Goal: Task Accomplishment & Management: Use online tool/utility

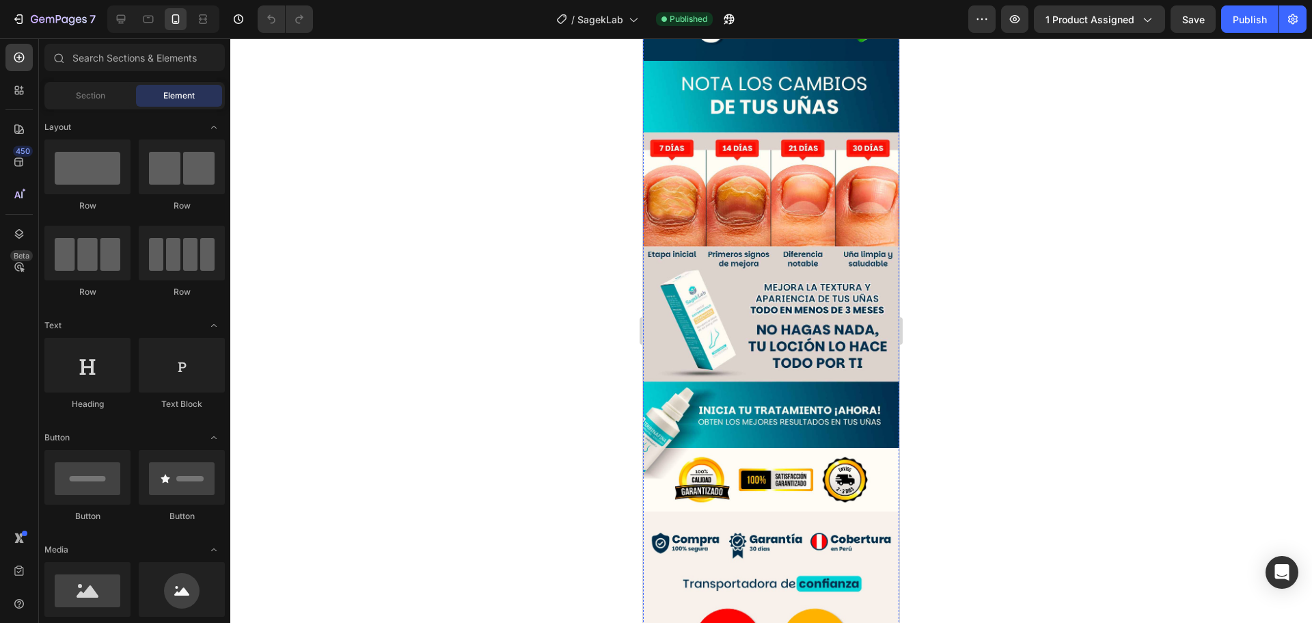
scroll to position [2255, 0]
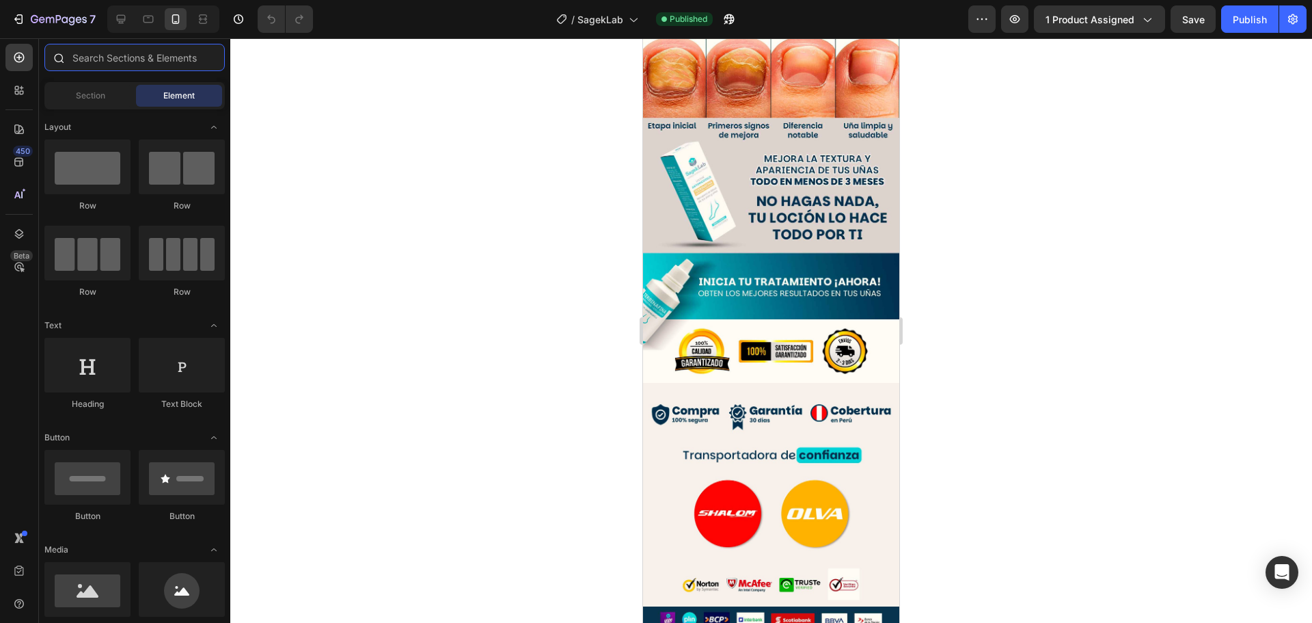
click at [94, 58] on input "text" at bounding box center [134, 57] width 180 height 27
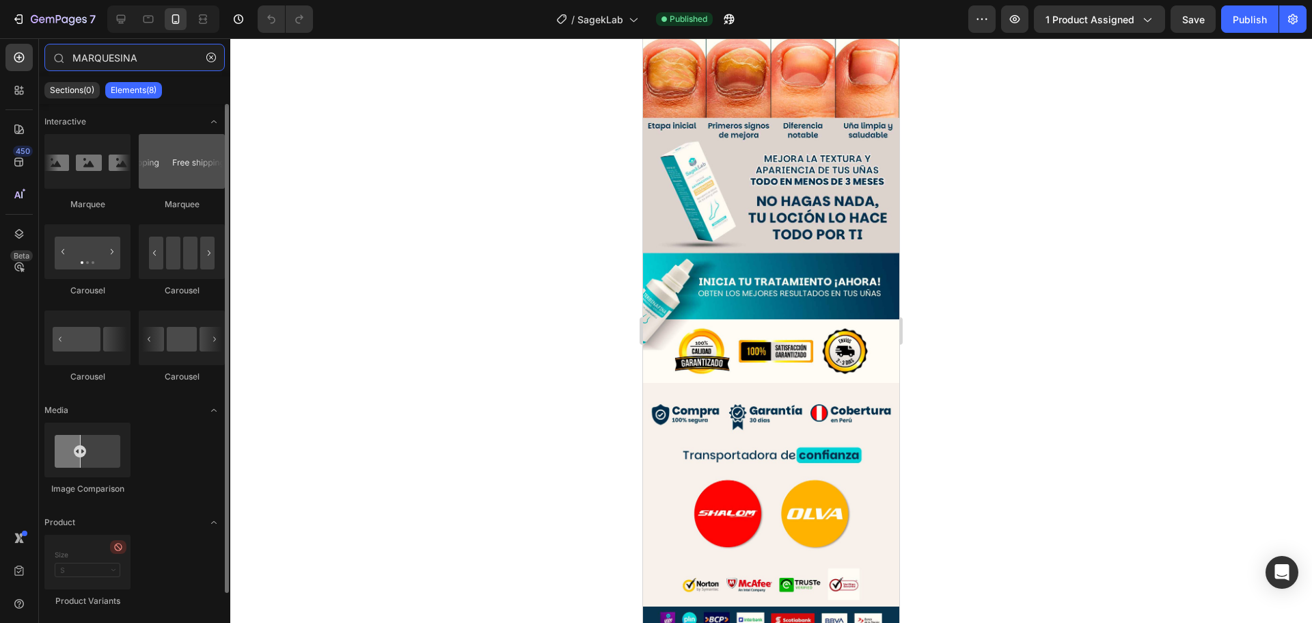
type input "MARQUESINA"
click at [150, 163] on div at bounding box center [182, 161] width 86 height 55
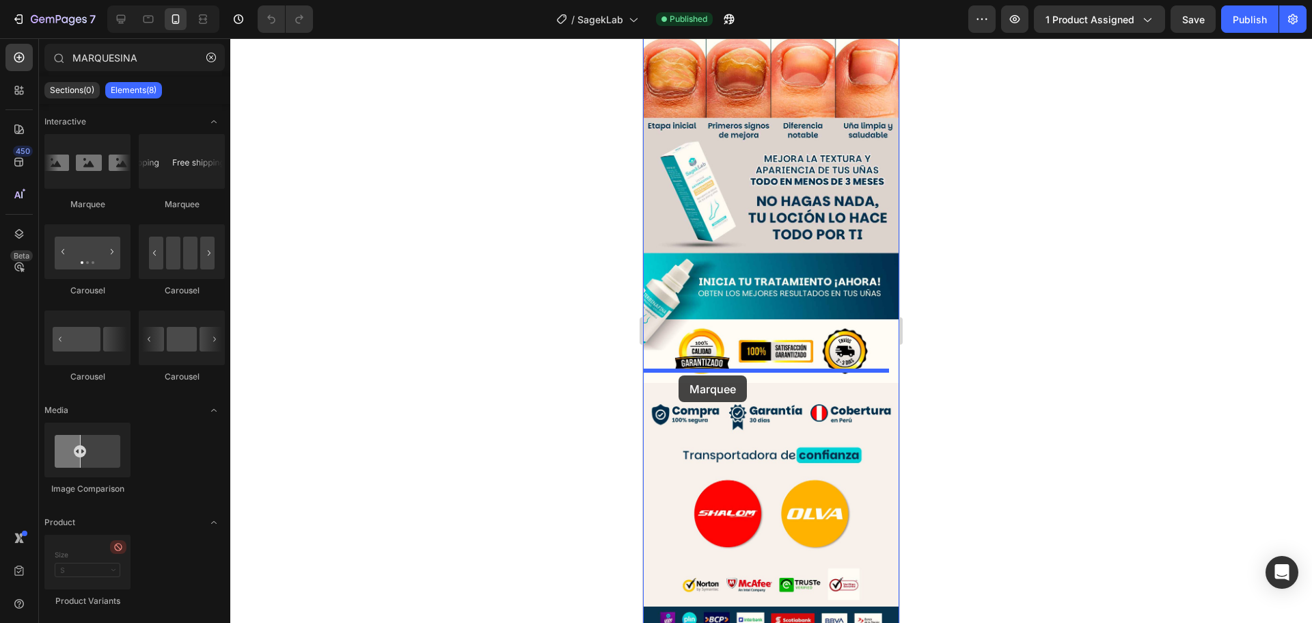
drag, startPoint x: 811, startPoint y: 211, endPoint x: 679, endPoint y: 375, distance: 210.5
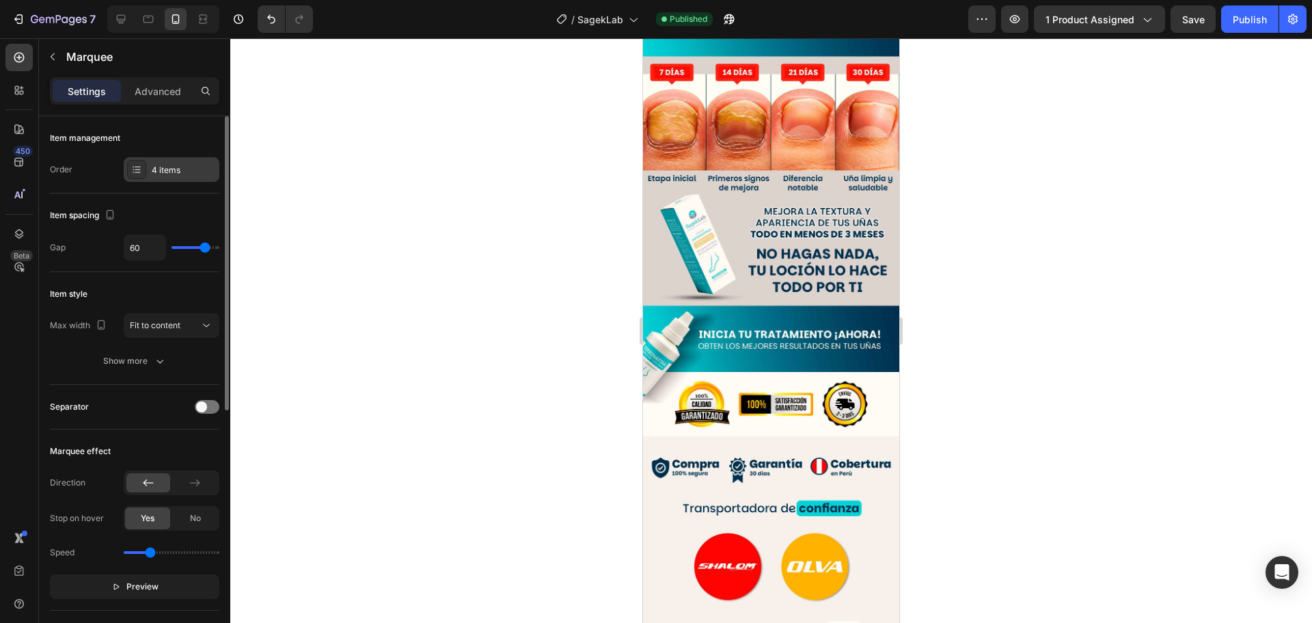
click at [162, 172] on div "4 items" at bounding box center [184, 170] width 64 height 12
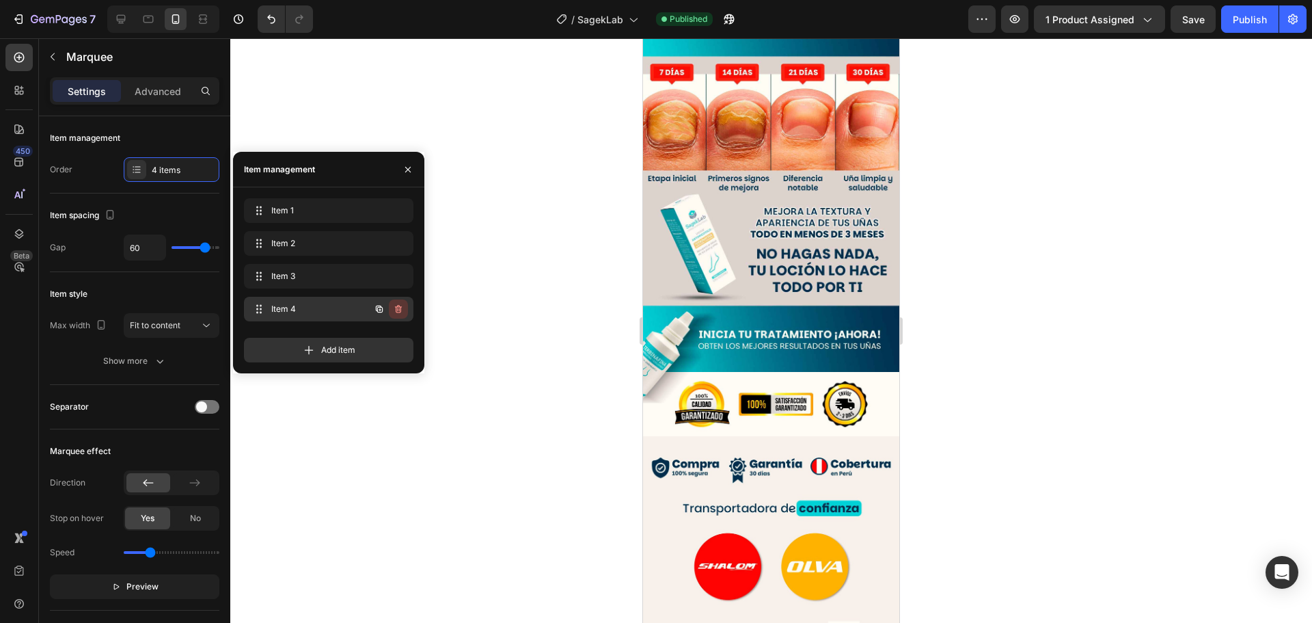
click at [397, 306] on icon "button" at bounding box center [398, 309] width 7 height 8
click at [390, 313] on div "Delete" at bounding box center [389, 309] width 25 height 12
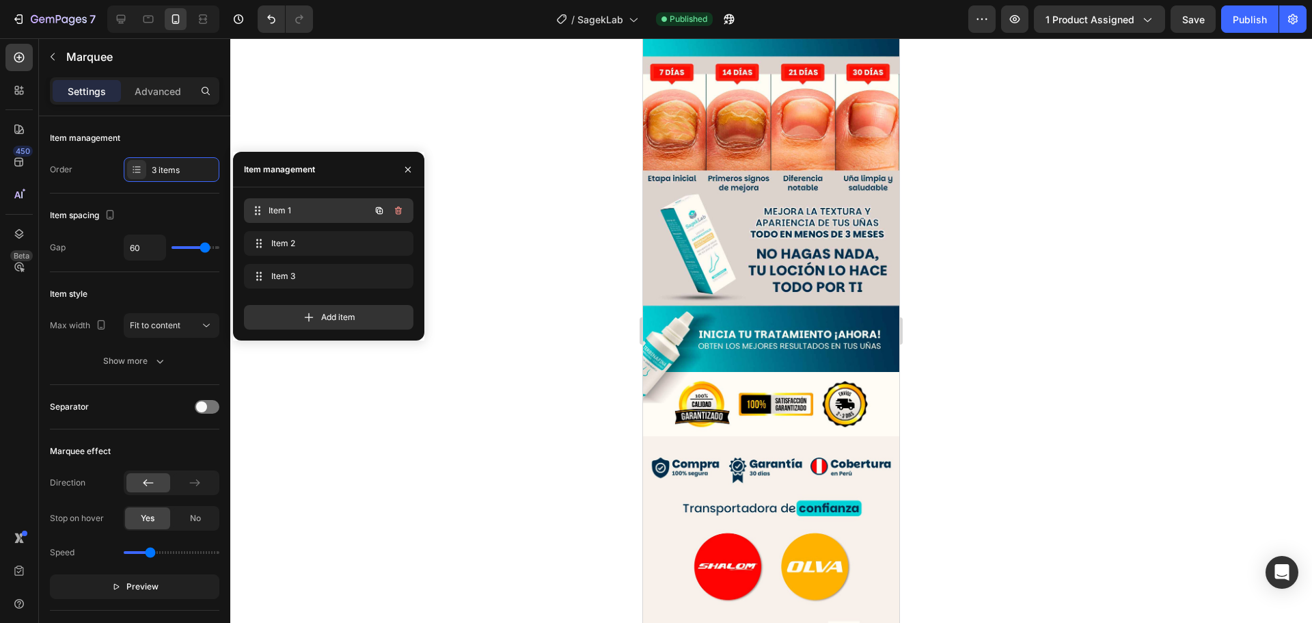
click at [331, 211] on span "Item 1" at bounding box center [319, 210] width 101 height 12
click at [330, 211] on span "Item 1" at bounding box center [319, 210] width 101 height 12
click at [284, 210] on span "Item 1" at bounding box center [309, 210] width 77 height 12
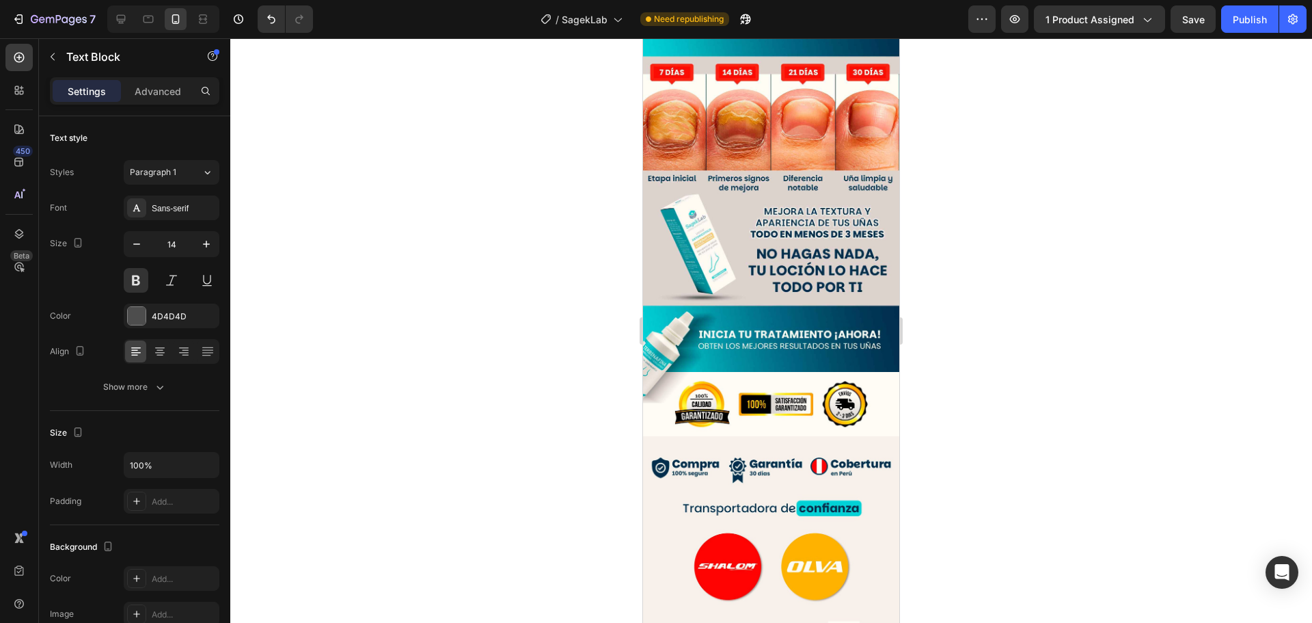
click at [953, 395] on div at bounding box center [771, 330] width 1082 height 584
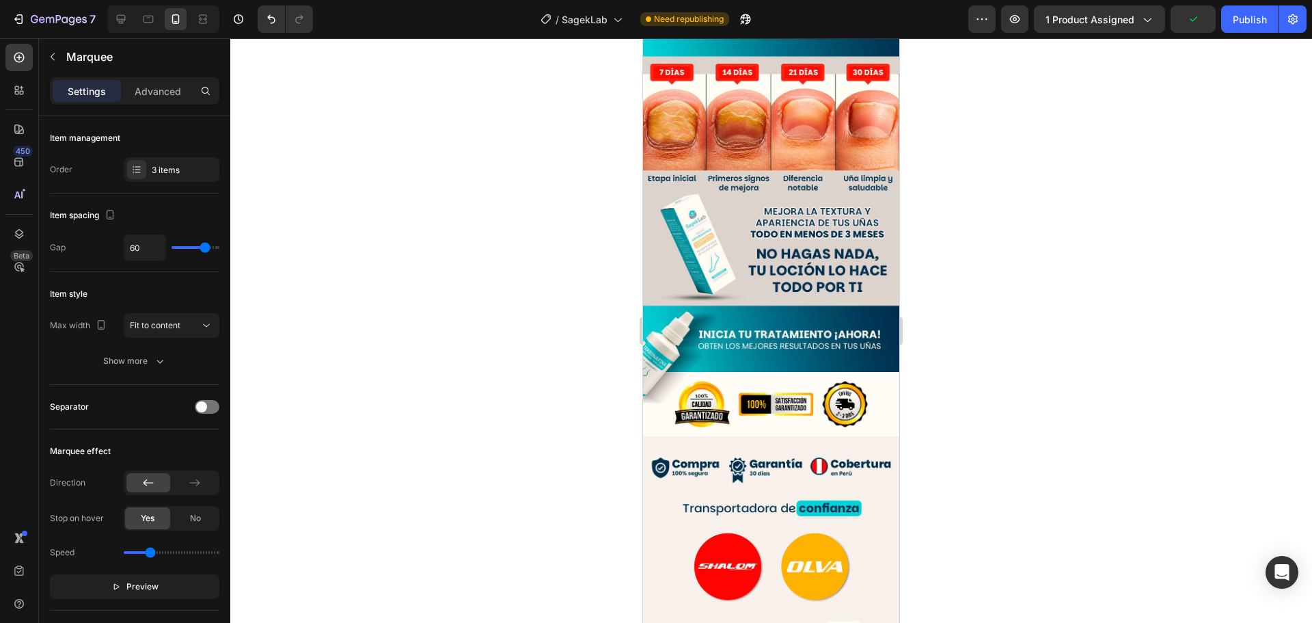
click at [155, 91] on p "Advanced" at bounding box center [158, 91] width 46 height 14
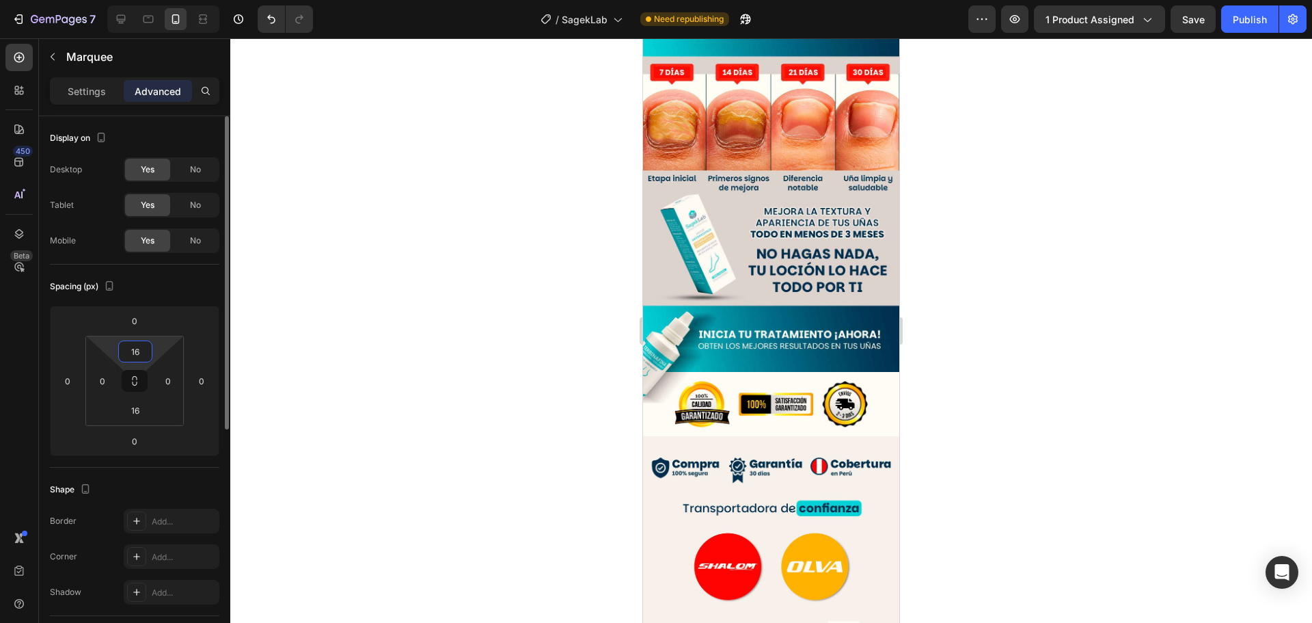
click at [142, 355] on input "16" at bounding box center [135, 351] width 27 height 21
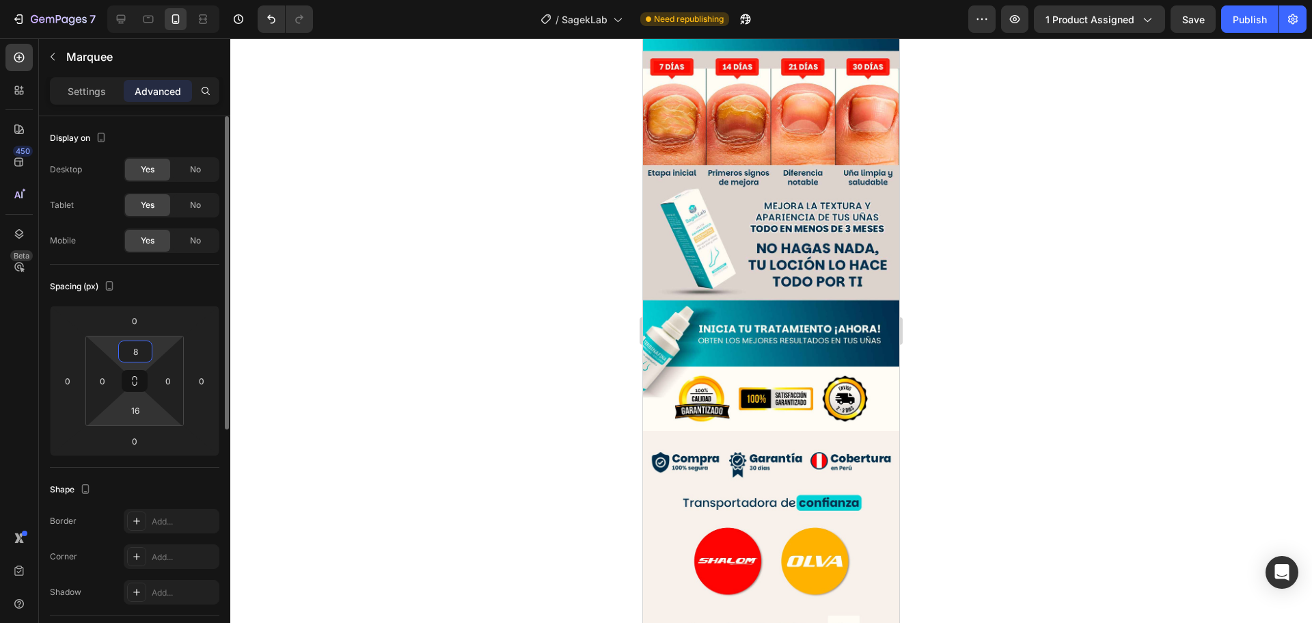
type input "8"
click at [137, 0] on html "7 / SagekLab Need republishing Preview 1 product assigned Save Publish 450 Beta…" at bounding box center [656, 0] width 1312 height 0
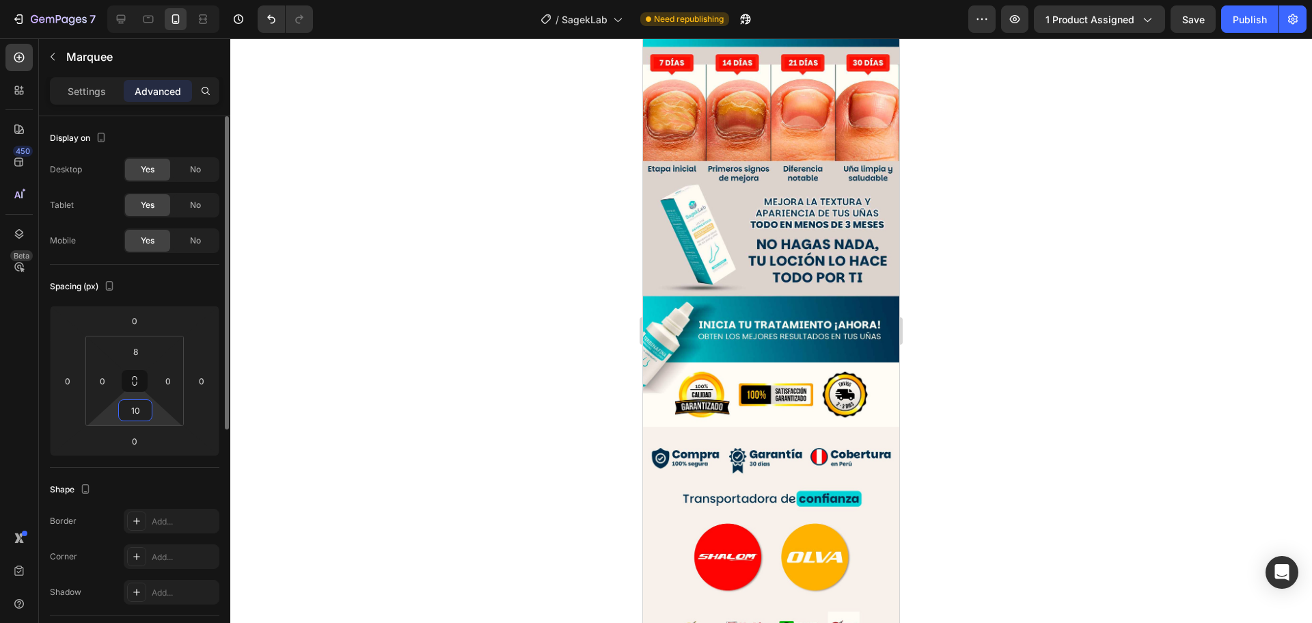
click at [141, 406] on input "10" at bounding box center [135, 410] width 27 height 21
click at [141, 407] on input "10" at bounding box center [135, 410] width 27 height 21
type input "8"
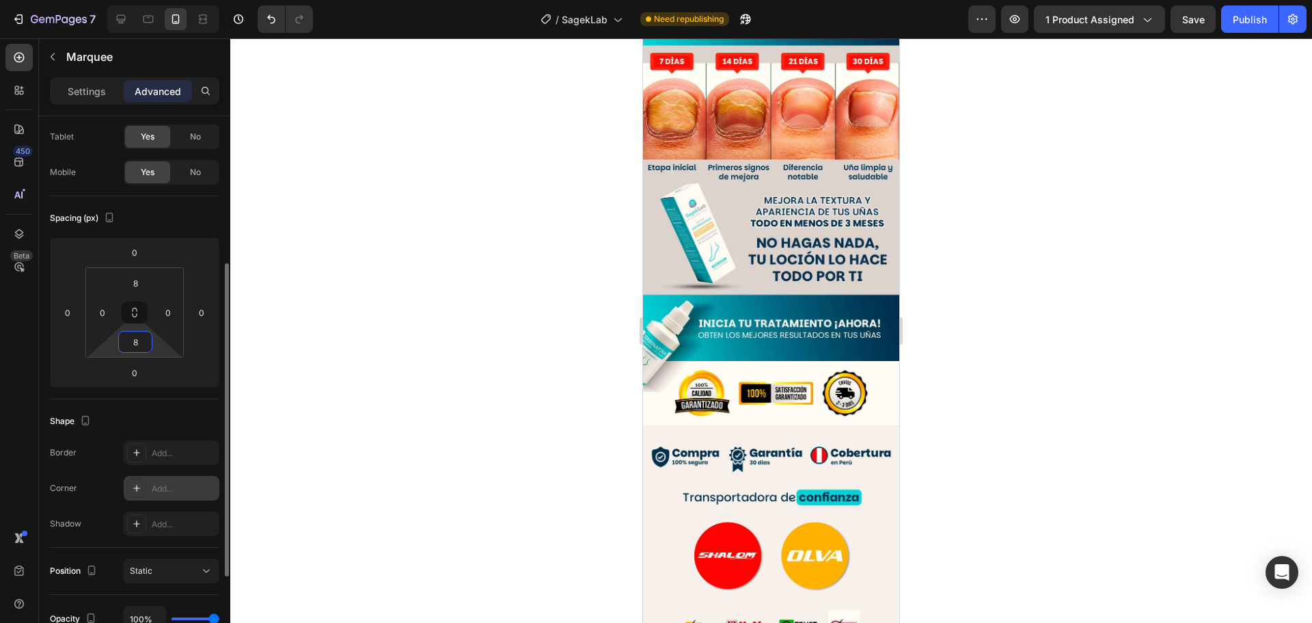
scroll to position [137, 0]
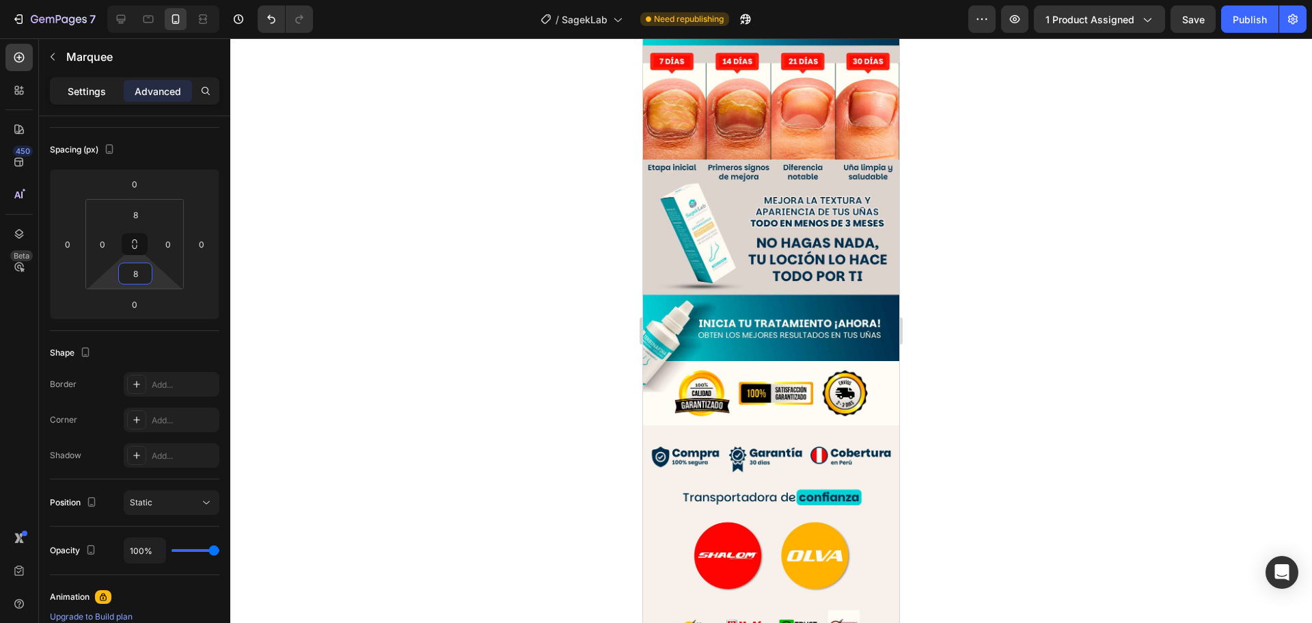
click at [70, 84] on p "Settings" at bounding box center [87, 91] width 38 height 14
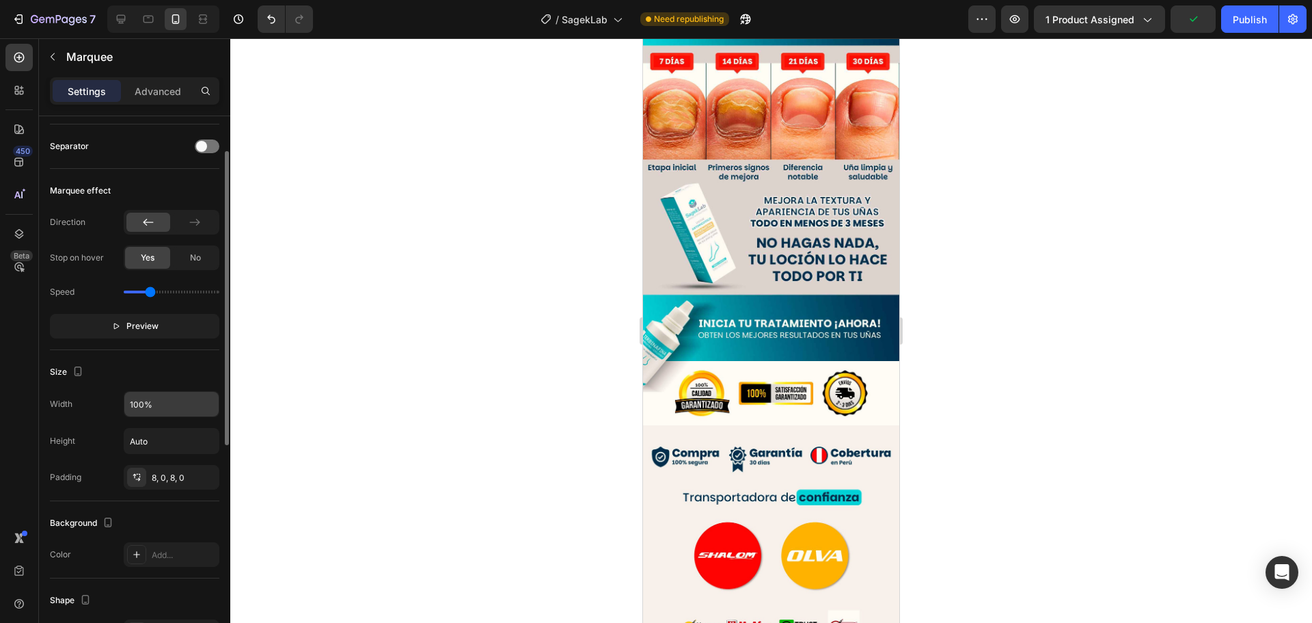
scroll to position [192, 0]
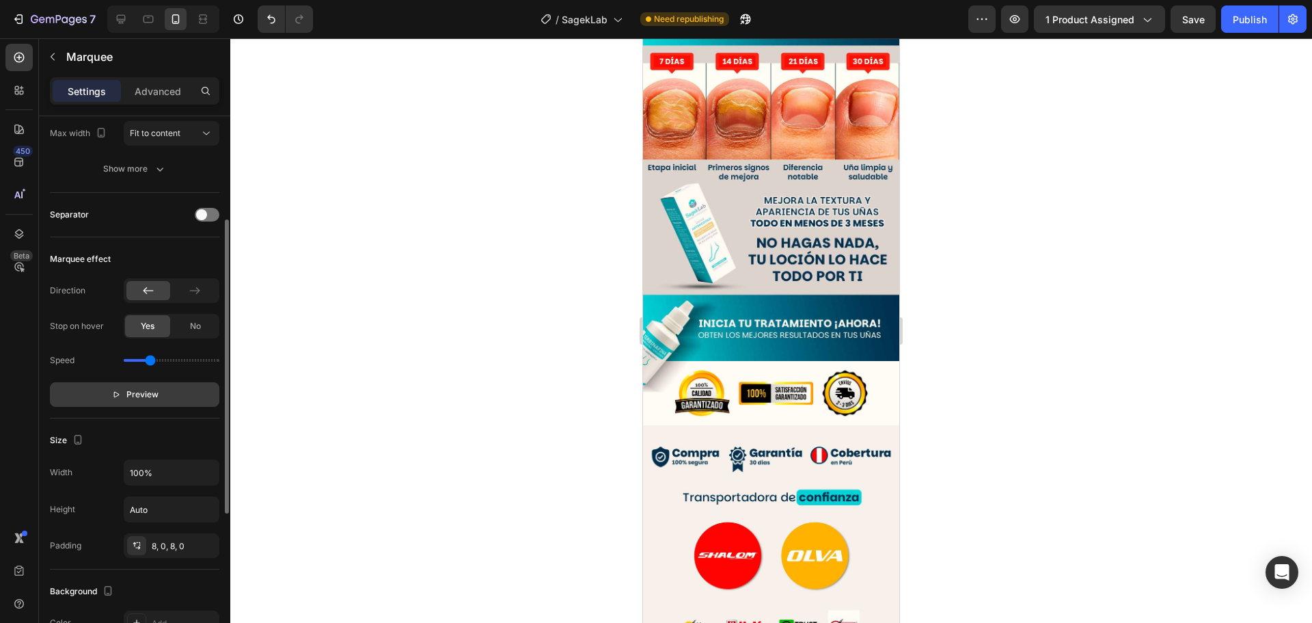
click at [161, 401] on button "Preview" at bounding box center [134, 394] width 169 height 25
click at [160, 401] on button "Pause" at bounding box center [134, 394] width 169 height 25
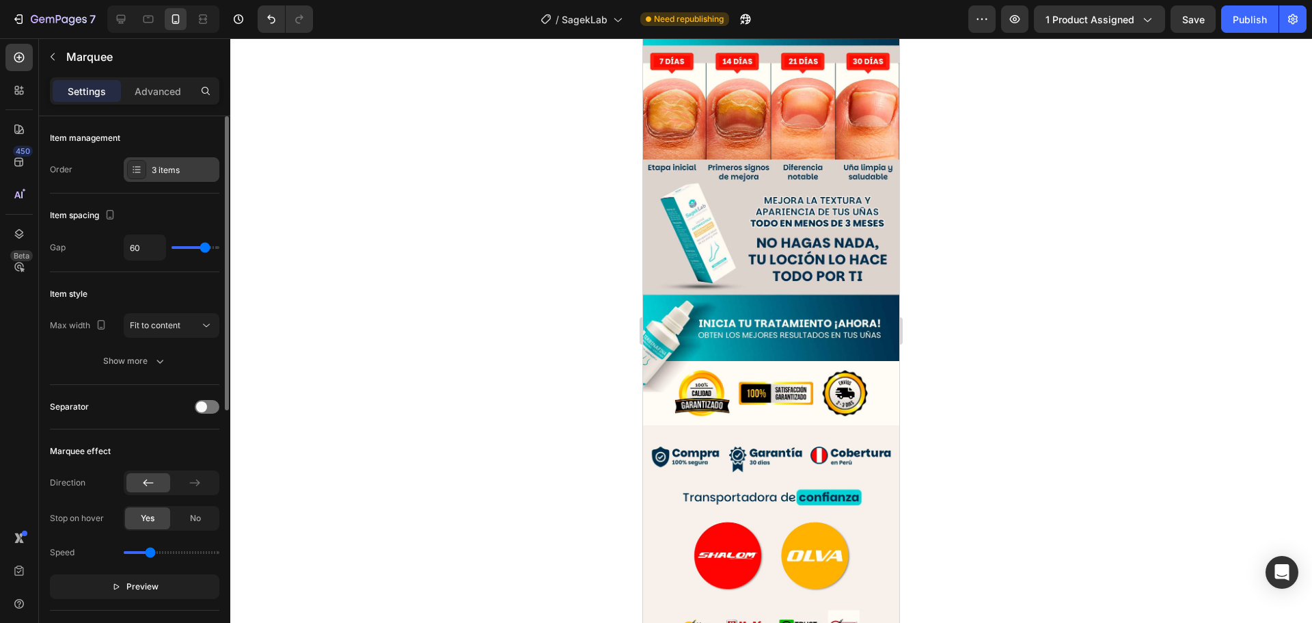
click at [184, 178] on div "3 items" at bounding box center [172, 169] width 96 height 25
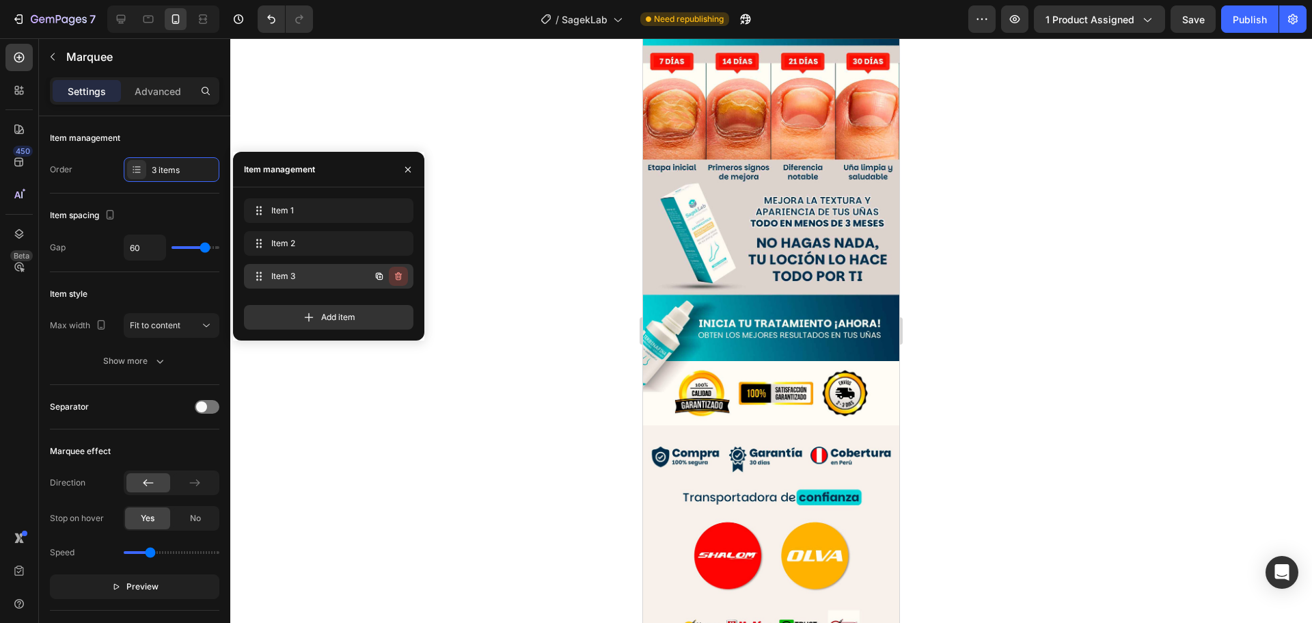
click at [400, 277] on icon "button" at bounding box center [398, 276] width 11 height 11
click at [394, 279] on div "Delete" at bounding box center [389, 276] width 25 height 12
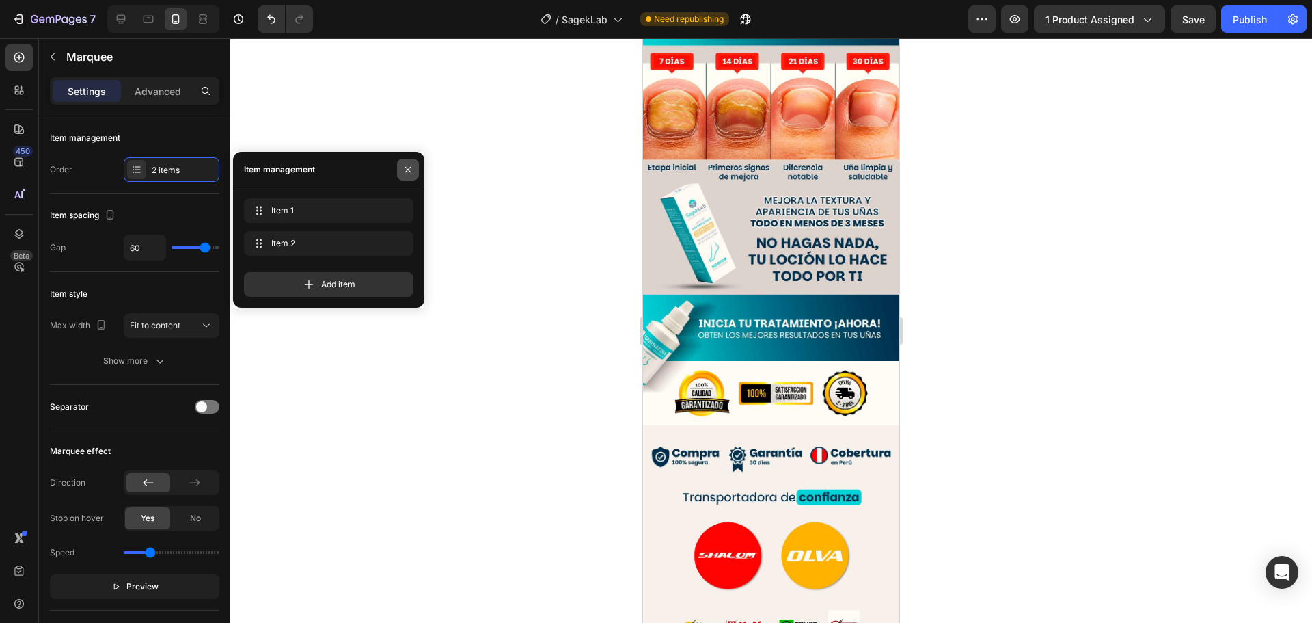
click at [402, 168] on button "button" at bounding box center [408, 170] width 22 height 22
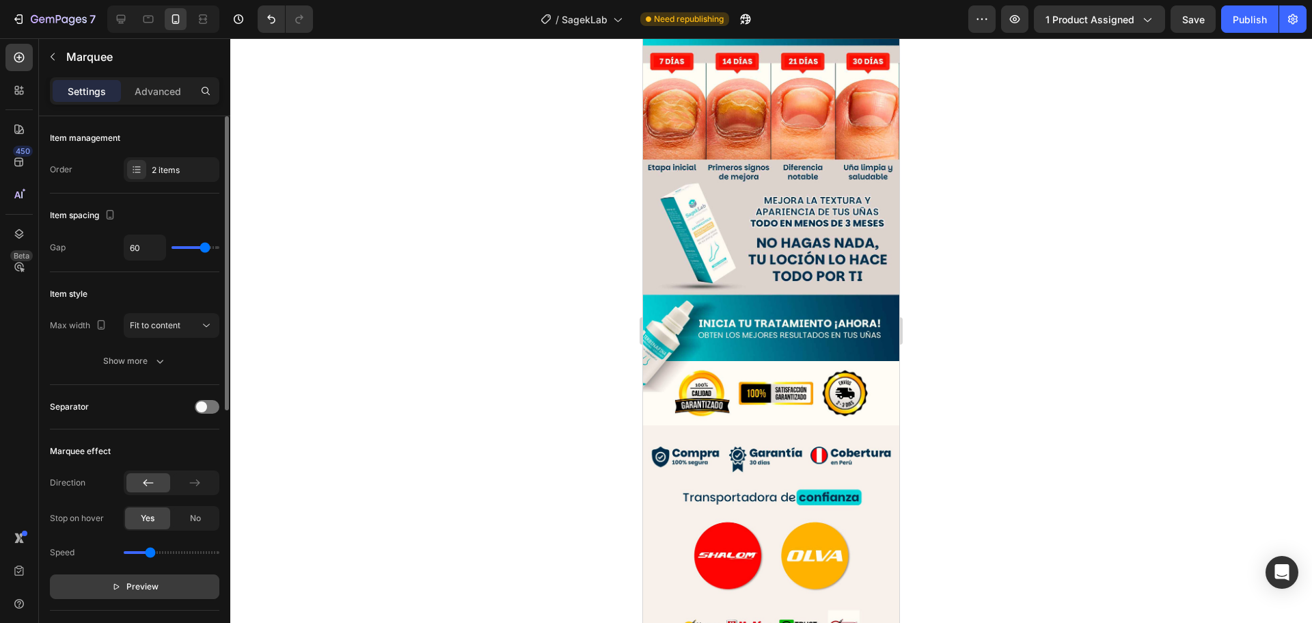
click at [173, 582] on button "Preview" at bounding box center [134, 586] width 169 height 25
click at [173, 581] on button "Pause" at bounding box center [134, 586] width 169 height 25
type input "56"
type input "49"
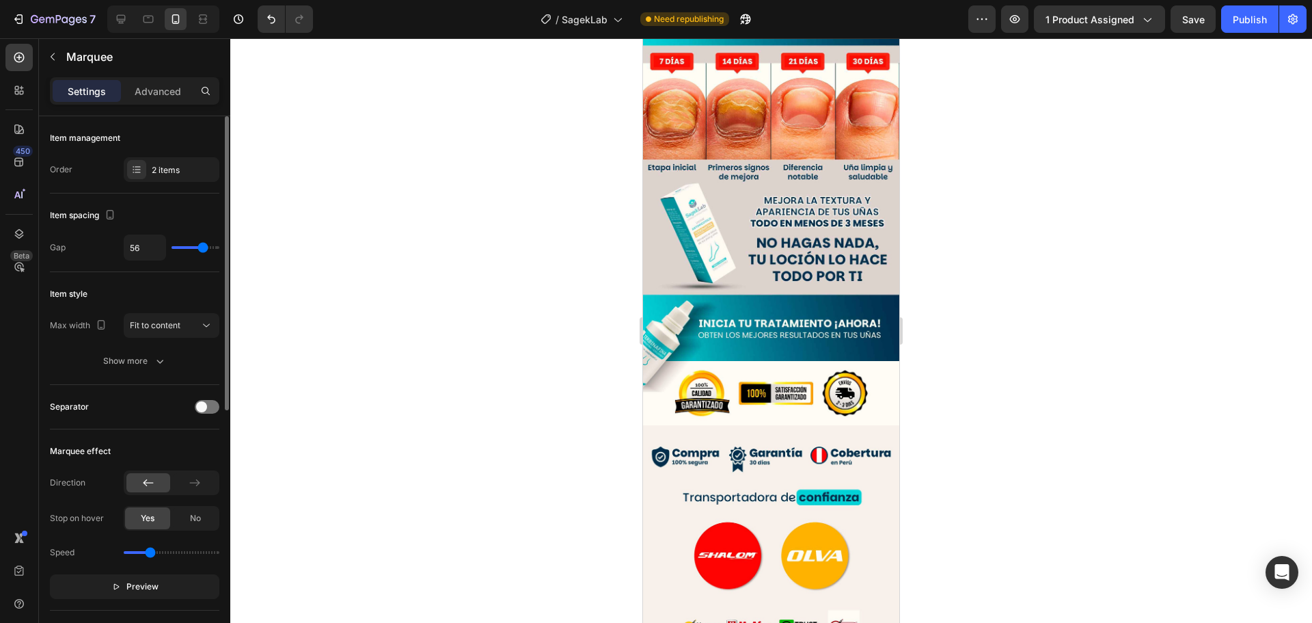
type input "49"
type input "47"
type input "46"
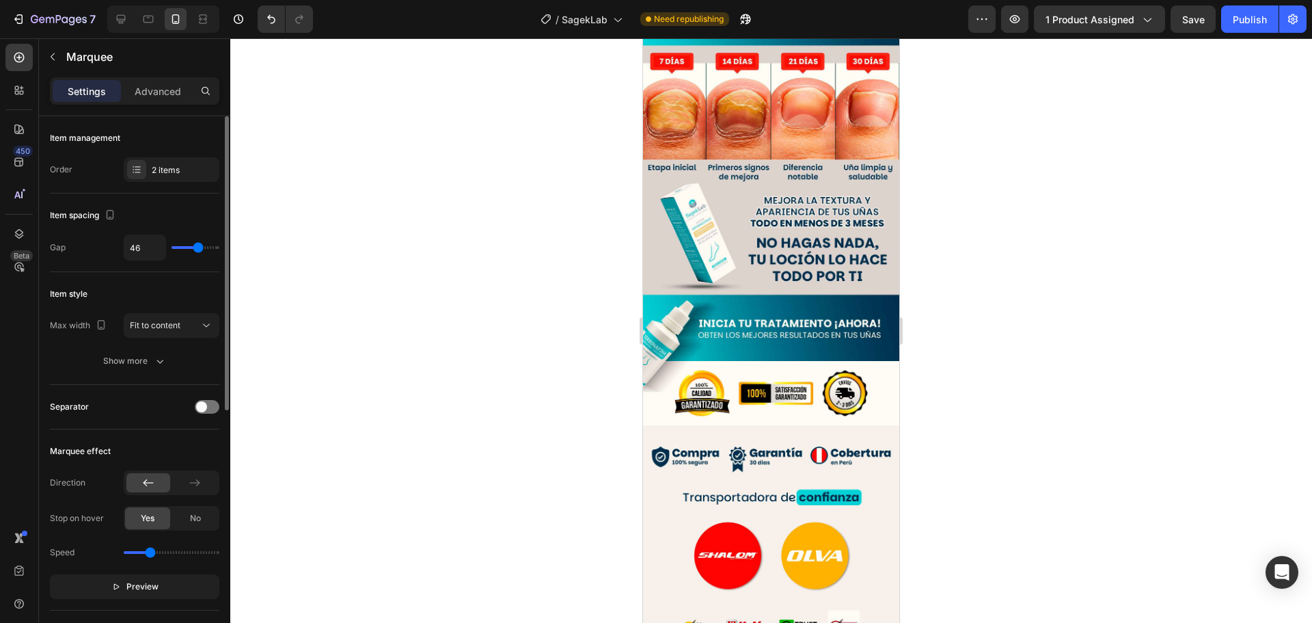
click at [198, 248] on input "range" at bounding box center [196, 247] width 48 height 3
type input "44"
type input "43"
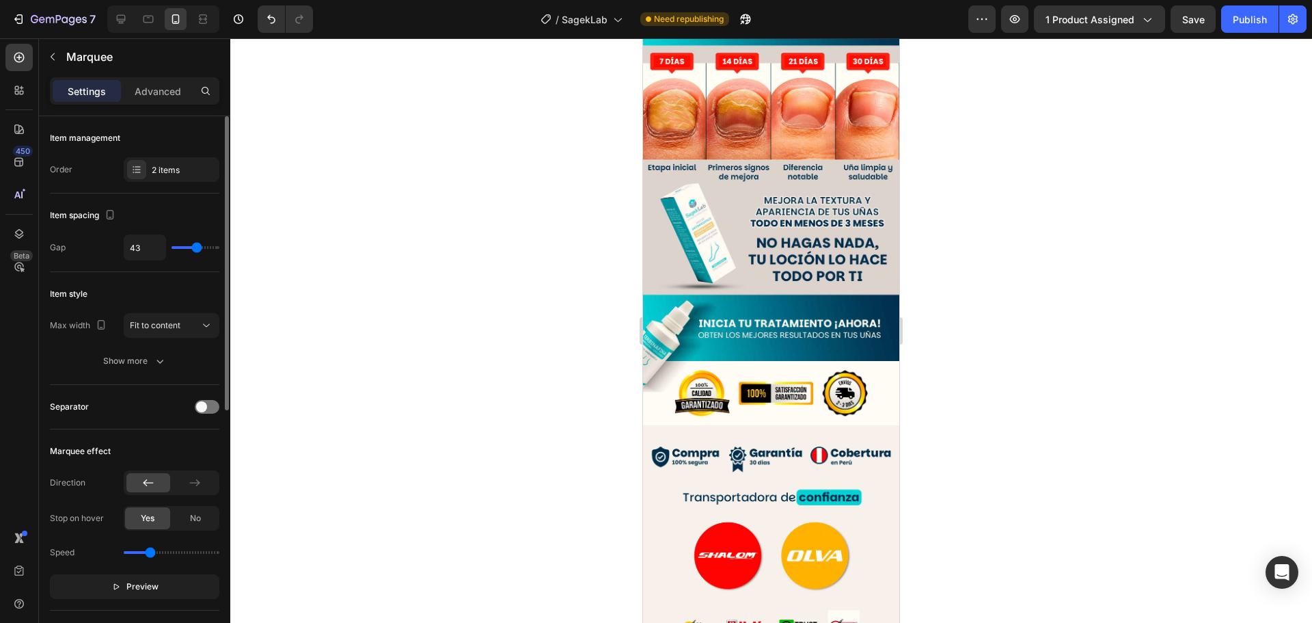
type input "41"
type input "40"
type input "37"
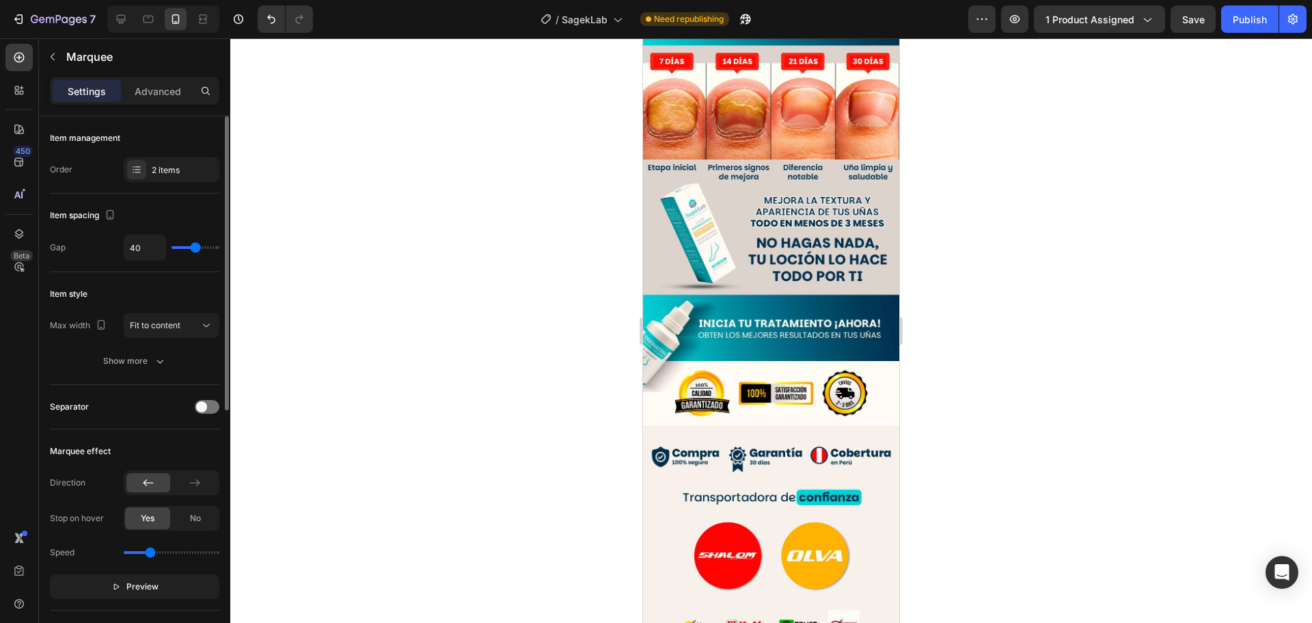
type input "37"
type input "36"
type input "34"
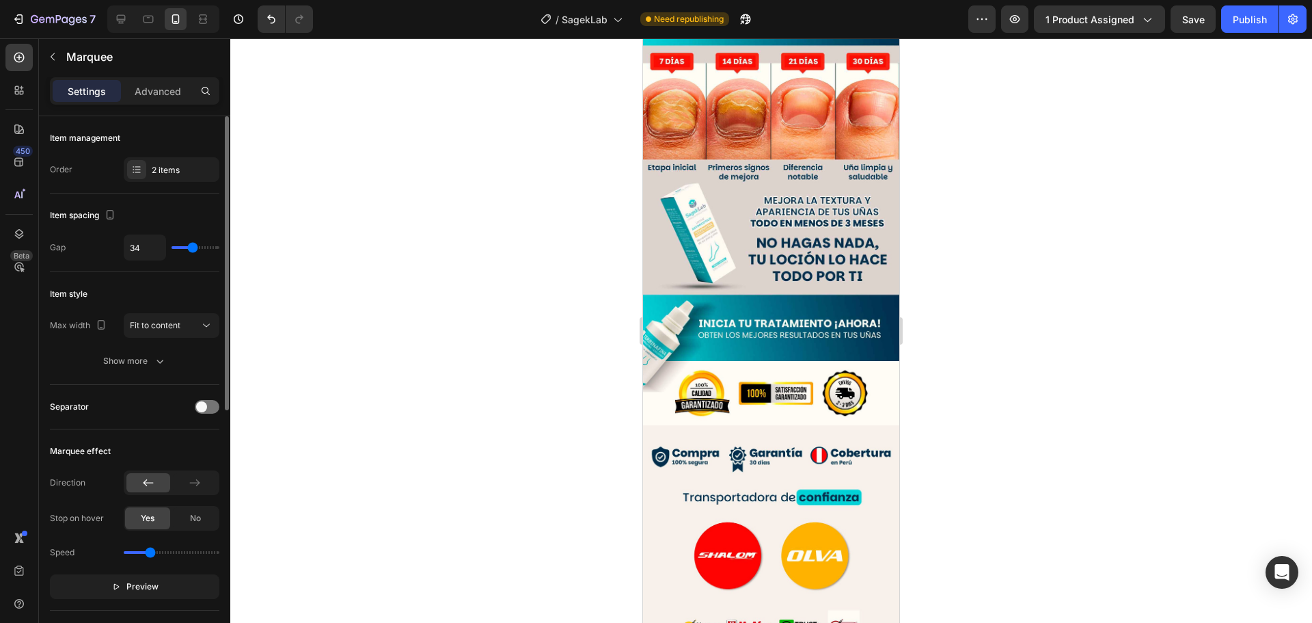
type input "31"
type input "30"
type input "28"
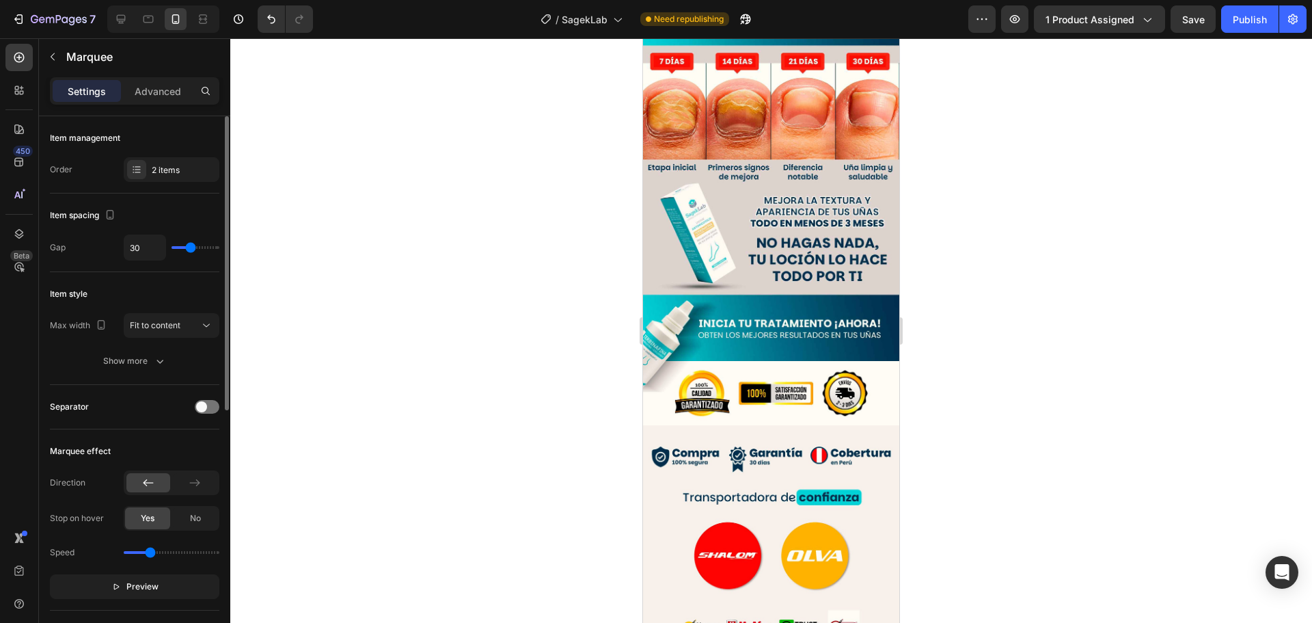
type input "28"
type input "27"
type input "25"
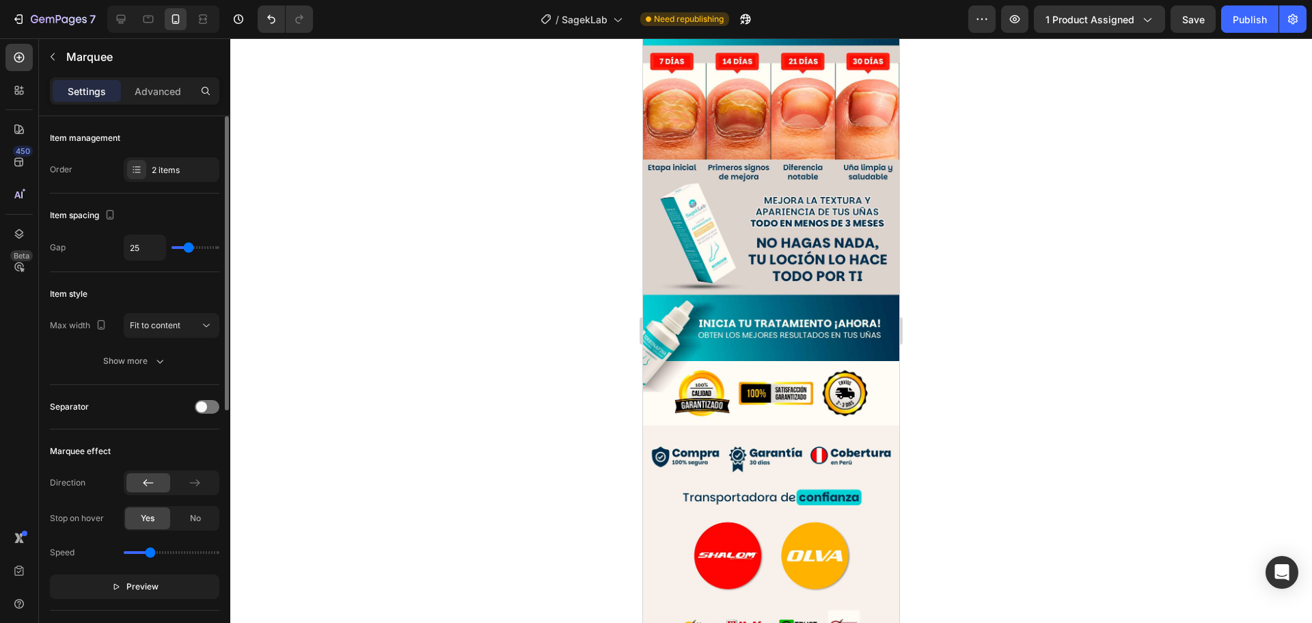
type input "24"
type input "22"
type input "21"
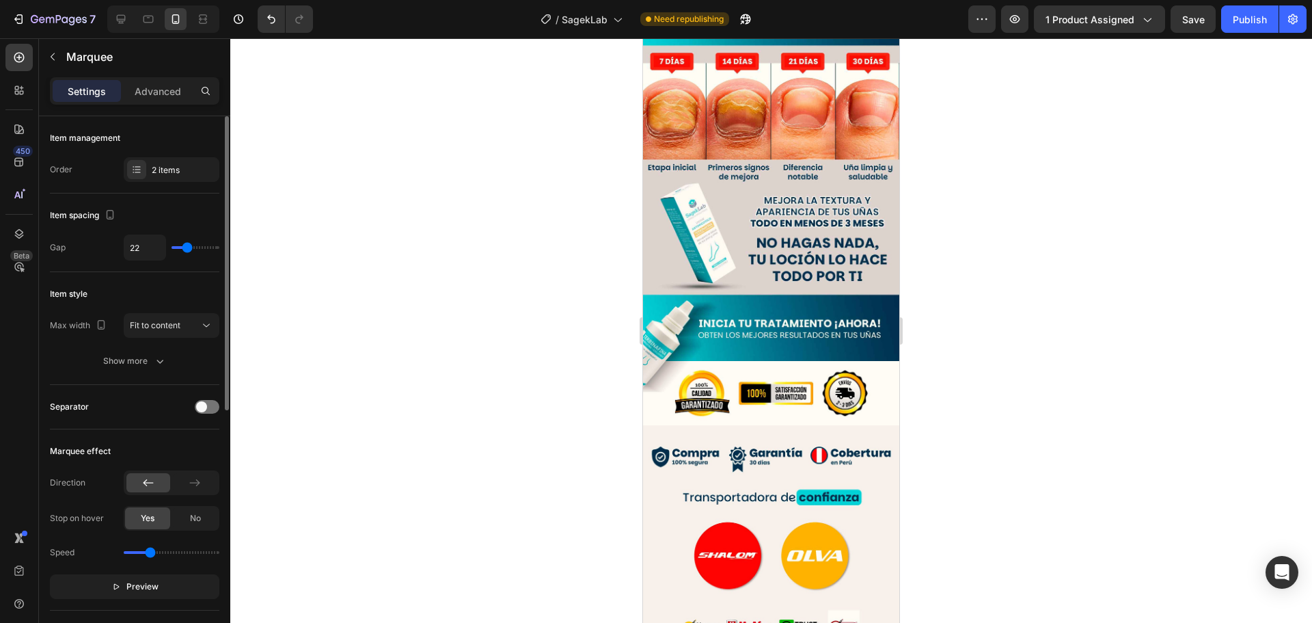
type input "21"
type input "18"
type input "15"
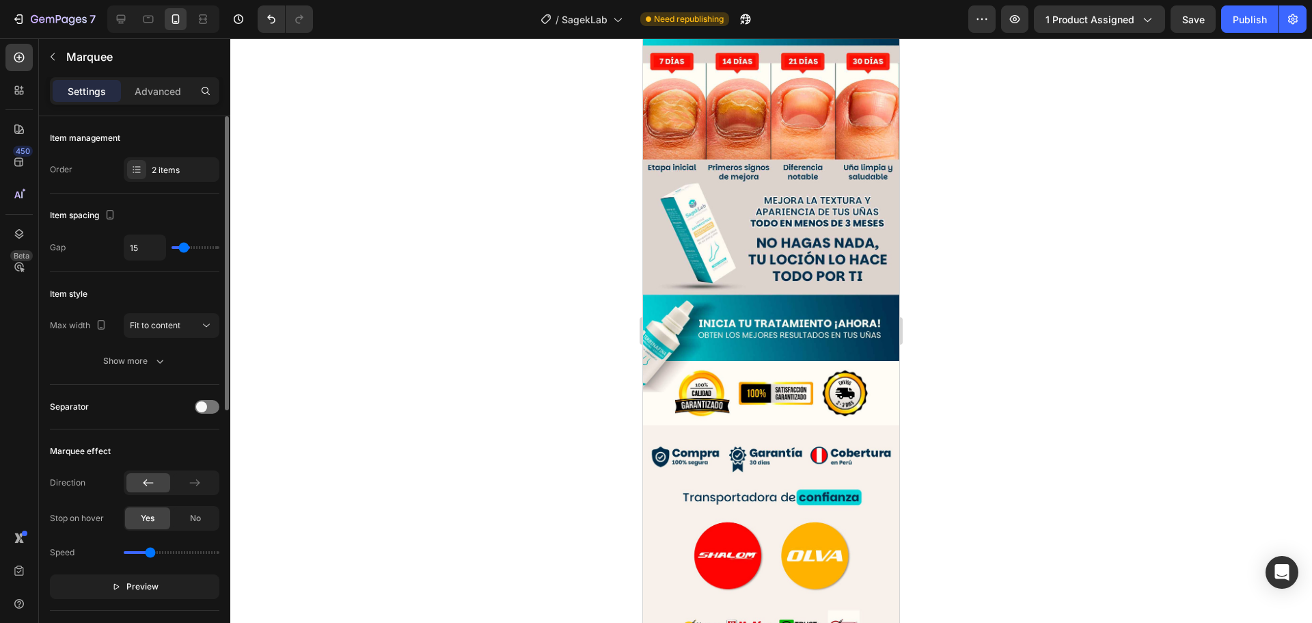
type input "10"
type input "9"
type input "10"
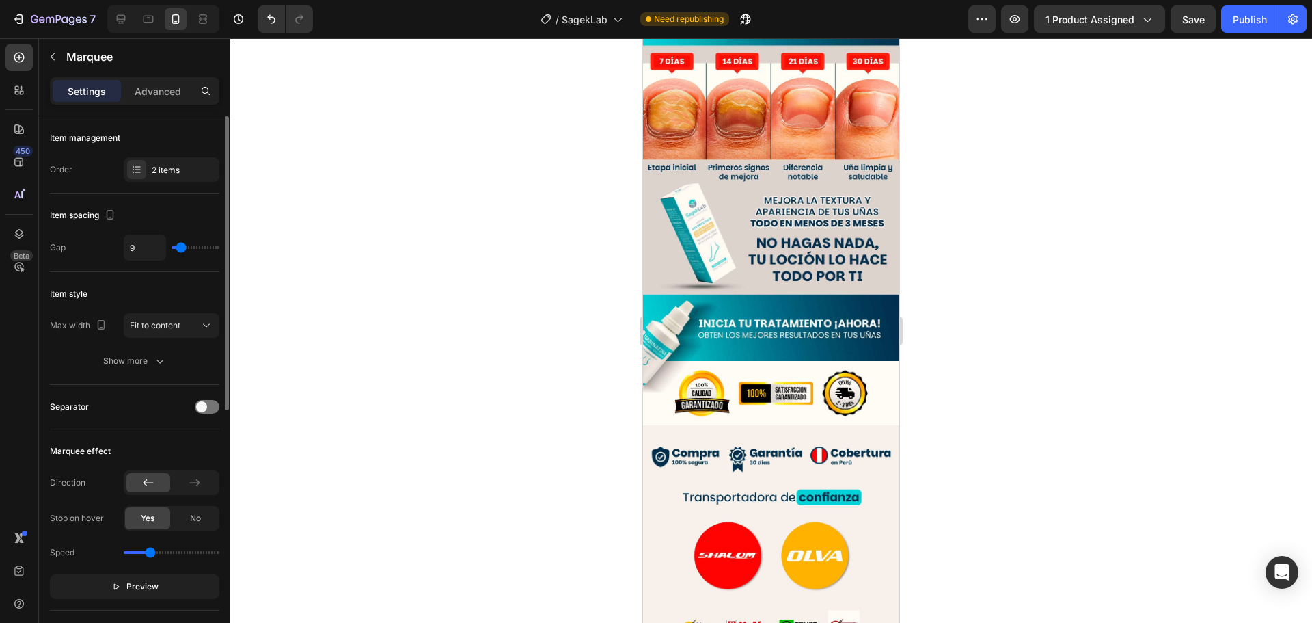
type input "10"
type input "13"
type input "18"
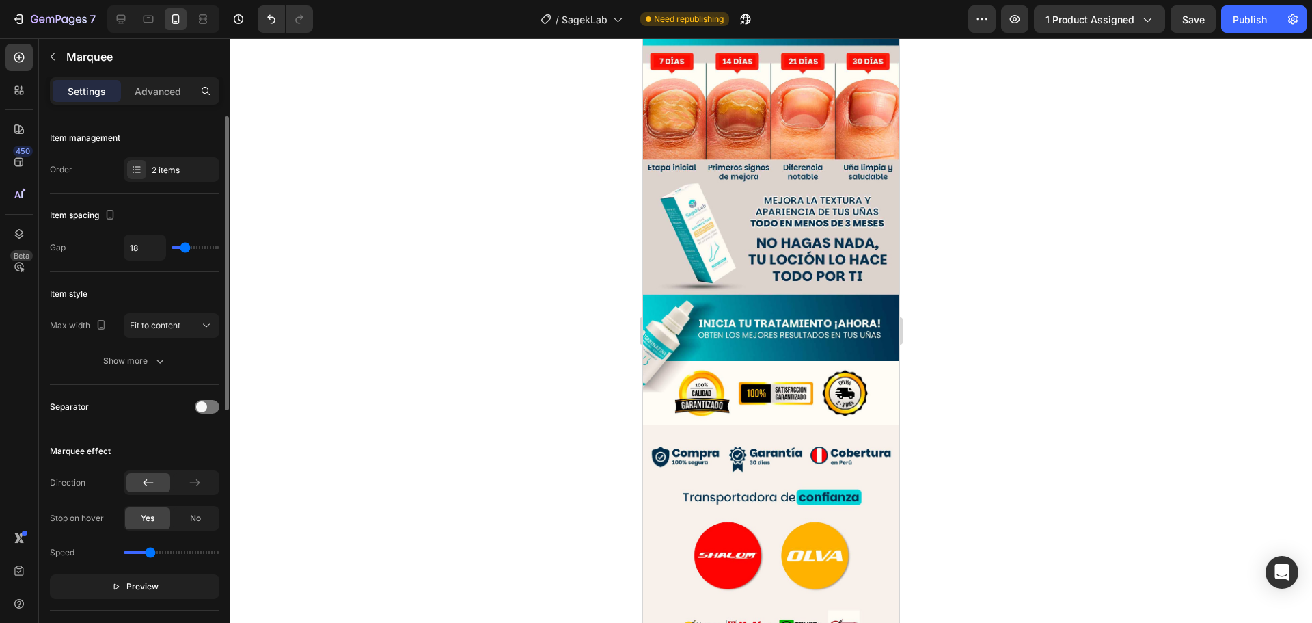
type input "19"
type input "22"
type input "24"
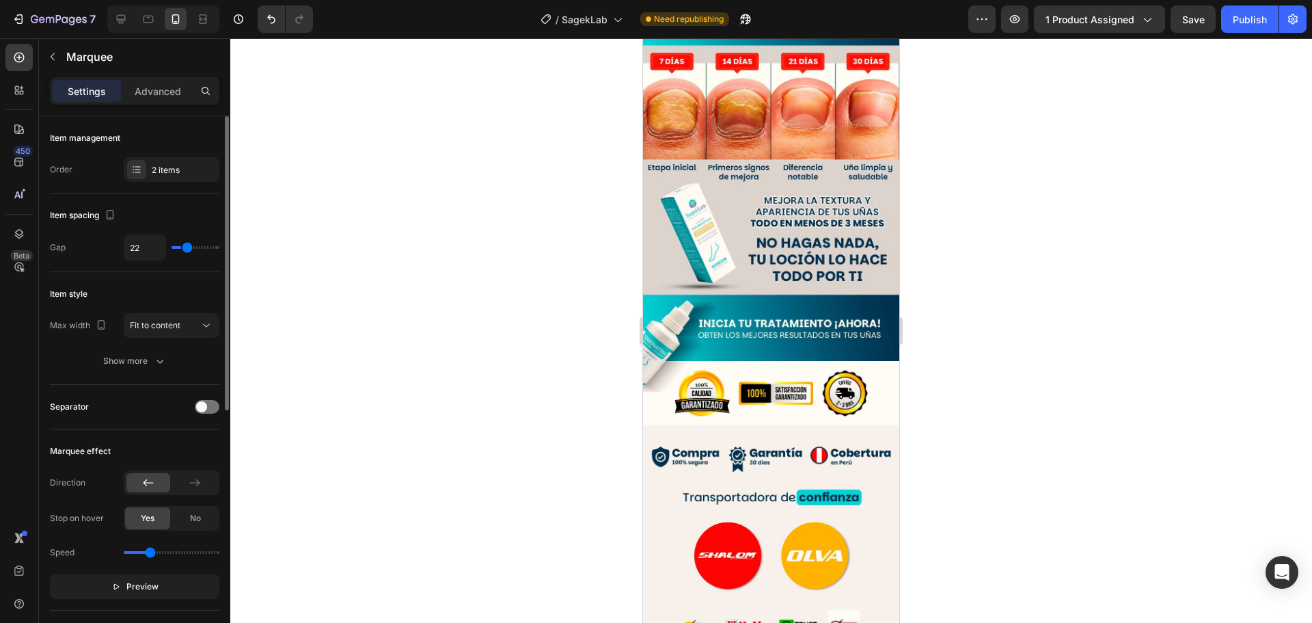
type input "24"
type input "27"
type input "30"
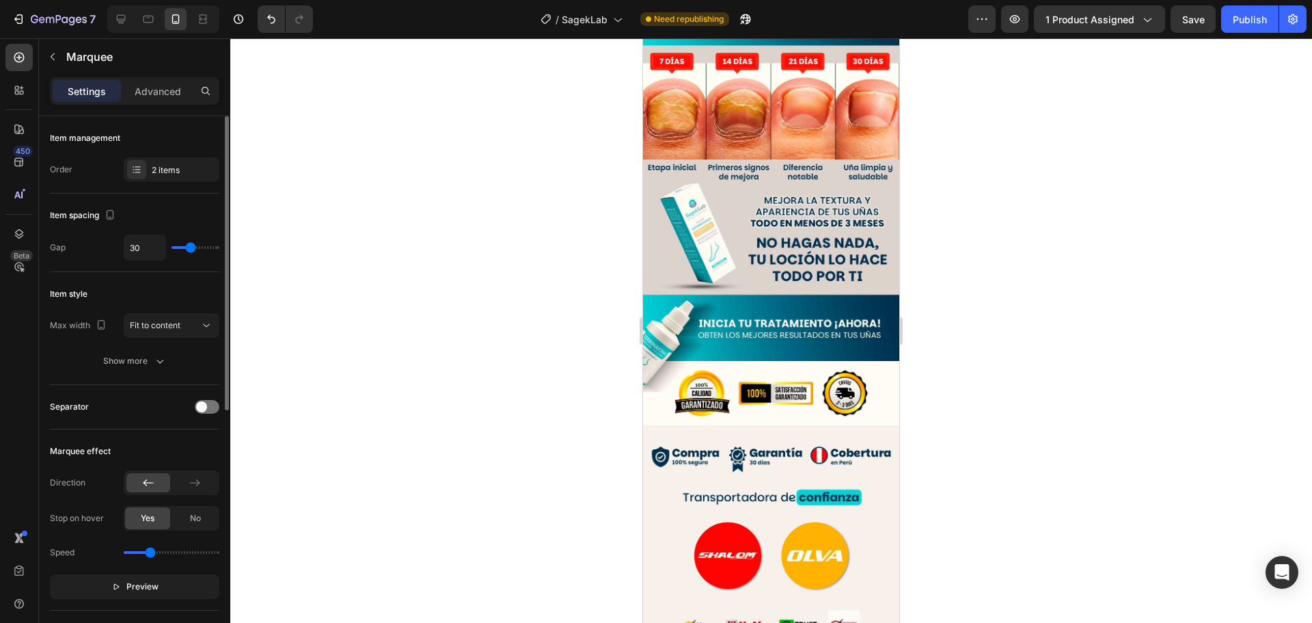
type input "31"
type input "36"
type input "37"
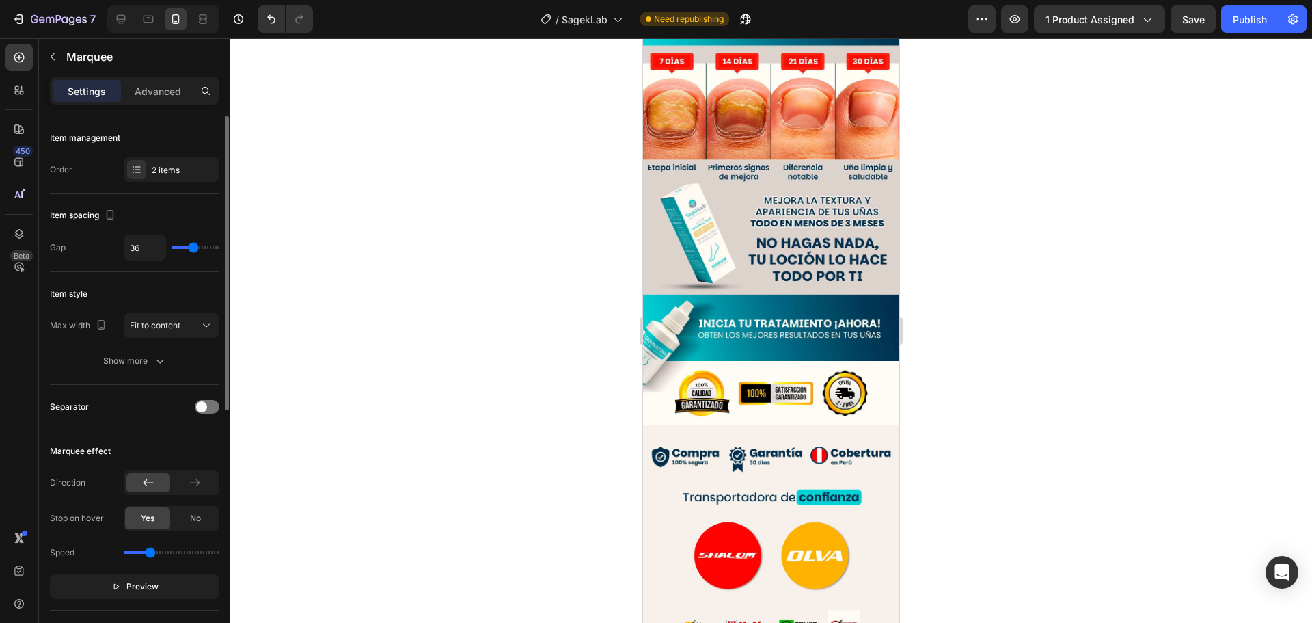
type input "37"
type input "39"
type input "40"
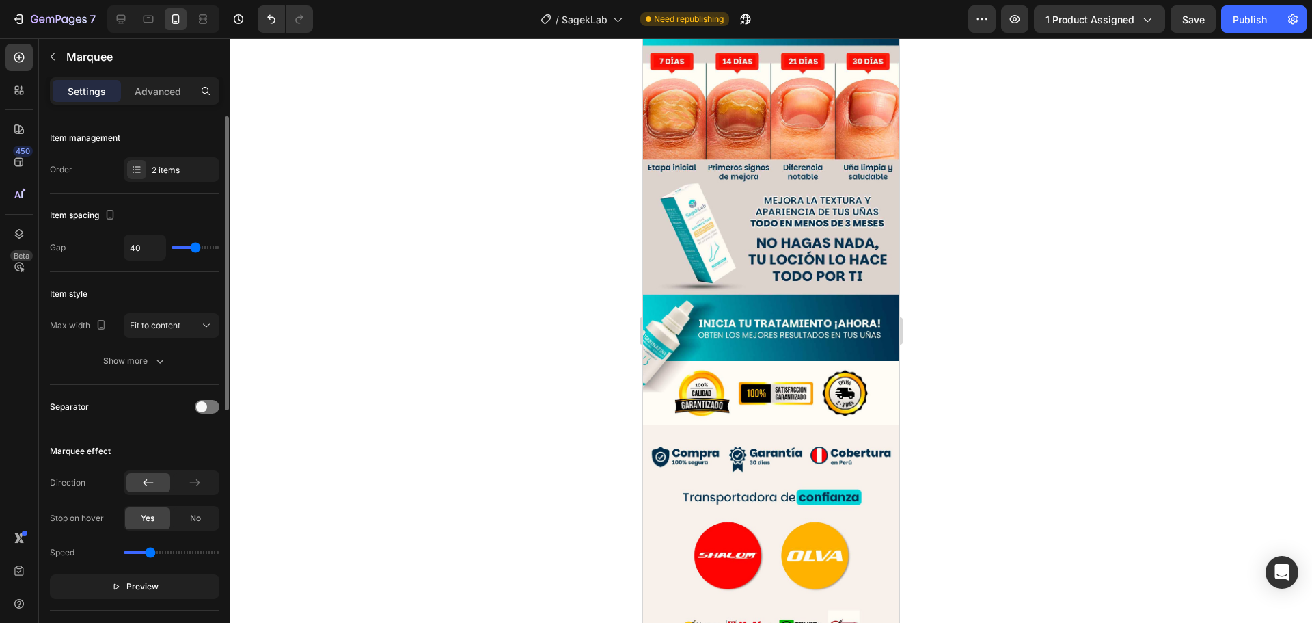
type input "39"
click at [195, 249] on input "range" at bounding box center [196, 247] width 48 height 3
click at [189, 328] on div "Fit to content" at bounding box center [165, 325] width 70 height 12
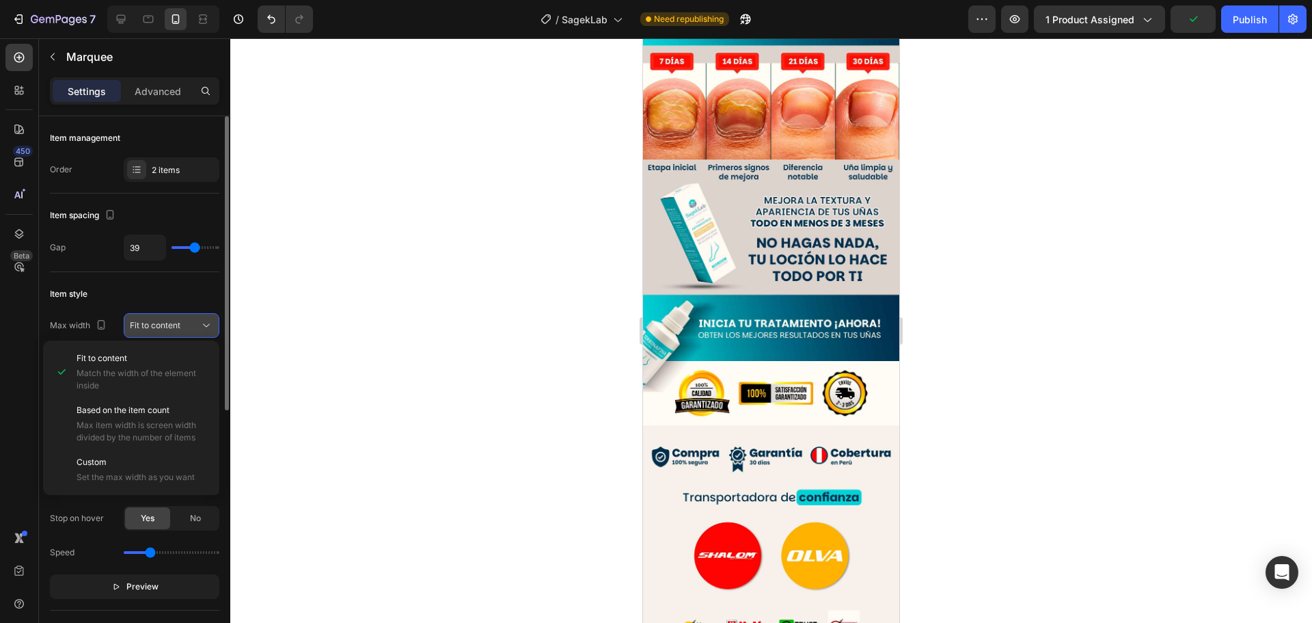
click at [188, 326] on div "Fit to content" at bounding box center [165, 325] width 70 height 12
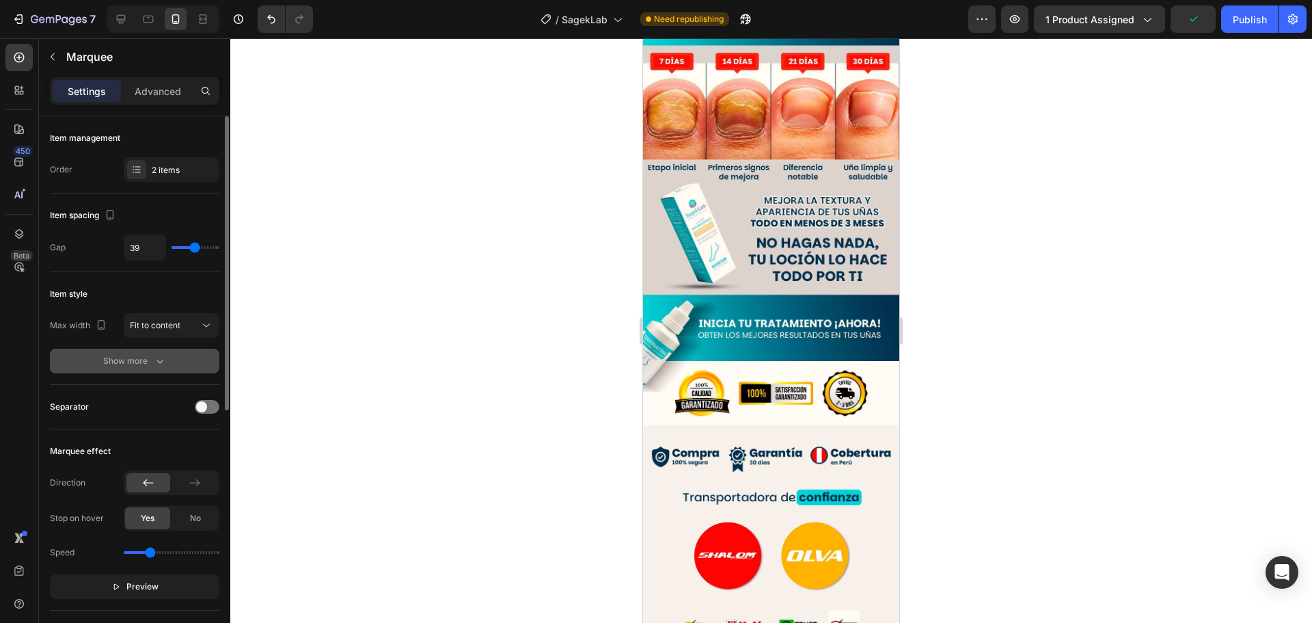
click at [161, 360] on icon "button" at bounding box center [160, 361] width 14 height 14
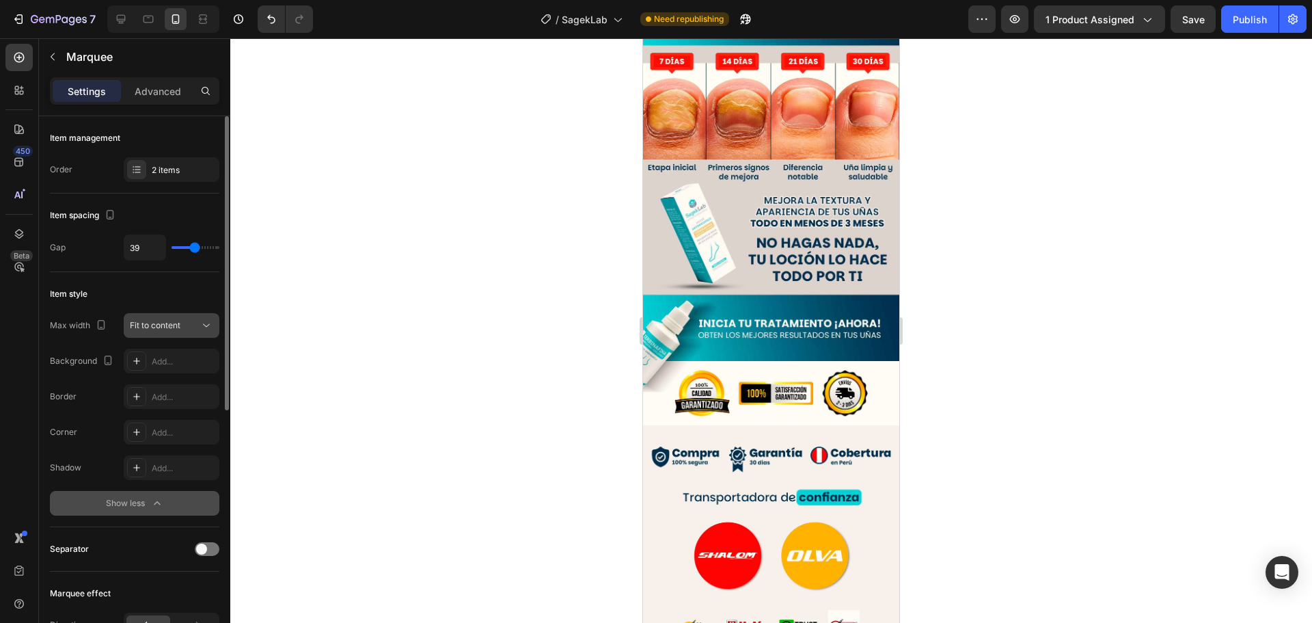
click at [188, 328] on div "Fit to content" at bounding box center [165, 325] width 70 height 12
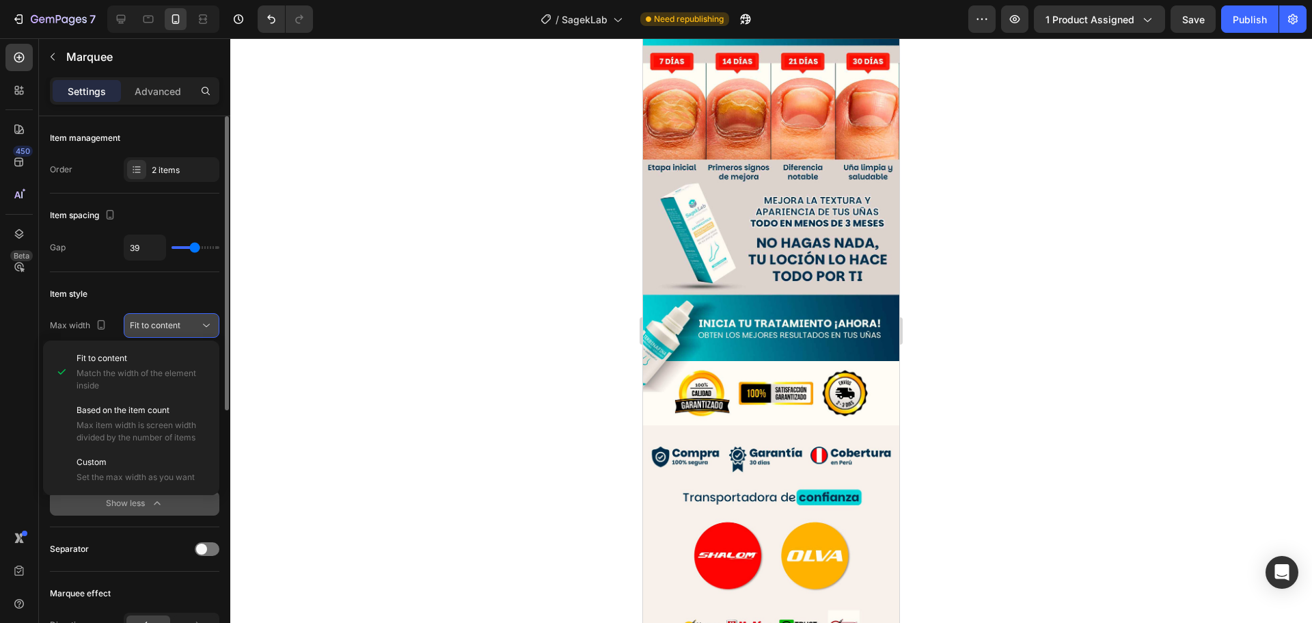
click at [192, 331] on div "Fit to content" at bounding box center [171, 325] width 83 height 14
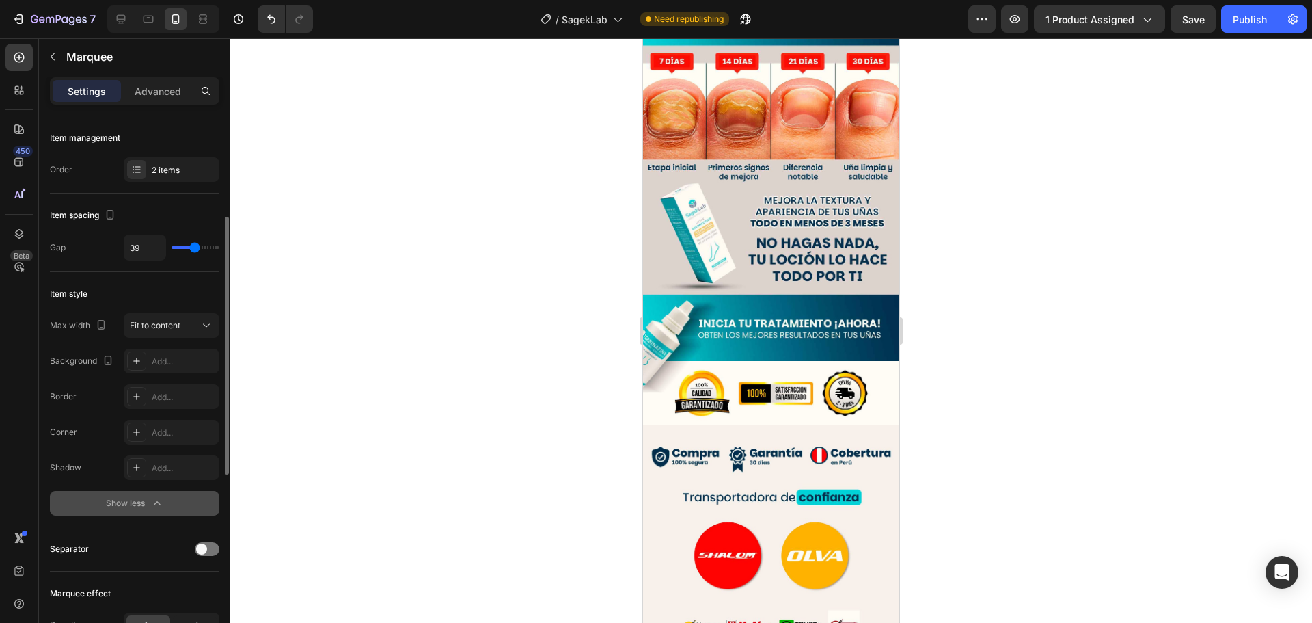
scroll to position [68, 0]
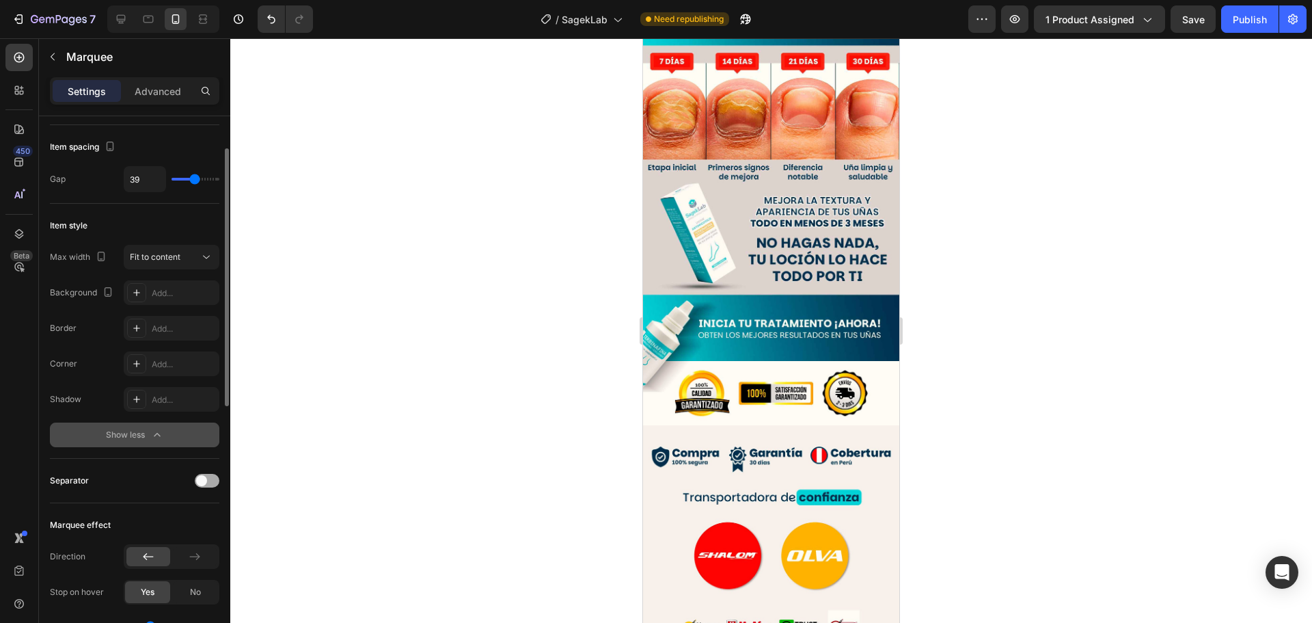
click at [206, 477] on span at bounding box center [201, 480] width 11 height 11
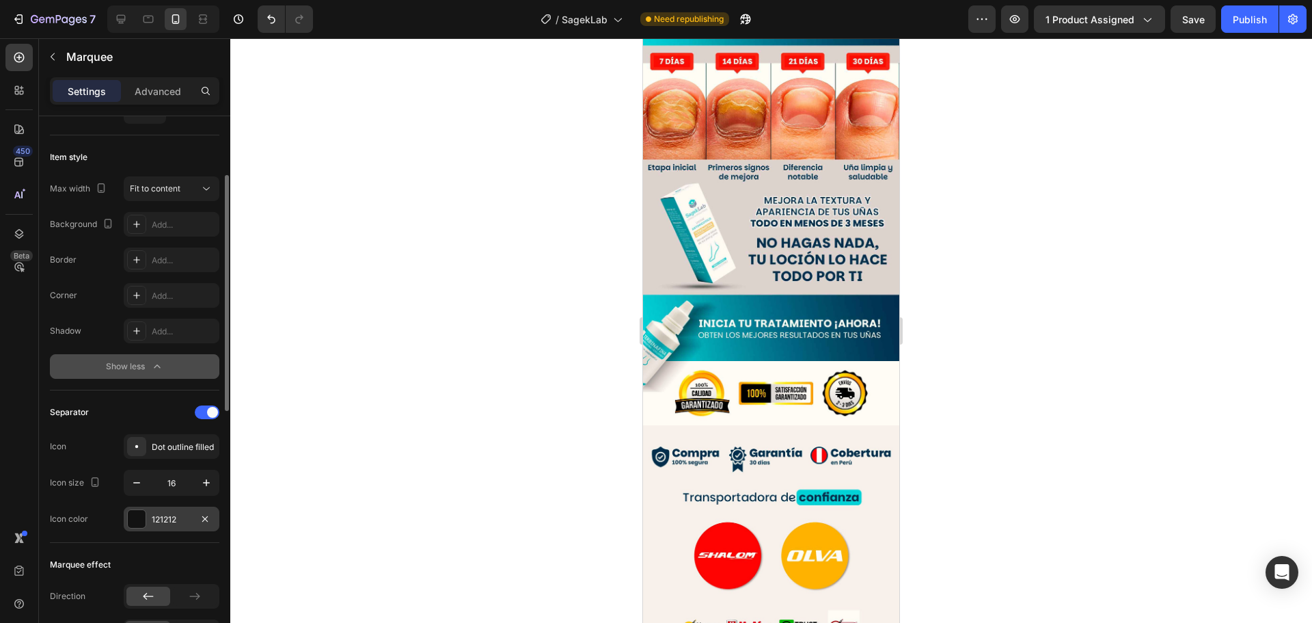
click at [139, 519] on div at bounding box center [137, 519] width 18 height 18
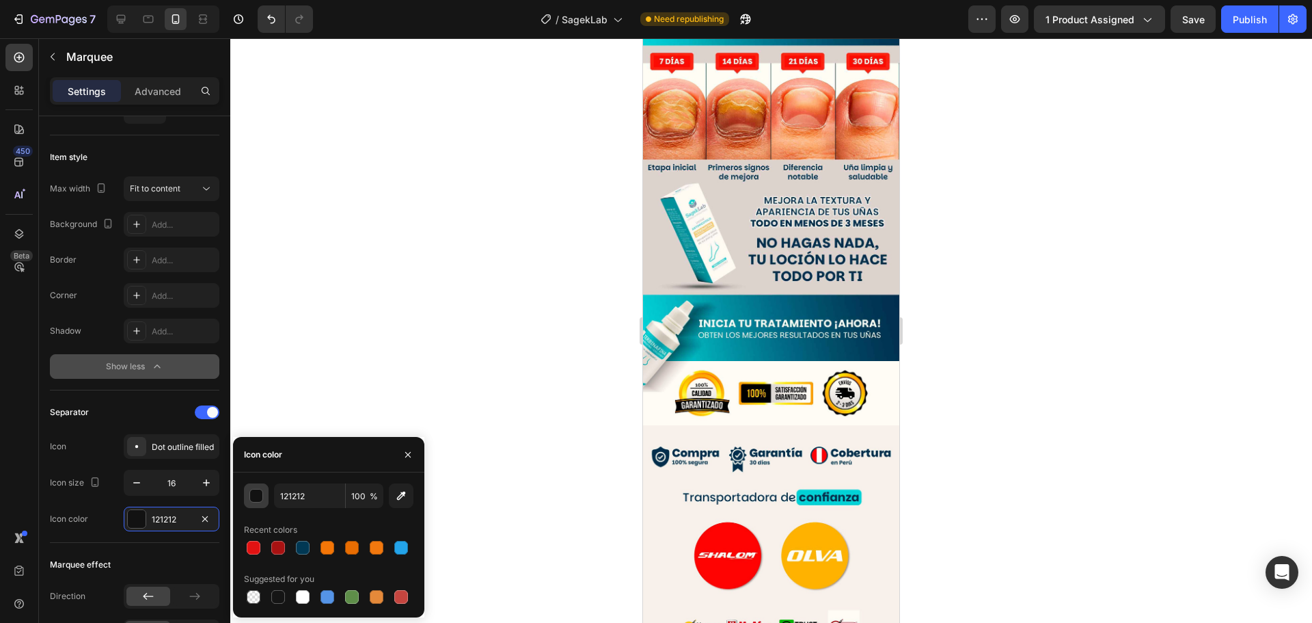
click at [252, 499] on div "button" at bounding box center [257, 496] width 14 height 14
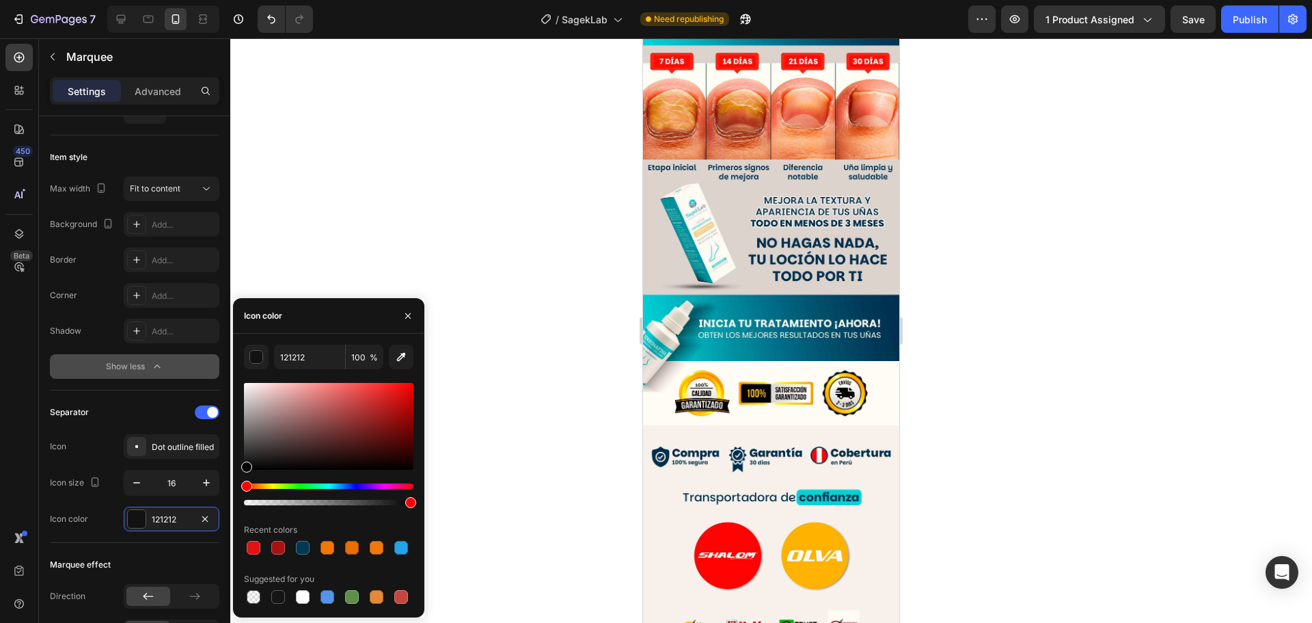
click at [247, 388] on div at bounding box center [328, 426] width 169 height 87
click at [245, 384] on div at bounding box center [249, 389] width 11 height 11
drag, startPoint x: 247, startPoint y: 383, endPoint x: 244, endPoint y: 372, distance: 10.6
click at [244, 372] on div "EDE8E8 100 % Recent colors Suggested for you" at bounding box center [328, 475] width 169 height 262
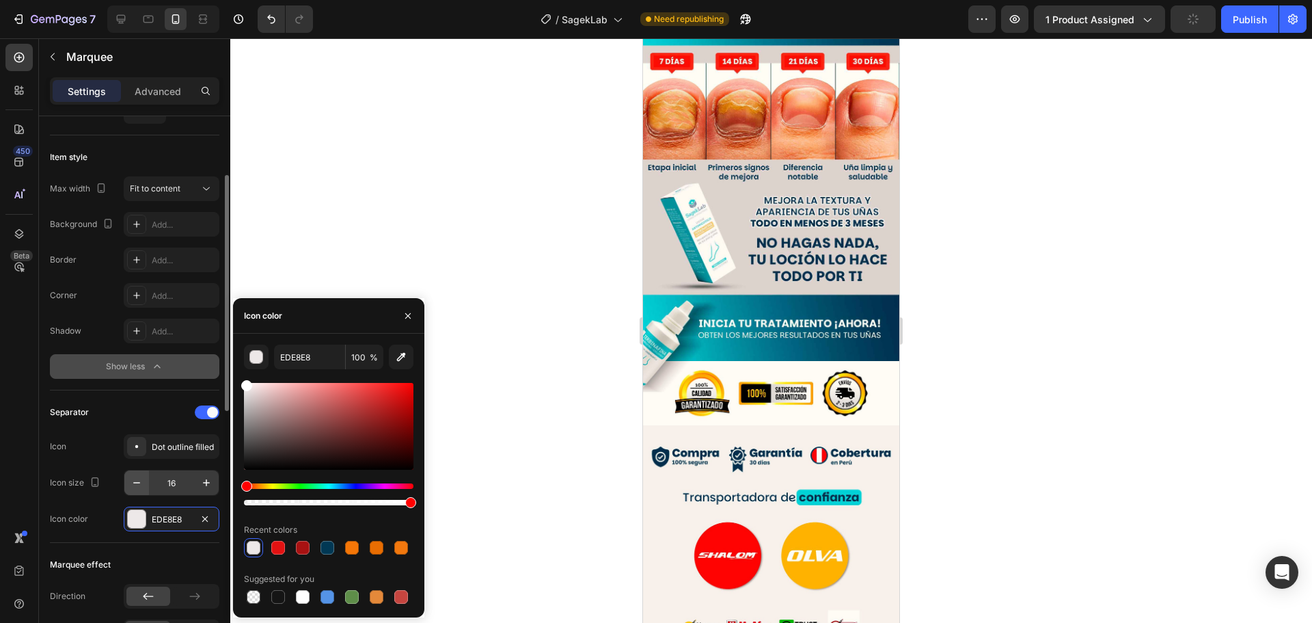
type input "FFFFFF"
click at [158, 447] on div "Dot outline filled" at bounding box center [184, 447] width 64 height 12
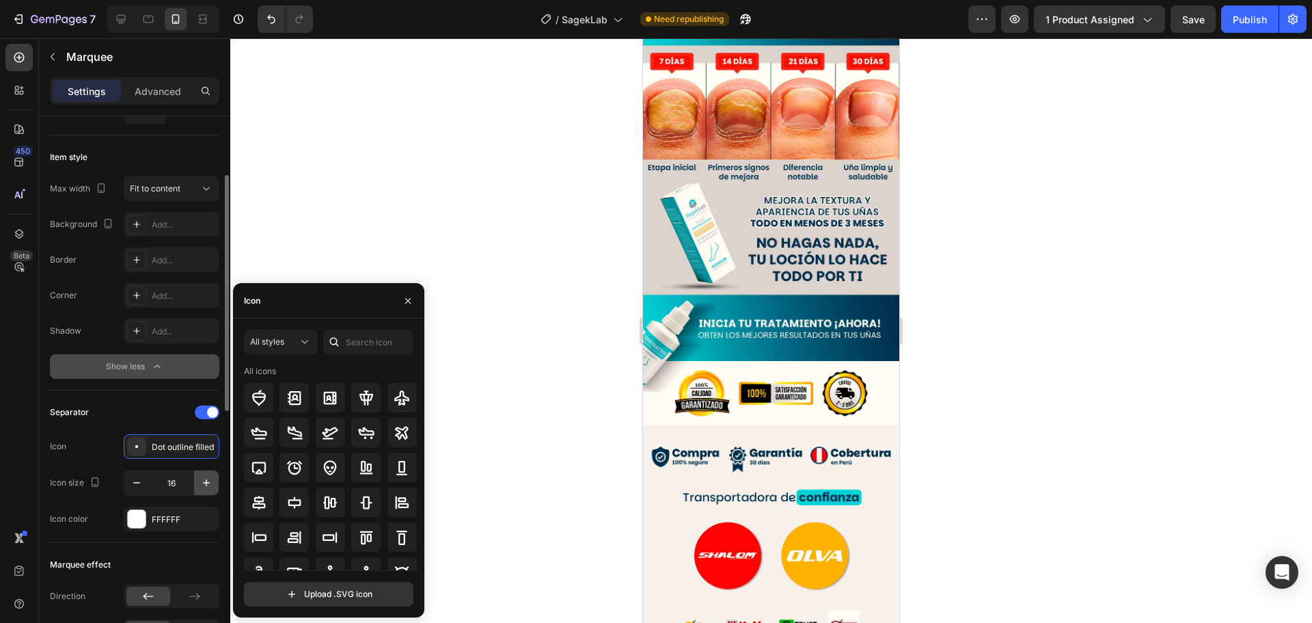
click at [206, 478] on icon "button" at bounding box center [207, 483] width 14 height 14
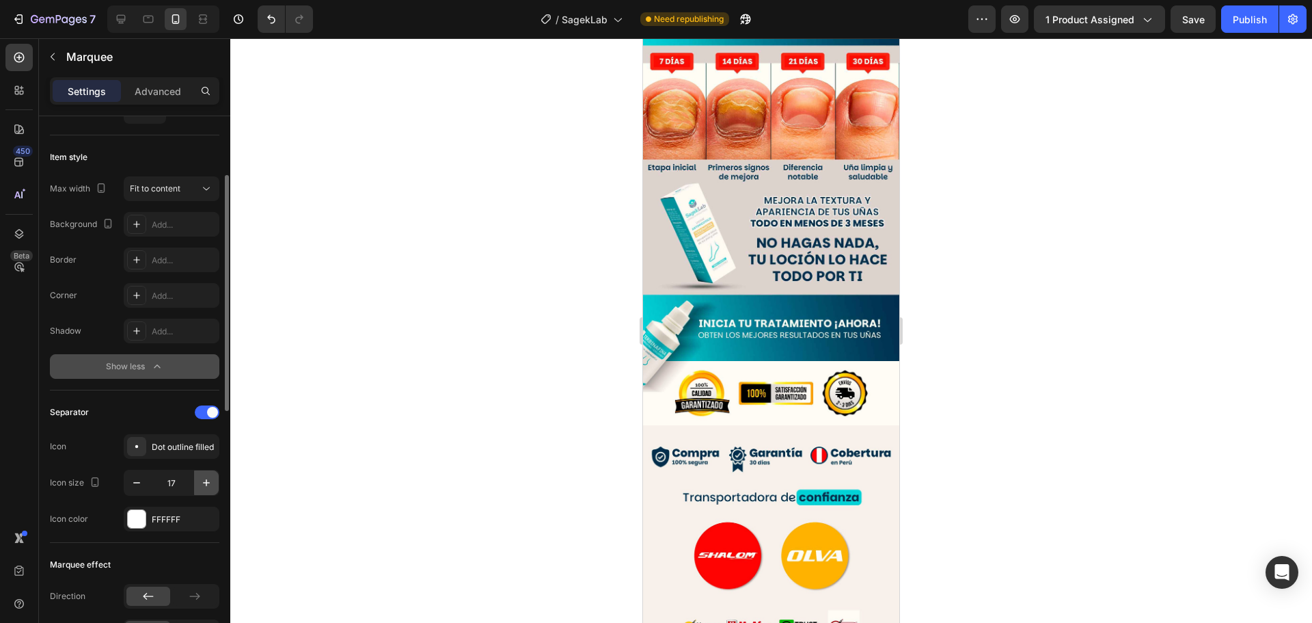
click at [206, 478] on icon "button" at bounding box center [207, 483] width 14 height 14
type input "21"
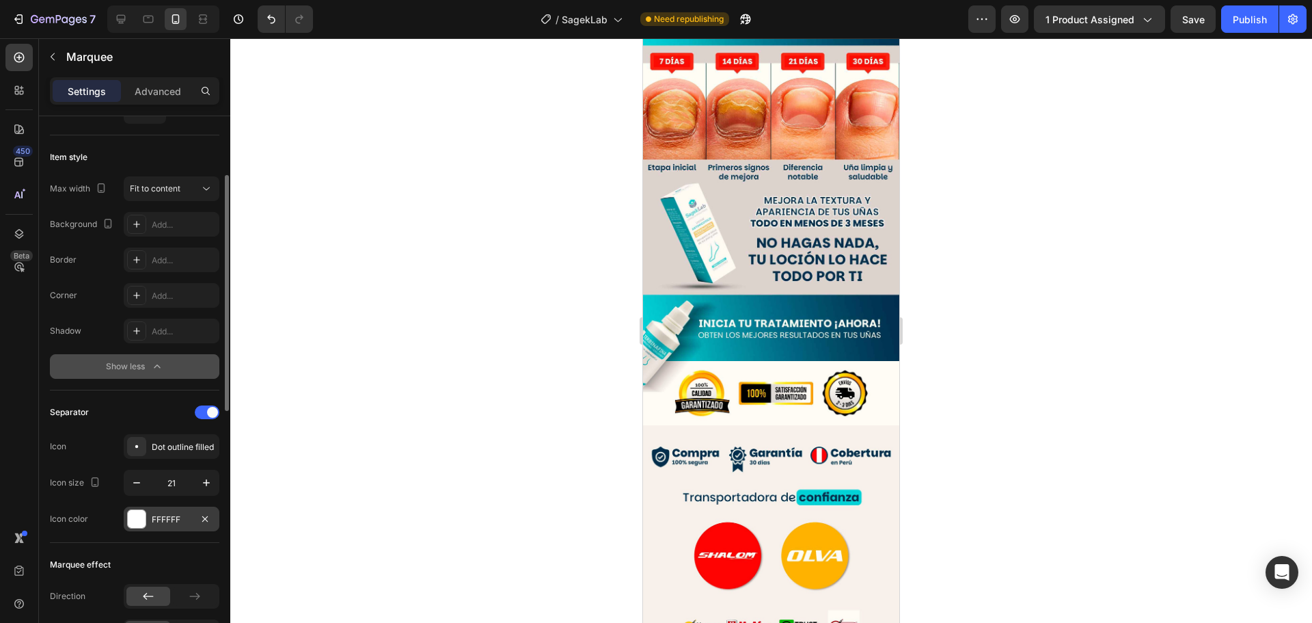
click at [140, 518] on div at bounding box center [137, 519] width 18 height 18
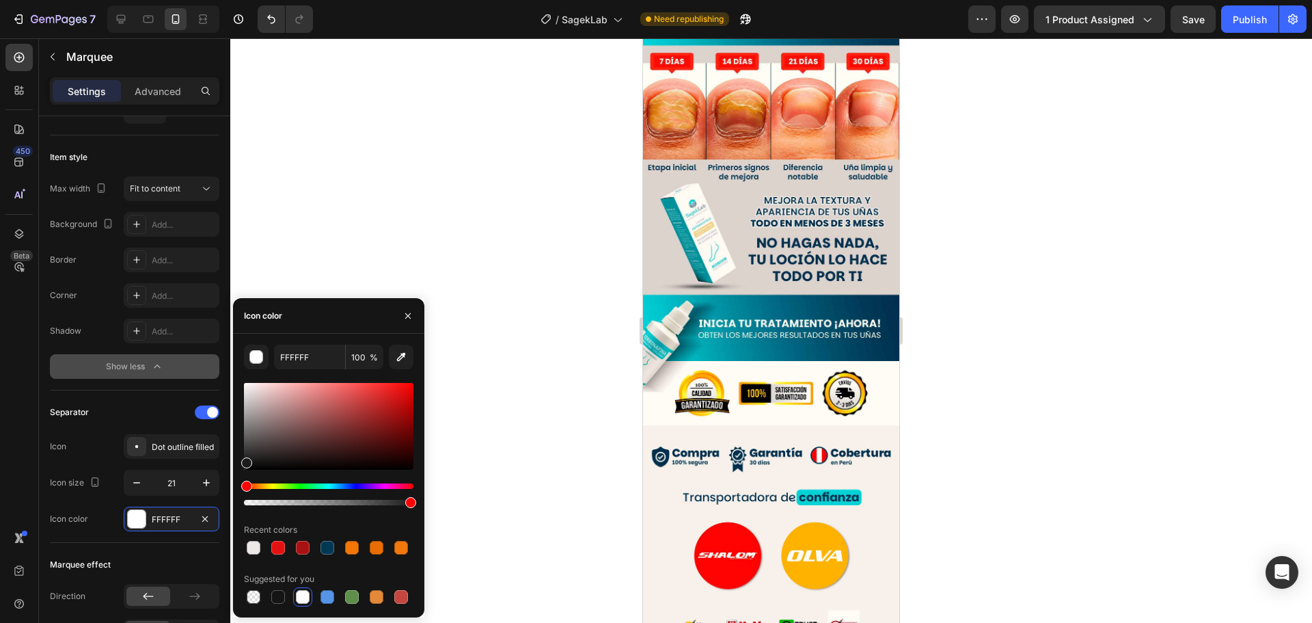
click at [245, 460] on div at bounding box center [328, 426] width 169 height 87
click at [247, 465] on div at bounding box center [248, 466] width 11 height 11
type input "0A0A0A"
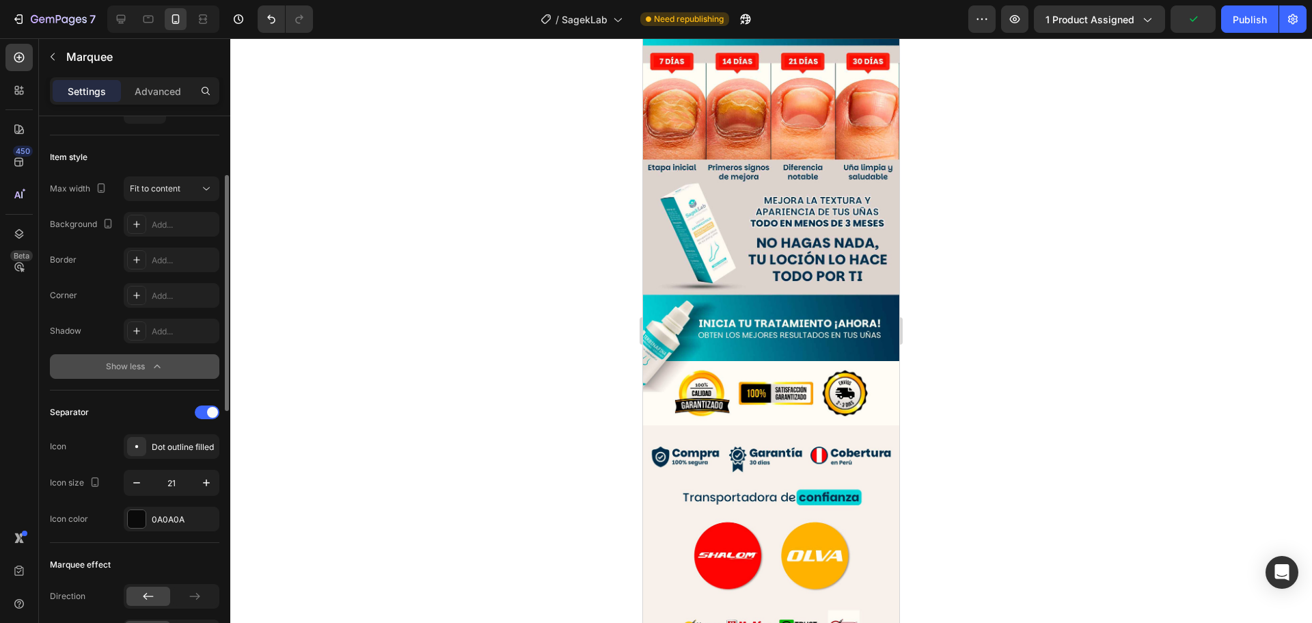
click at [105, 500] on div "Separator Icon Dot outline filled Icon size 21 Icon color 0A0A0A" at bounding box center [134, 466] width 169 height 130
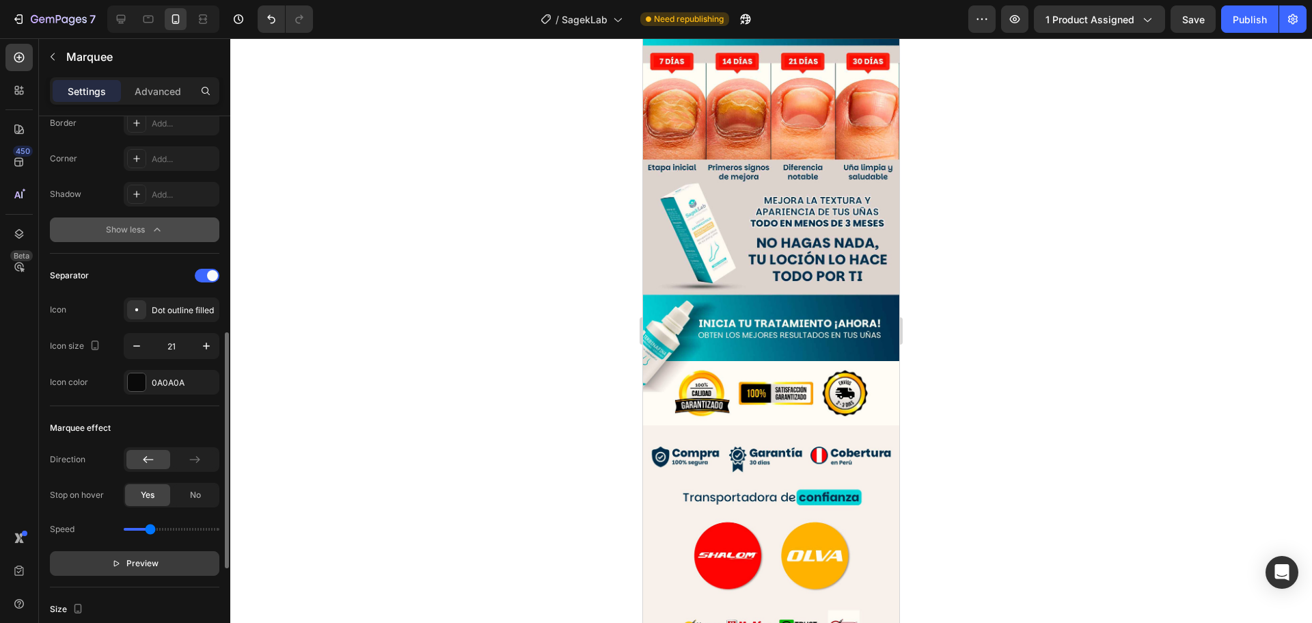
scroll to position [342, 0]
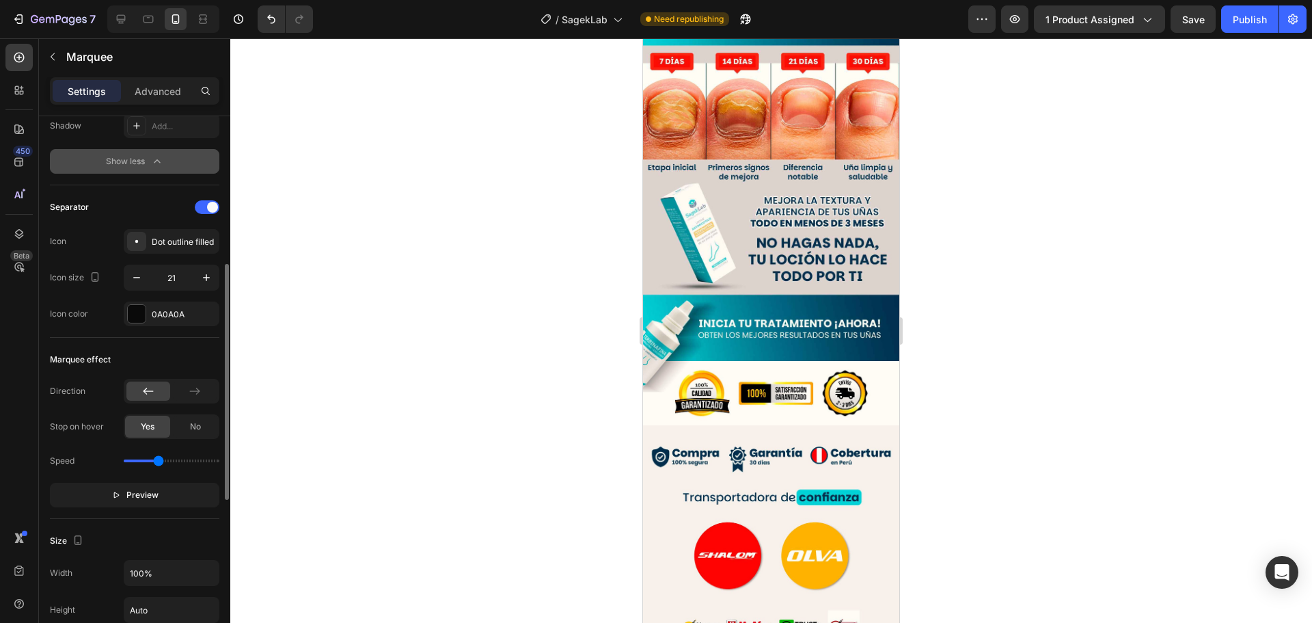
click at [158, 462] on input "range" at bounding box center [172, 460] width 96 height 3
click at [154, 462] on input "range" at bounding box center [172, 460] width 96 height 3
click at [152, 462] on input "range" at bounding box center [172, 460] width 96 height 3
type input "0.8"
click at [147, 462] on input "range" at bounding box center [172, 460] width 96 height 3
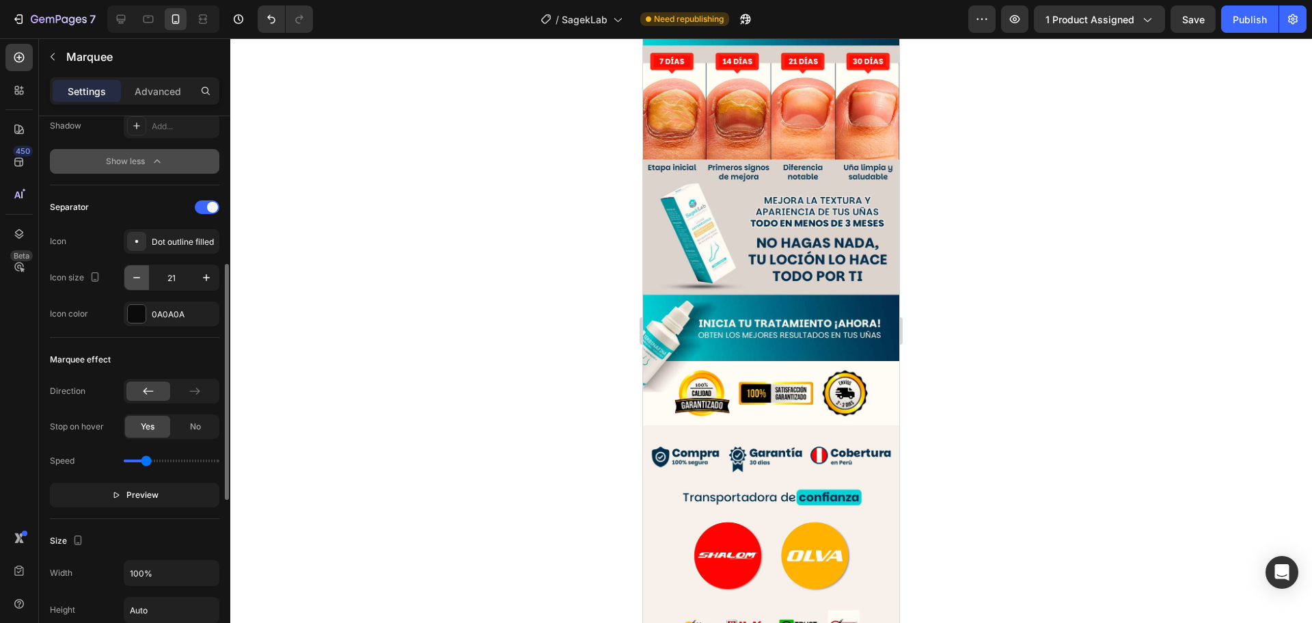
click at [138, 283] on icon "button" at bounding box center [137, 278] width 14 height 14
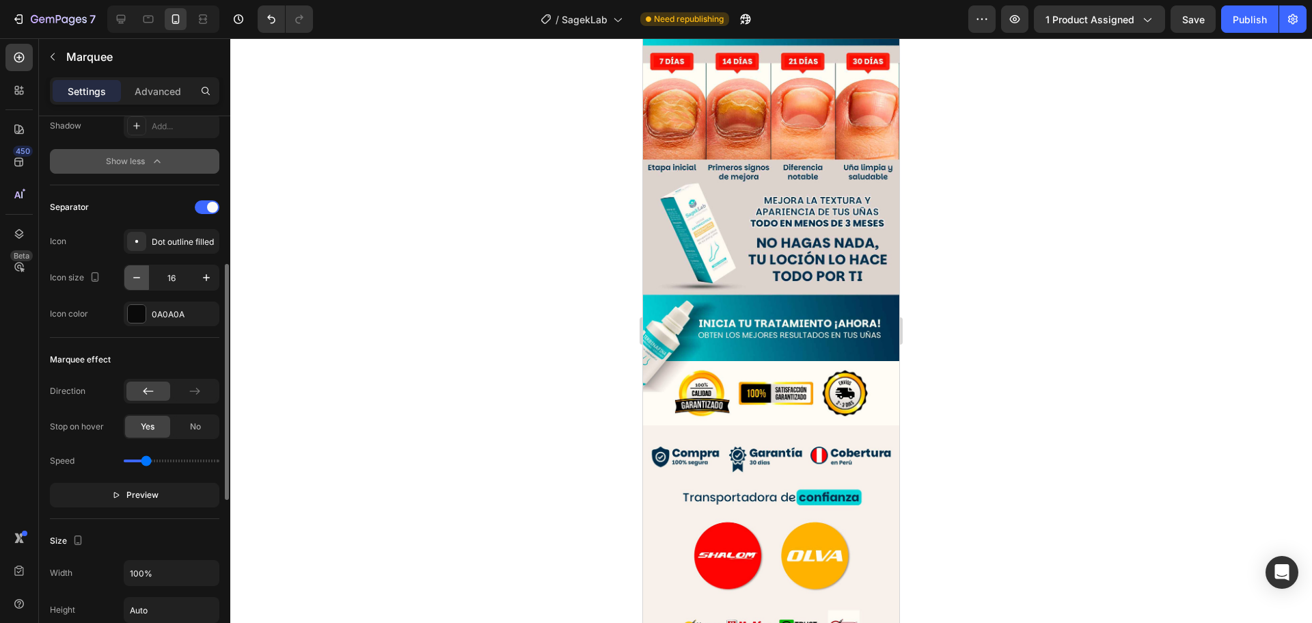
click at [138, 283] on icon "button" at bounding box center [137, 278] width 14 height 14
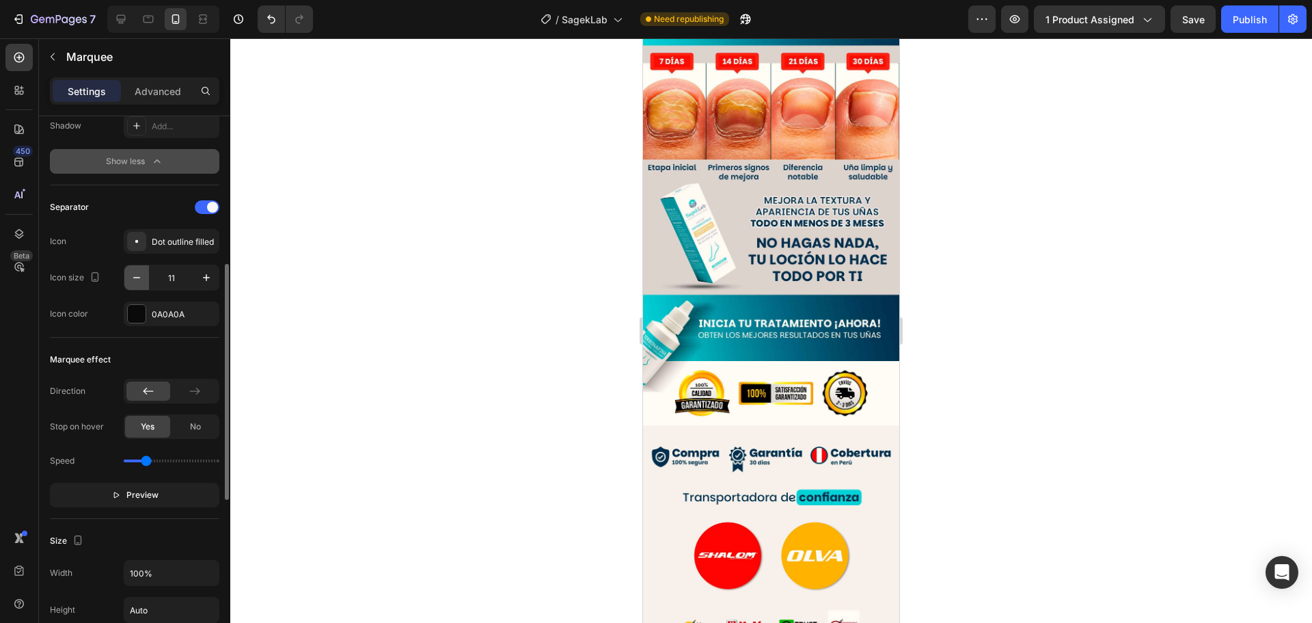
click at [138, 283] on icon "button" at bounding box center [137, 278] width 14 height 14
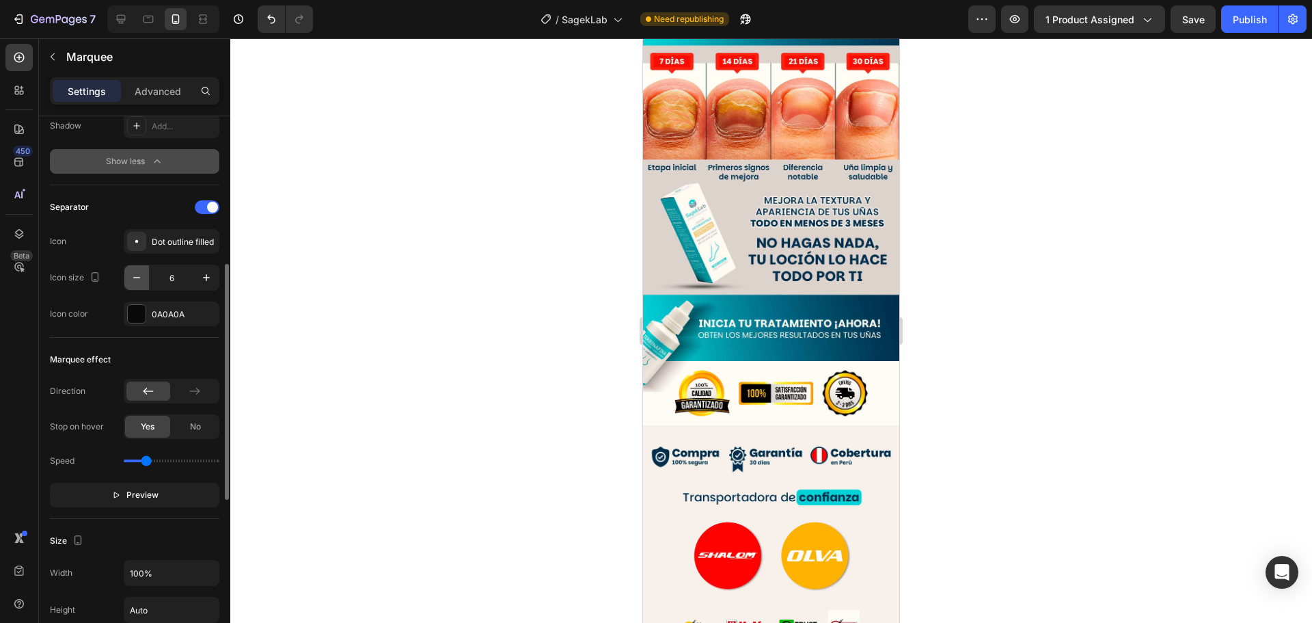
click at [138, 283] on icon "button" at bounding box center [137, 278] width 14 height 14
click at [196, 280] on button "button" at bounding box center [206, 277] width 25 height 25
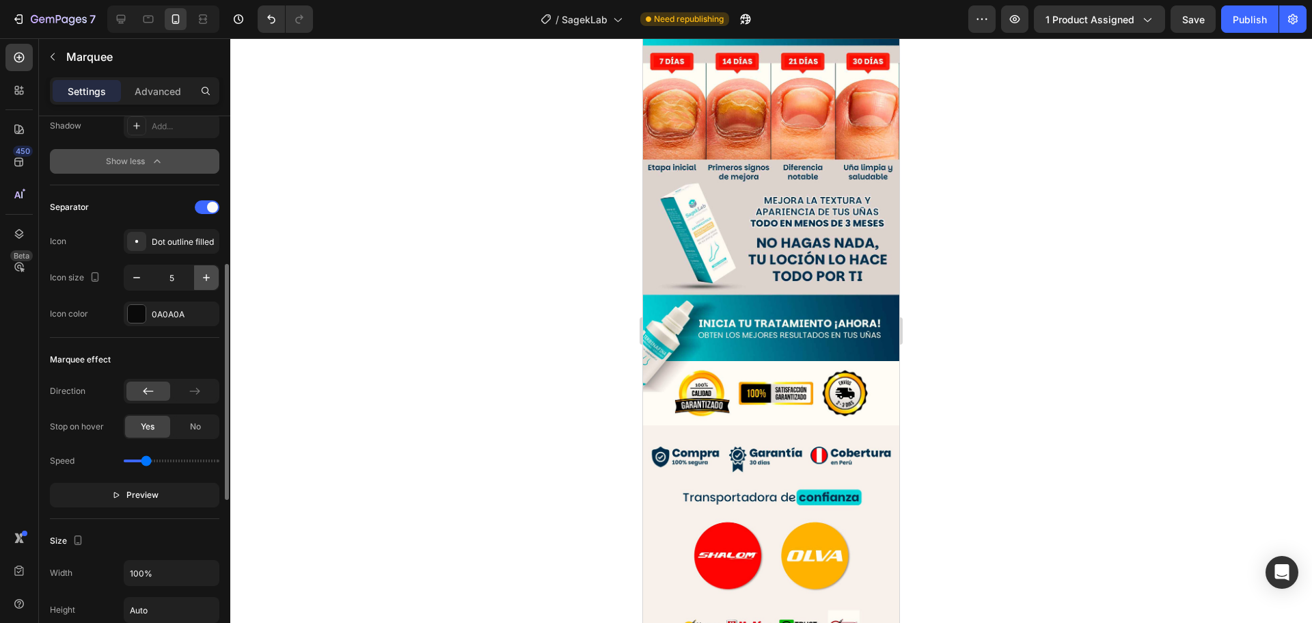
click at [196, 280] on button "button" at bounding box center [206, 277] width 25 height 25
click at [195, 280] on button "button" at bounding box center [206, 277] width 25 height 25
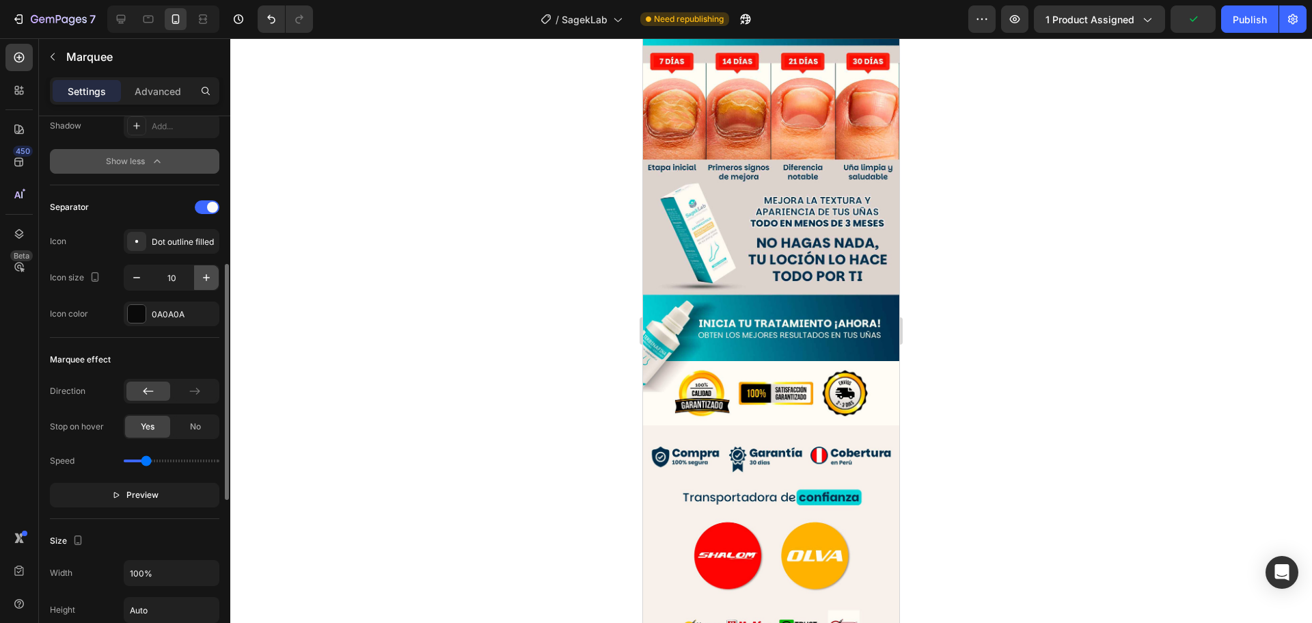
click at [195, 280] on button "button" at bounding box center [206, 277] width 25 height 25
click at [198, 280] on button "button" at bounding box center [206, 277] width 25 height 25
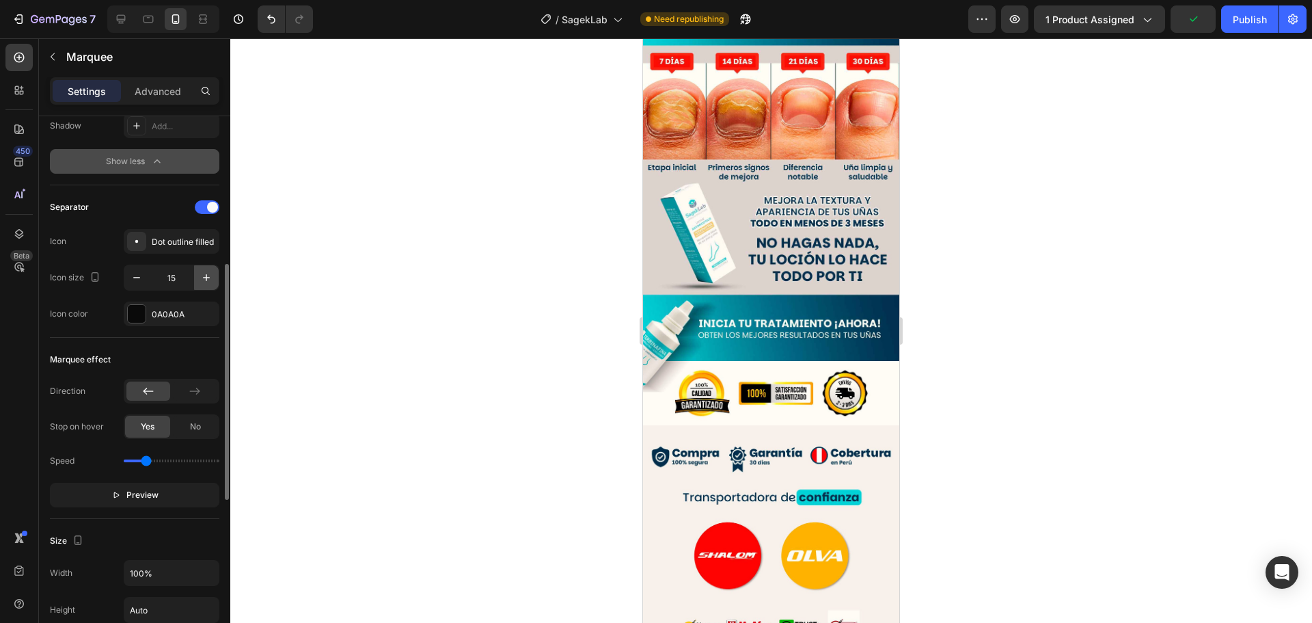
click at [198, 280] on button "button" at bounding box center [206, 277] width 25 height 25
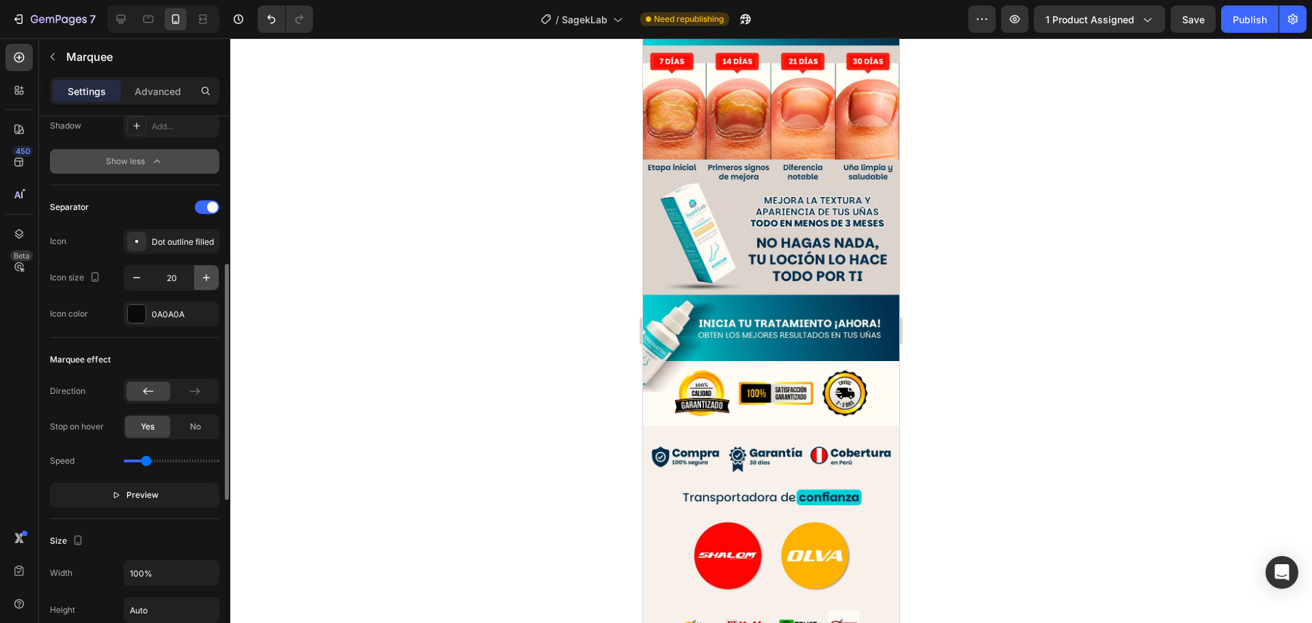
click at [198, 280] on button "button" at bounding box center [206, 277] width 25 height 25
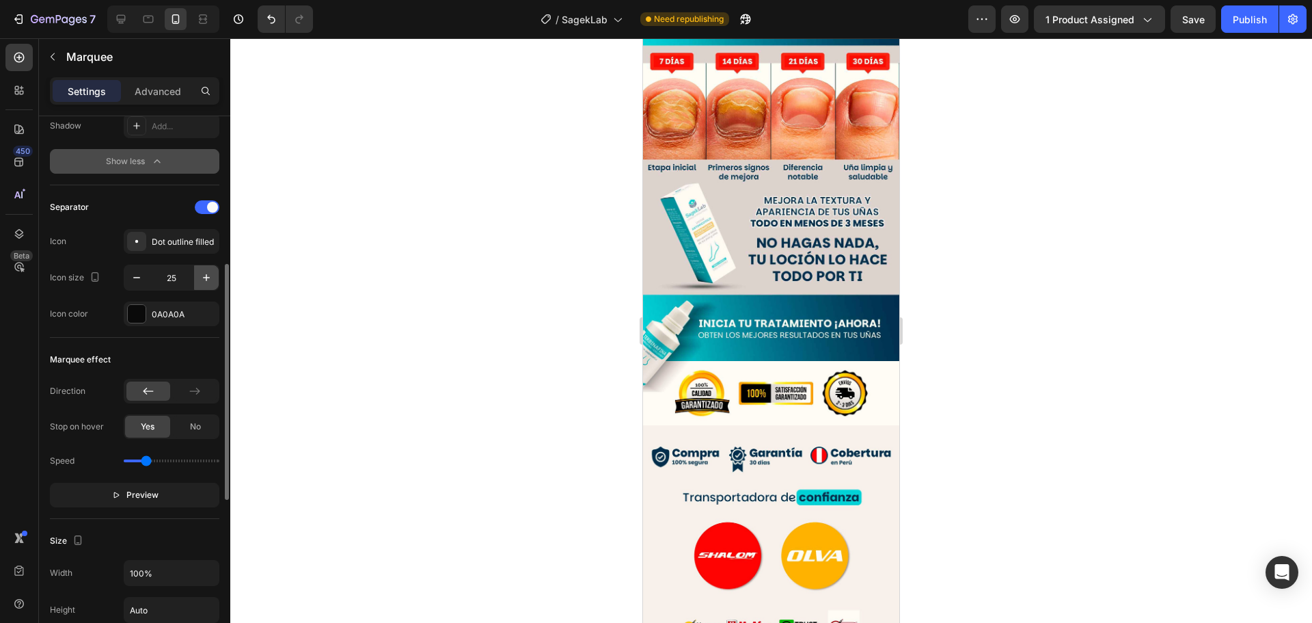
click at [198, 280] on button "button" at bounding box center [206, 277] width 25 height 25
type input "26"
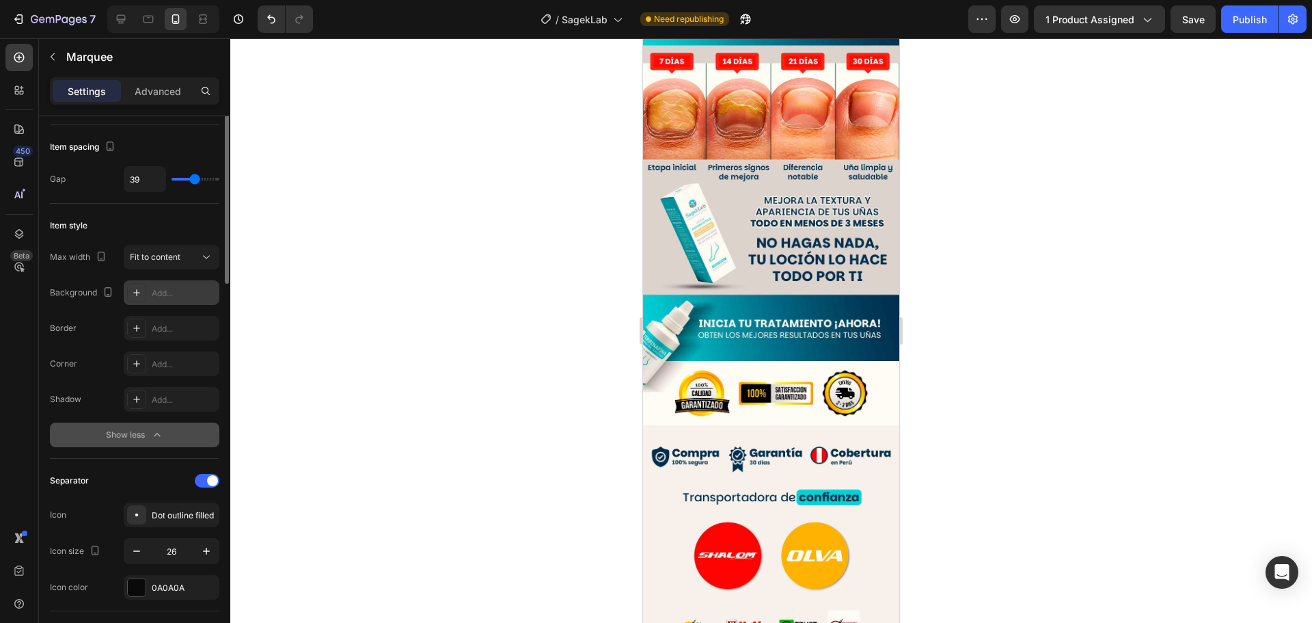
scroll to position [0, 0]
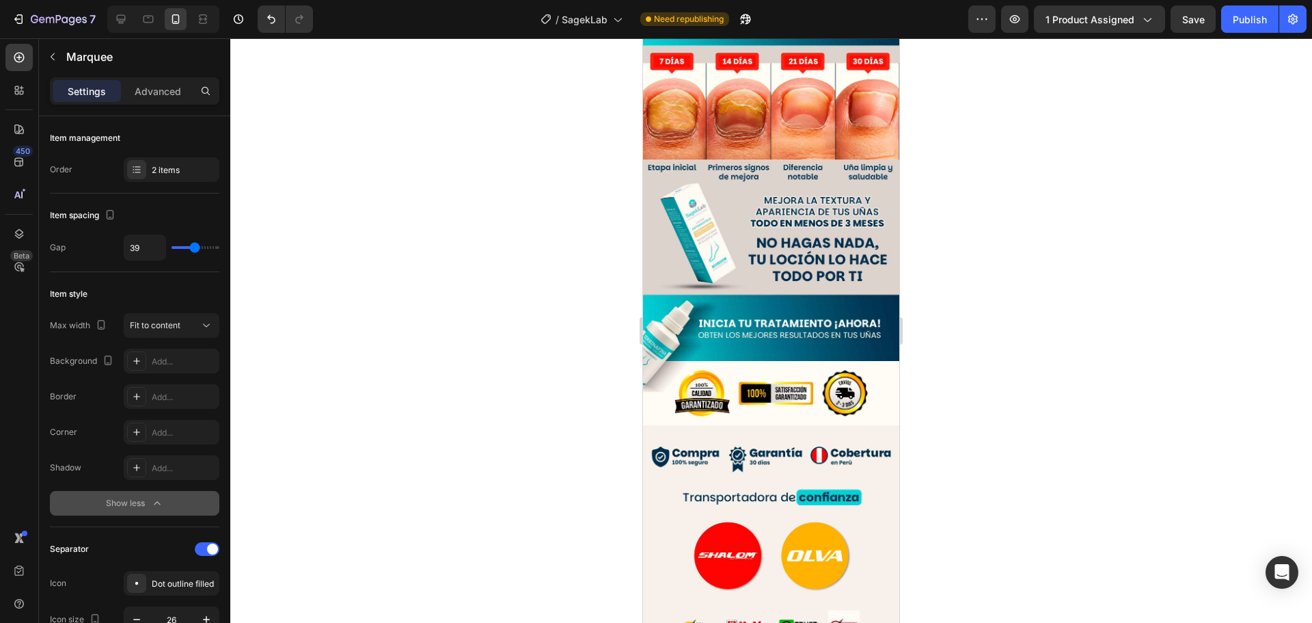
type input "28"
type input "27"
type input "22"
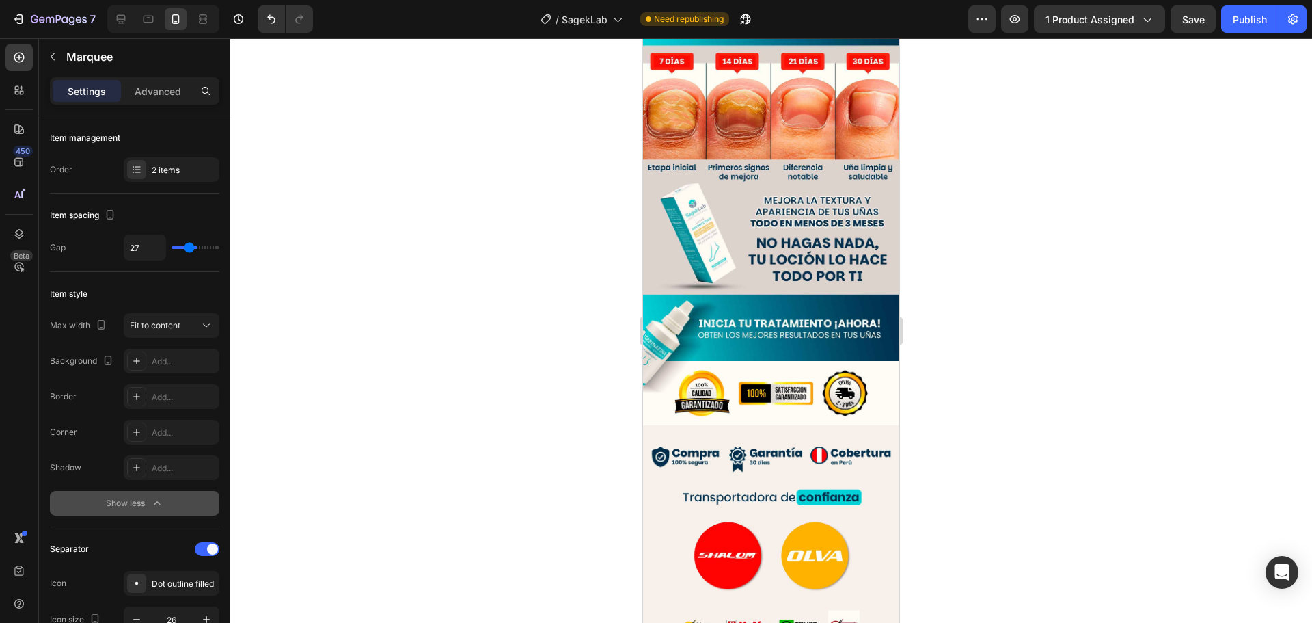
type input "22"
type input "21"
type input "19"
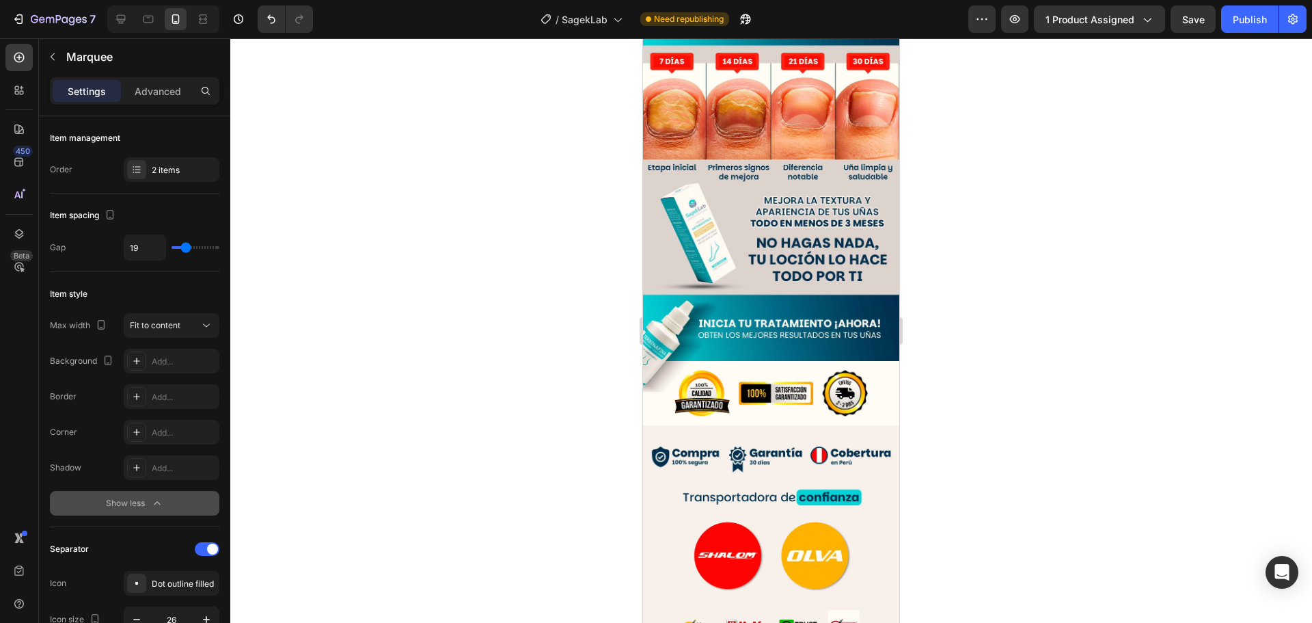
type input "16"
type input "15"
type input "13"
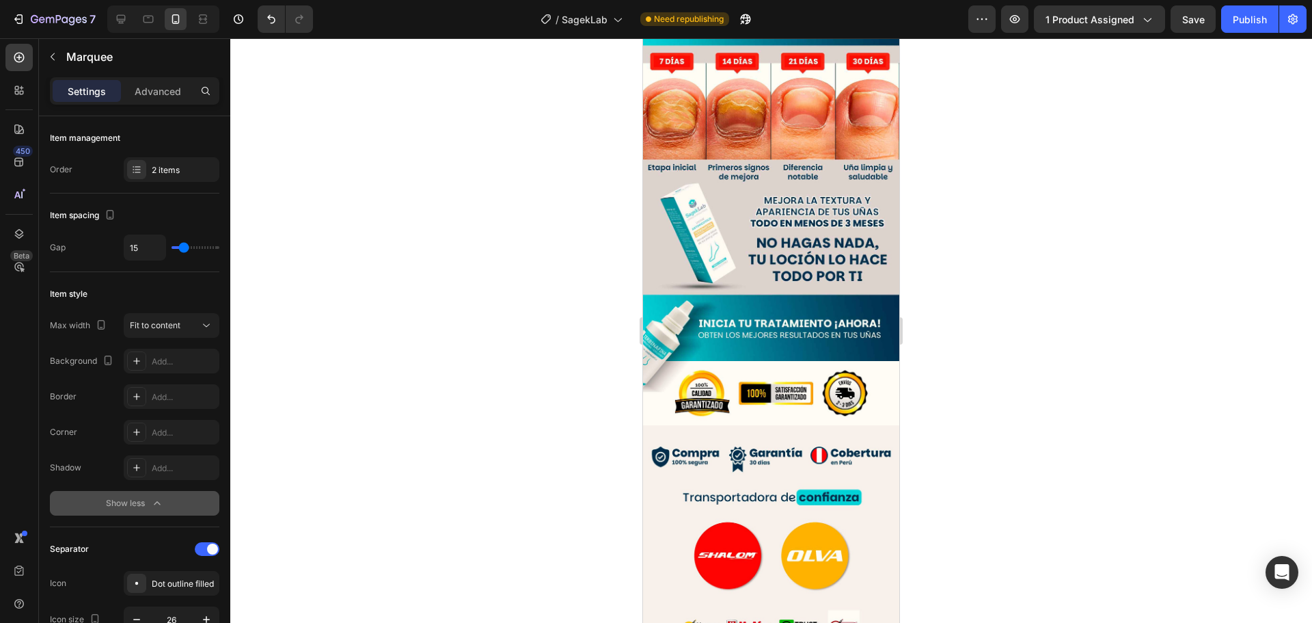
type input "13"
type input "12"
type input "10"
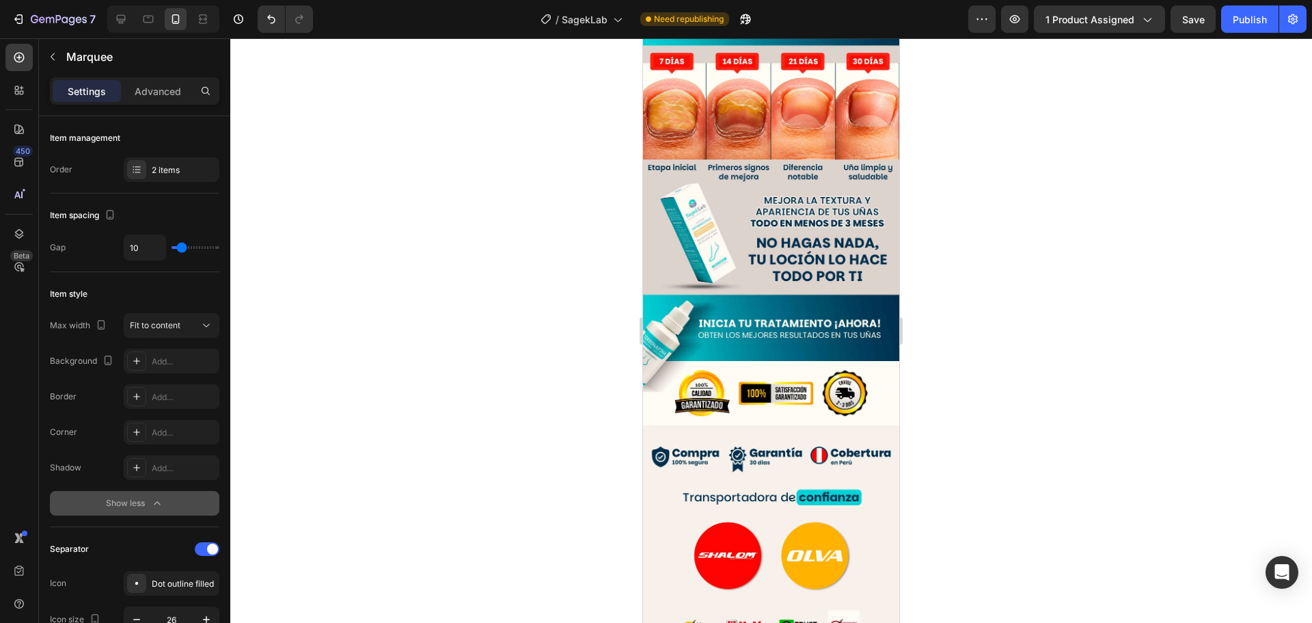
type input "9"
type input "7"
type input "9"
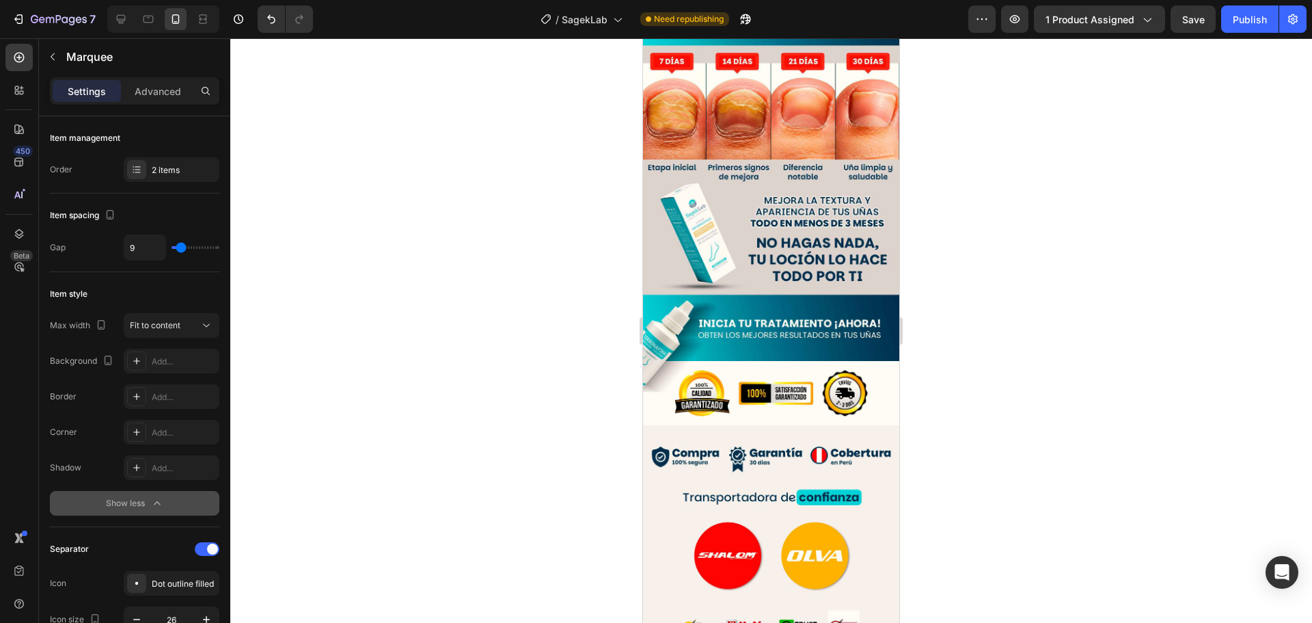
drag, startPoint x: 191, startPoint y: 251, endPoint x: 181, endPoint y: 253, distance: 9.8
type input "9"
click at [181, 249] on input "range" at bounding box center [196, 247] width 48 height 3
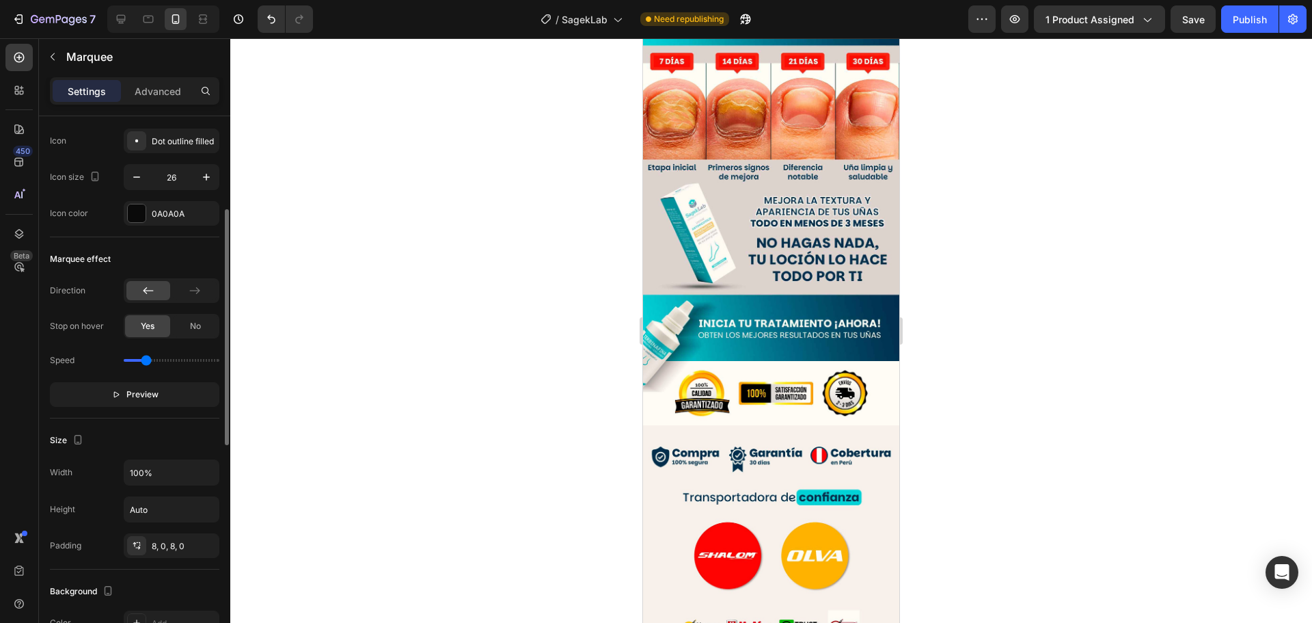
scroll to position [374, 0]
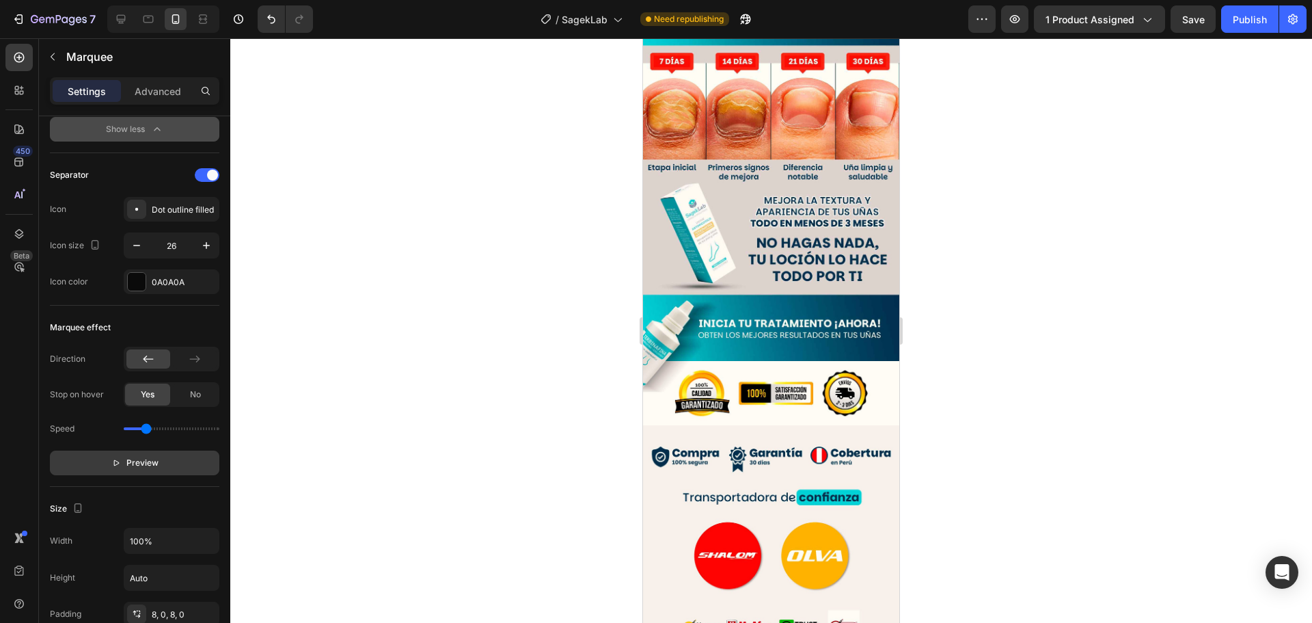
click at [161, 466] on button "Preview" at bounding box center [134, 462] width 169 height 25
click at [157, 467] on button "Pause" at bounding box center [134, 462] width 169 height 25
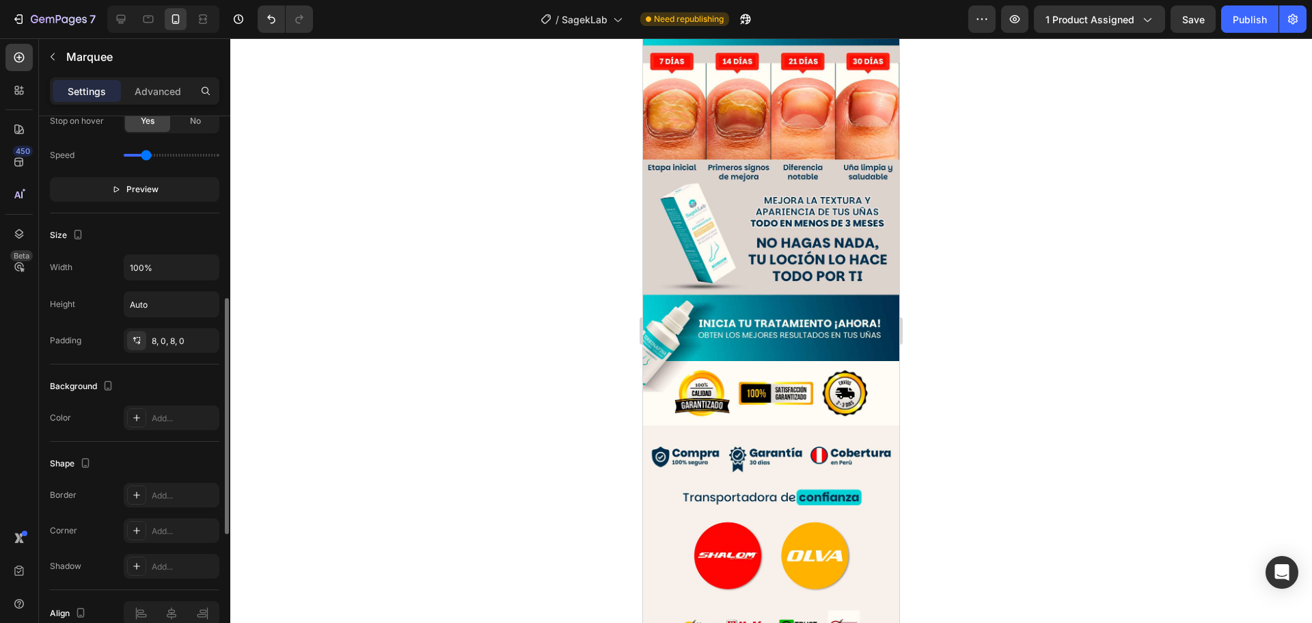
scroll to position [716, 0]
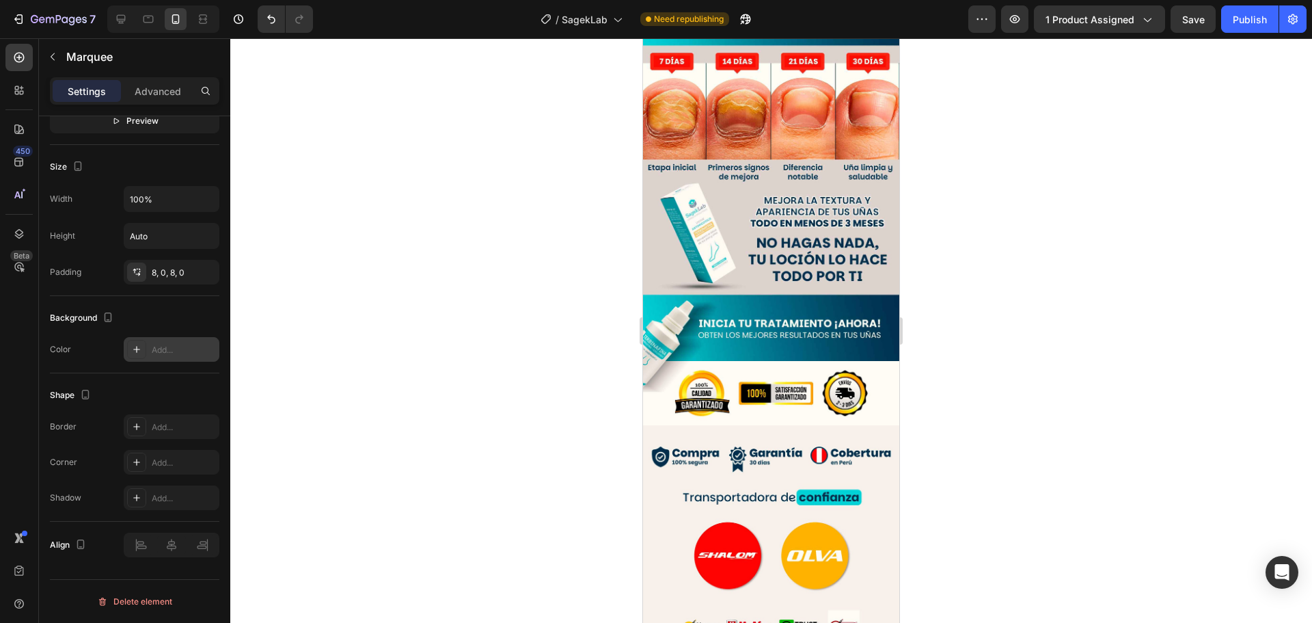
click at [143, 351] on div at bounding box center [136, 349] width 19 height 19
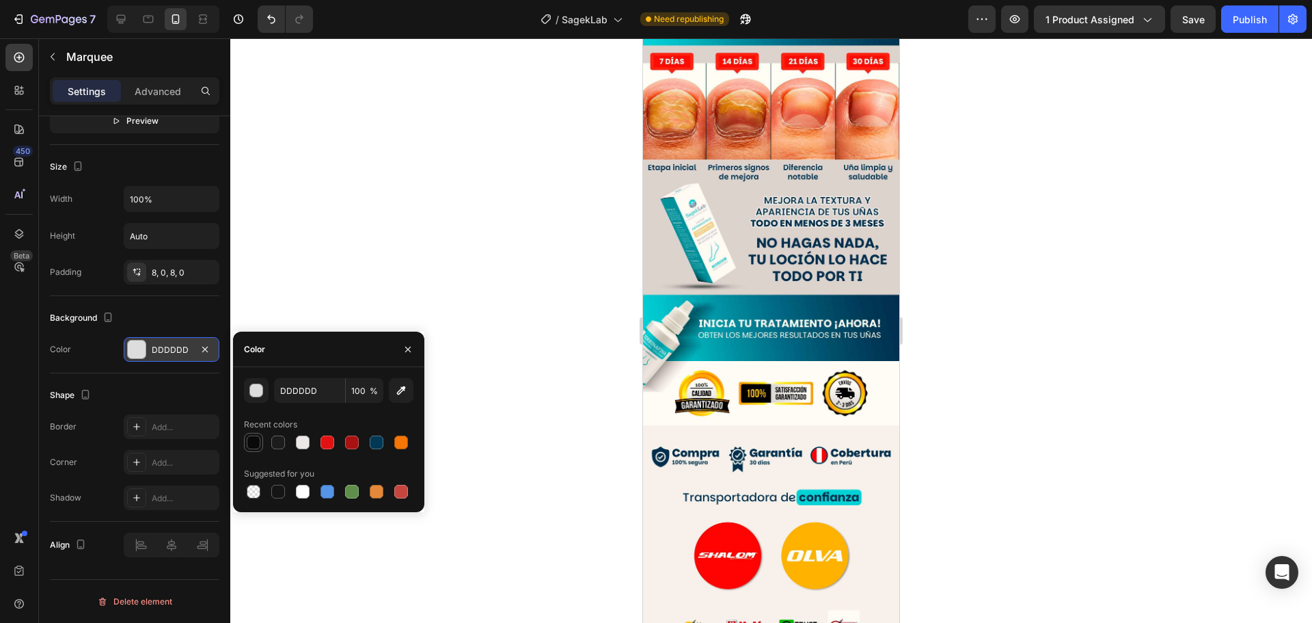
click at [248, 446] on div at bounding box center [254, 442] width 14 height 14
click at [378, 438] on div at bounding box center [377, 442] width 14 height 14
type input "013854"
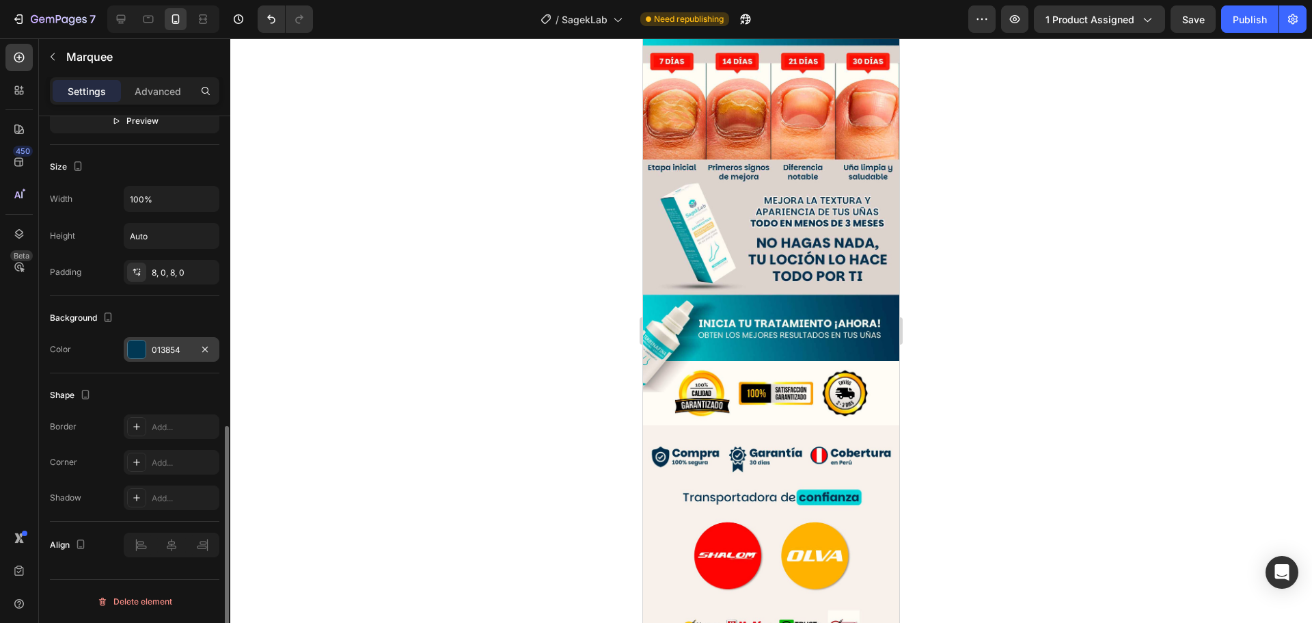
click at [185, 392] on div "Shape" at bounding box center [134, 395] width 169 height 22
click at [178, 388] on div "Shape" at bounding box center [134, 395] width 169 height 22
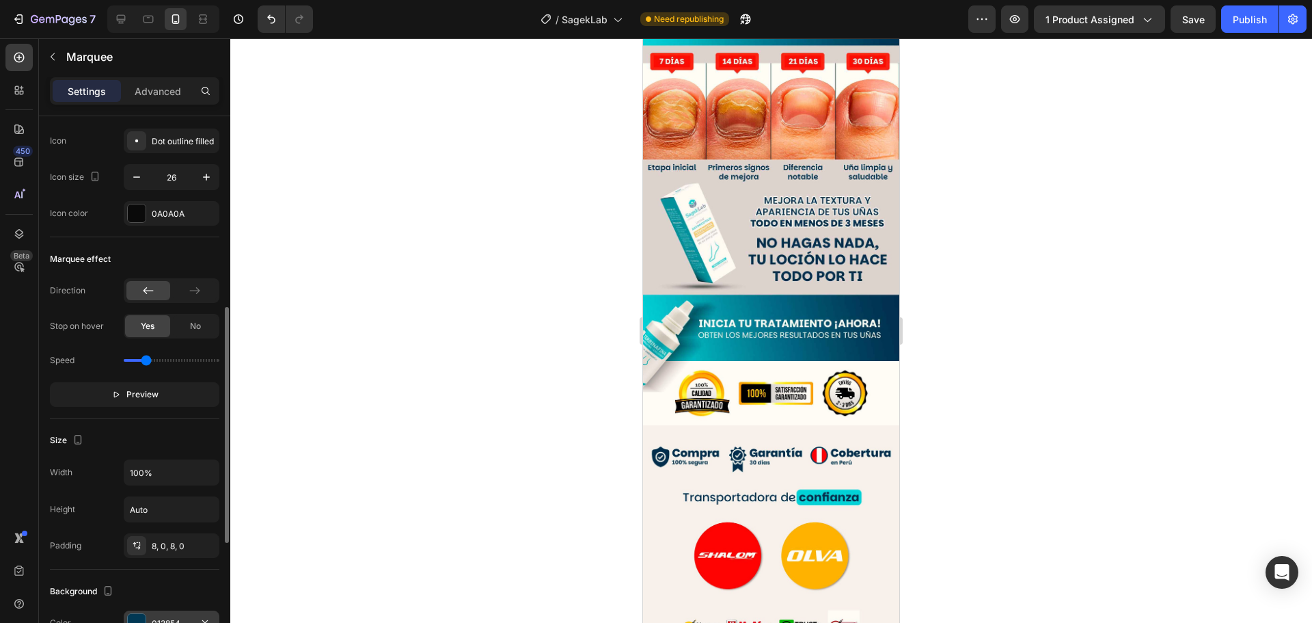
scroll to position [374, 0]
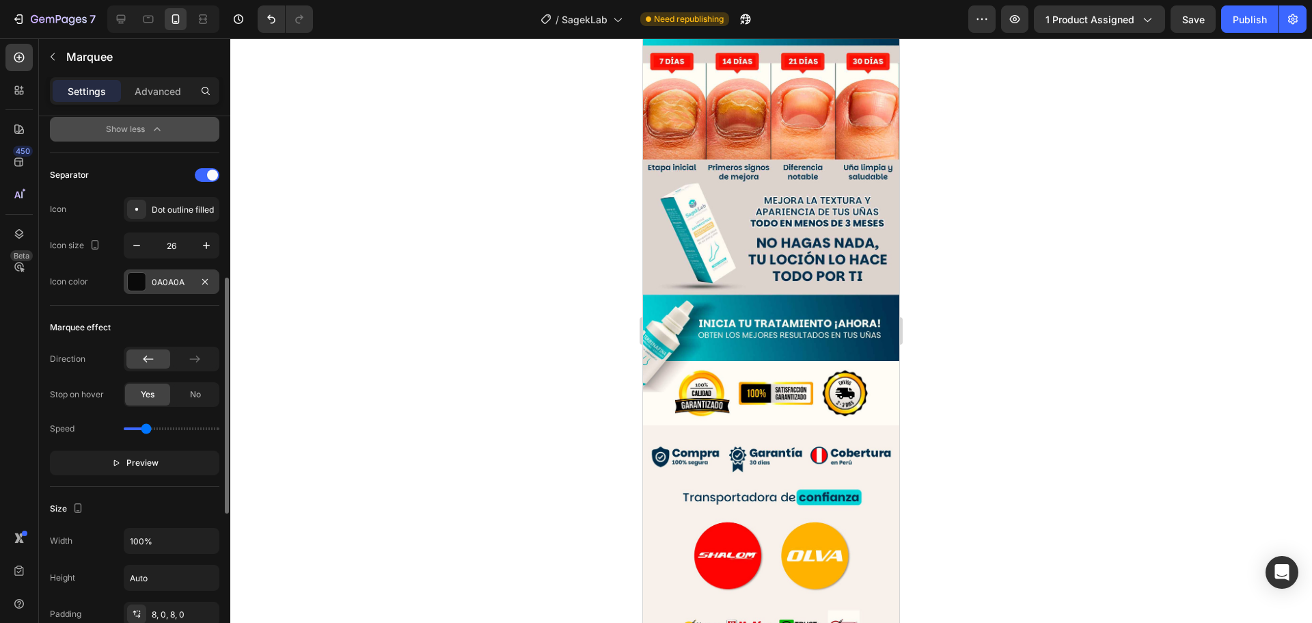
click at [143, 278] on div at bounding box center [137, 282] width 18 height 18
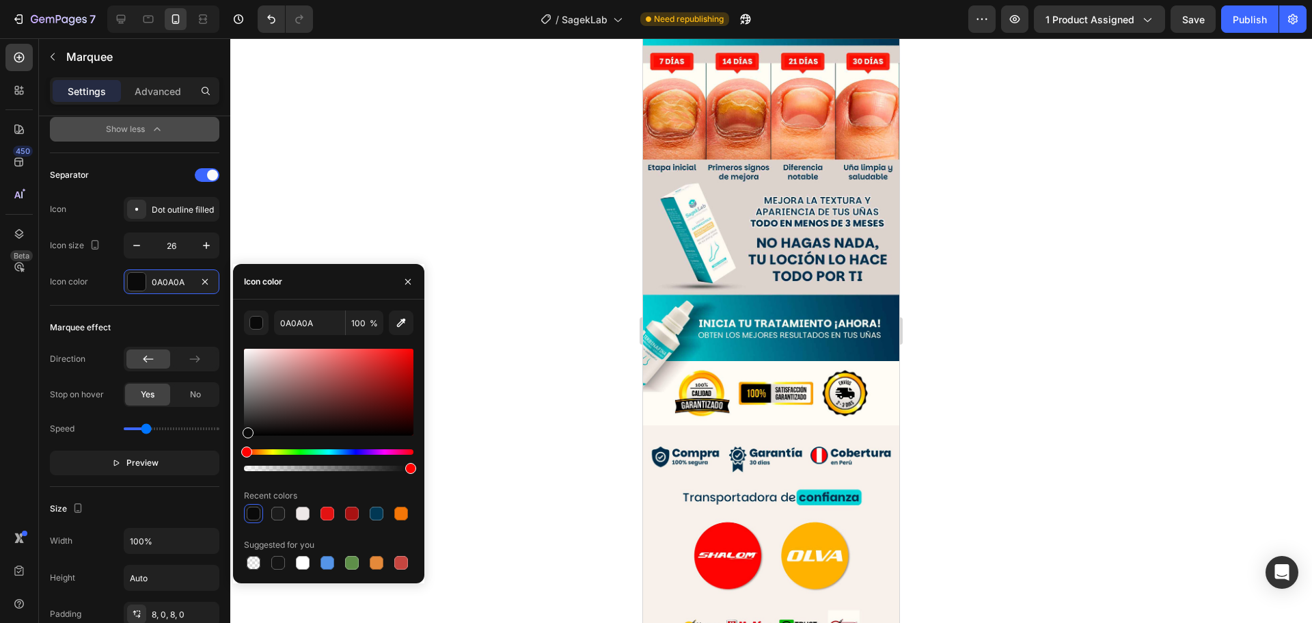
click at [245, 353] on div at bounding box center [328, 392] width 169 height 87
drag, startPoint x: 245, startPoint y: 353, endPoint x: 238, endPoint y: 342, distance: 12.7
click at [238, 342] on div "0A0A0A 100 % Recent colors Suggested for you" at bounding box center [328, 441] width 191 height 262
type input "FFFFFF"
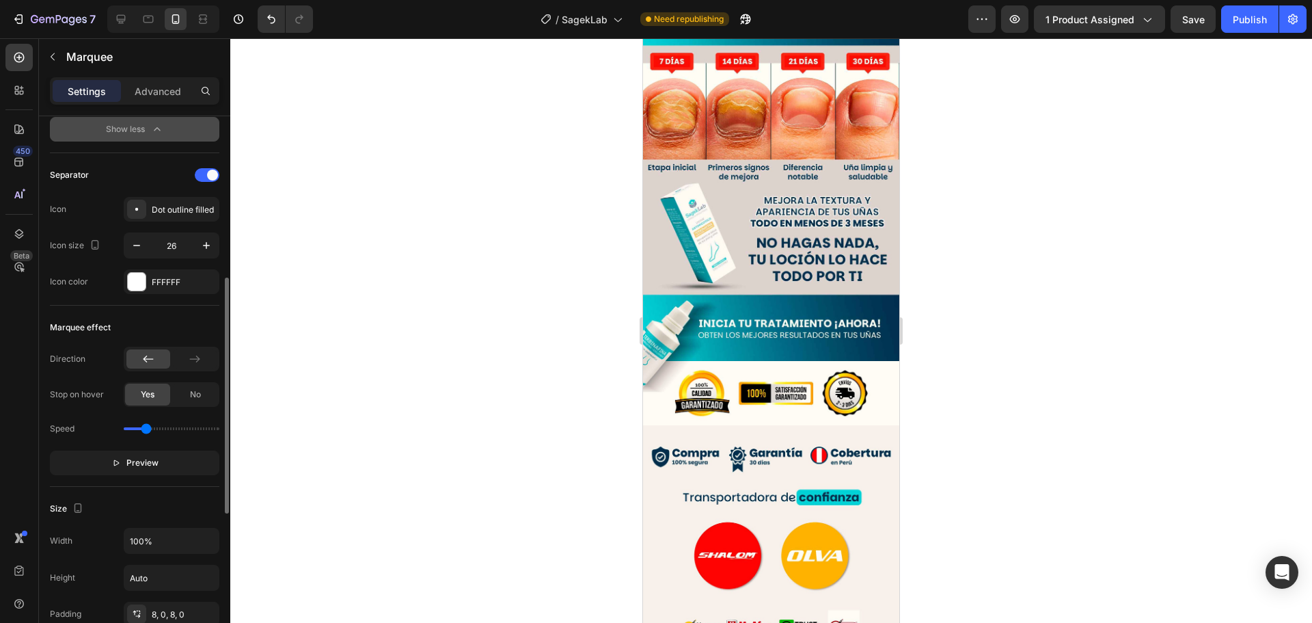
click at [163, 323] on div "Marquee effect" at bounding box center [134, 327] width 169 height 22
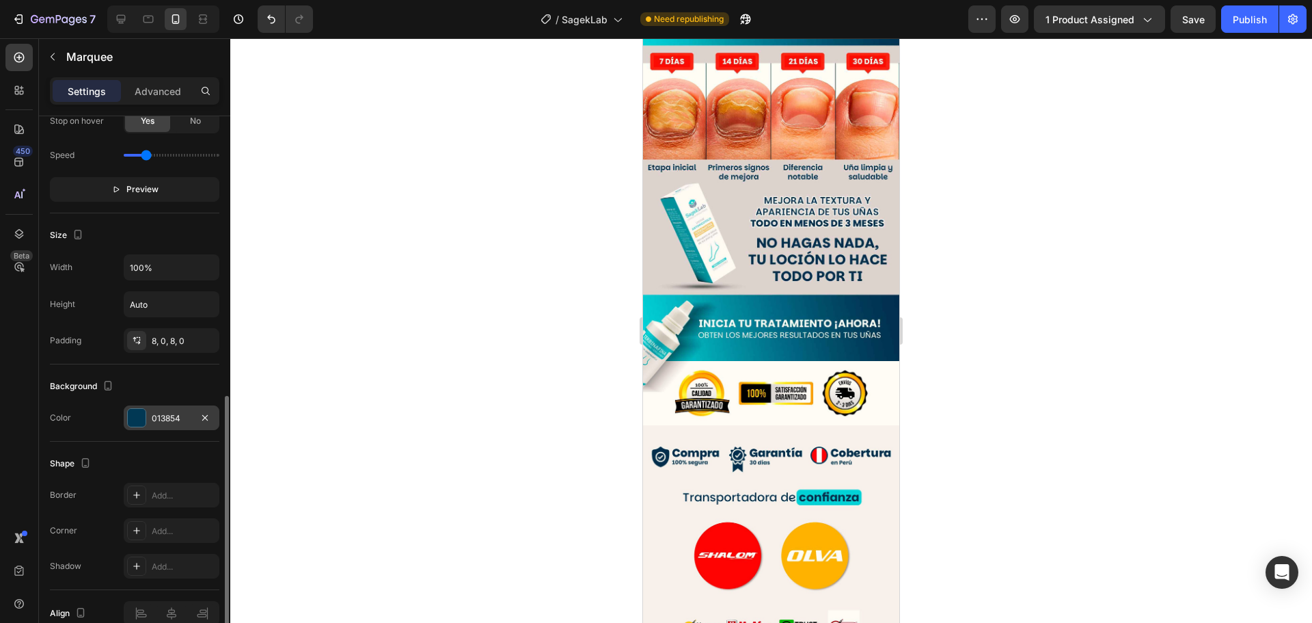
scroll to position [716, 0]
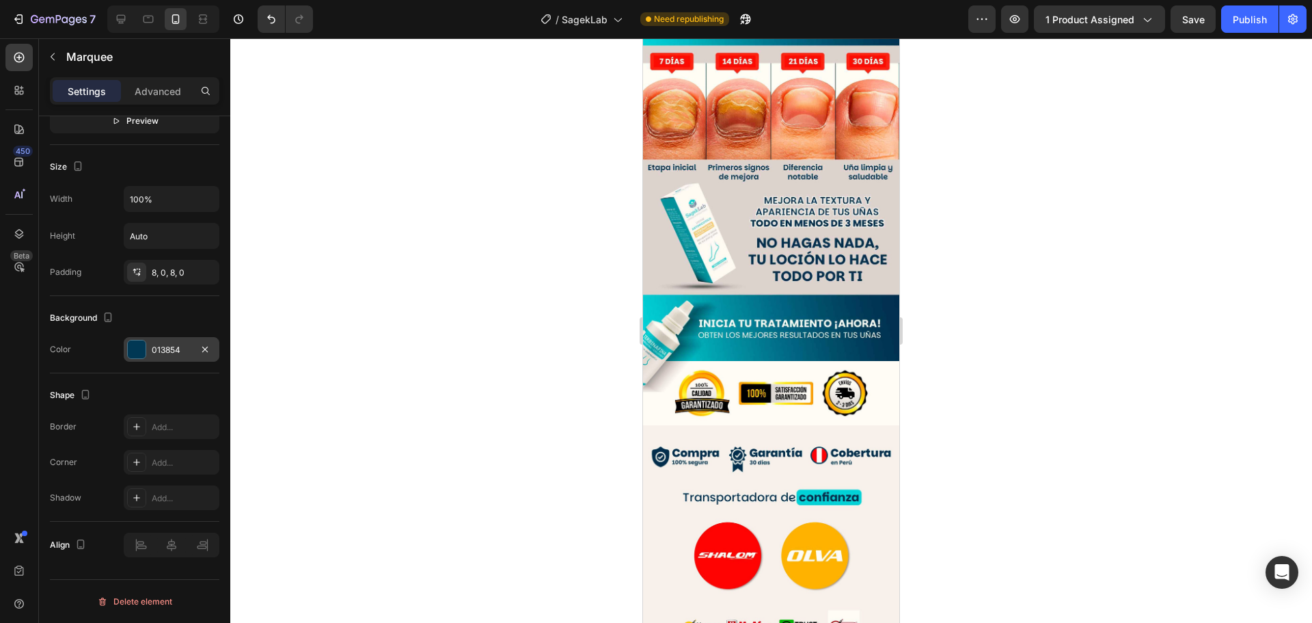
click at [997, 429] on div at bounding box center [771, 330] width 1082 height 584
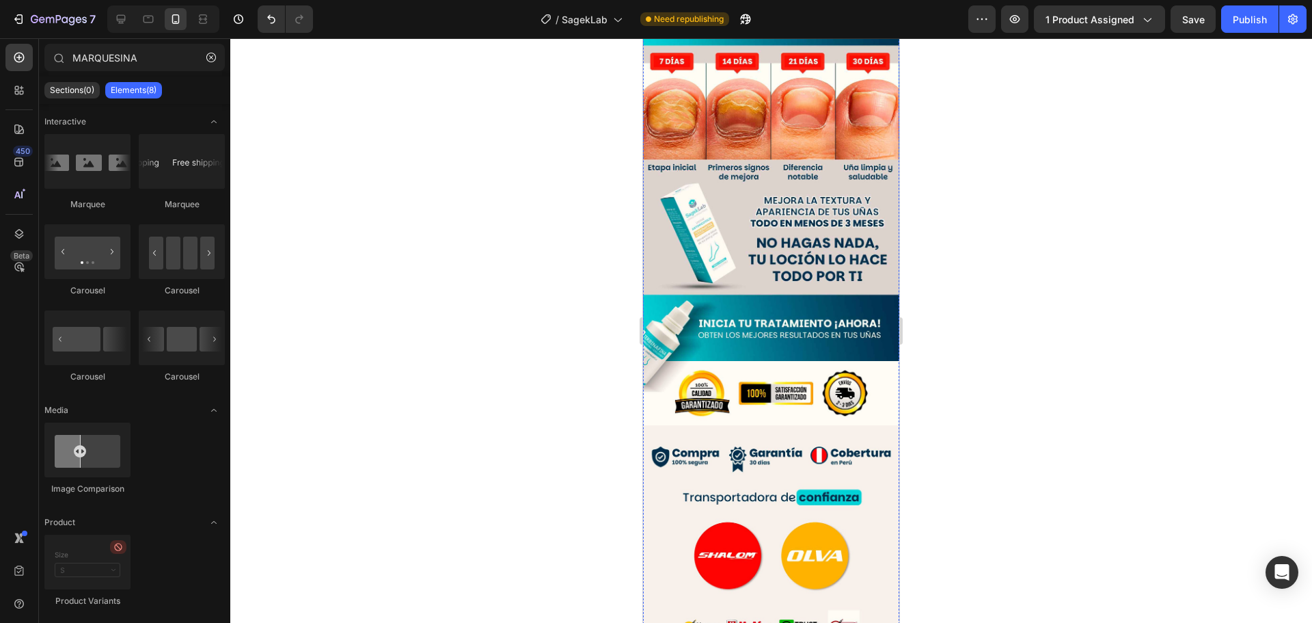
click at [995, 427] on div at bounding box center [771, 330] width 1082 height 584
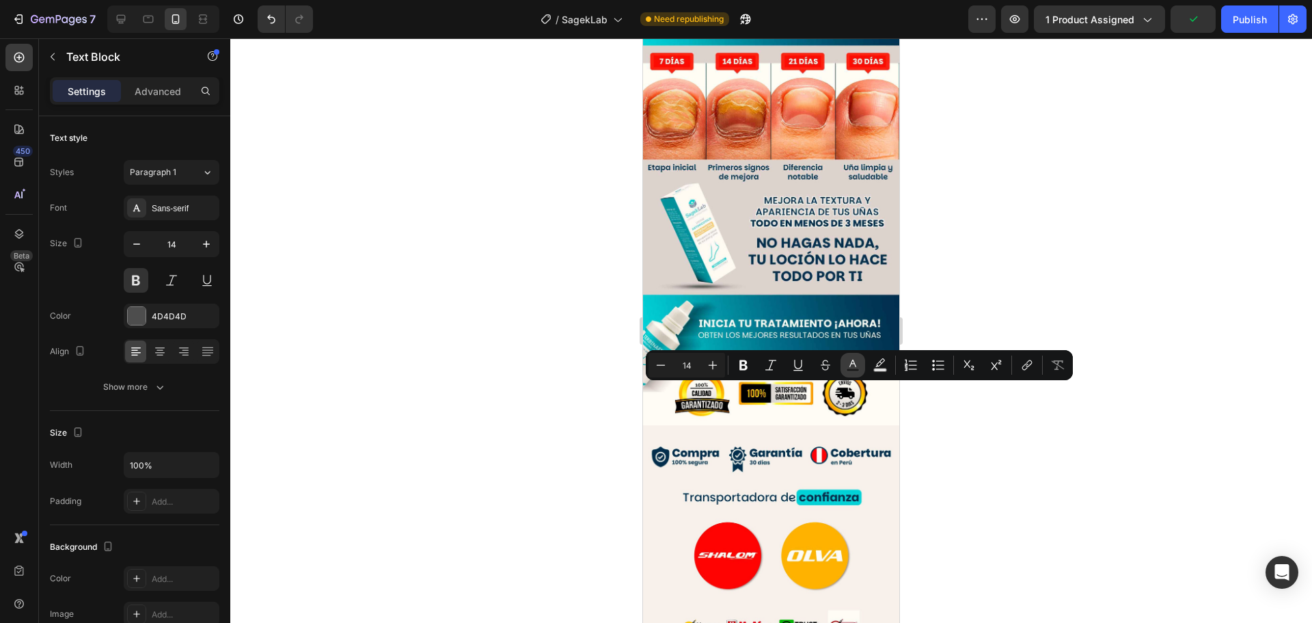
click at [849, 373] on button "Text Color" at bounding box center [853, 365] width 25 height 25
type input "4D4D4D"
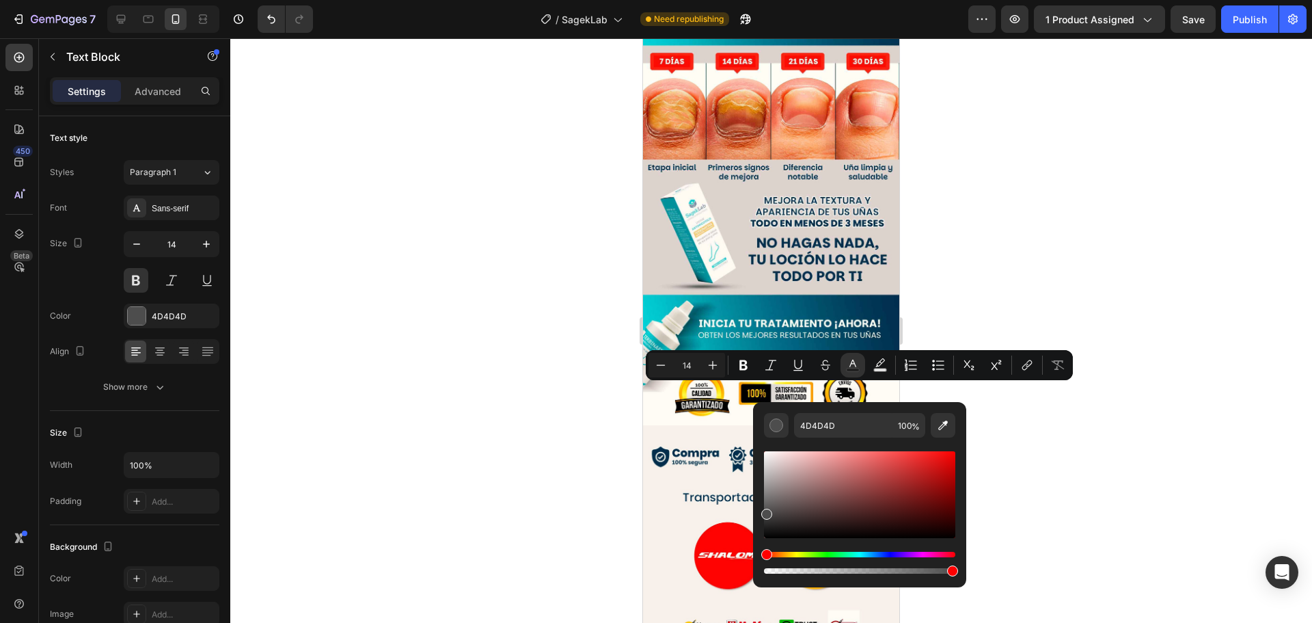
click at [768, 453] on div "Editor contextual toolbar" at bounding box center [859, 494] width 191 height 87
click at [763, 450] on div "Editor contextual toolbar" at bounding box center [766, 453] width 11 height 11
type input "FFFFFF"
click at [1009, 422] on div at bounding box center [771, 330] width 1082 height 584
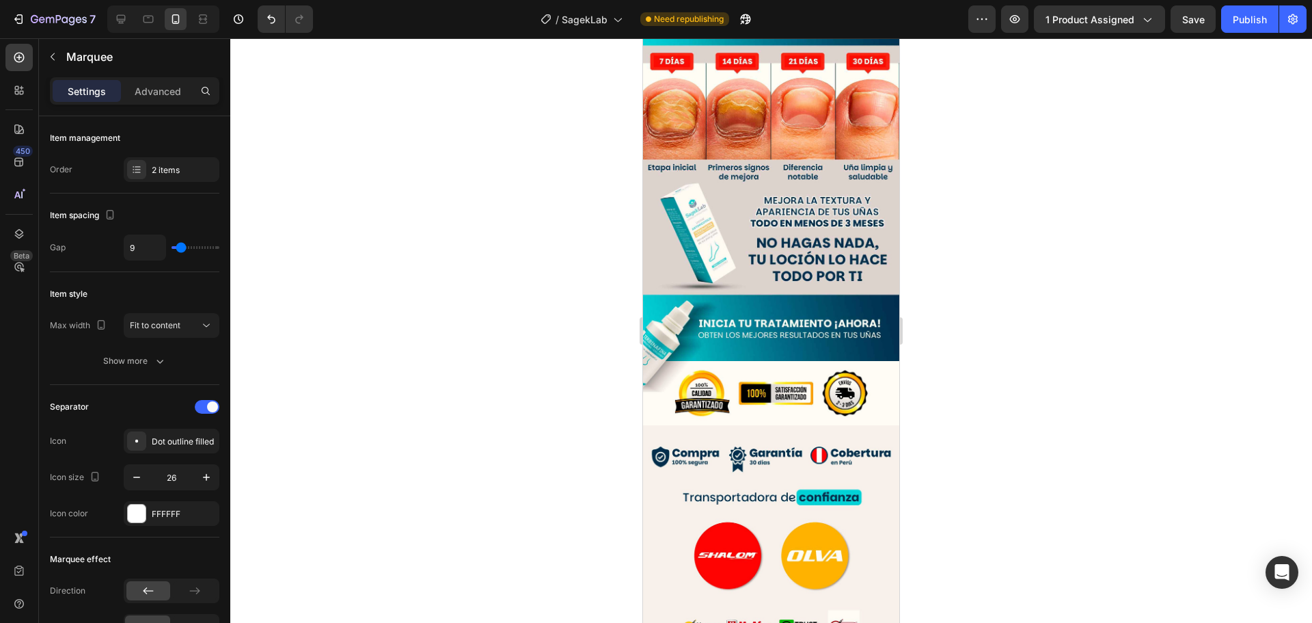
drag, startPoint x: 748, startPoint y: 386, endPoint x: 691, endPoint y: 364, distance: 61.4
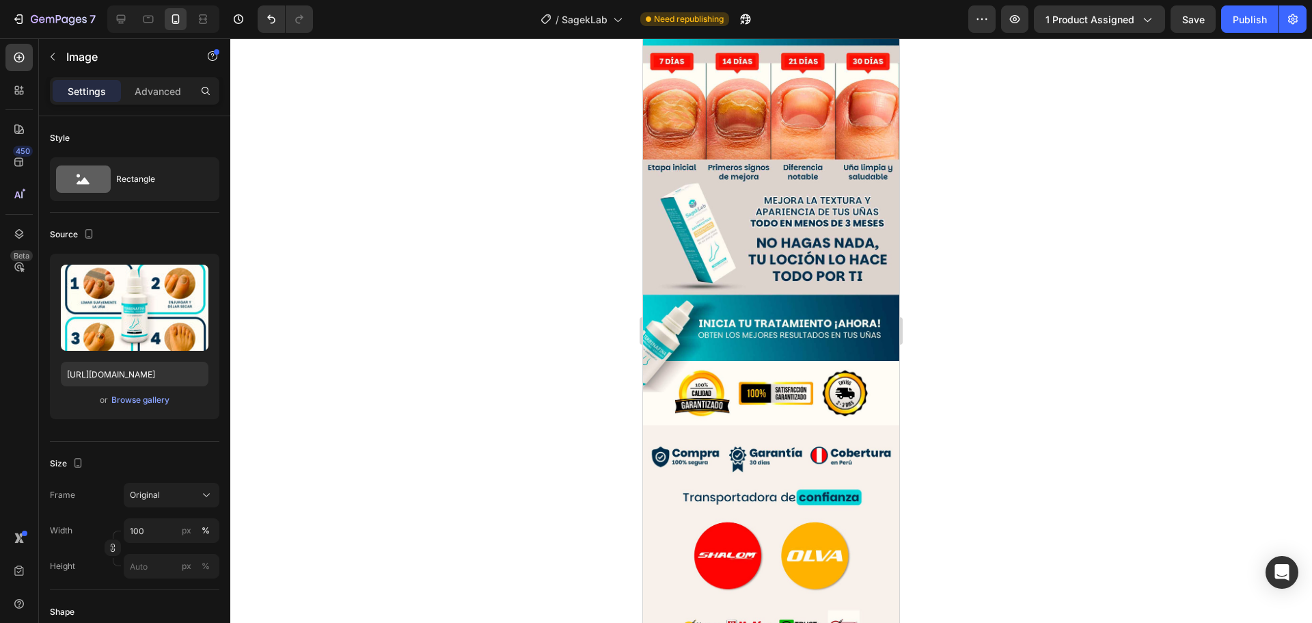
click at [947, 411] on div at bounding box center [771, 330] width 1082 height 584
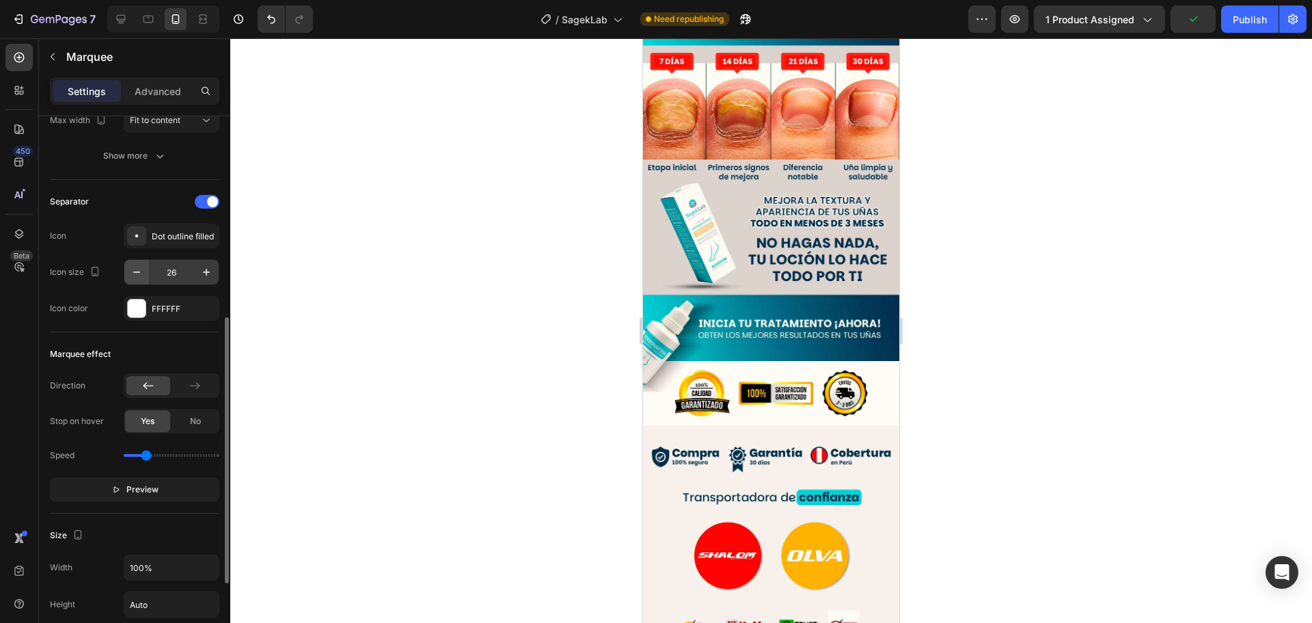
scroll to position [273, 0]
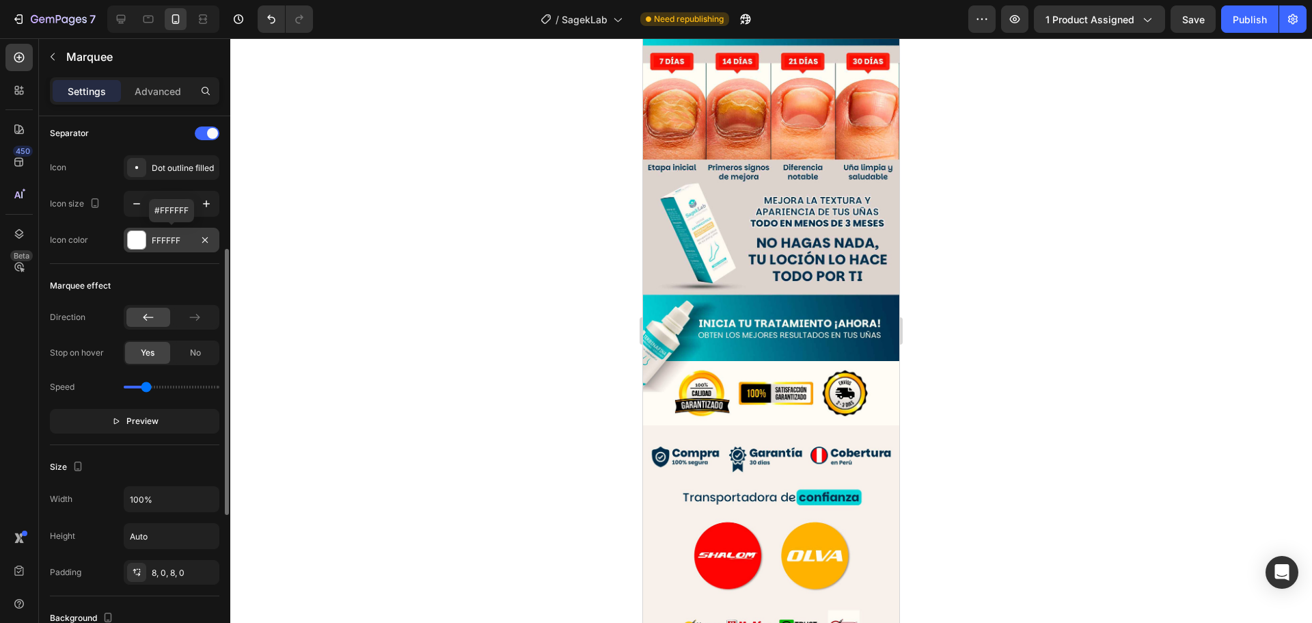
click at [136, 247] on div at bounding box center [137, 240] width 18 height 18
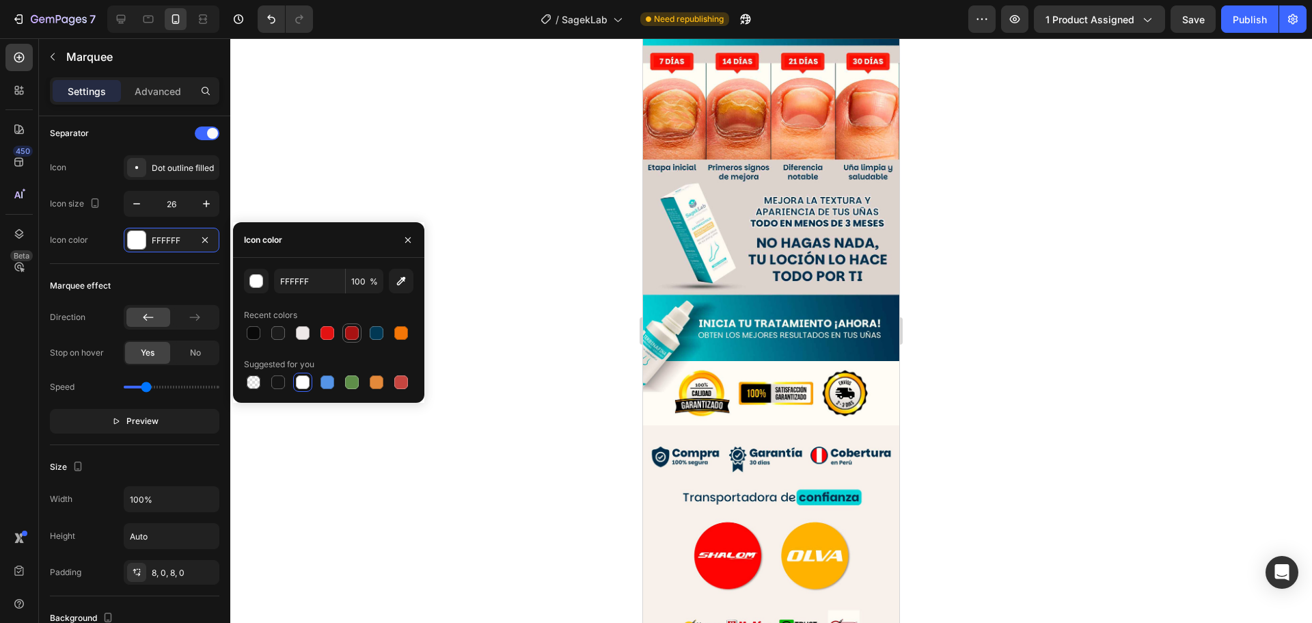
click at [353, 331] on div at bounding box center [352, 333] width 14 height 14
click at [303, 327] on div at bounding box center [303, 333] width 14 height 14
type input "EDE8E8"
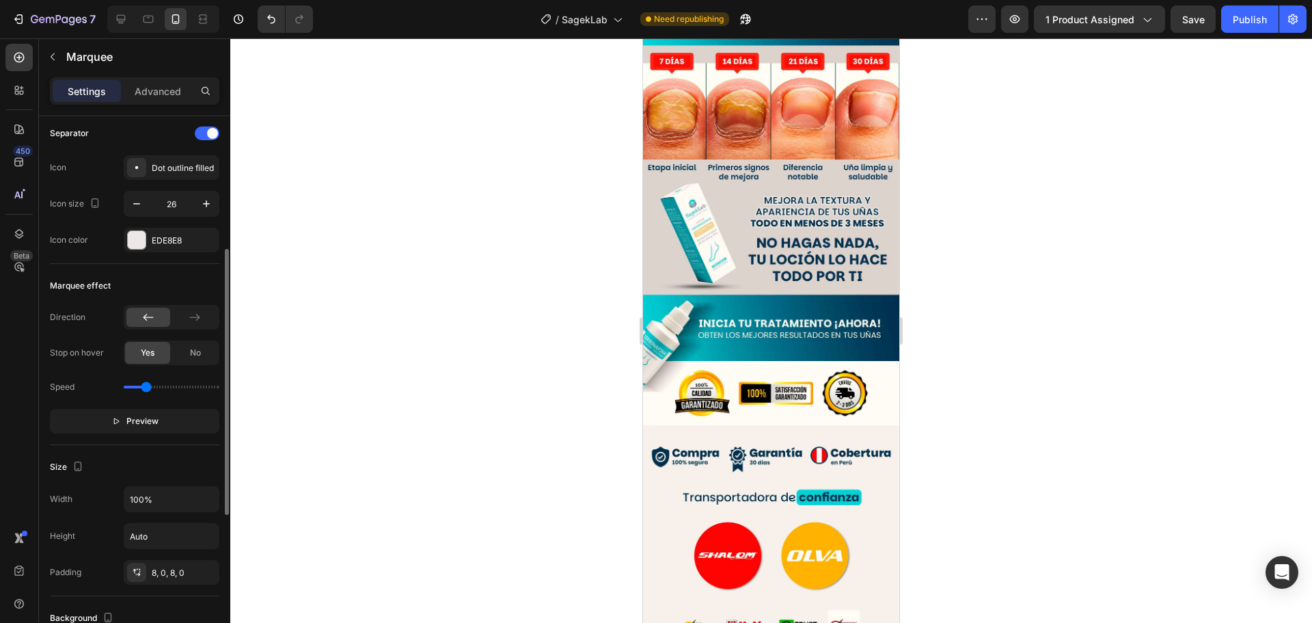
click at [160, 290] on div "Marquee effect" at bounding box center [134, 286] width 169 height 22
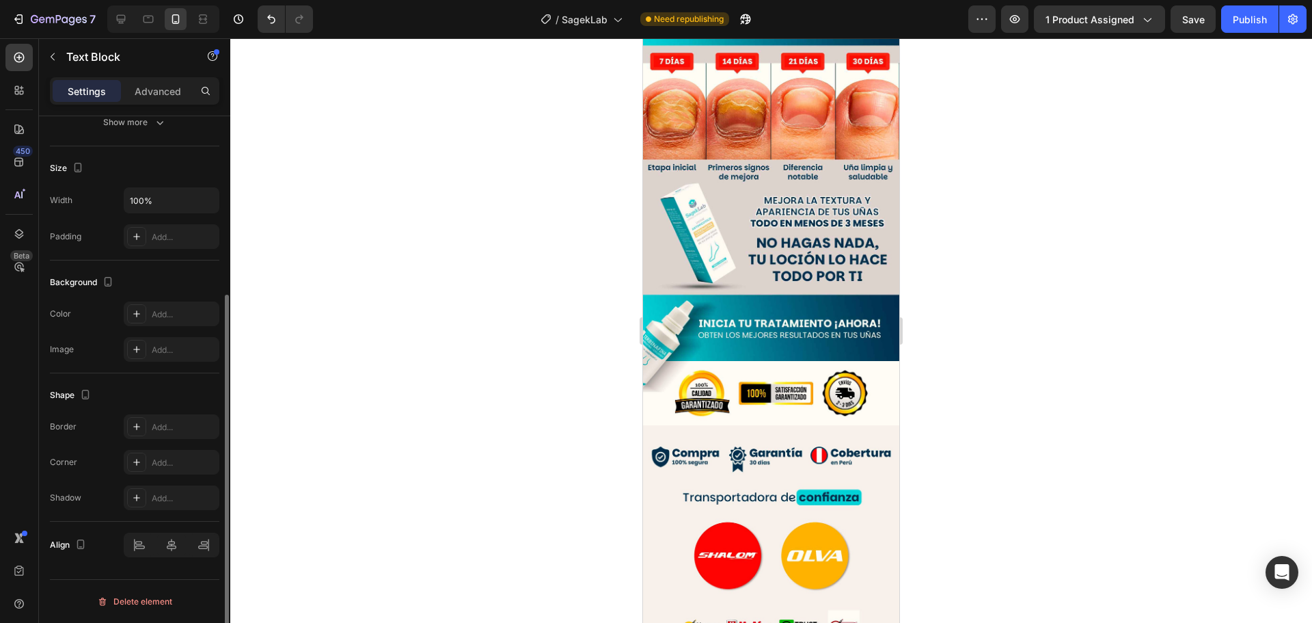
scroll to position [0, 0]
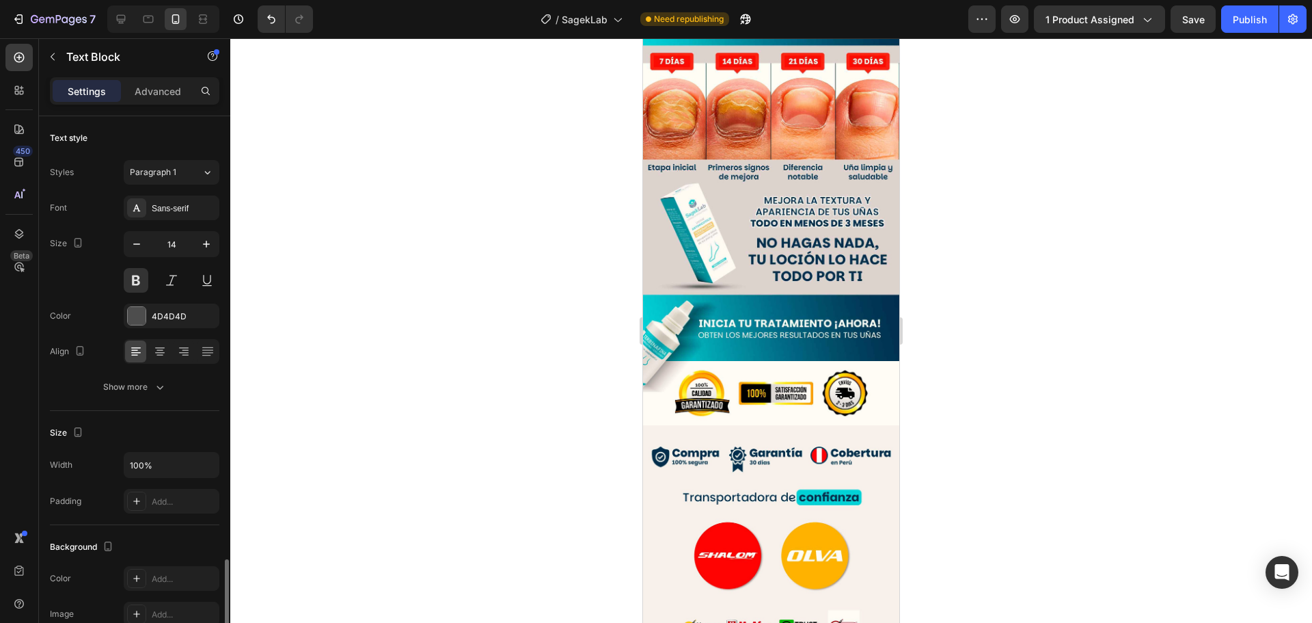
drag, startPoint x: 927, startPoint y: 359, endPoint x: 1027, endPoint y: 244, distance: 152.1
click at [927, 359] on div at bounding box center [771, 330] width 1082 height 584
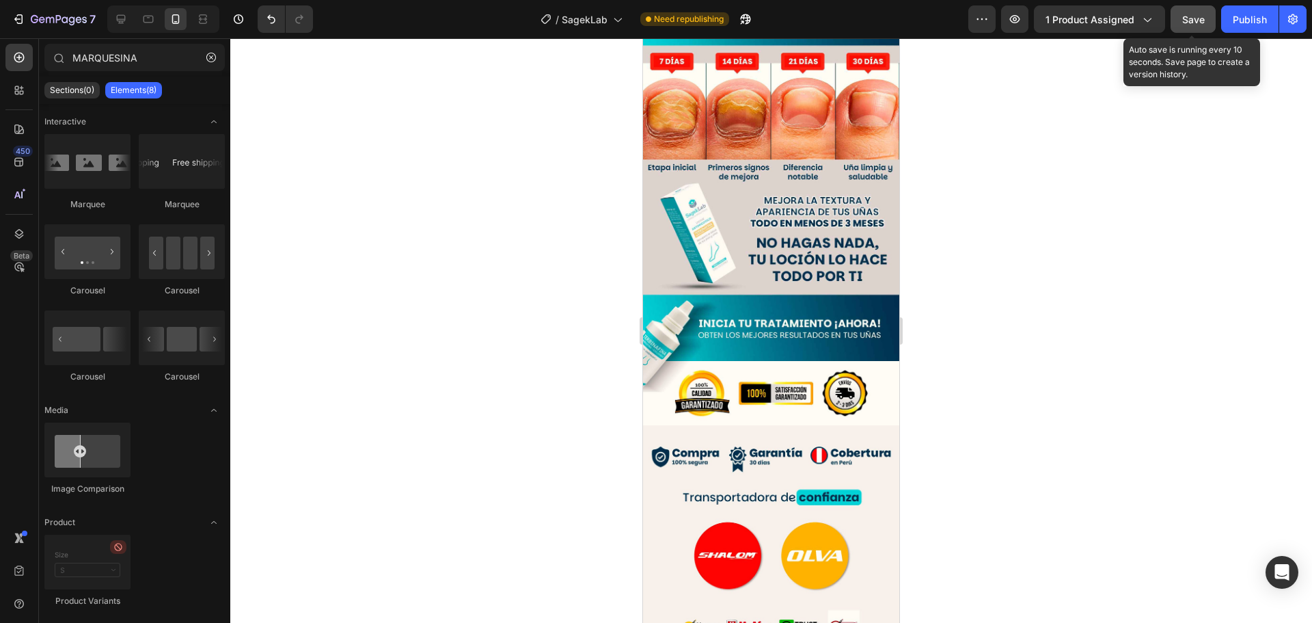
click at [1213, 22] on button "Save" at bounding box center [1193, 18] width 45 height 27
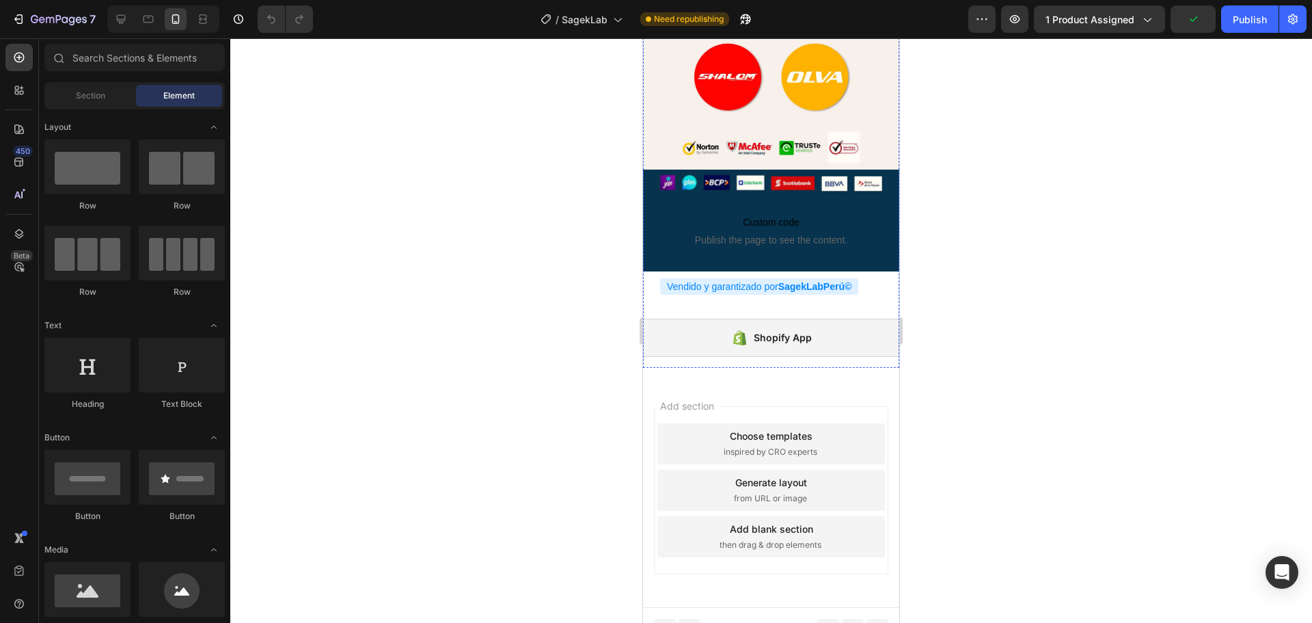
scroll to position [2392, 0]
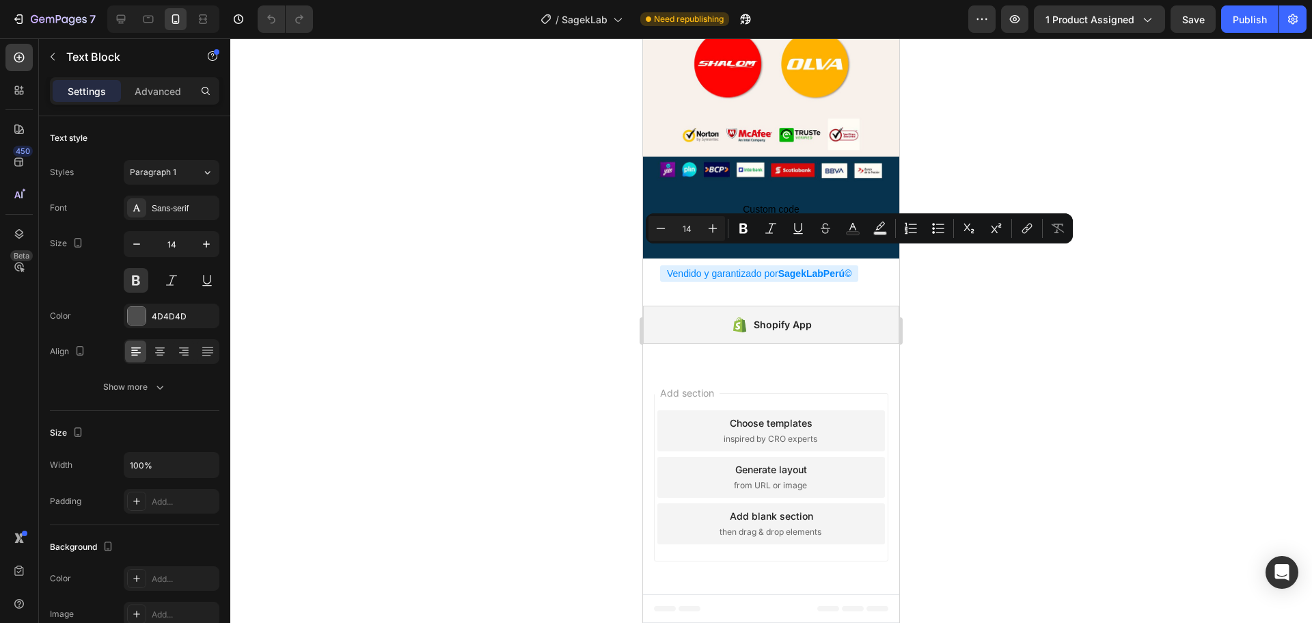
click at [854, 240] on button "Text Color" at bounding box center [853, 228] width 25 height 25
type input "4D4D4D"
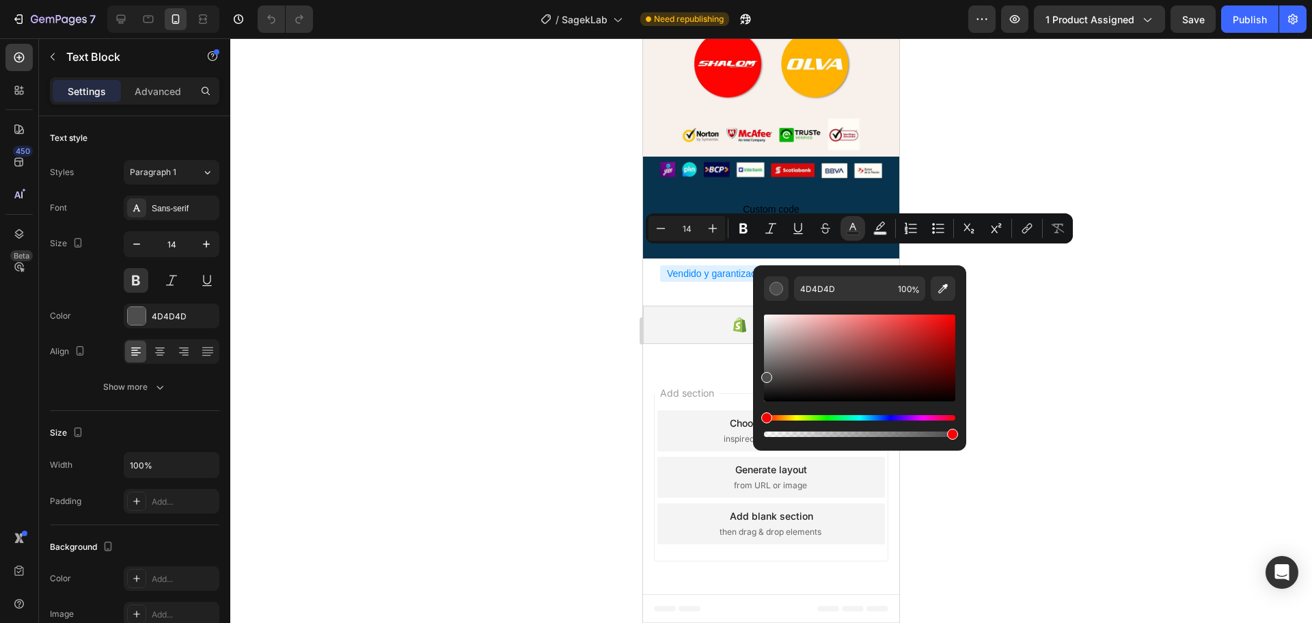
click at [773, 317] on div "Editor contextual toolbar" at bounding box center [859, 357] width 191 height 87
type input "FFFFFF"
drag, startPoint x: 772, startPoint y: 317, endPoint x: 761, endPoint y: 312, distance: 12.8
click at [761, 312] on div "FFFFFF 100 %" at bounding box center [859, 352] width 213 height 174
click at [1012, 316] on div at bounding box center [771, 330] width 1082 height 584
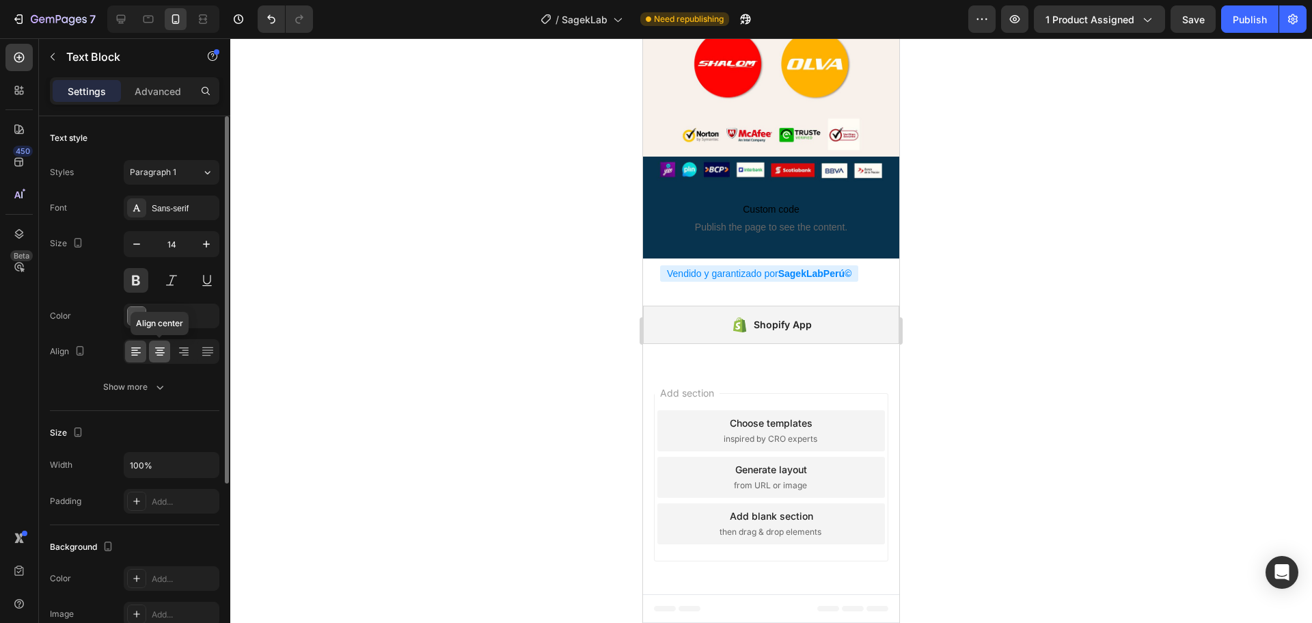
click at [155, 343] on div at bounding box center [159, 351] width 21 height 22
click at [139, 352] on icon at bounding box center [136, 352] width 10 height 1
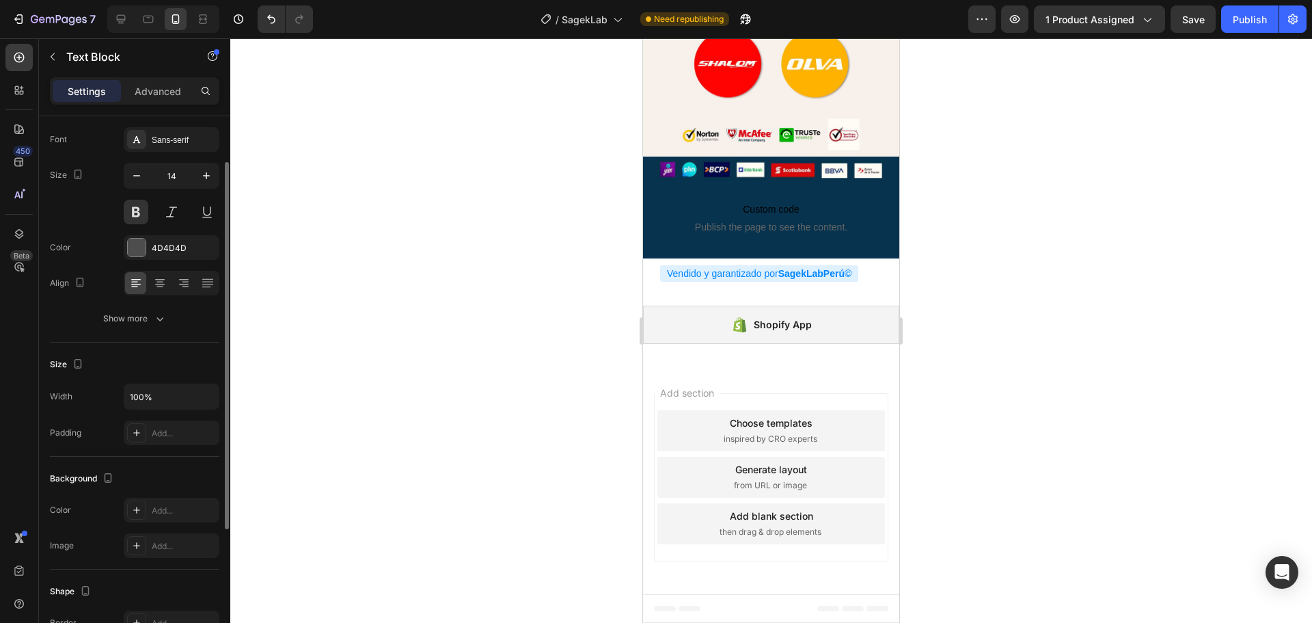
scroll to position [137, 0]
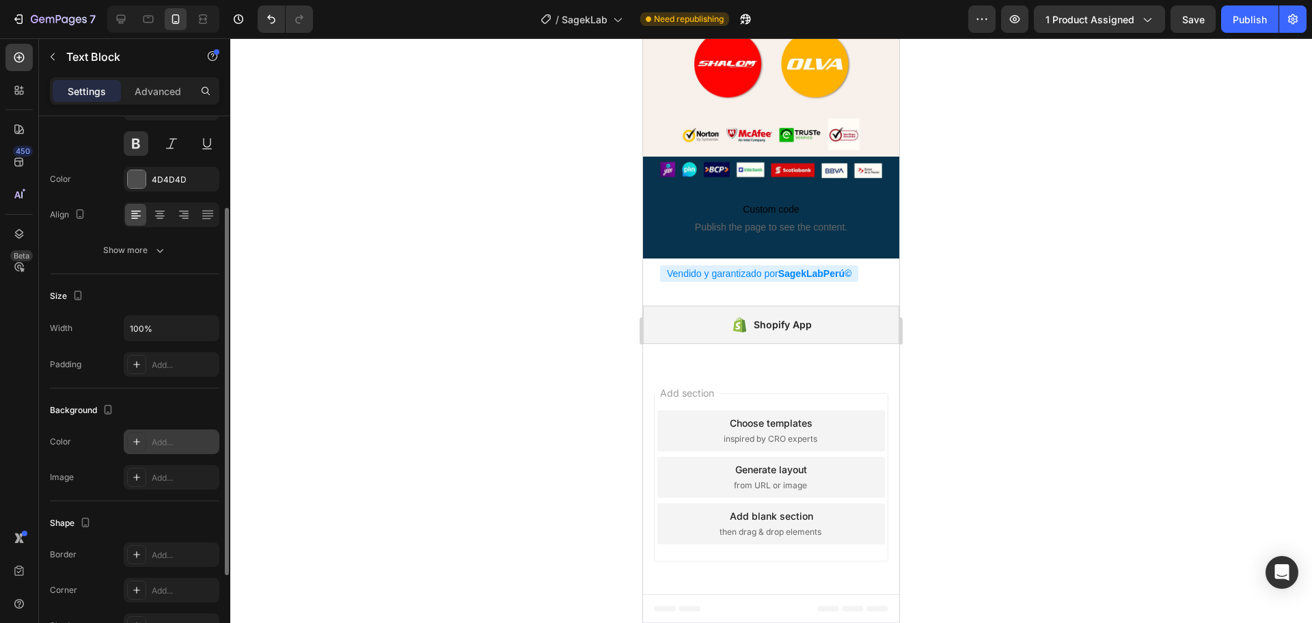
click at [144, 439] on div at bounding box center [136, 441] width 19 height 19
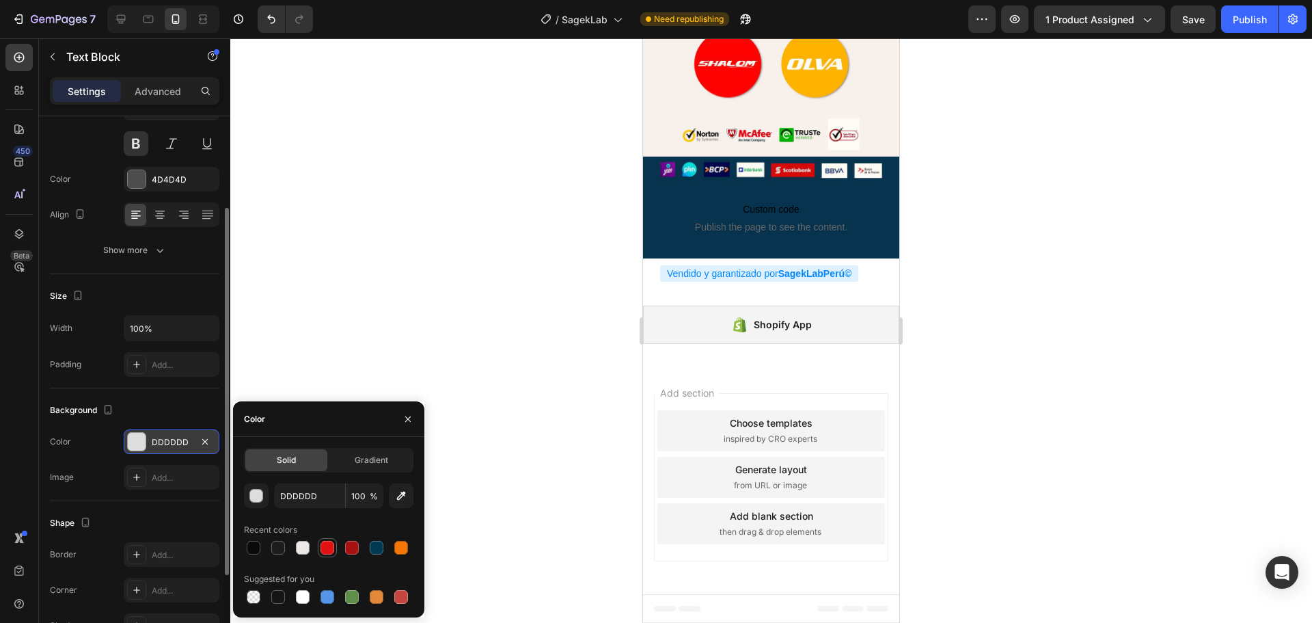
click at [332, 550] on div at bounding box center [328, 548] width 14 height 14
click at [403, 552] on div at bounding box center [401, 548] width 14 height 14
click at [337, 551] on div at bounding box center [328, 547] width 169 height 19
click at [334, 550] on div at bounding box center [328, 548] width 14 height 14
type input "E21212"
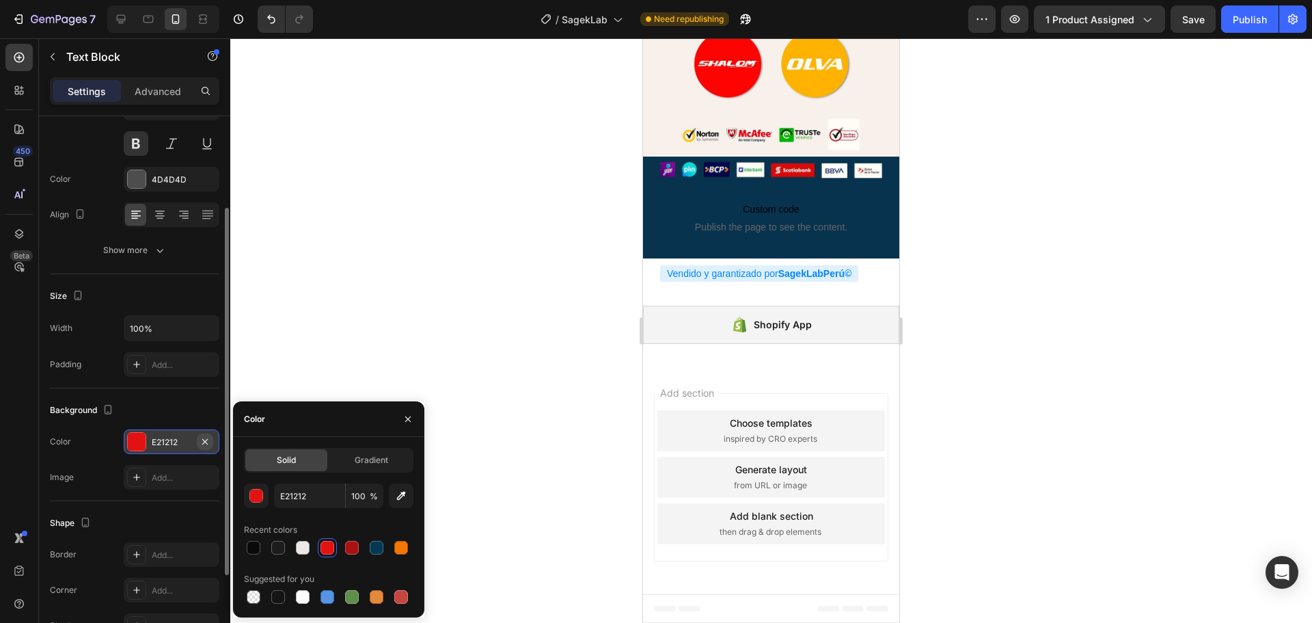
click at [202, 437] on icon "button" at bounding box center [205, 441] width 11 height 11
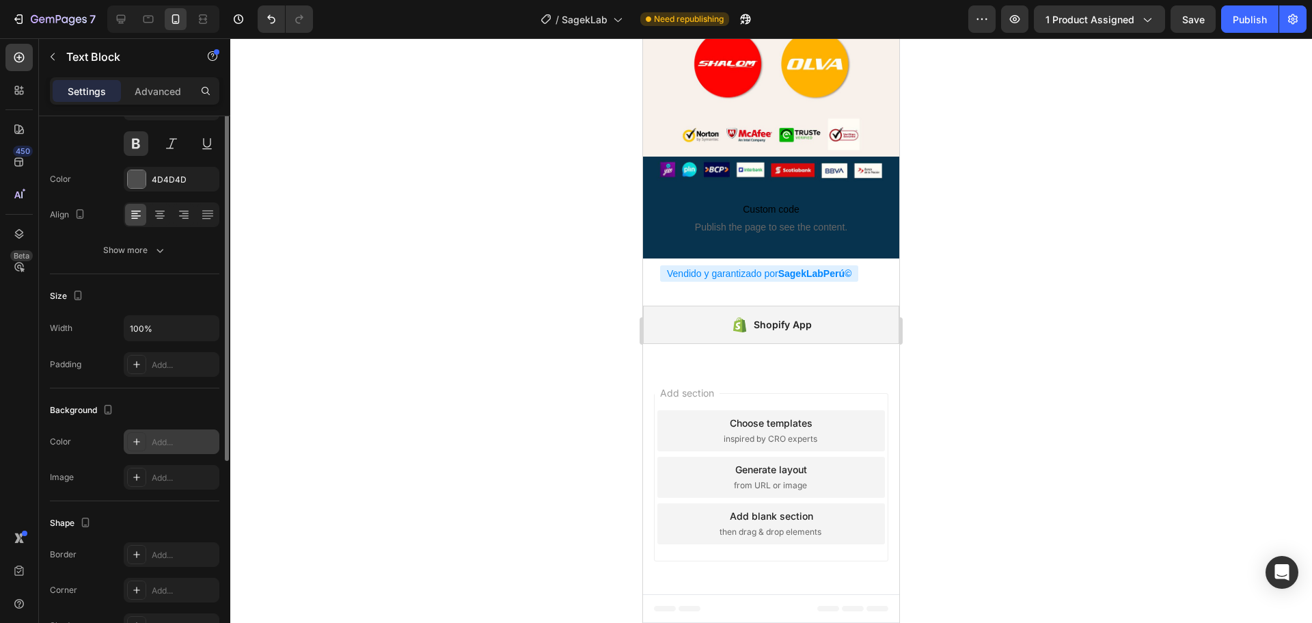
scroll to position [0, 0]
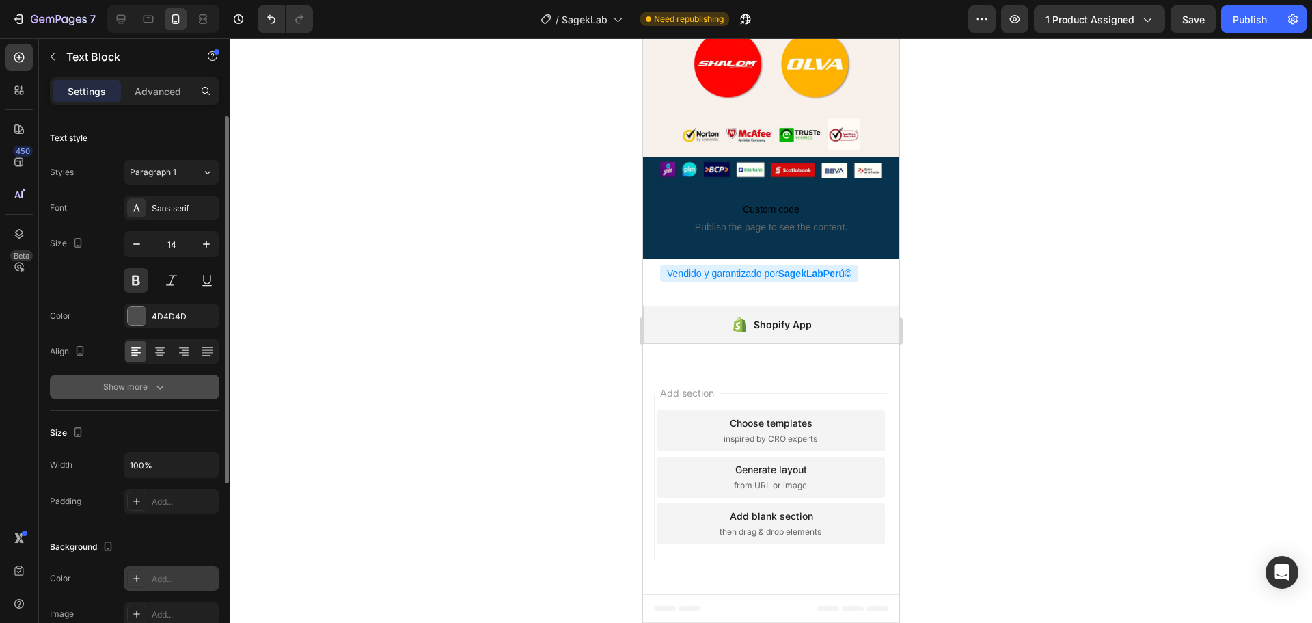
click at [165, 391] on icon "button" at bounding box center [160, 387] width 14 height 14
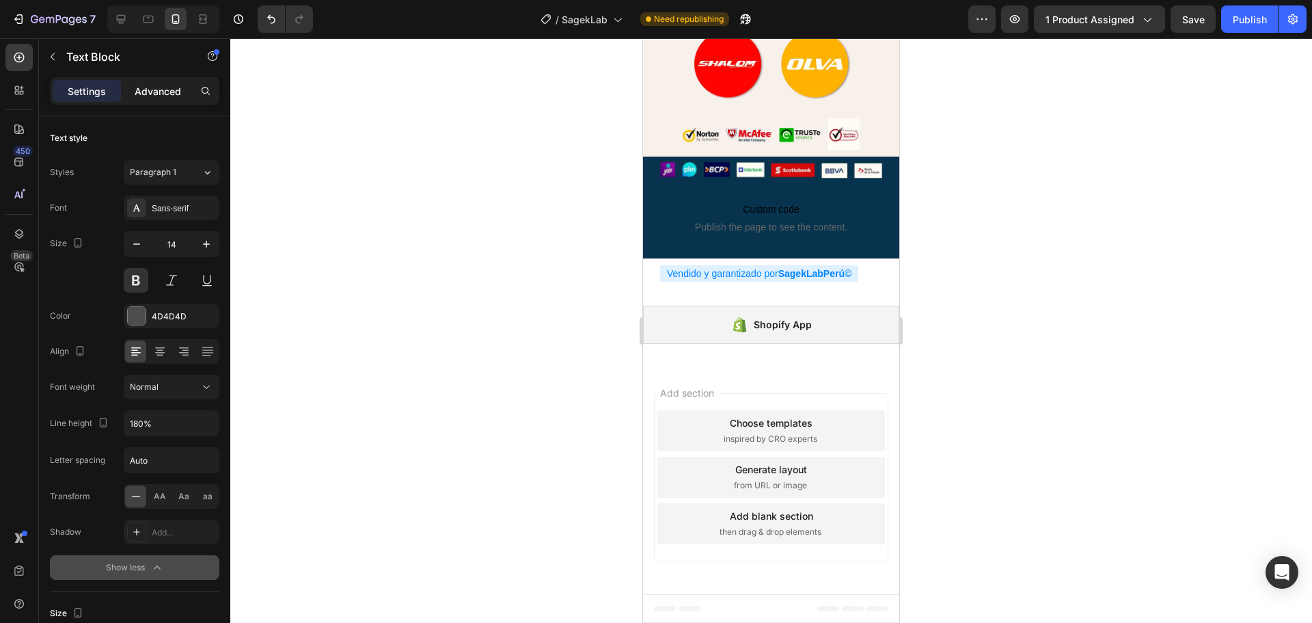
click at [158, 80] on div "Advanced" at bounding box center [158, 91] width 68 height 22
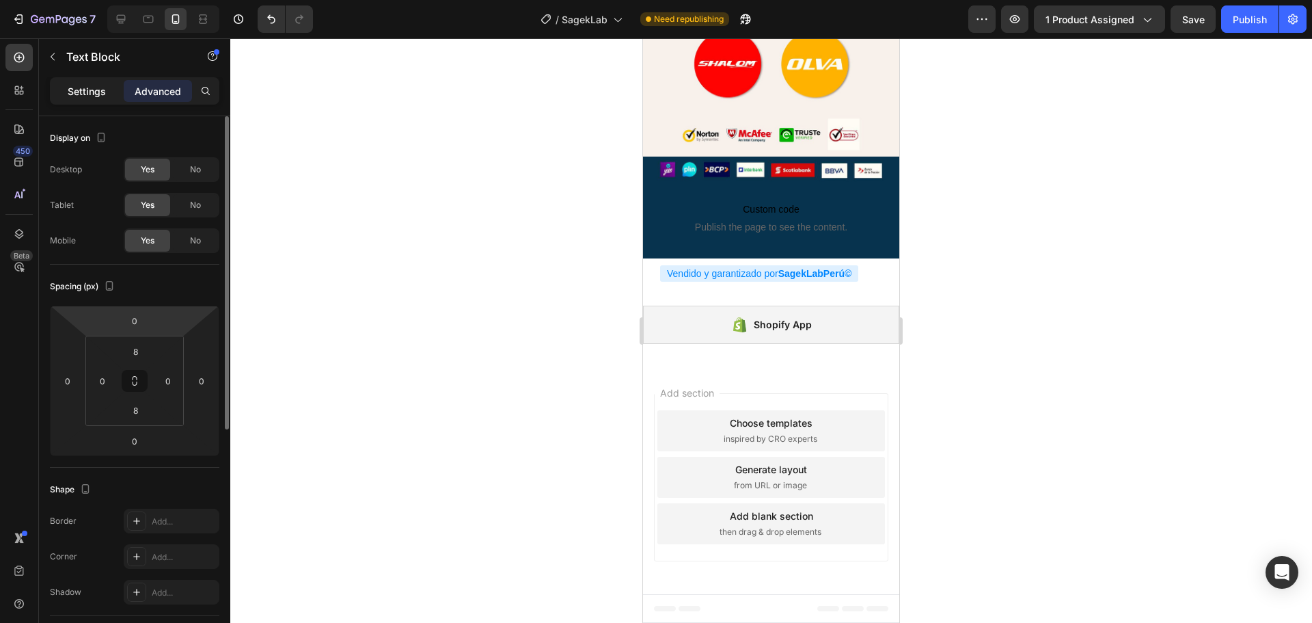
click at [103, 84] on p "Settings" at bounding box center [87, 91] width 38 height 14
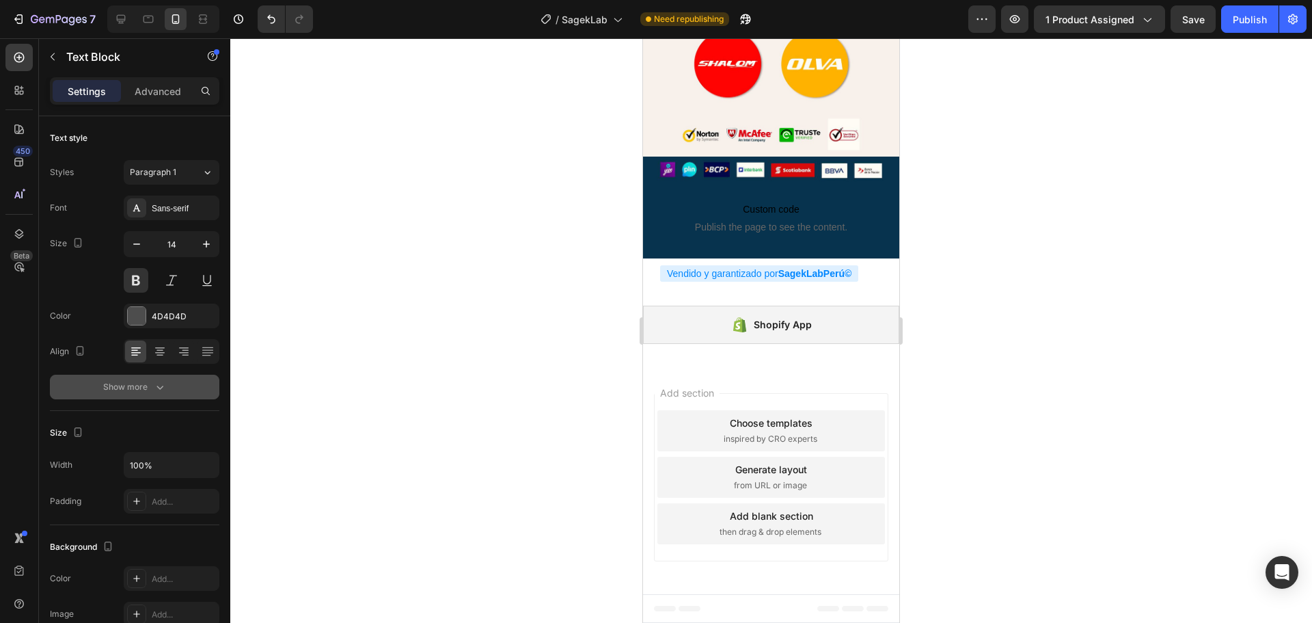
click at [153, 381] on icon "button" at bounding box center [160, 387] width 14 height 14
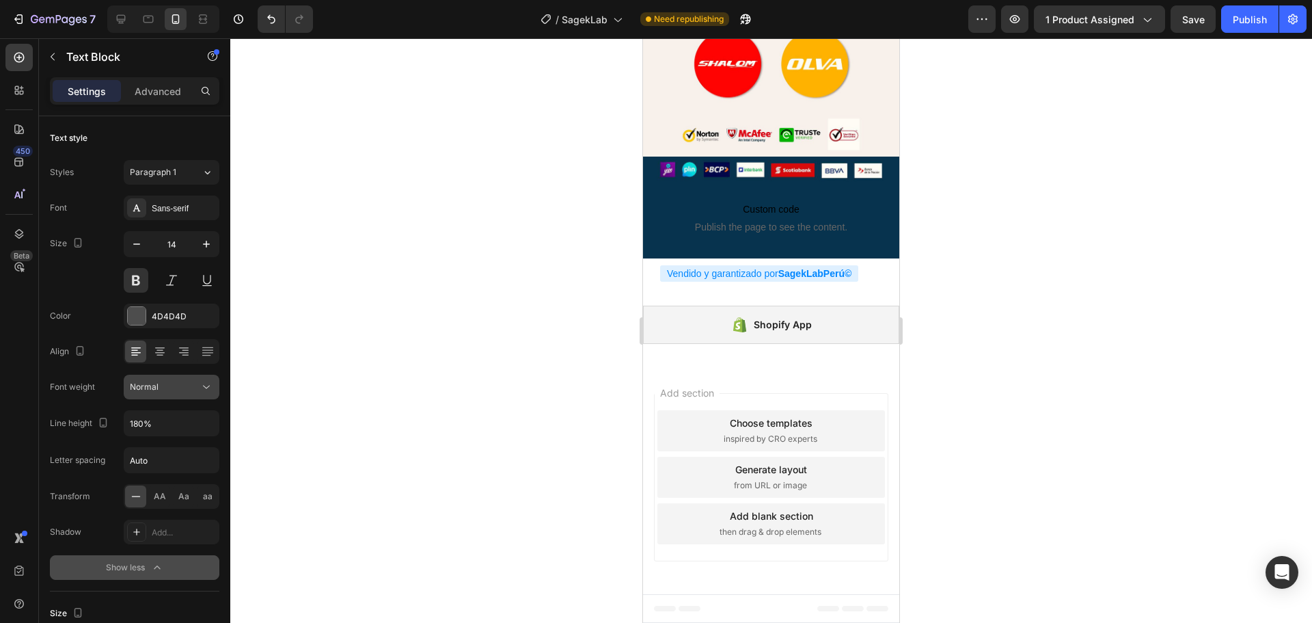
click at [176, 388] on div "Normal" at bounding box center [165, 387] width 70 height 12
click at [177, 388] on div "Normal" at bounding box center [165, 387] width 70 height 12
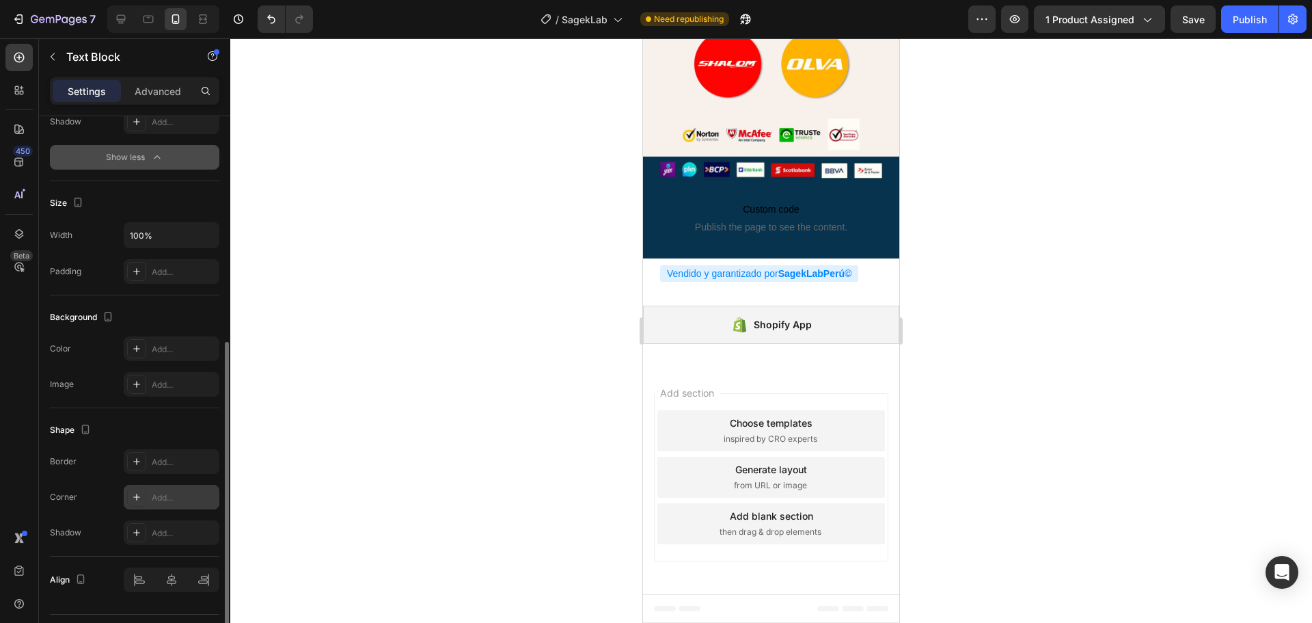
scroll to position [445, 0]
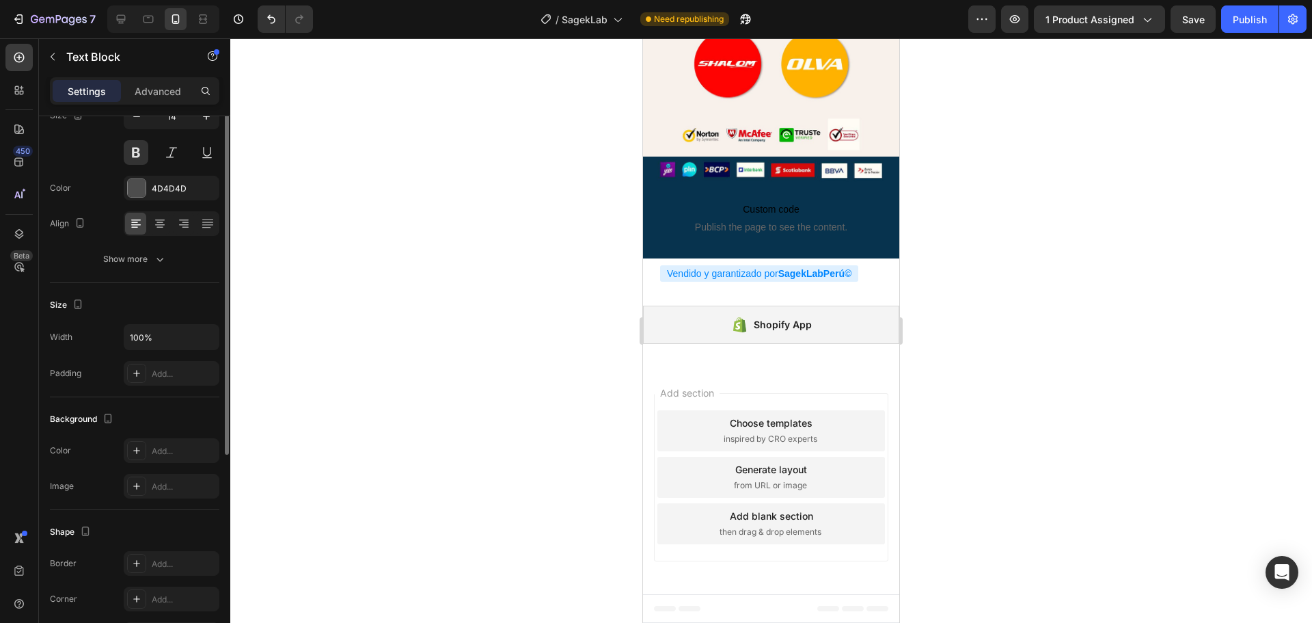
scroll to position [0, 0]
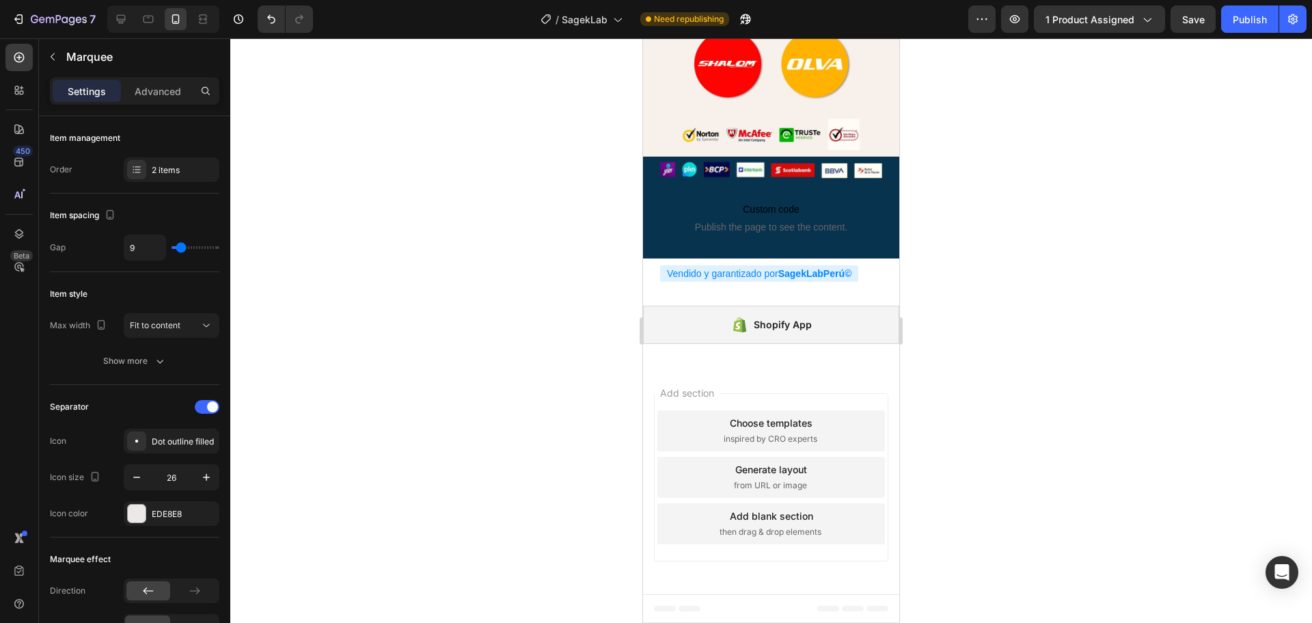
click at [178, 327] on span "Fit to content" at bounding box center [155, 325] width 51 height 10
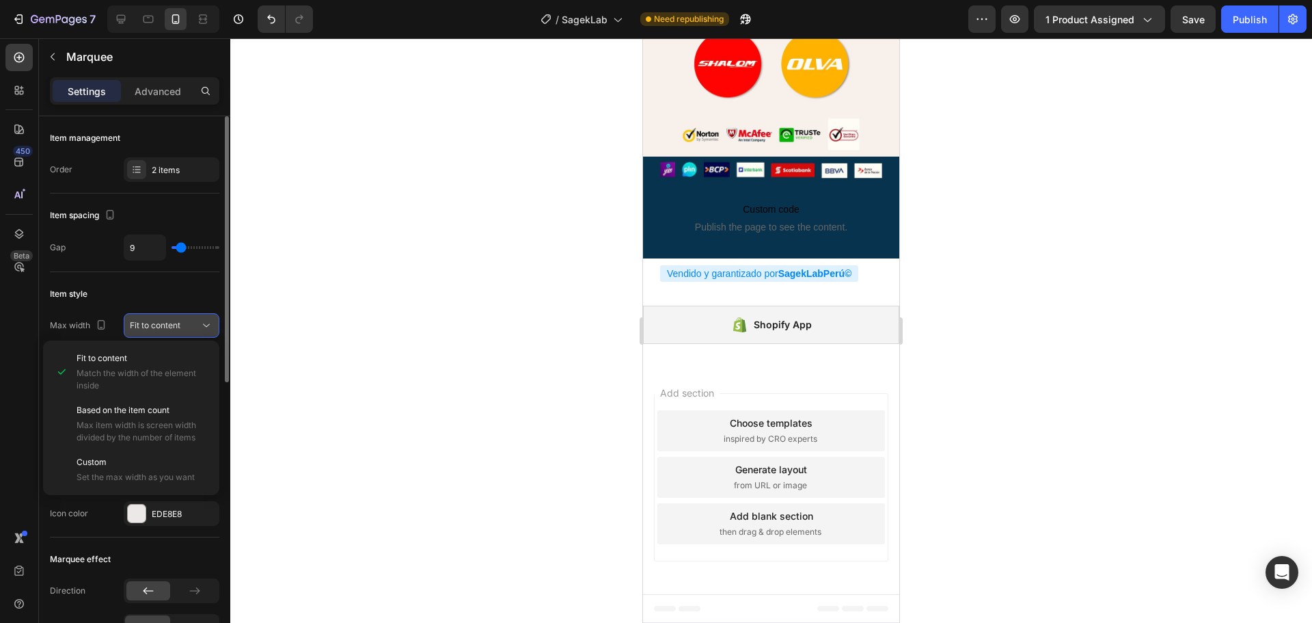
click at [179, 329] on span "Fit to content" at bounding box center [155, 325] width 51 height 10
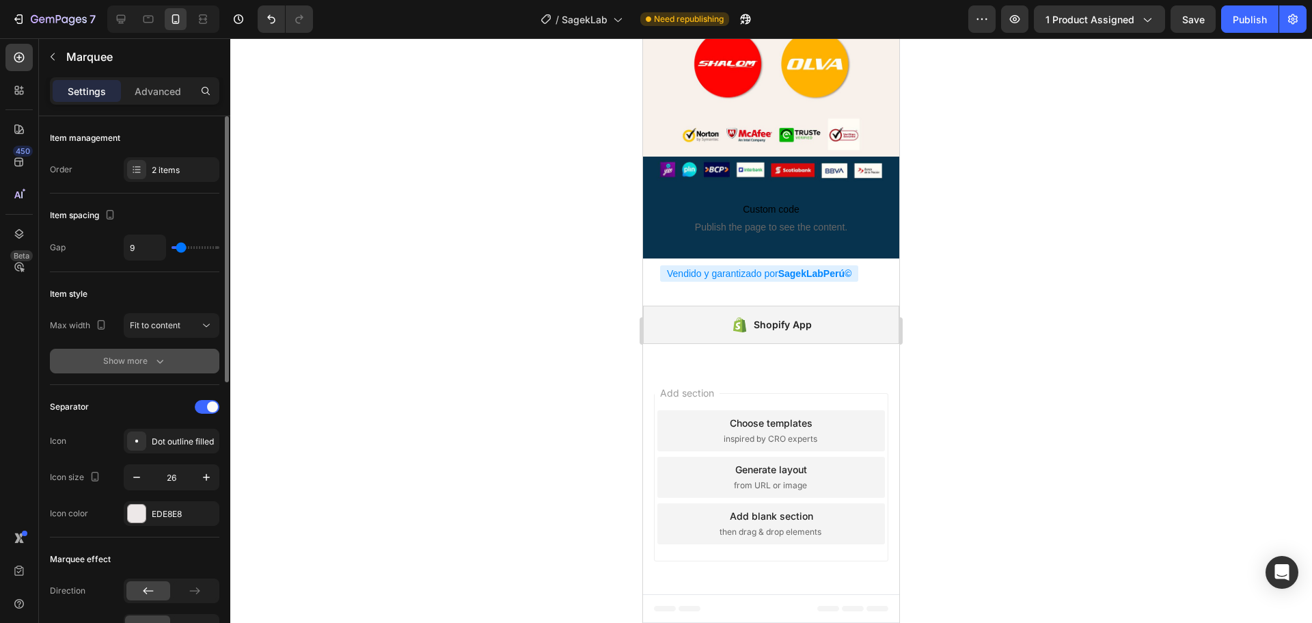
click at [164, 370] on button "Show more" at bounding box center [134, 361] width 169 height 25
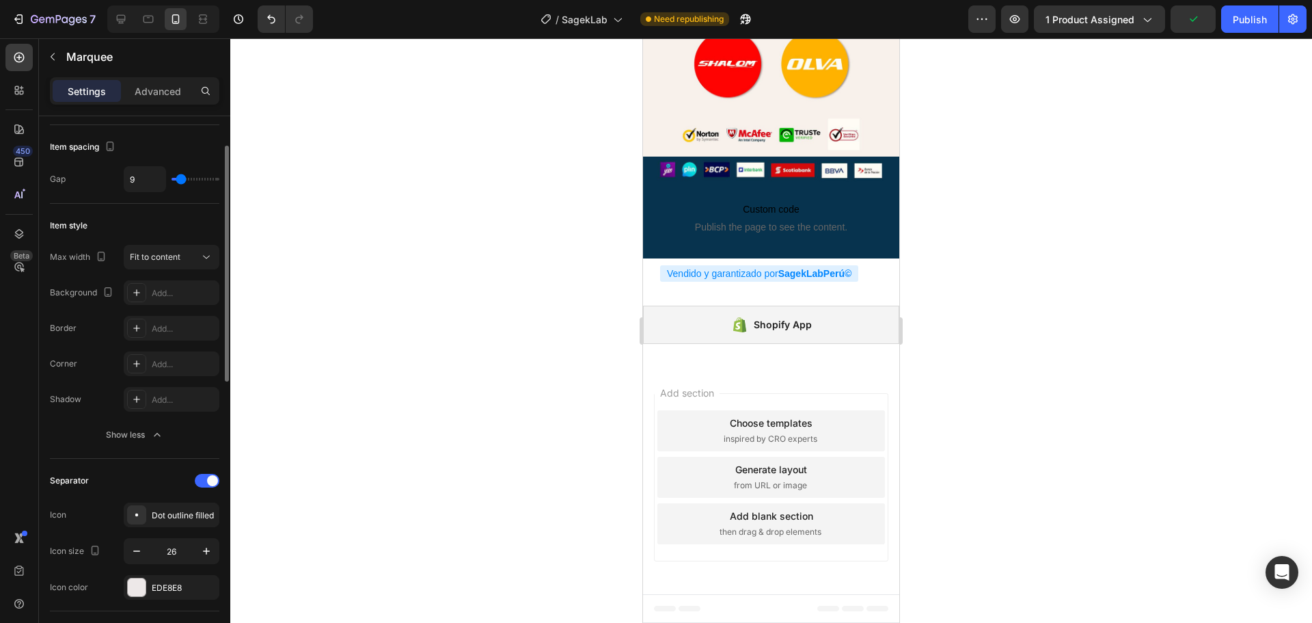
scroll to position [137, 0]
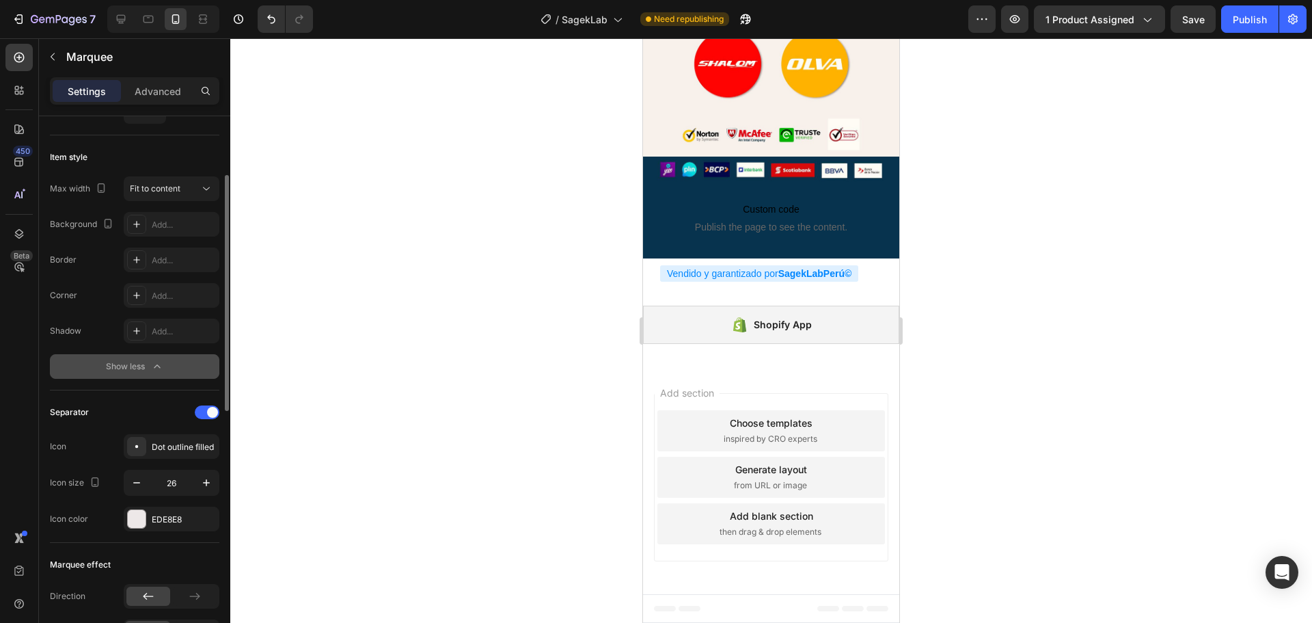
click at [148, 367] on div "Show less" at bounding box center [135, 367] width 58 height 14
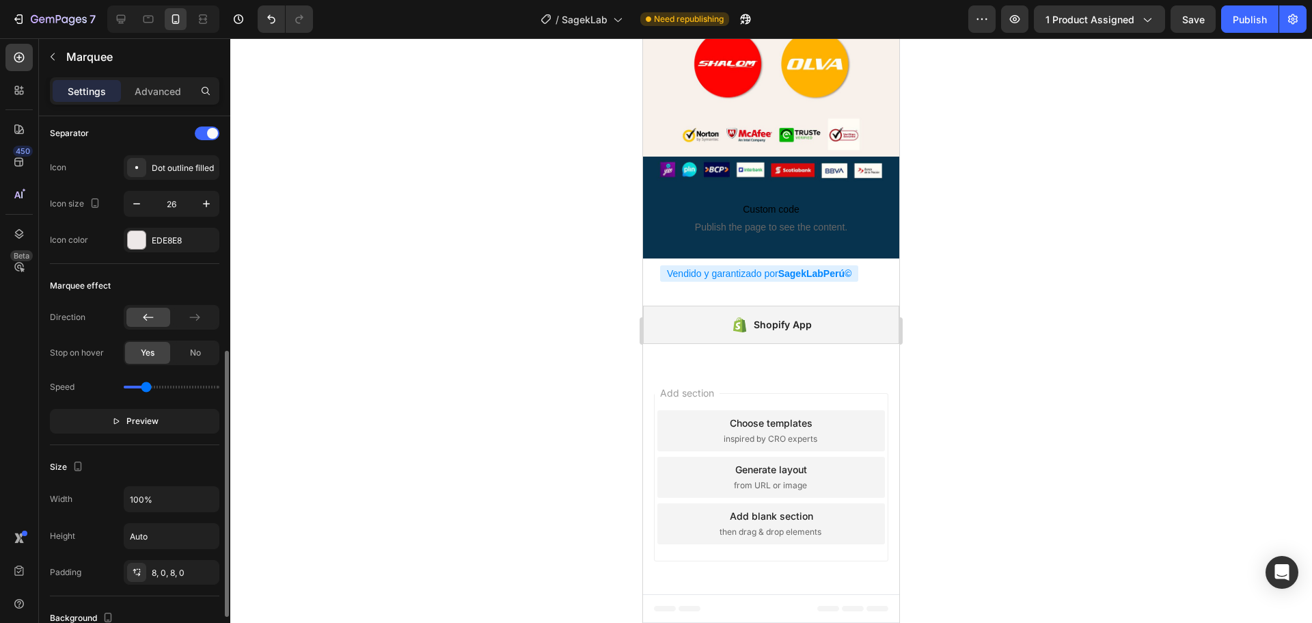
scroll to position [342, 0]
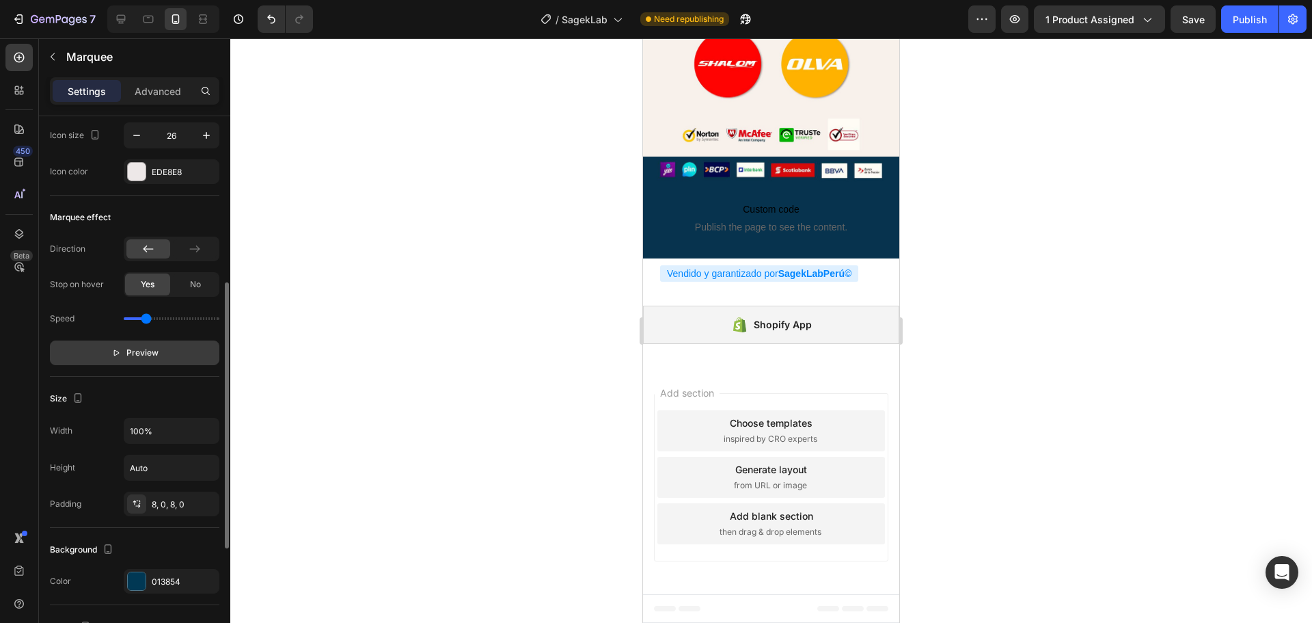
click at [130, 360] on button "Preview" at bounding box center [134, 352] width 169 height 25
click at [130, 360] on button "Pause" at bounding box center [134, 352] width 169 height 25
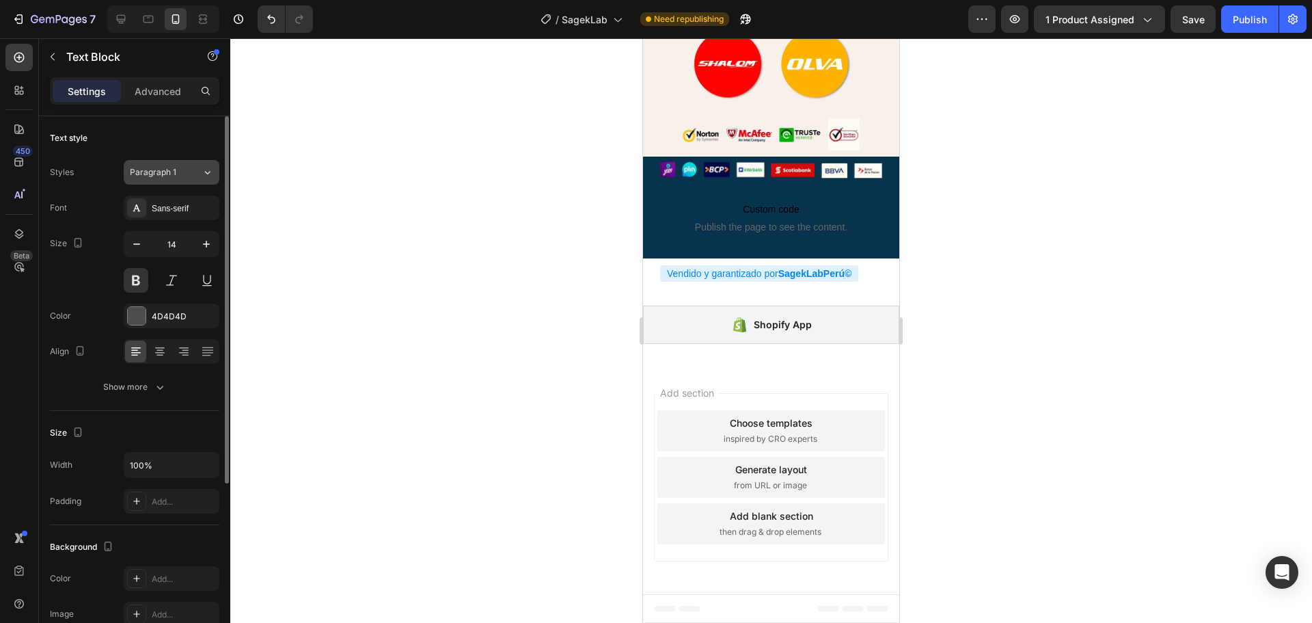
click at [183, 178] on button "Paragraph 1" at bounding box center [172, 172] width 96 height 25
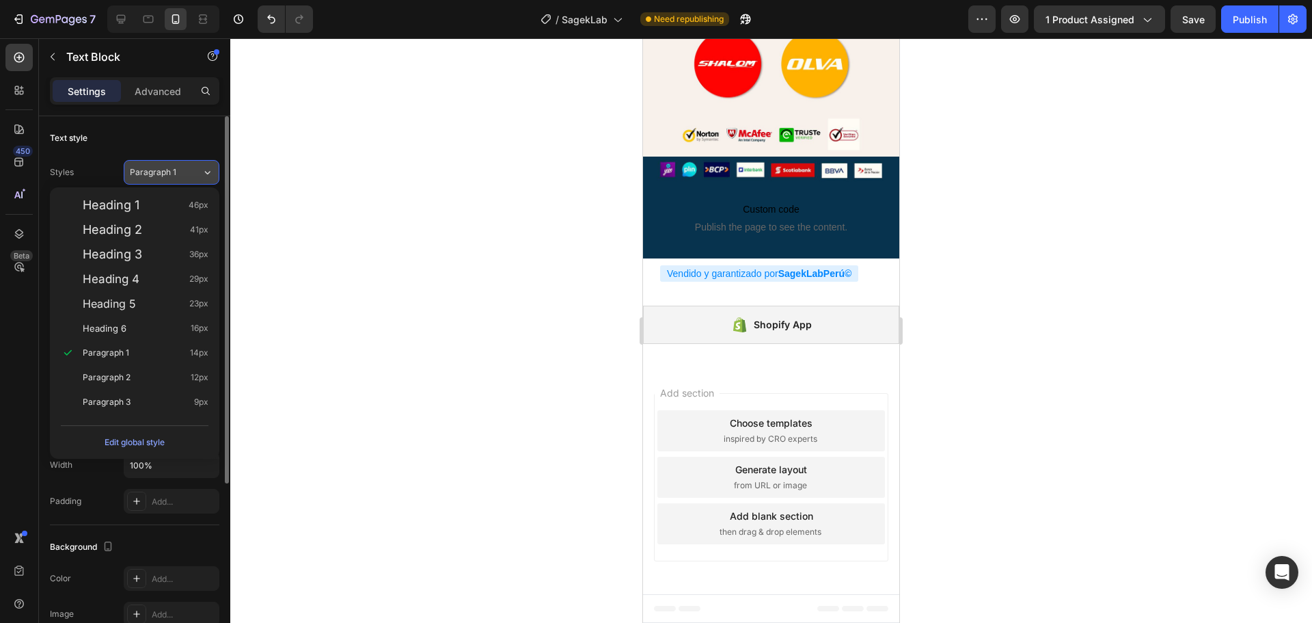
click at [183, 178] on button "Paragraph 1" at bounding box center [172, 172] width 96 height 25
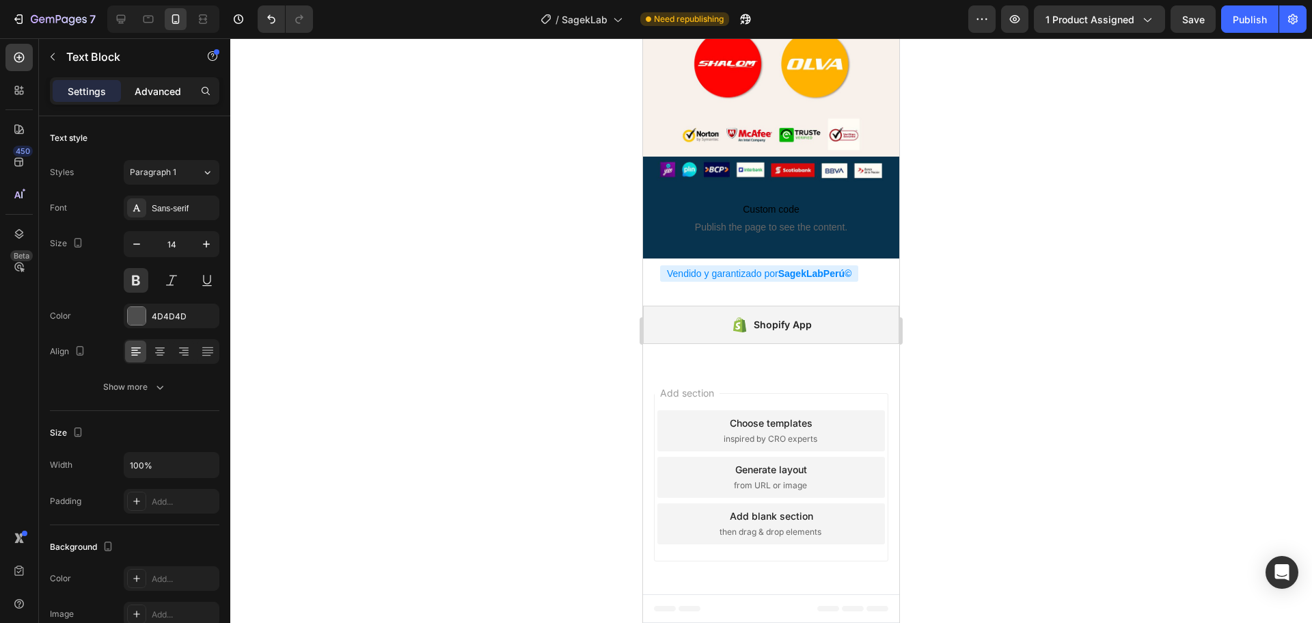
click at [164, 92] on p "Advanced" at bounding box center [158, 91] width 46 height 14
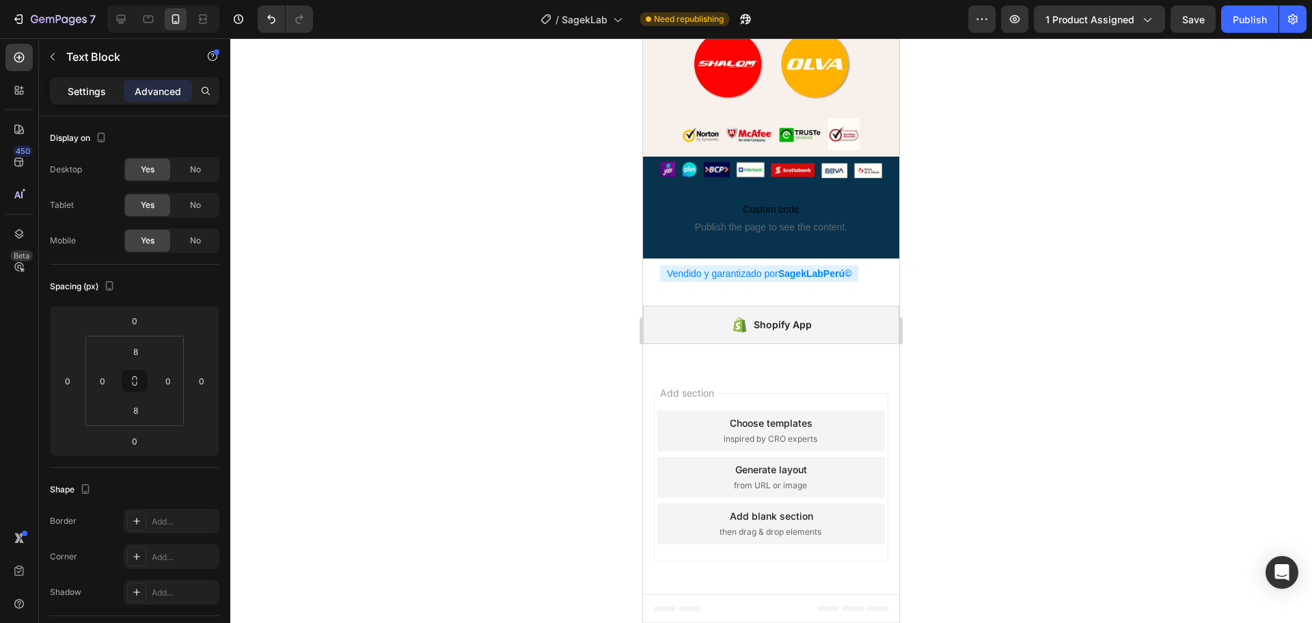
click at [81, 90] on p "Settings" at bounding box center [87, 91] width 38 height 14
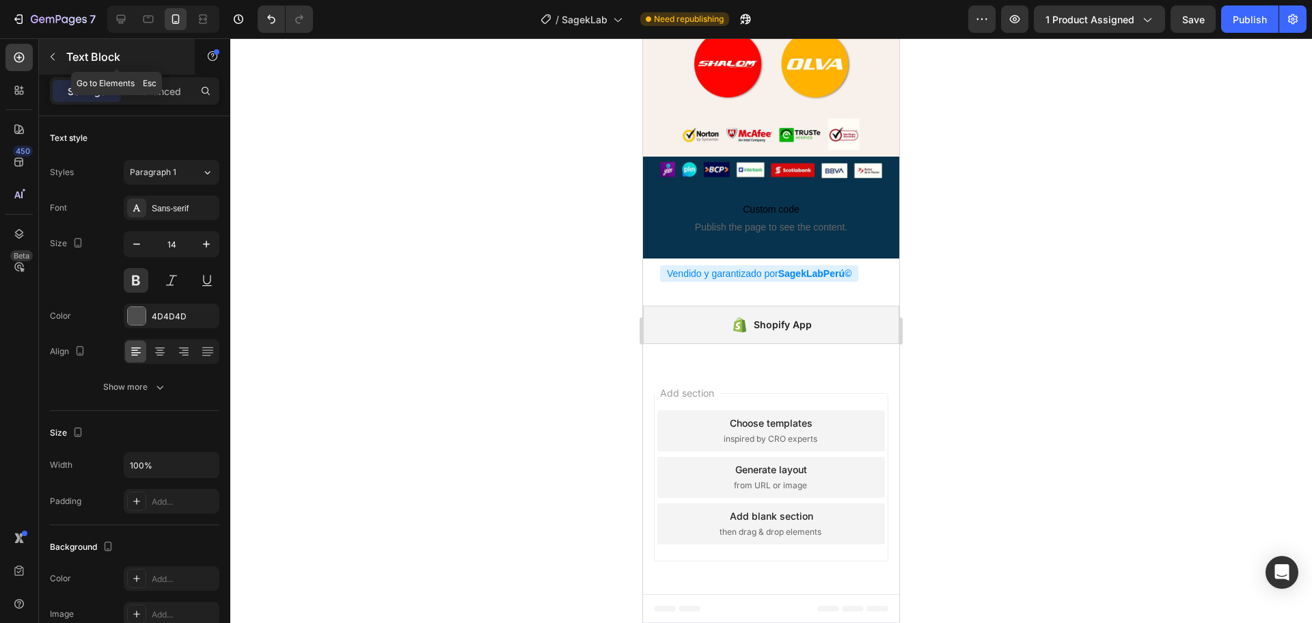
click at [55, 53] on icon "button" at bounding box center [53, 57] width 4 height 8
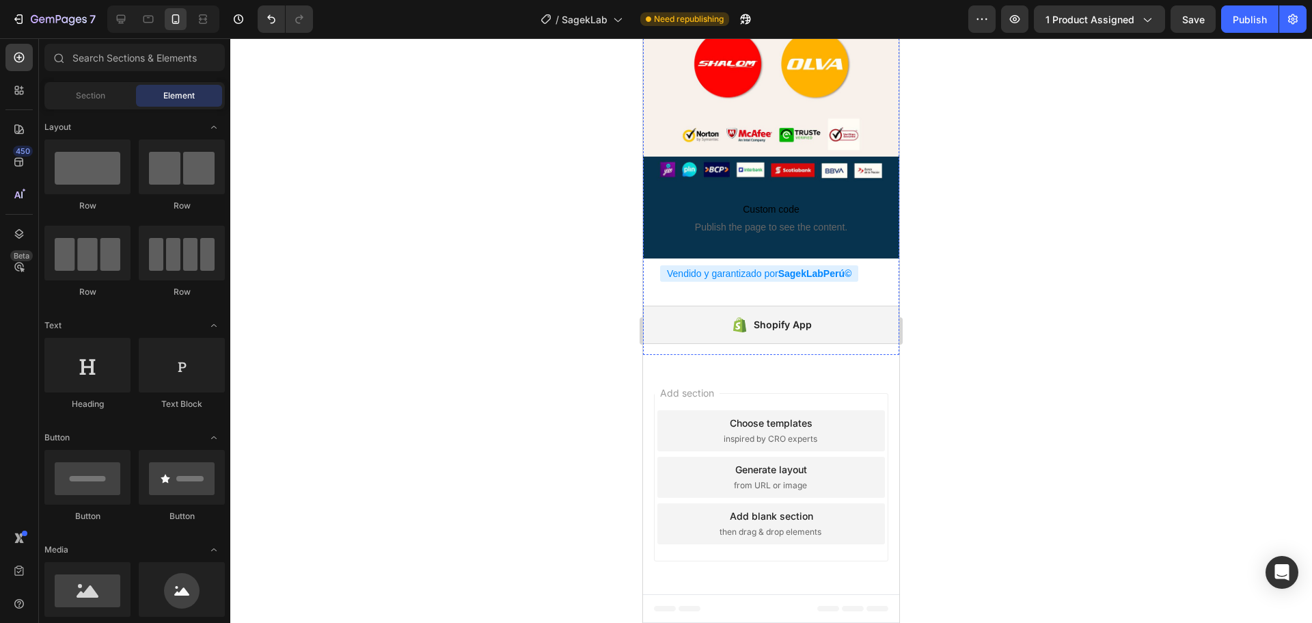
scroll to position [2392, 0]
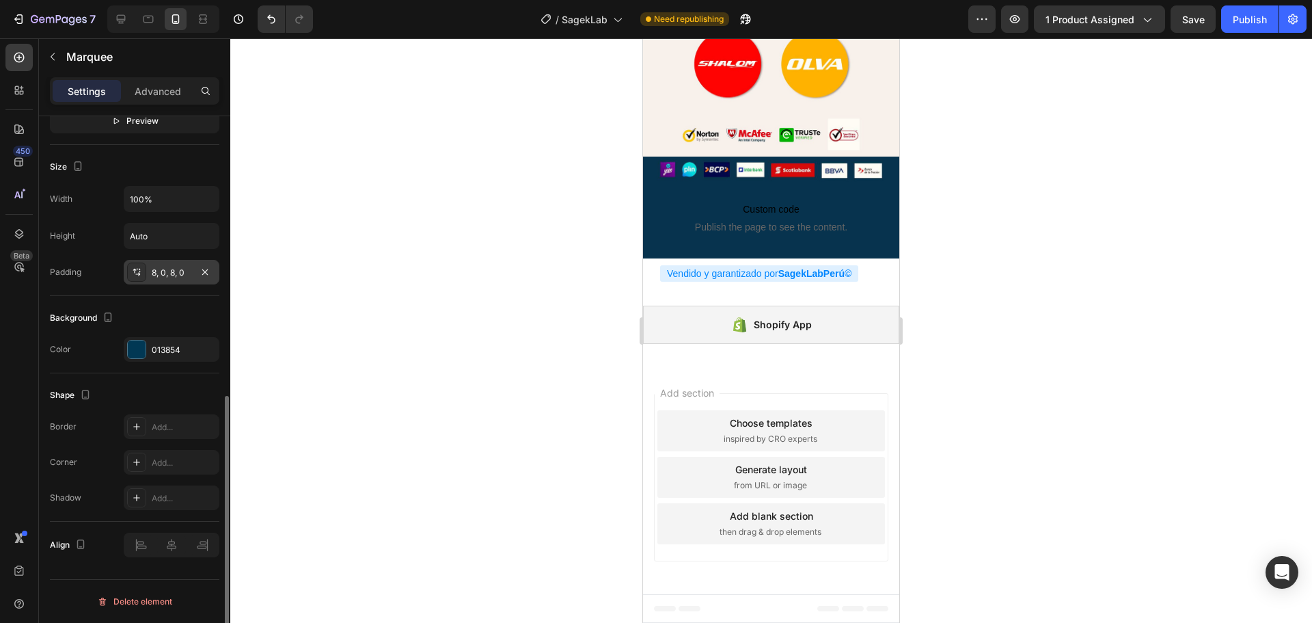
scroll to position [437, 0]
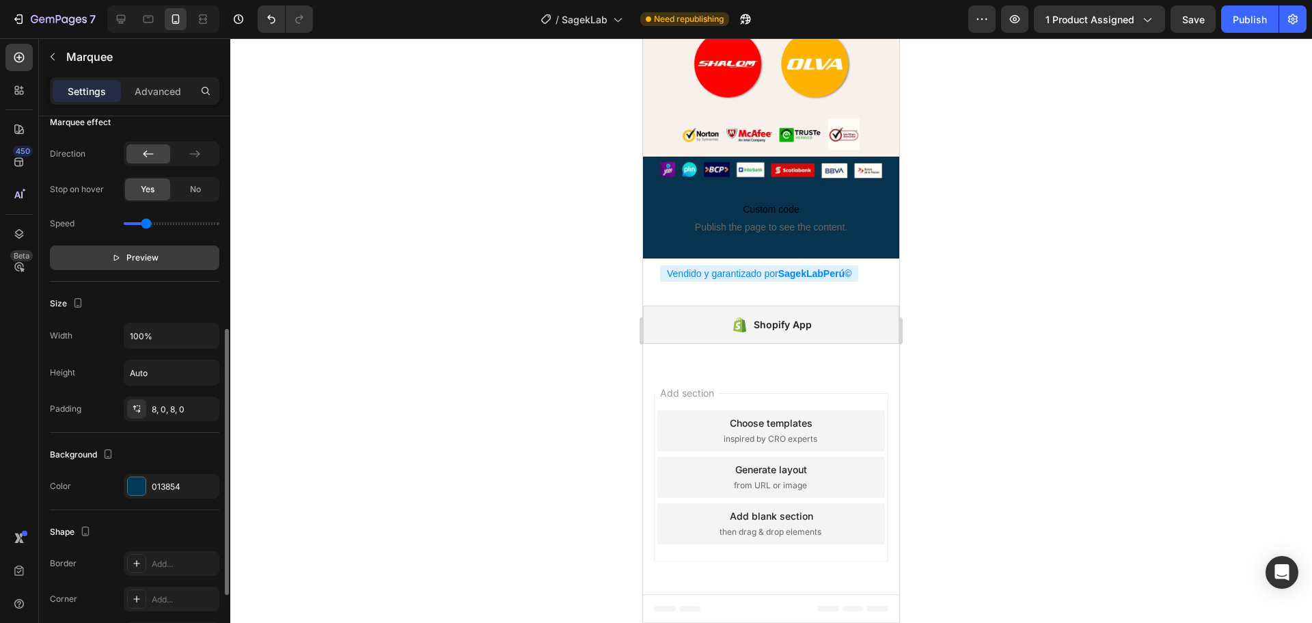
click at [133, 253] on span "Preview" at bounding box center [142, 258] width 32 height 14
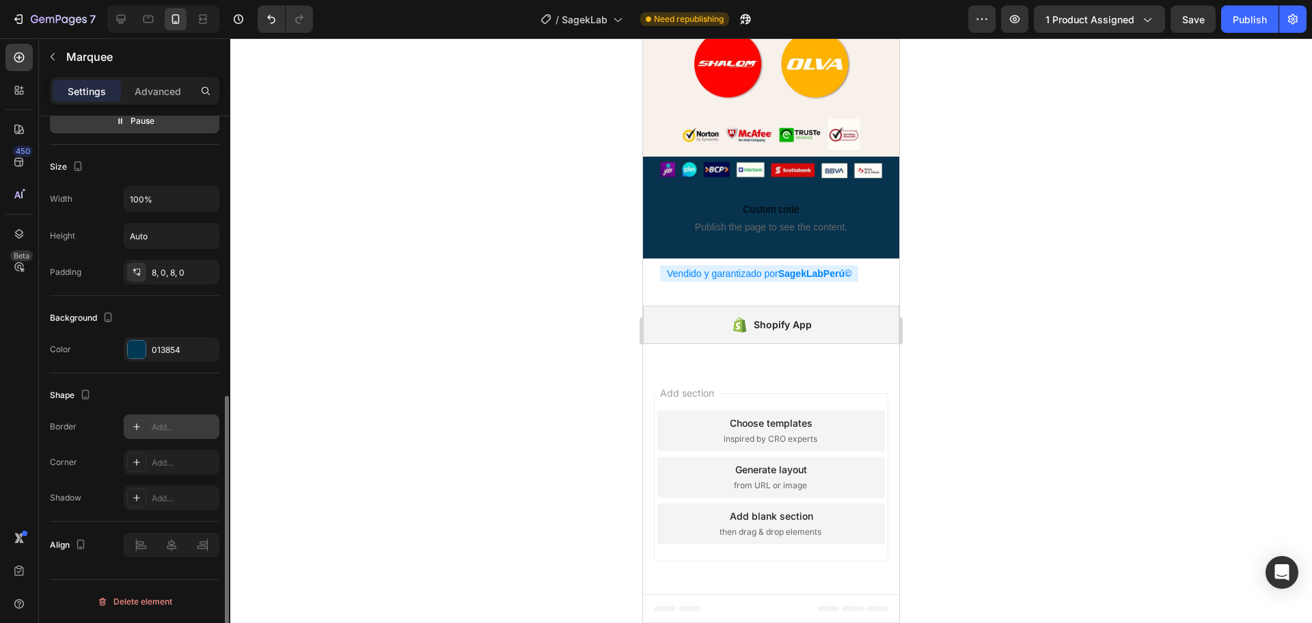
click at [131, 422] on div at bounding box center [136, 426] width 19 height 19
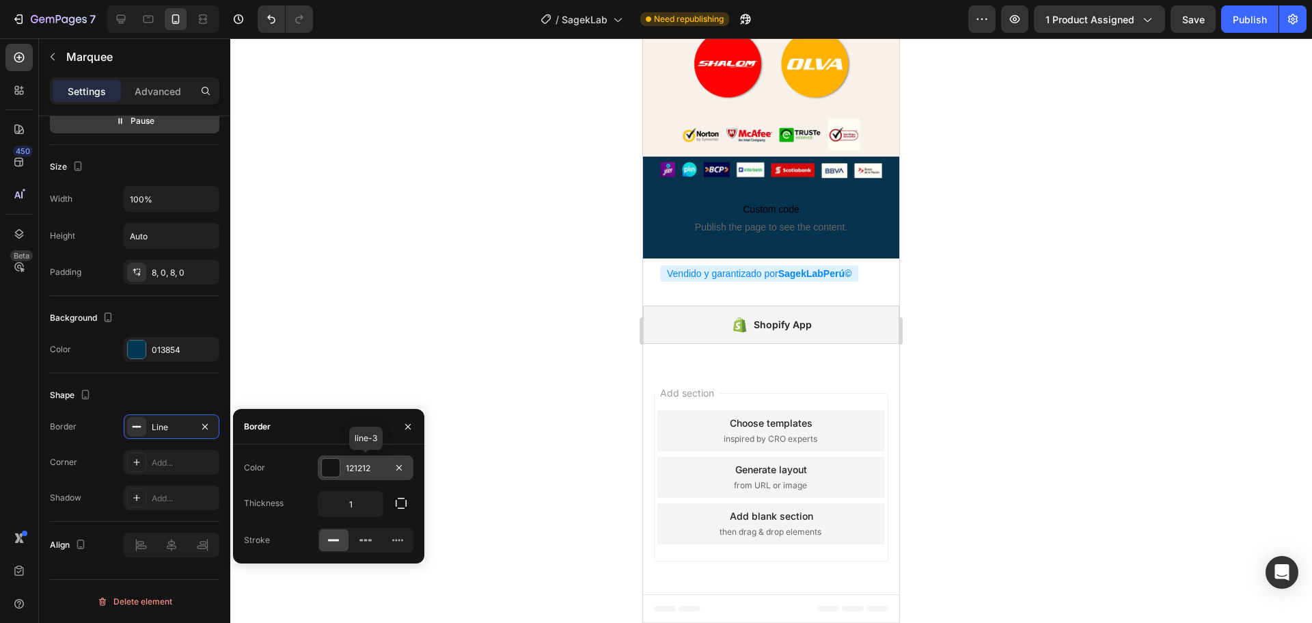
click at [330, 466] on div at bounding box center [331, 468] width 18 height 18
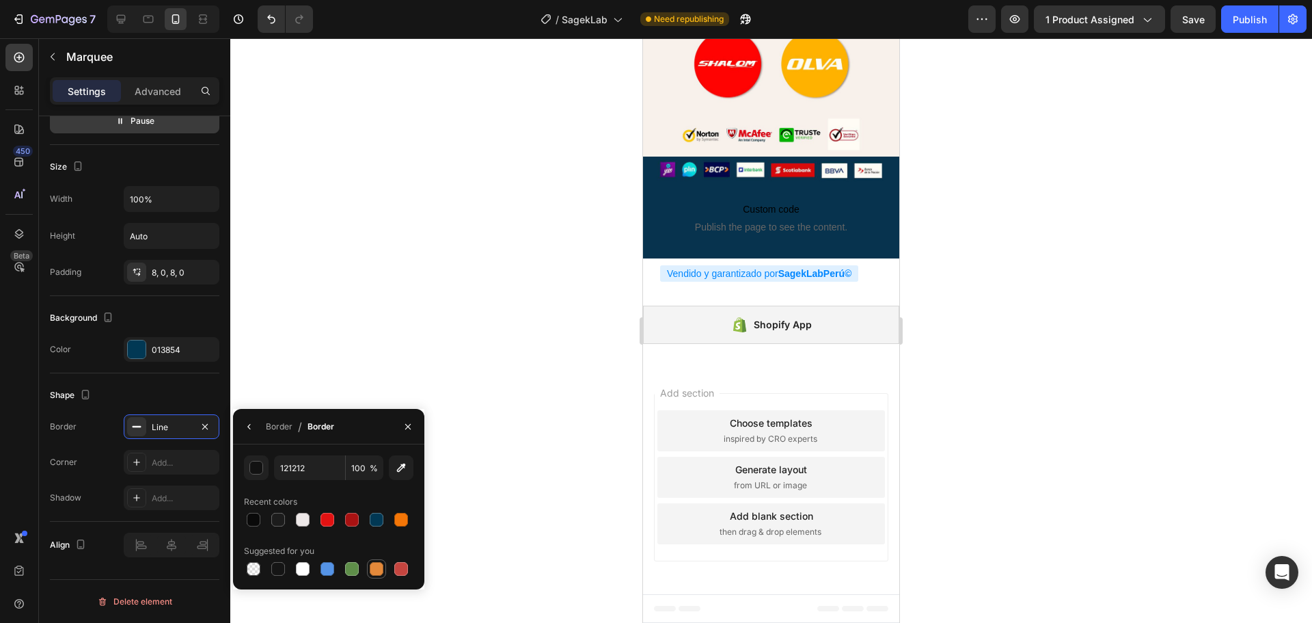
click at [374, 570] on div at bounding box center [377, 569] width 14 height 14
click at [253, 469] on div "button" at bounding box center [257, 468] width 14 height 14
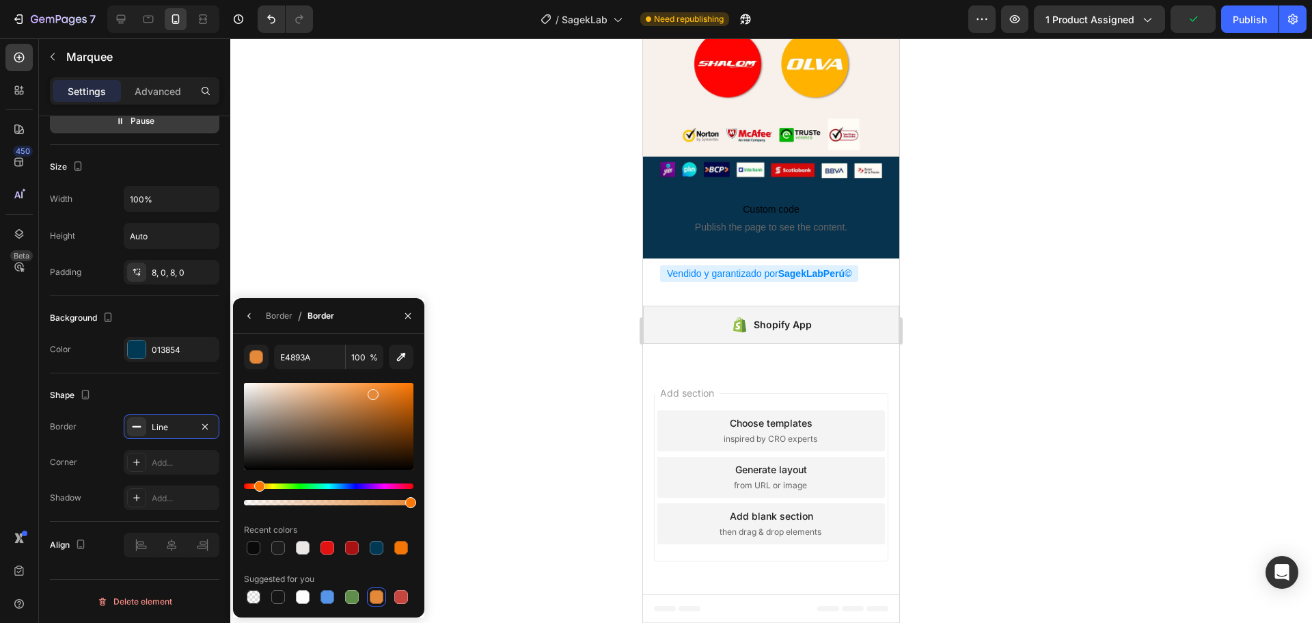
click at [271, 487] on div "Hue" at bounding box center [328, 485] width 169 height 5
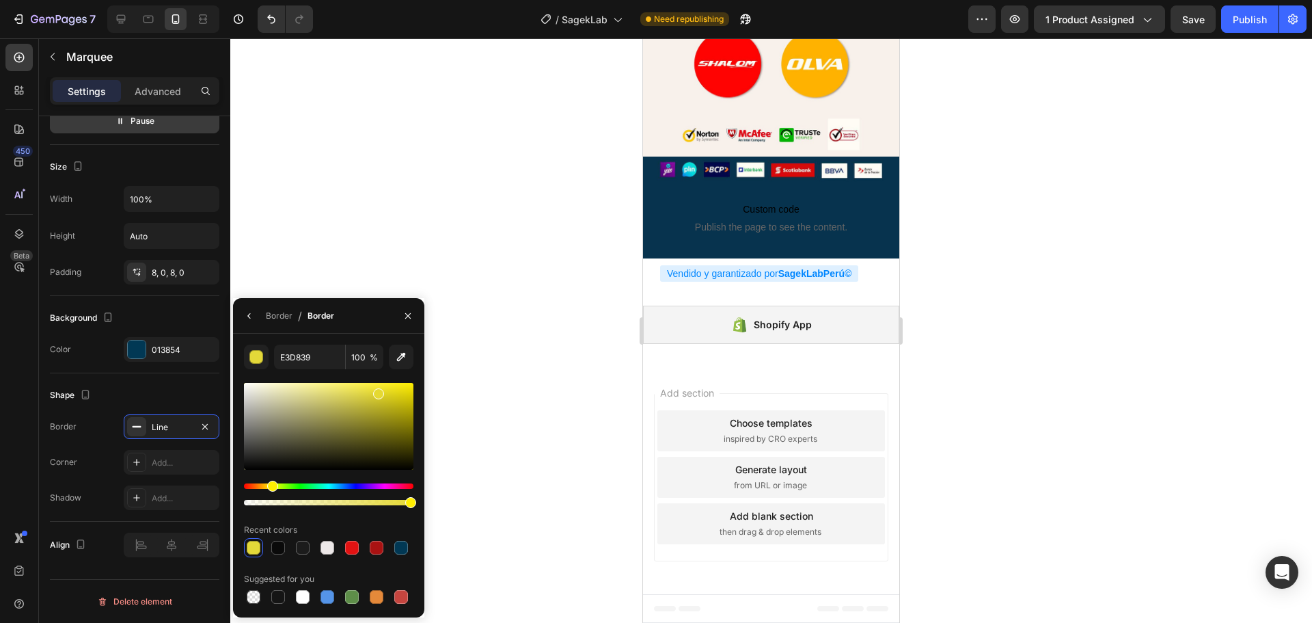
click at [377, 391] on div at bounding box center [378, 393] width 11 height 11
drag, startPoint x: 377, startPoint y: 390, endPoint x: 385, endPoint y: 385, distance: 9.9
click at [384, 386] on div at bounding box center [383, 390] width 11 height 11
drag, startPoint x: 383, startPoint y: 385, endPoint x: 394, endPoint y: 381, distance: 11.5
click at [391, 383] on div at bounding box center [385, 388] width 11 height 11
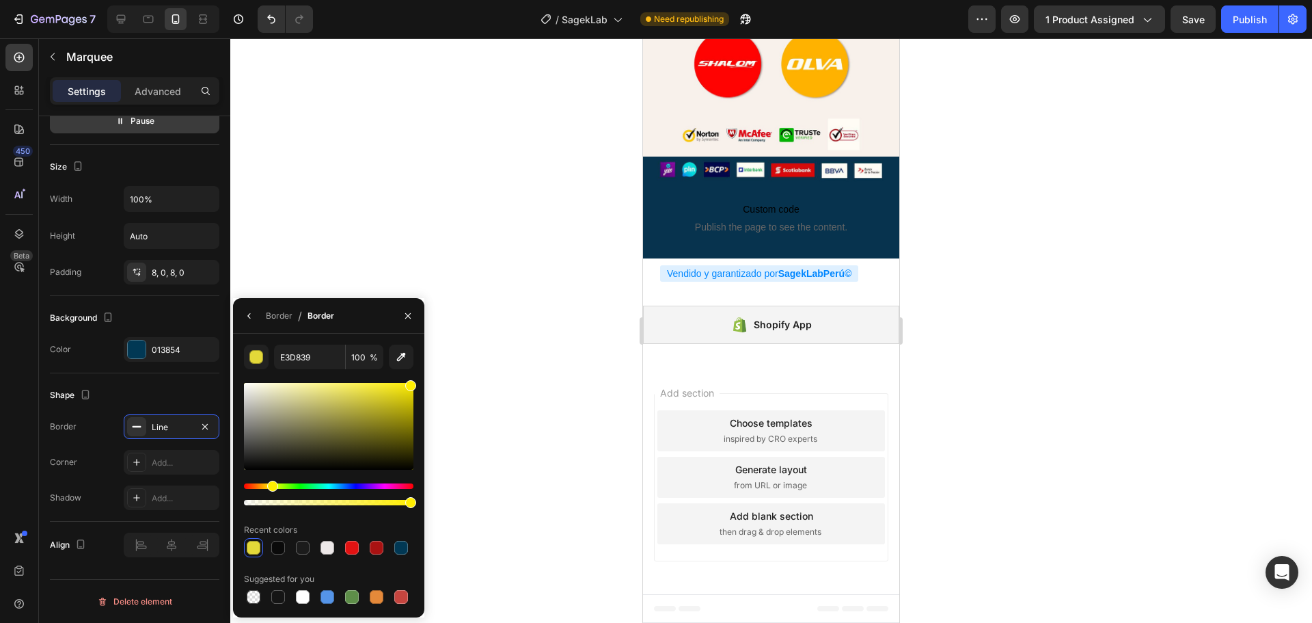
drag, startPoint x: 394, startPoint y: 383, endPoint x: 418, endPoint y: 383, distance: 23.9
click at [418, 383] on div "E3D839 100 % Recent colors Suggested for you" at bounding box center [328, 475] width 191 height 262
click at [377, 593] on div at bounding box center [377, 597] width 14 height 14
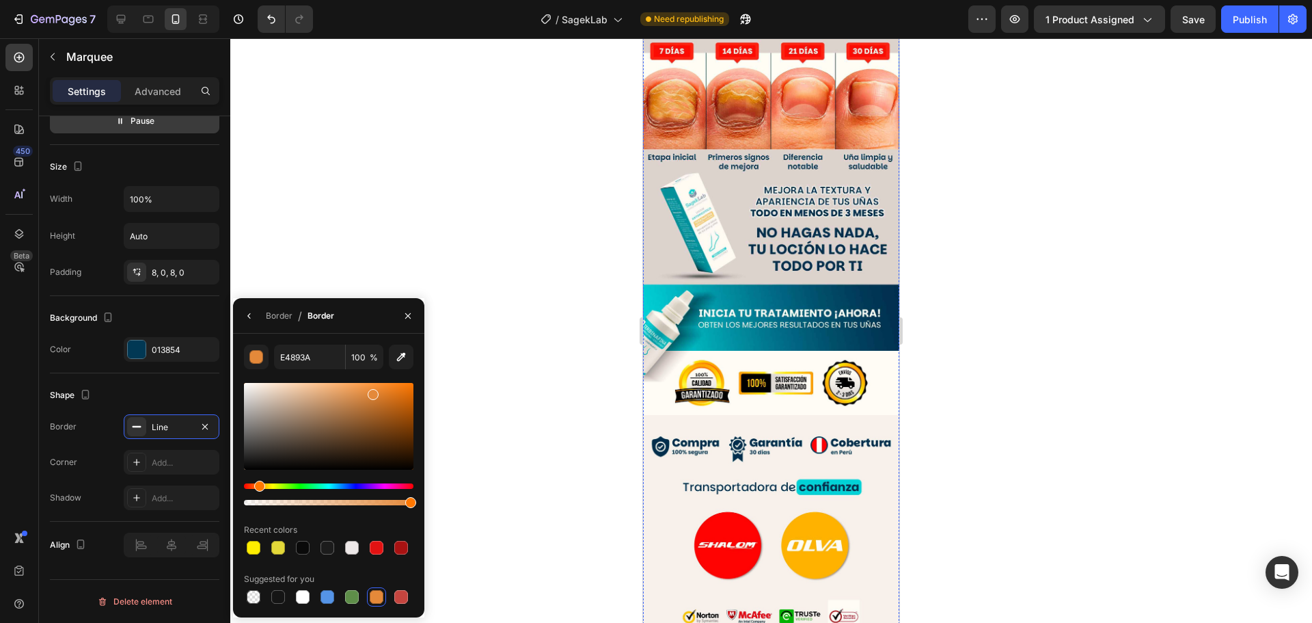
scroll to position [1640, 0]
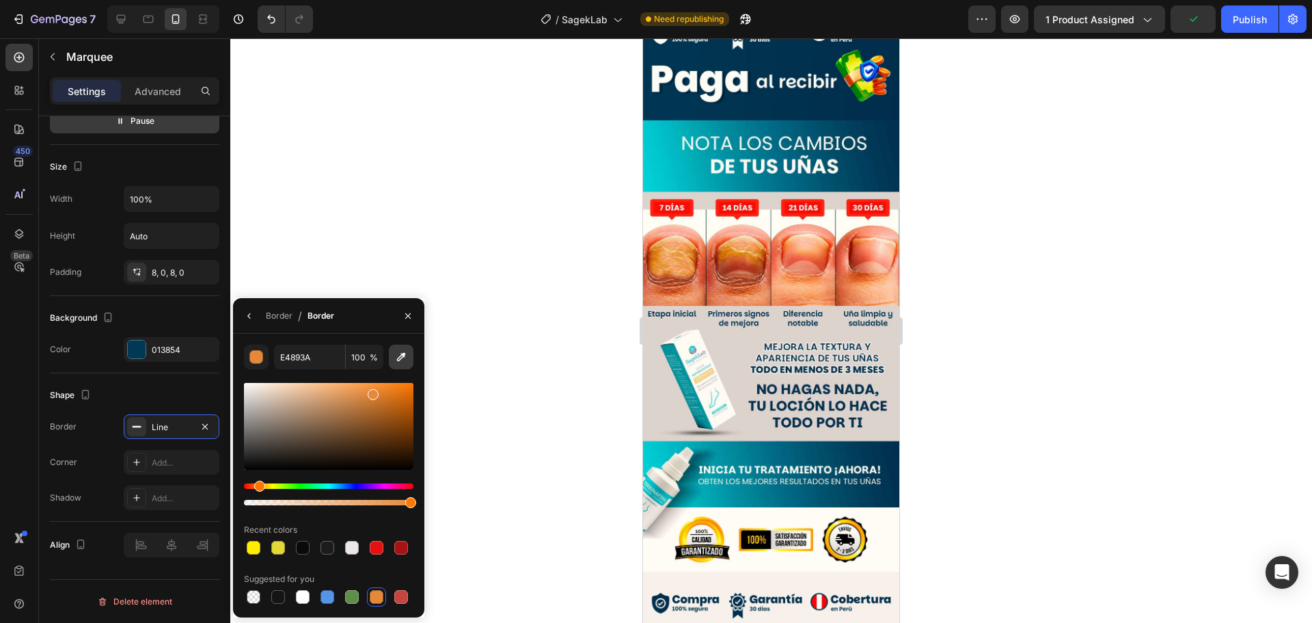
click at [398, 356] on icon "button" at bounding box center [401, 357] width 14 height 14
type input "FFAE01"
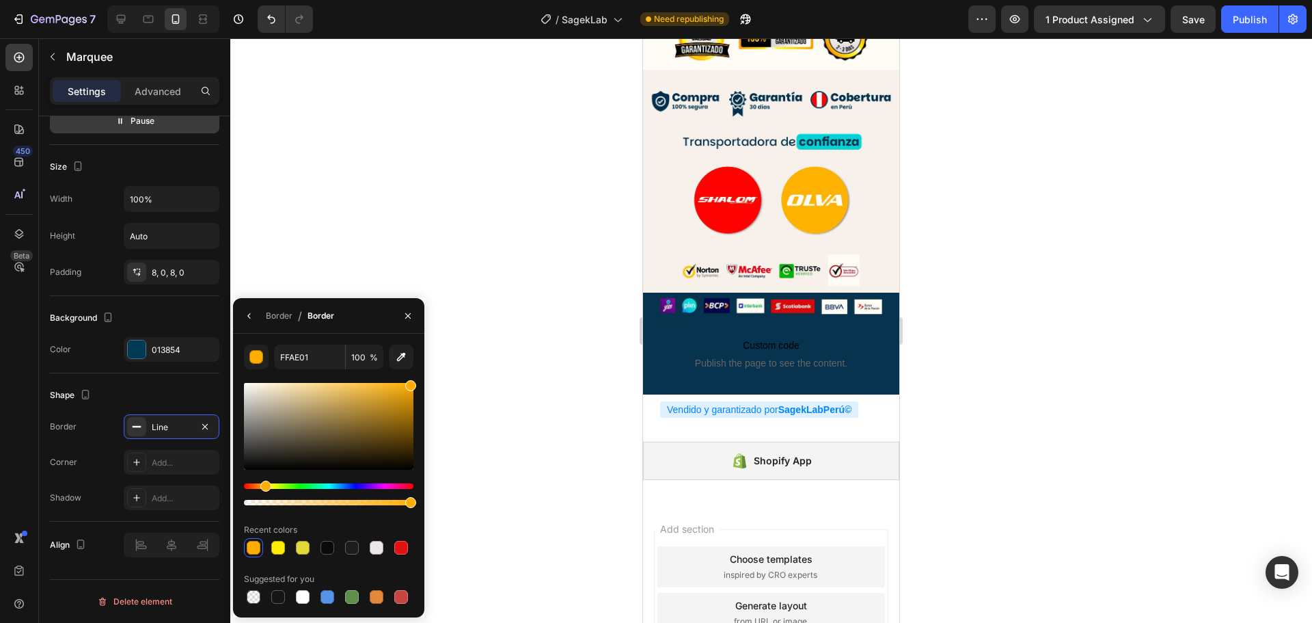
scroll to position [2255, 0]
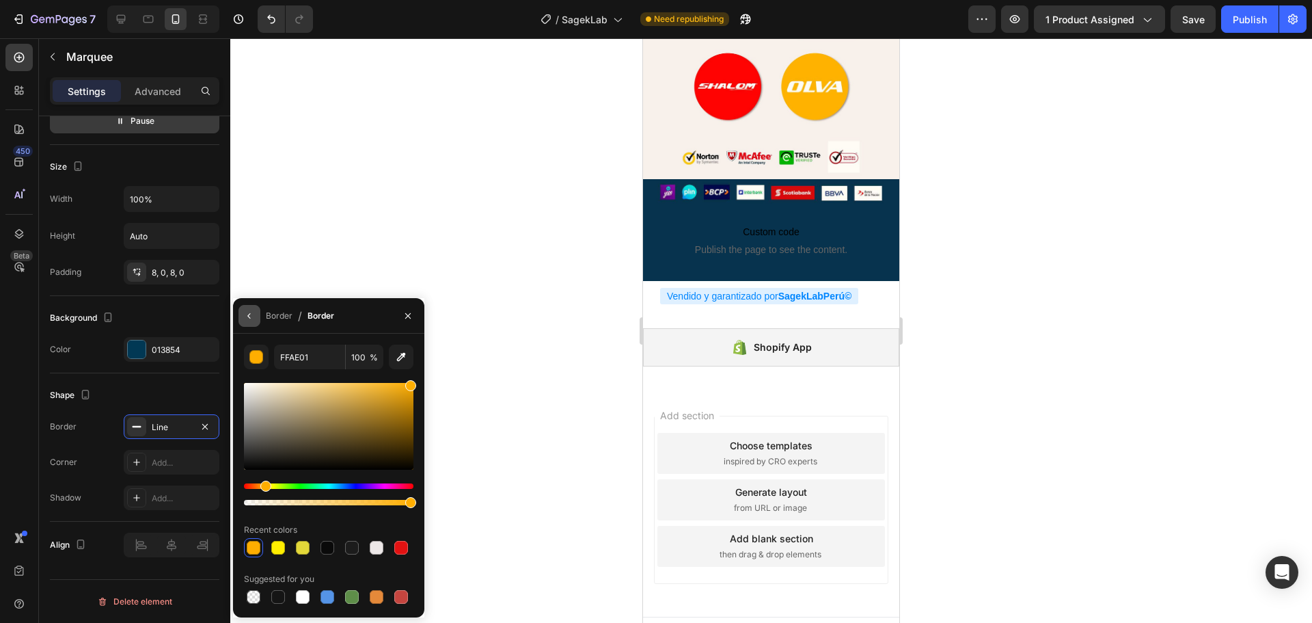
click at [244, 314] on icon "button" at bounding box center [249, 315] width 11 height 11
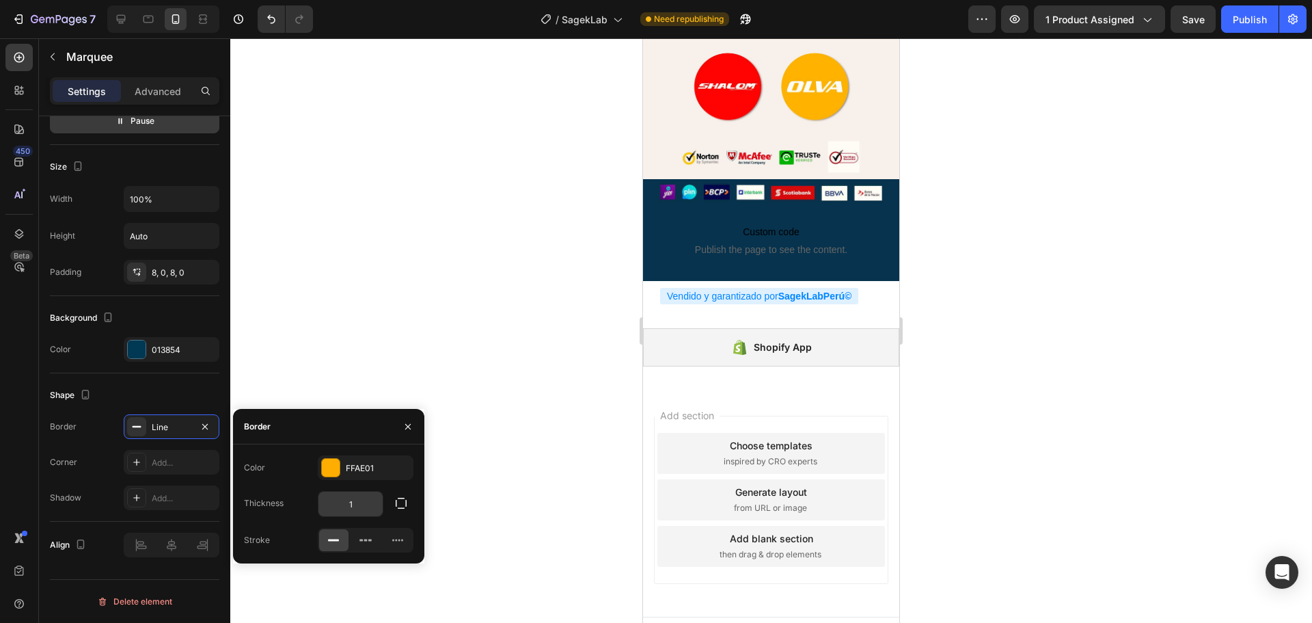
click at [359, 504] on input "1" at bounding box center [350, 503] width 64 height 25
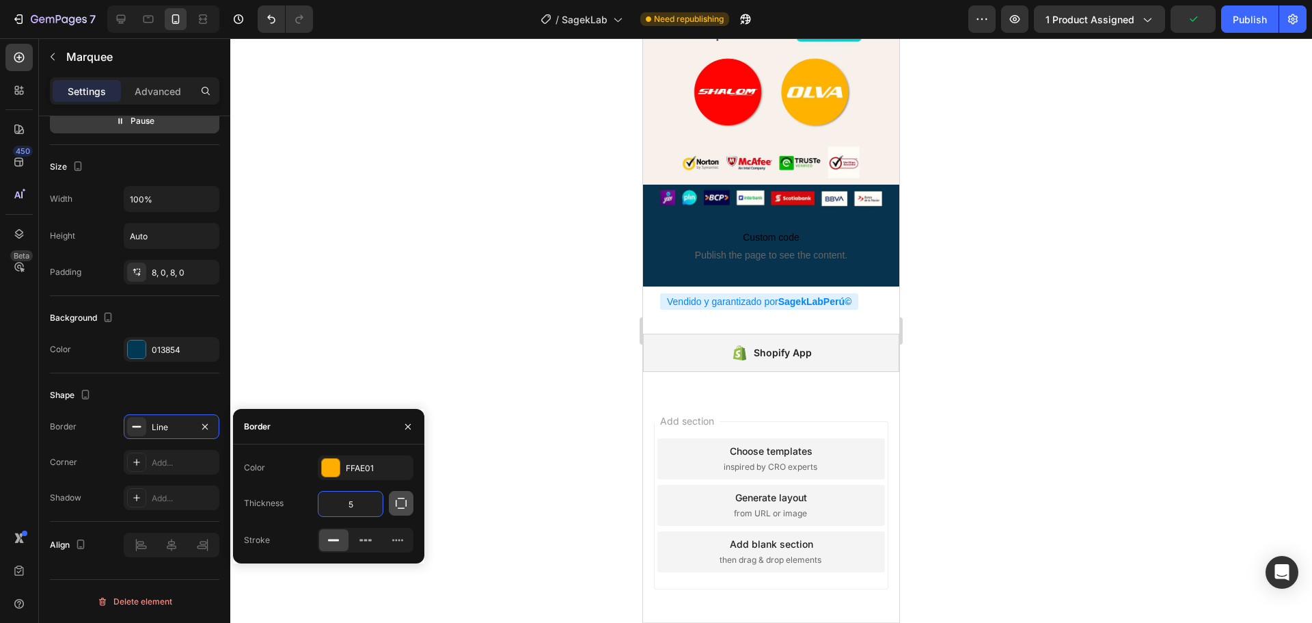
type input "5"
click at [396, 505] on icon "button" at bounding box center [401, 503] width 11 height 11
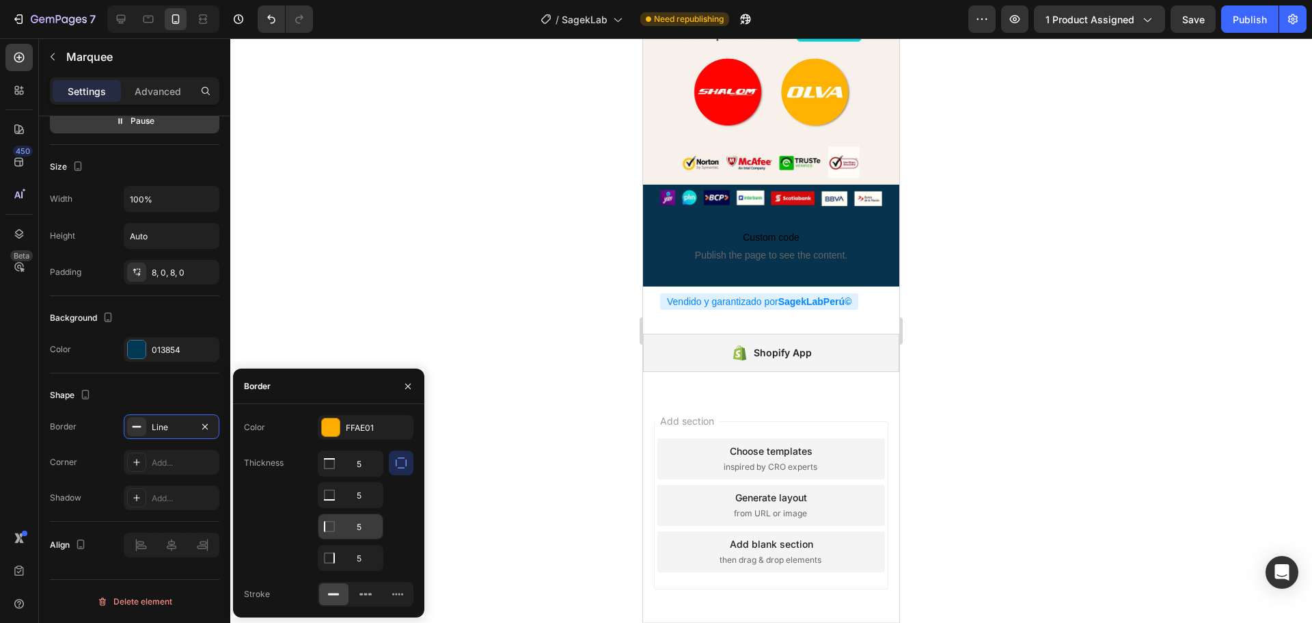
click at [370, 526] on input "5" at bounding box center [350, 526] width 64 height 25
type input "0"
click at [356, 560] on input "5" at bounding box center [350, 557] width 64 height 25
click at [370, 595] on icon at bounding box center [366, 594] width 14 height 14
click at [334, 594] on rect at bounding box center [333, 594] width 11 height 2
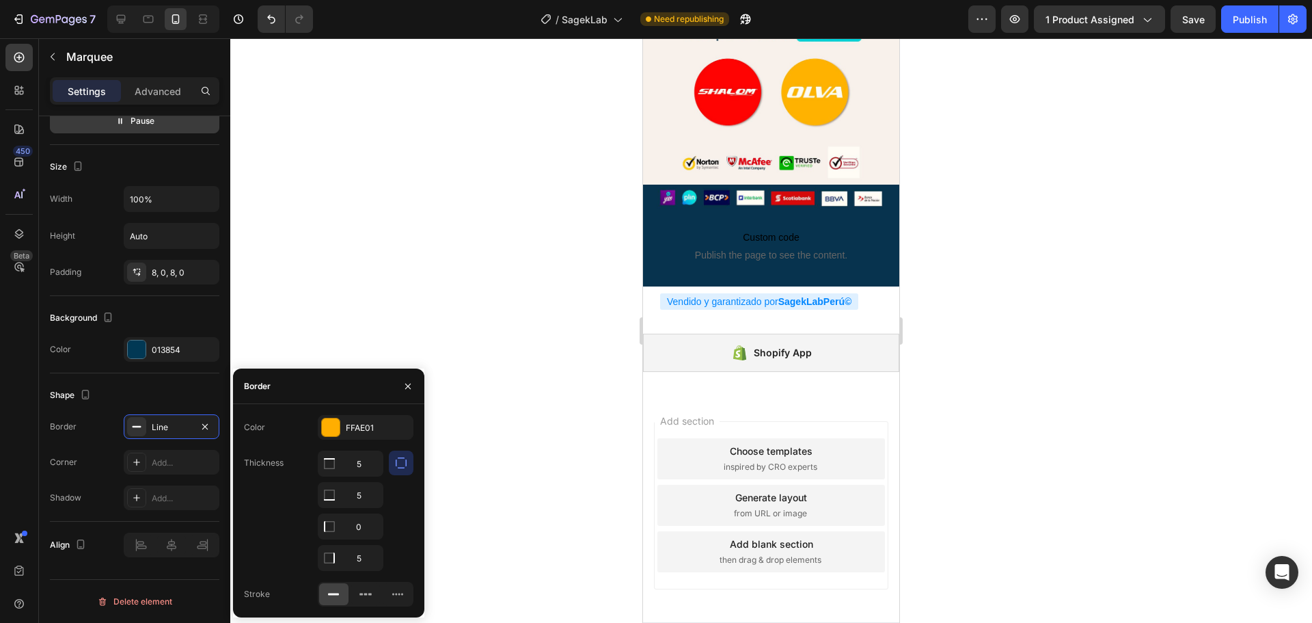
click at [260, 389] on div "Border" at bounding box center [257, 386] width 27 height 12
click at [406, 387] on icon "button" at bounding box center [408, 386] width 11 height 11
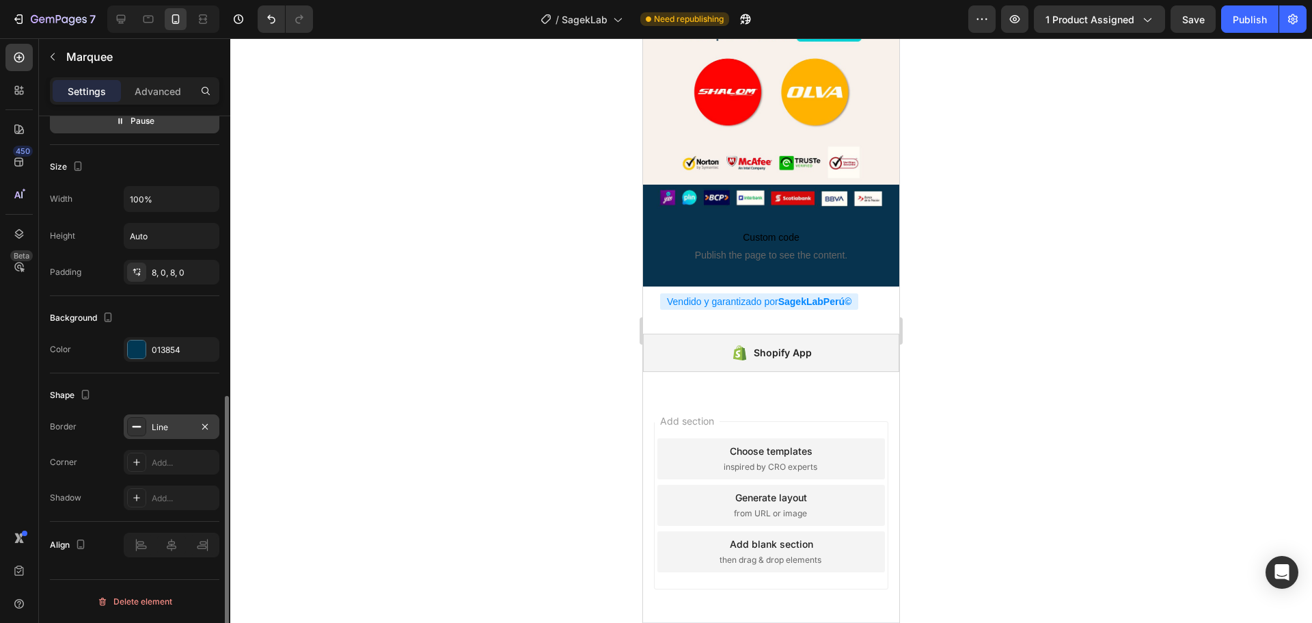
click at [195, 427] on div "Line" at bounding box center [172, 426] width 96 height 25
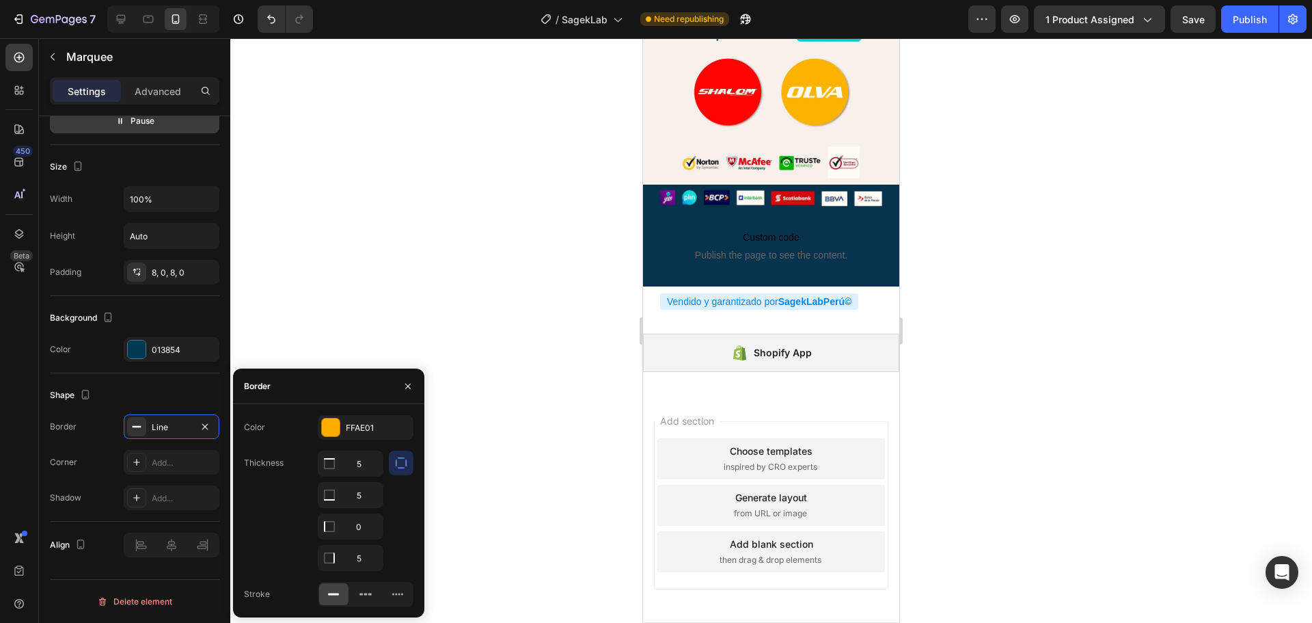
click at [260, 426] on div "Color" at bounding box center [254, 427] width 21 height 12
click at [250, 390] on div "Border" at bounding box center [257, 386] width 27 height 12
click at [360, 556] on input "5" at bounding box center [350, 557] width 64 height 25
type input "0"
click at [297, 551] on div "Thickness 5 5 0 0" at bounding box center [328, 510] width 169 height 120
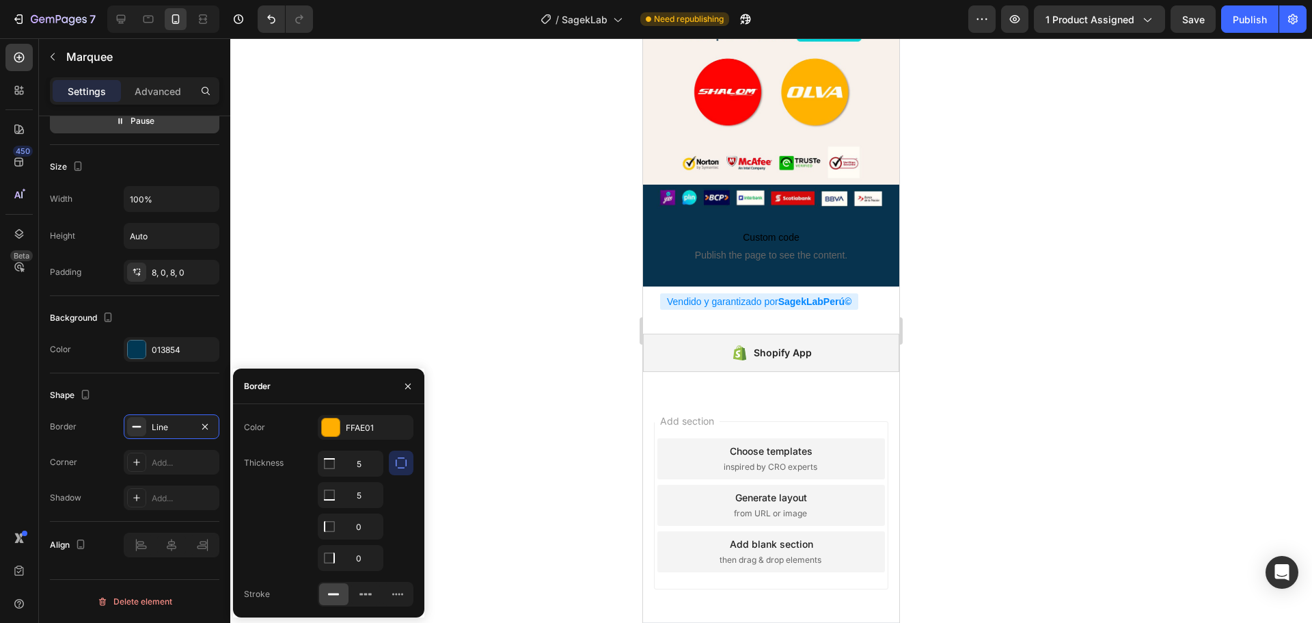
click at [405, 462] on icon "button" at bounding box center [401, 463] width 14 height 14
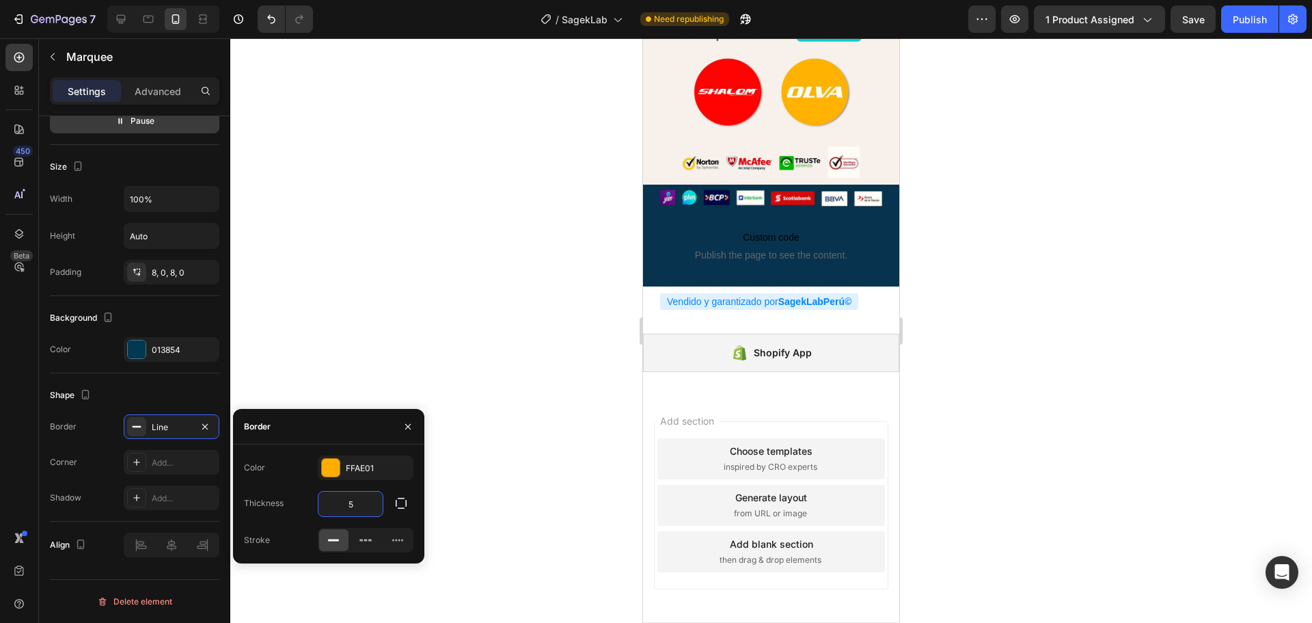
click at [350, 502] on input "5" at bounding box center [350, 503] width 64 height 25
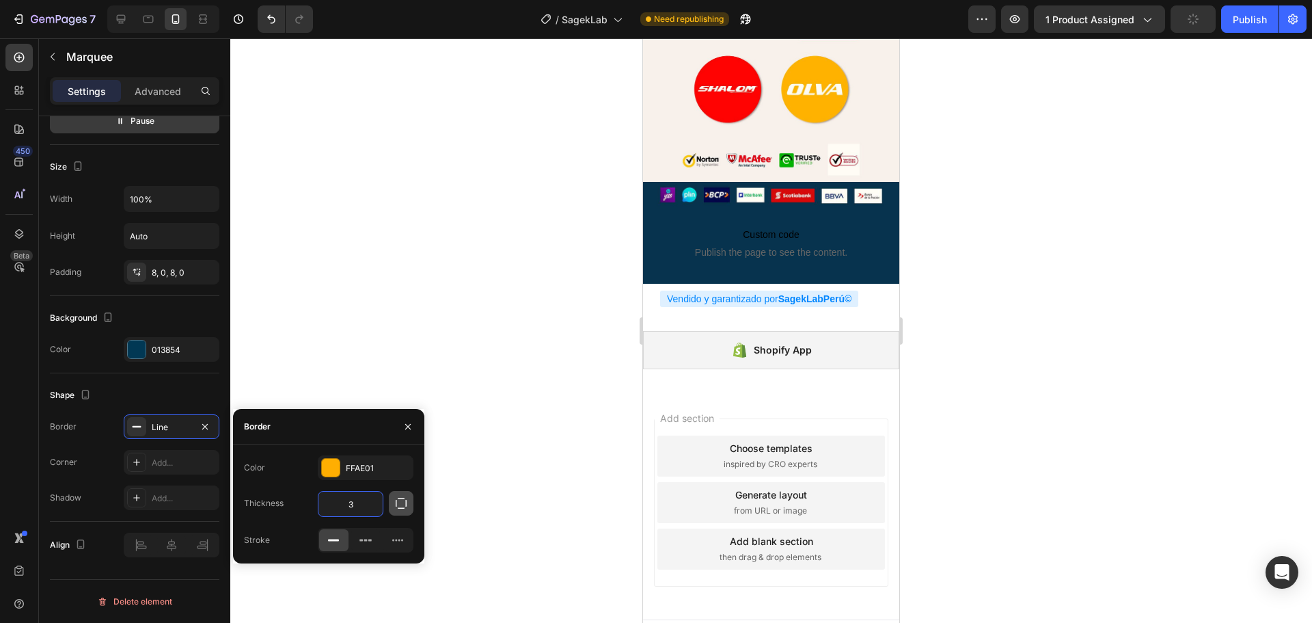
type input "3"
click at [399, 504] on icon "button" at bounding box center [401, 503] width 14 height 14
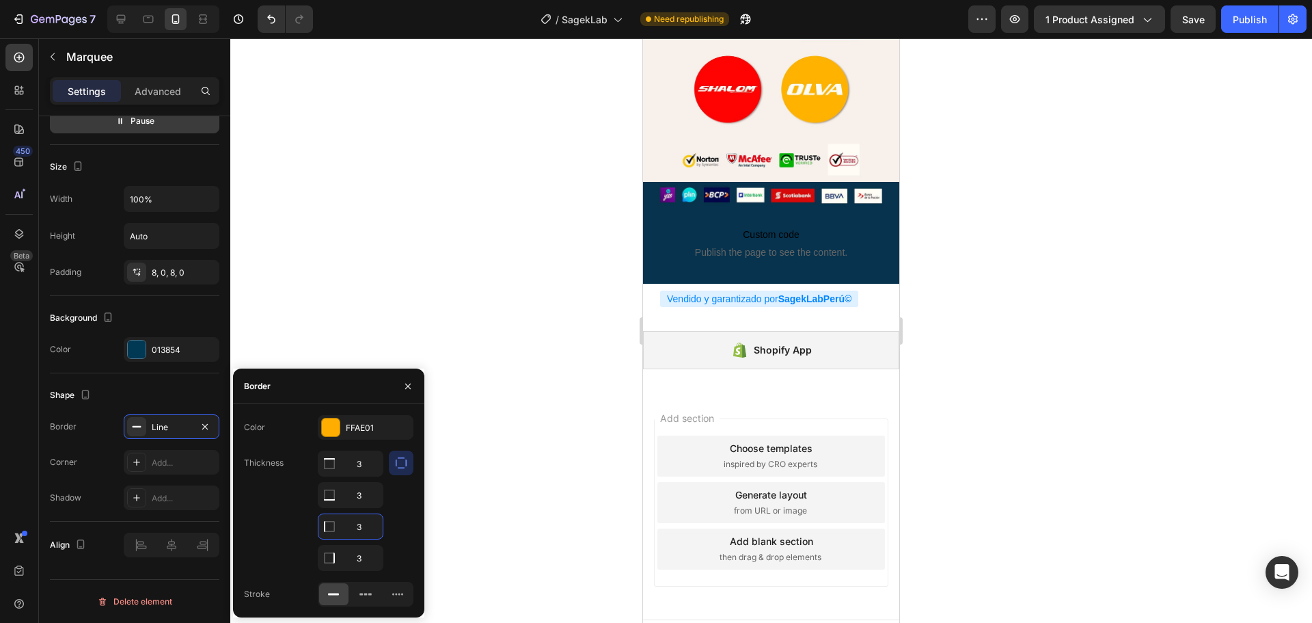
click at [366, 526] on input "3" at bounding box center [350, 526] width 64 height 25
type input "0"
click at [359, 549] on input "3" at bounding box center [350, 557] width 64 height 25
type input "0"
click at [248, 534] on div "Thickness 3 3 0 0" at bounding box center [328, 510] width 169 height 120
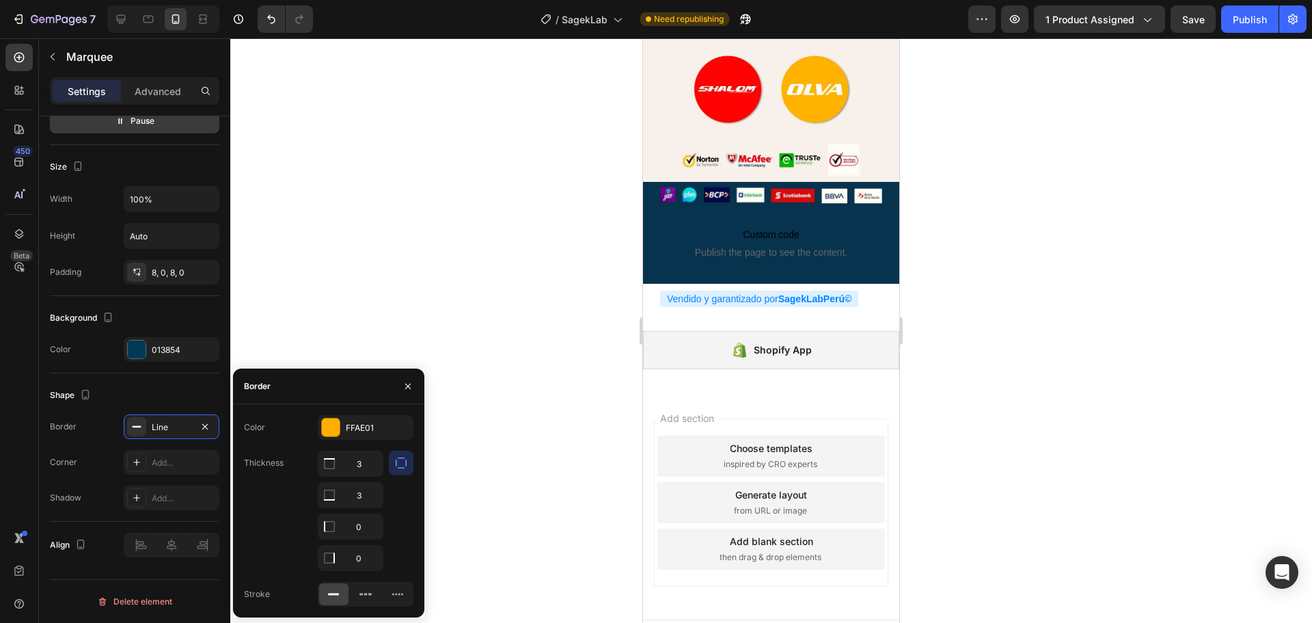
click at [253, 382] on div "Border" at bounding box center [257, 386] width 27 height 12
click at [405, 385] on icon "button" at bounding box center [408, 386] width 11 height 11
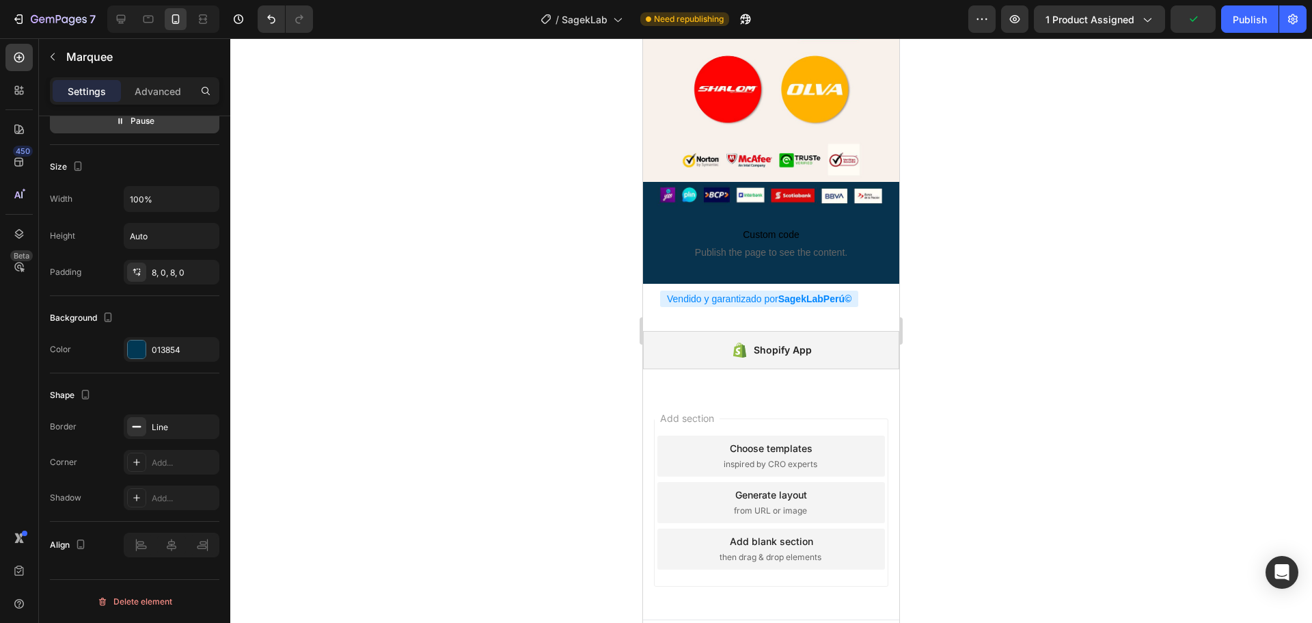
click at [979, 441] on div at bounding box center [771, 330] width 1082 height 584
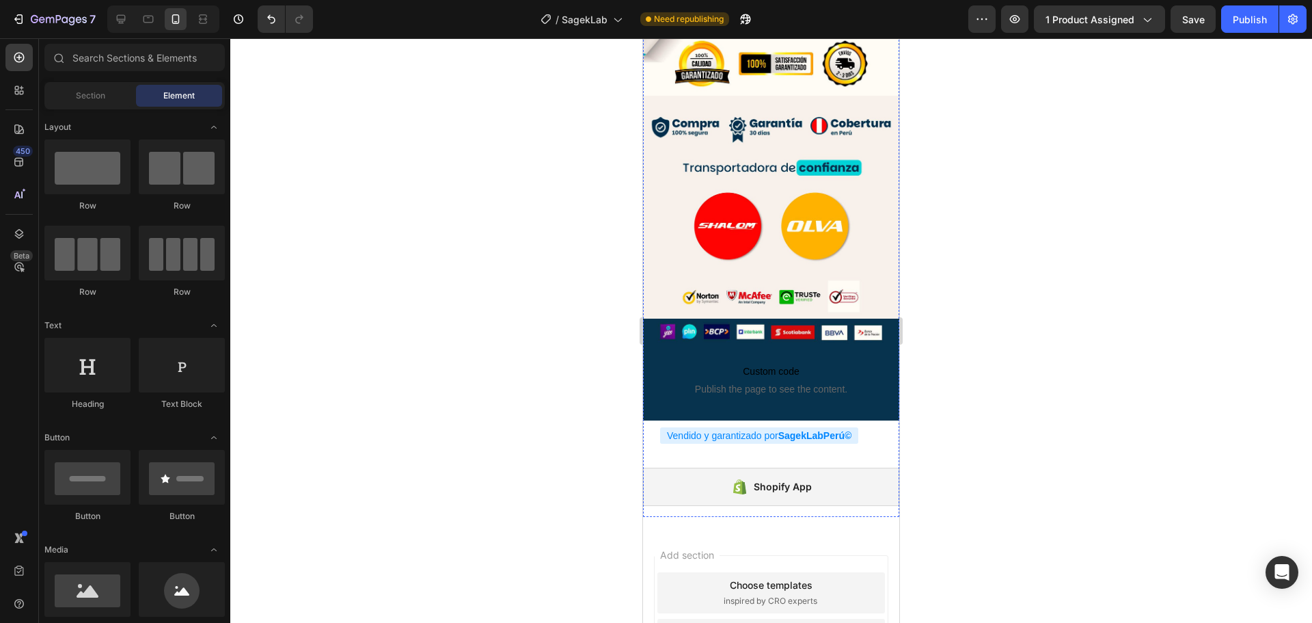
scroll to position [2187, 0]
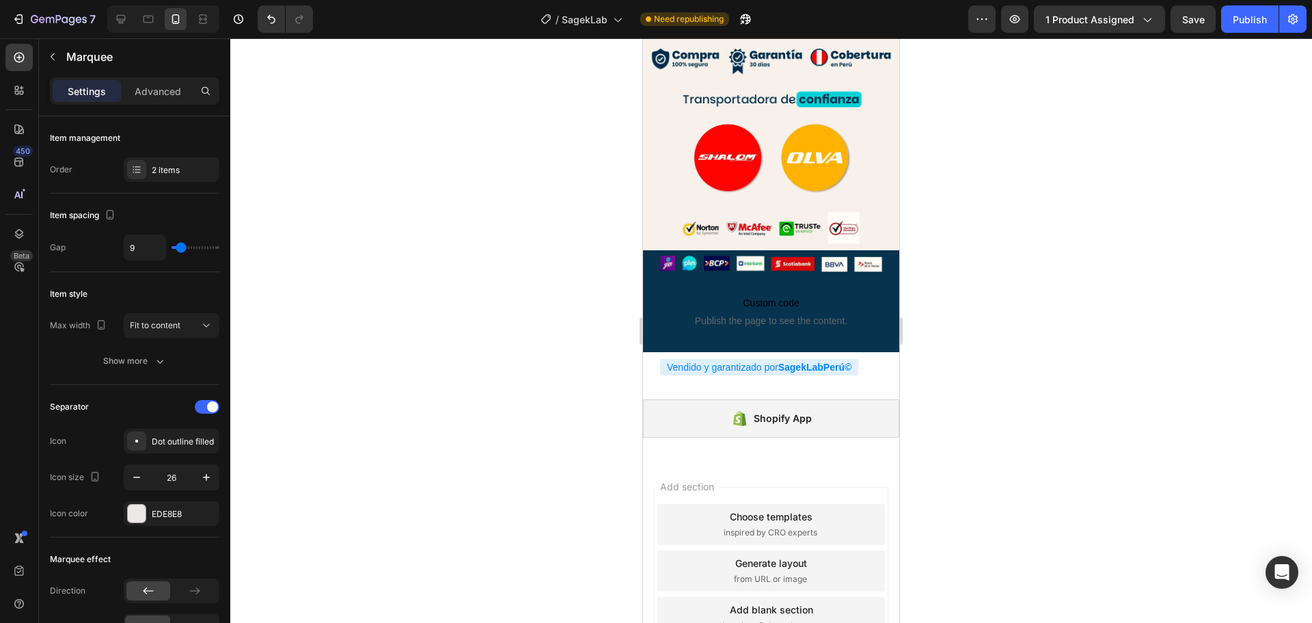
click at [176, 95] on p "Advanced" at bounding box center [158, 91] width 46 height 14
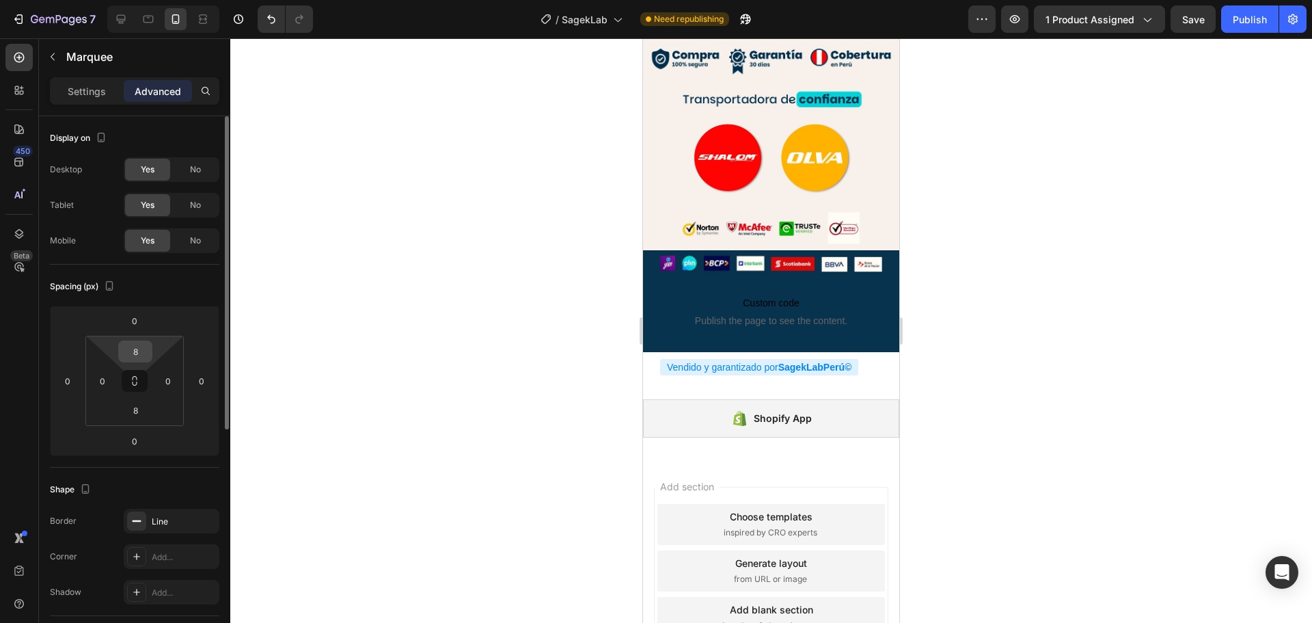
click at [143, 351] on input "8" at bounding box center [135, 351] width 27 height 21
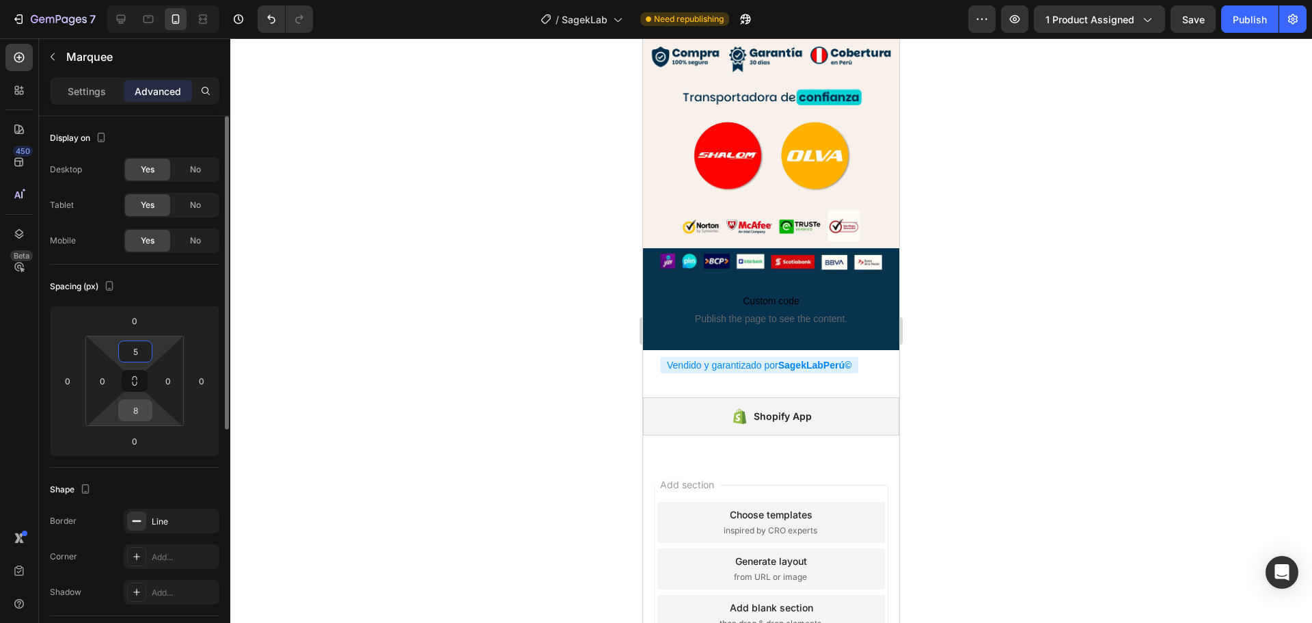
type input "5"
click at [133, 409] on input "8" at bounding box center [135, 410] width 27 height 21
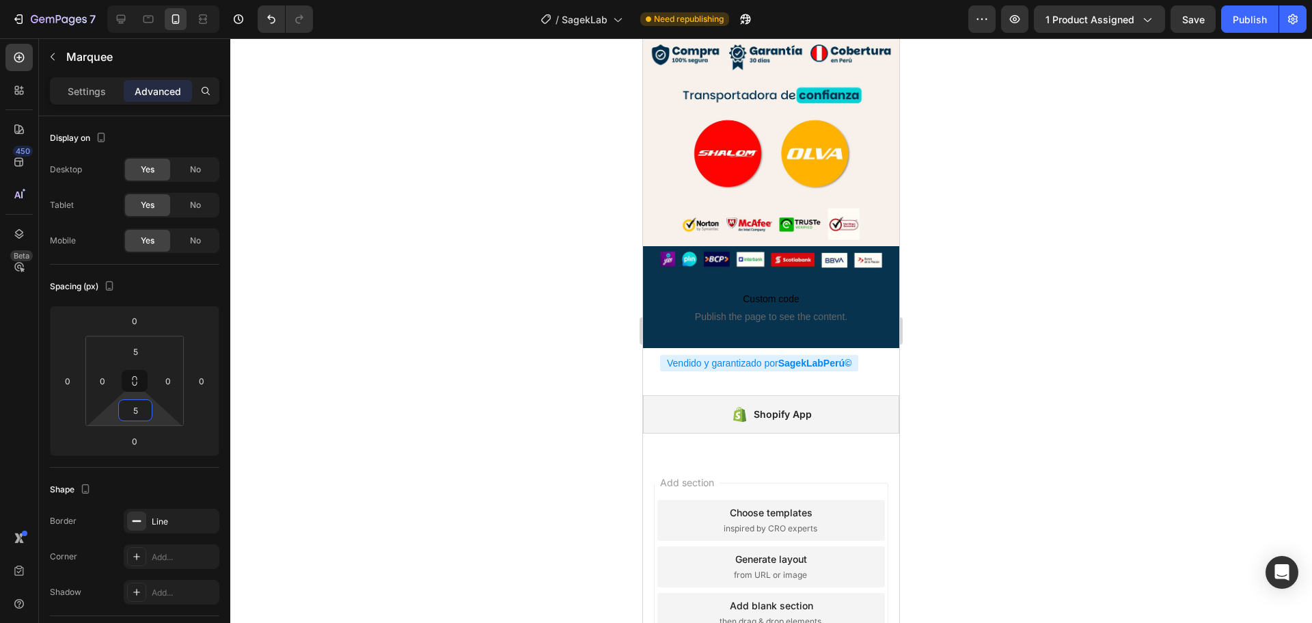
type input "5"
click at [317, 362] on div at bounding box center [771, 330] width 1082 height 584
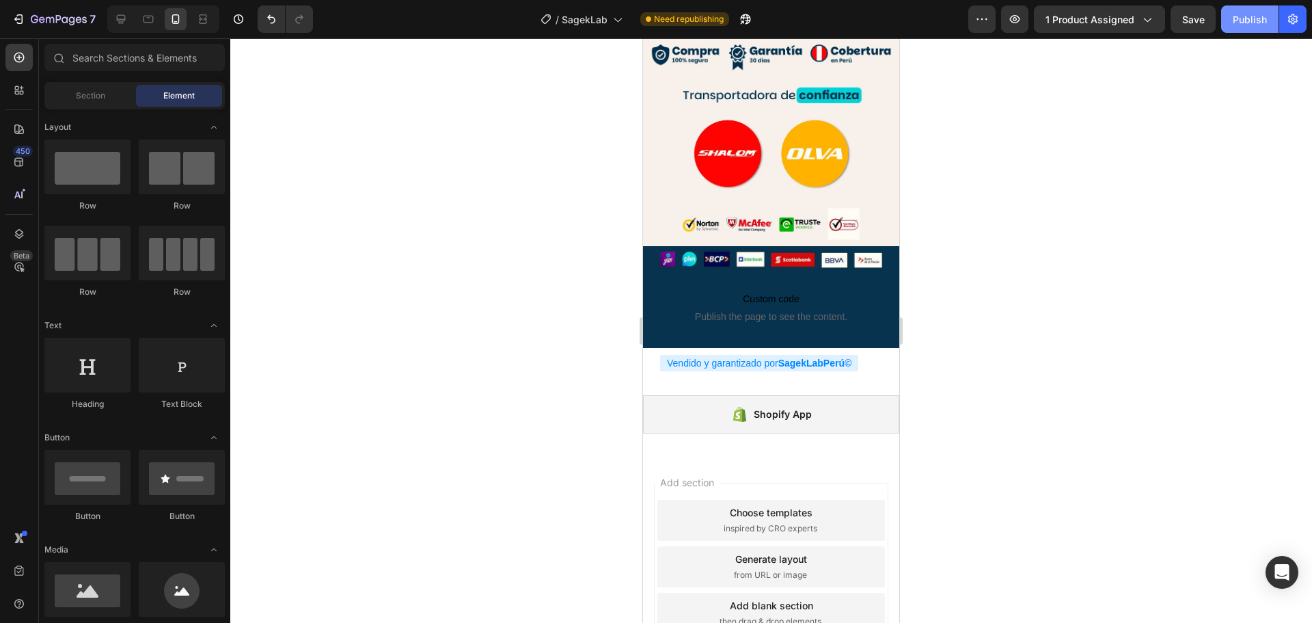
click at [1243, 14] on div "Publish" at bounding box center [1250, 19] width 34 height 14
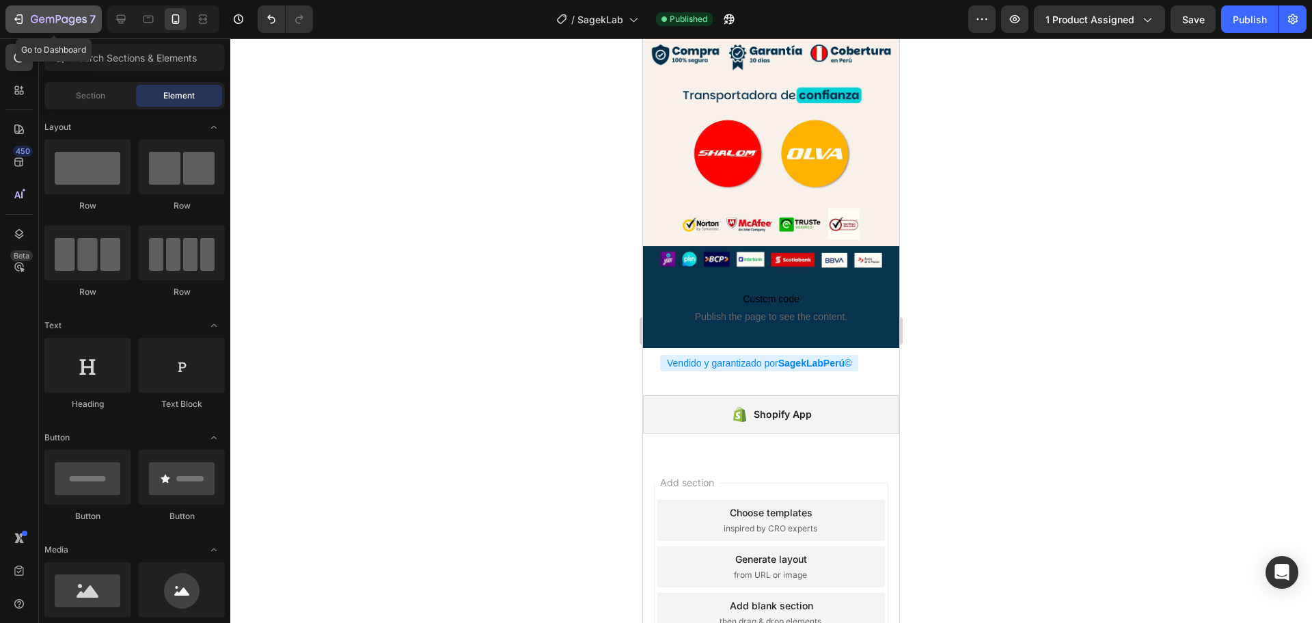
click at [42, 21] on icon "button" at bounding box center [59, 20] width 56 height 12
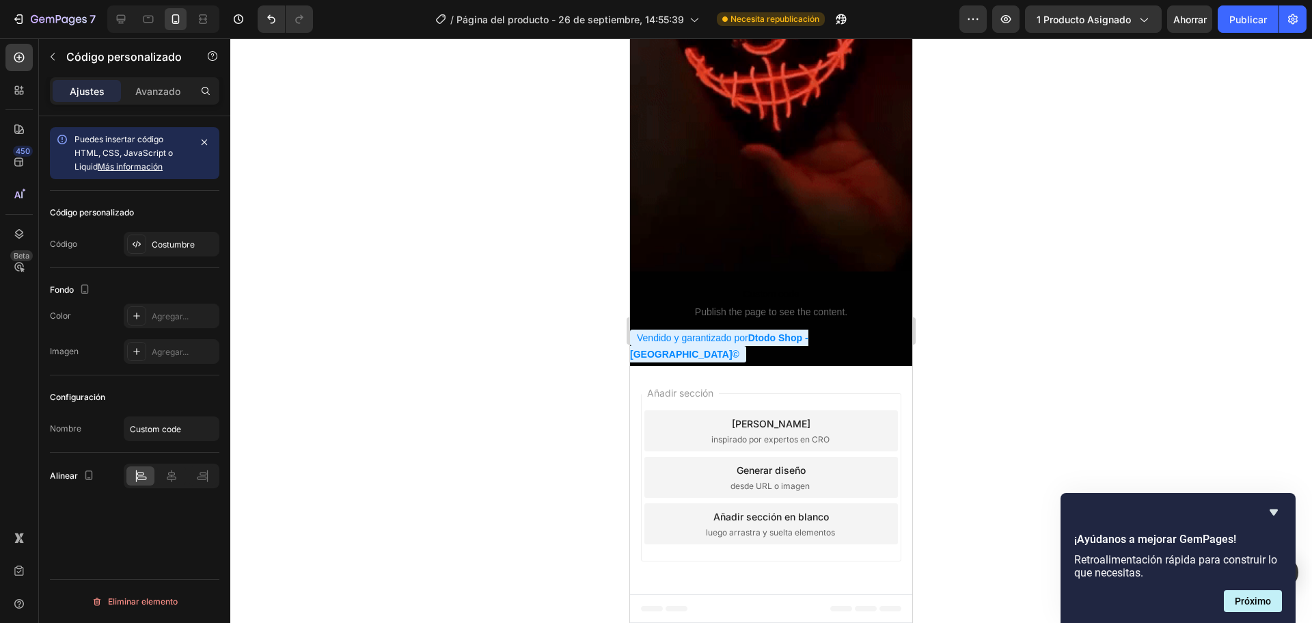
scroll to position [2921, 0]
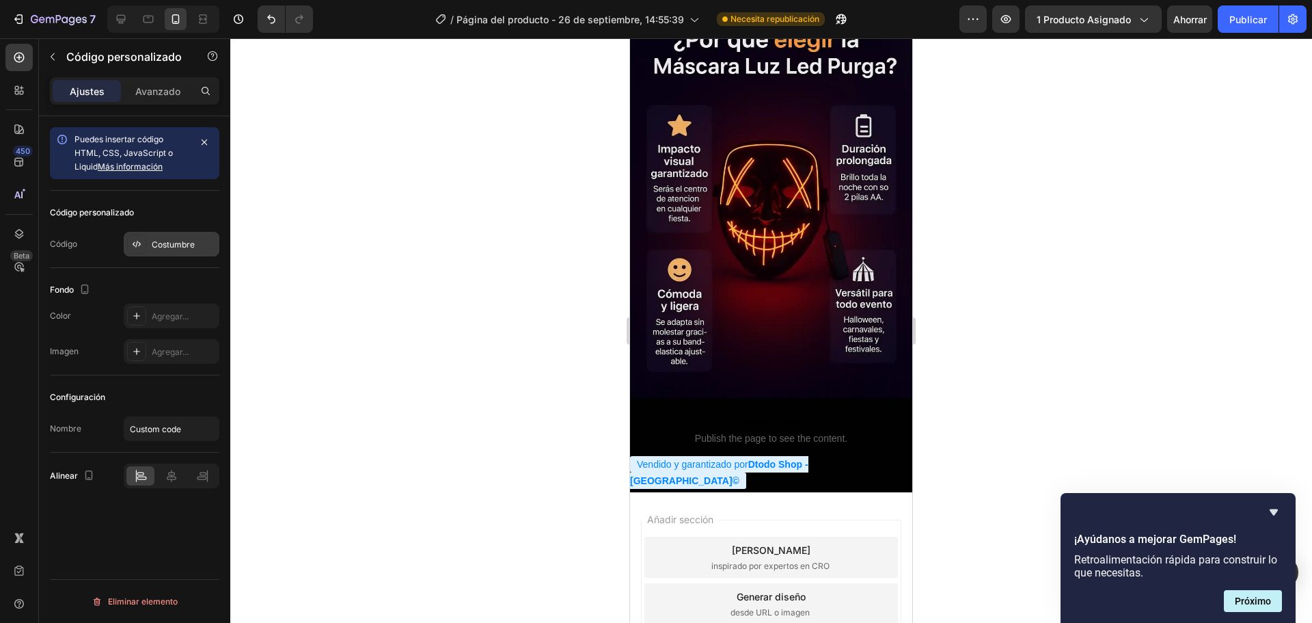
click at [182, 249] on font "Costumbre" at bounding box center [173, 244] width 43 height 10
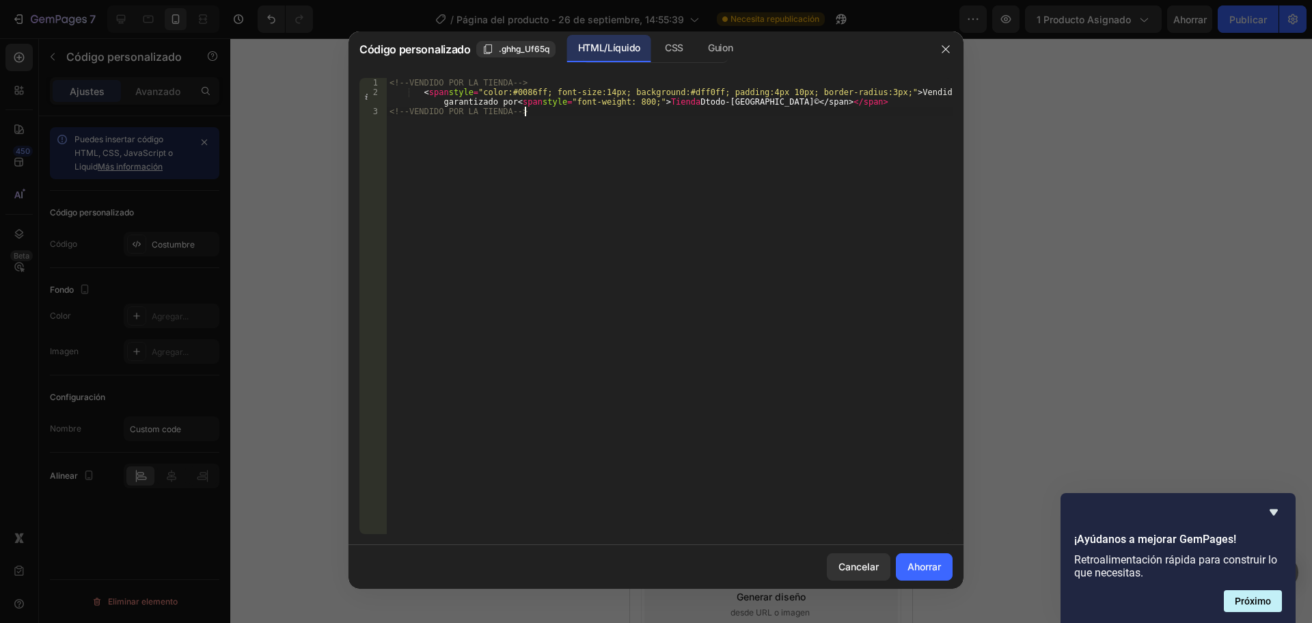
drag, startPoint x: 855, startPoint y: 107, endPoint x: 459, endPoint y: 105, distance: 396.4
click at [452, 107] on div "<!-- VENDIDO POR LA TIENDA --> < span style = "color:#0086ff; font-size:14px; b…" at bounding box center [670, 315] width 566 height 475
click at [530, 112] on div "<!-- VENDIDO POR LA TIENDA --> < span style = "color:#0086ff; font-size:14px; b…" at bounding box center [670, 306] width 566 height 456
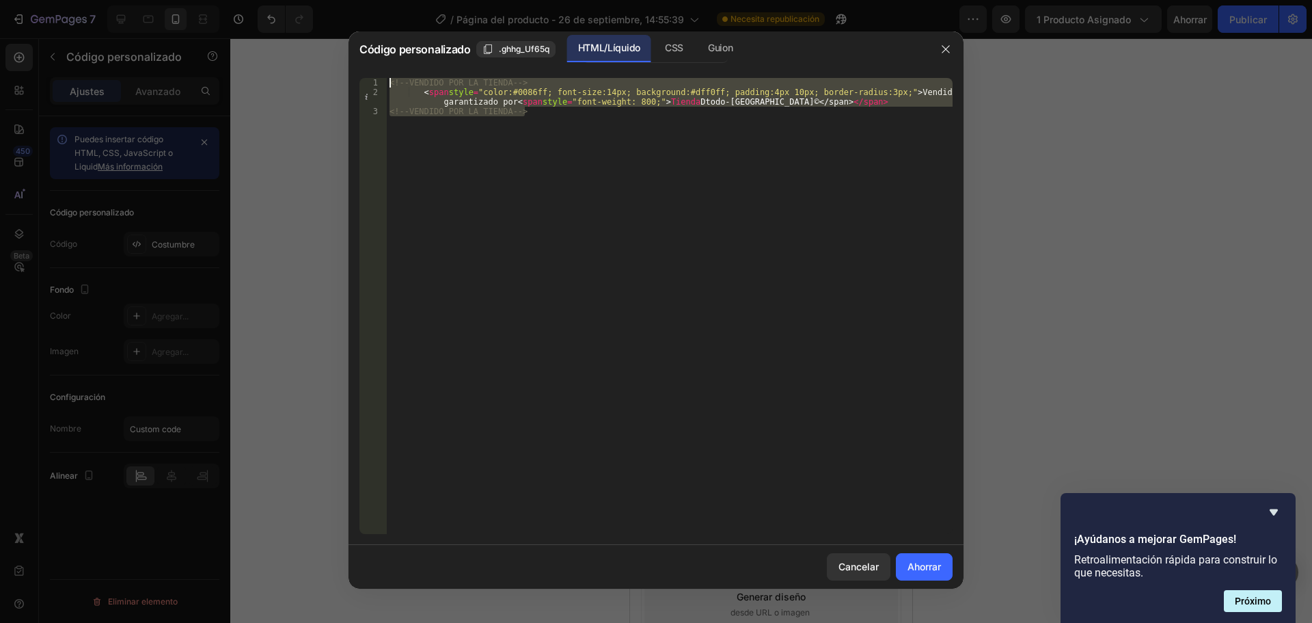
drag, startPoint x: 530, startPoint y: 112, endPoint x: 398, endPoint y: 79, distance: 135.3
click at [398, 79] on div "<!-- VENDIDO POR LA TIENDA --> < span style = "color:#0086ff; font-size:14px; b…" at bounding box center [670, 315] width 566 height 475
type textarea "<!-- VENDIDO POR LA TIENDA --> <span style="color:#0086ff; font-size:14px; back…"
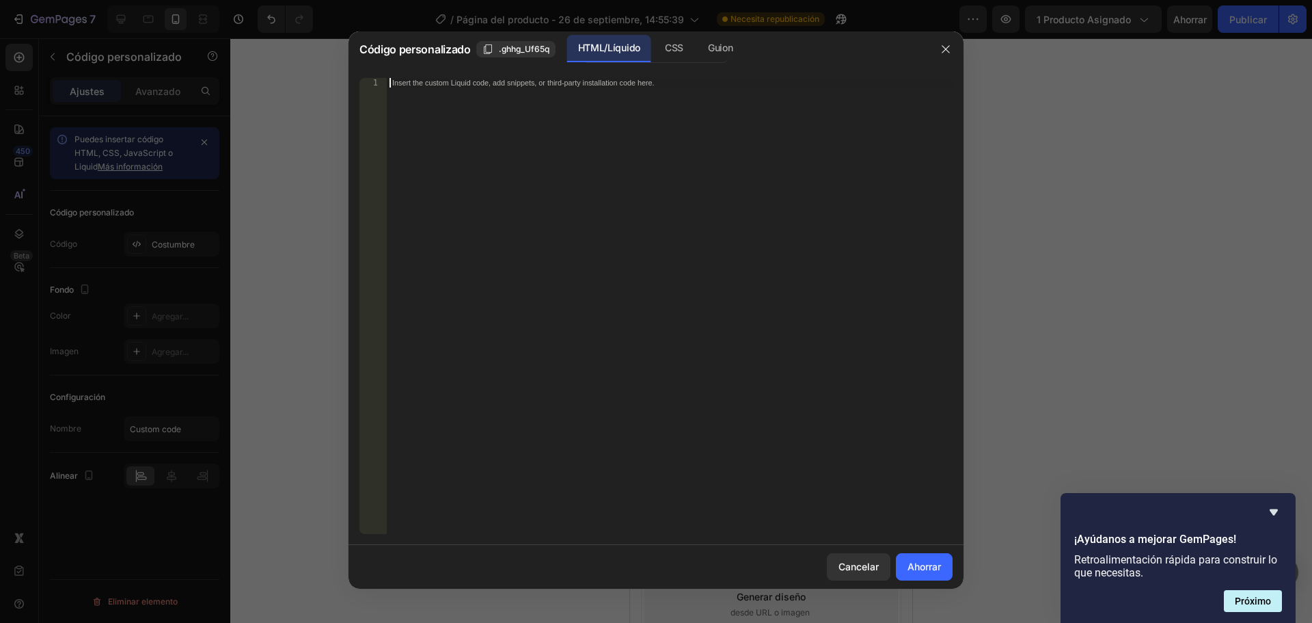
paste textarea "<!-- VENDIDO POR LA TIENDA --"
type textarea "<!-- VENDIDO POR LA TIENDA --"
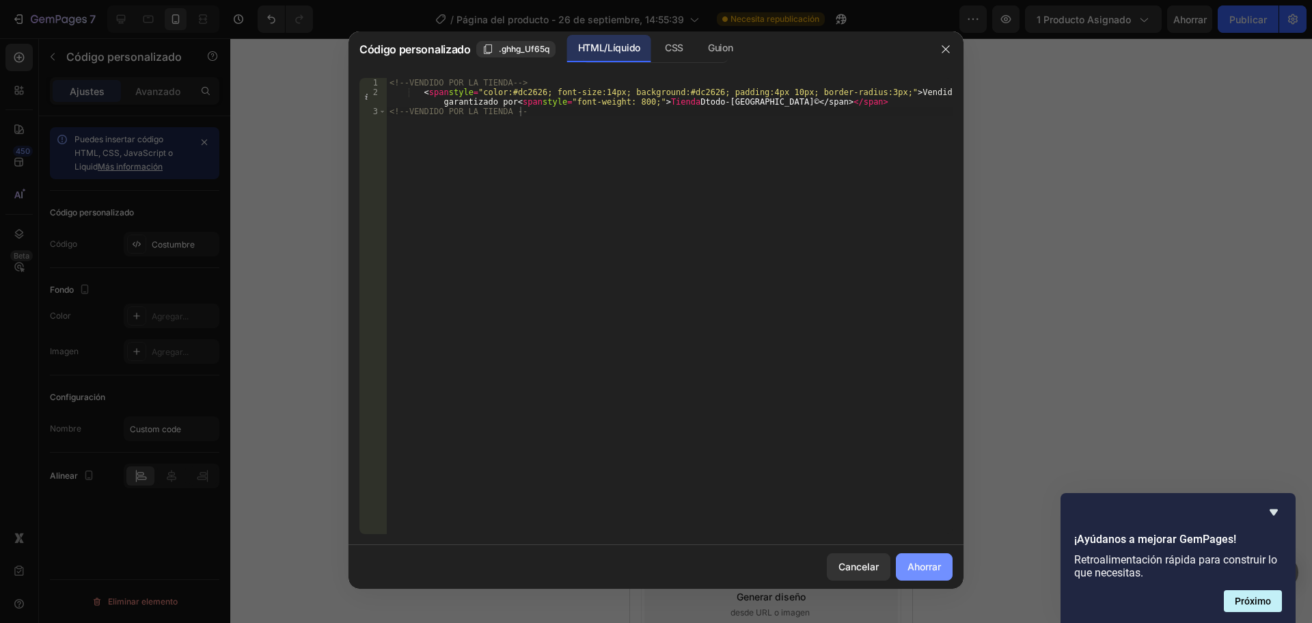
click at [919, 560] on font "Ahorrar" at bounding box center [924, 566] width 33 height 12
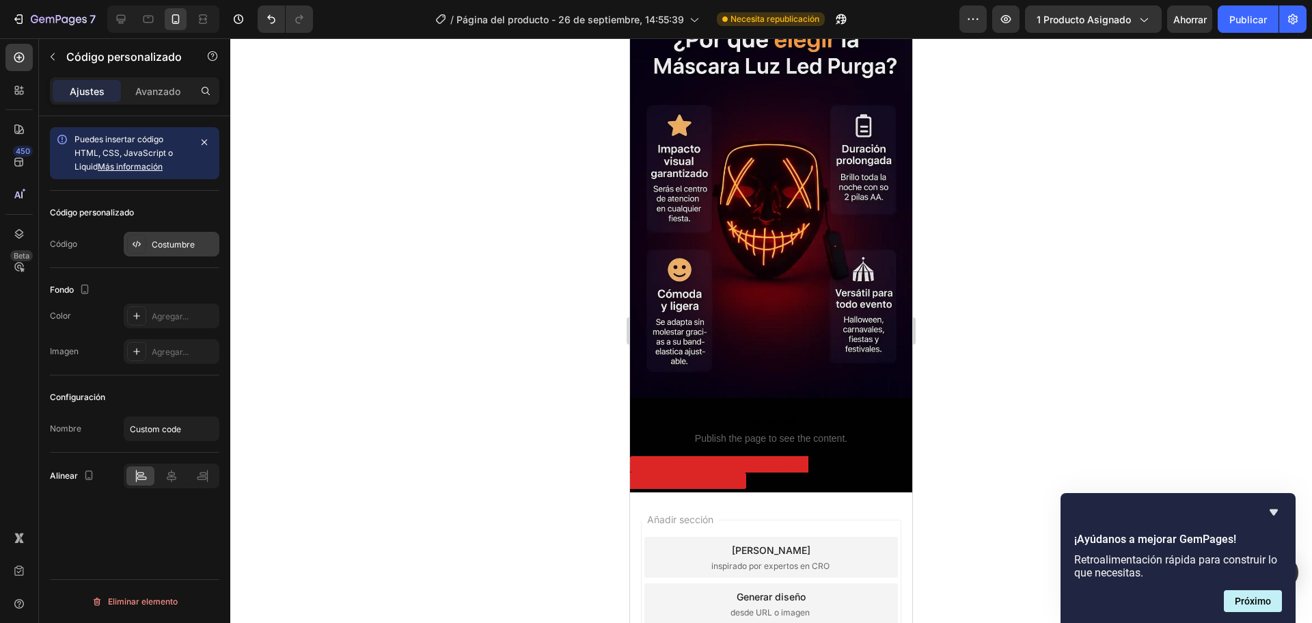
click at [168, 250] on div "Costumbre" at bounding box center [184, 245] width 64 height 12
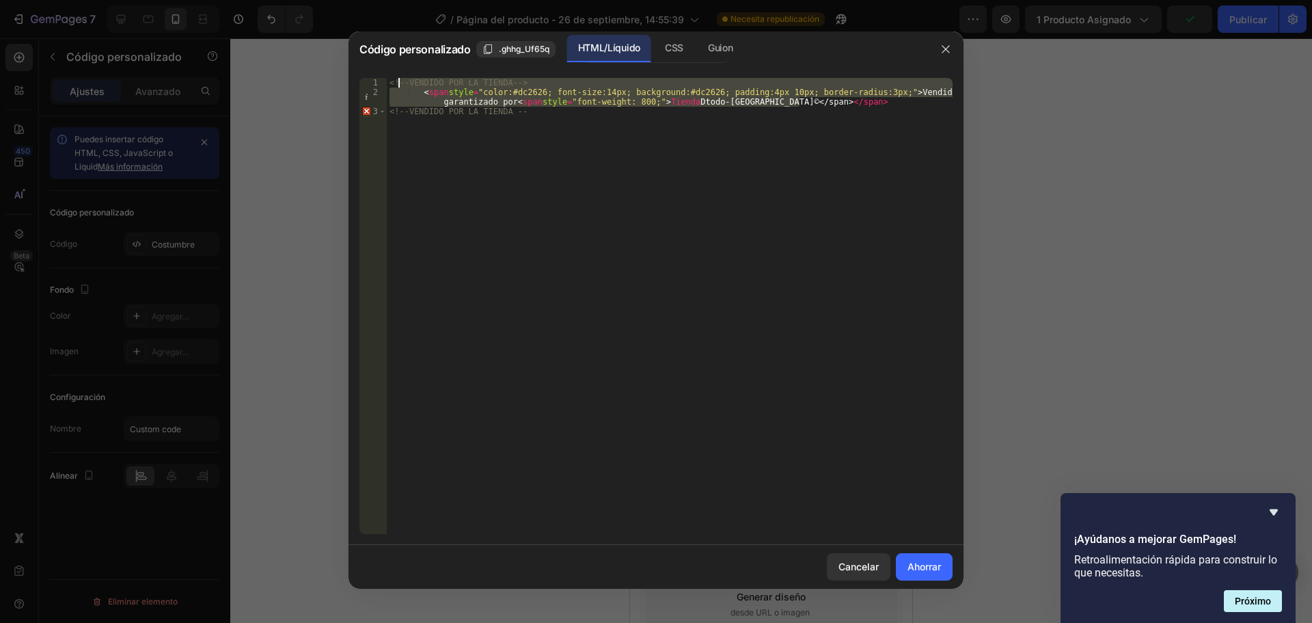
drag, startPoint x: 856, startPoint y: 102, endPoint x: 396, endPoint y: 79, distance: 460.5
click at [396, 79] on div "<!-- VENDIDO POR LA TIENDA --> < span style = "color:#dc2626; font-size:14px; b…" at bounding box center [670, 315] width 566 height 475
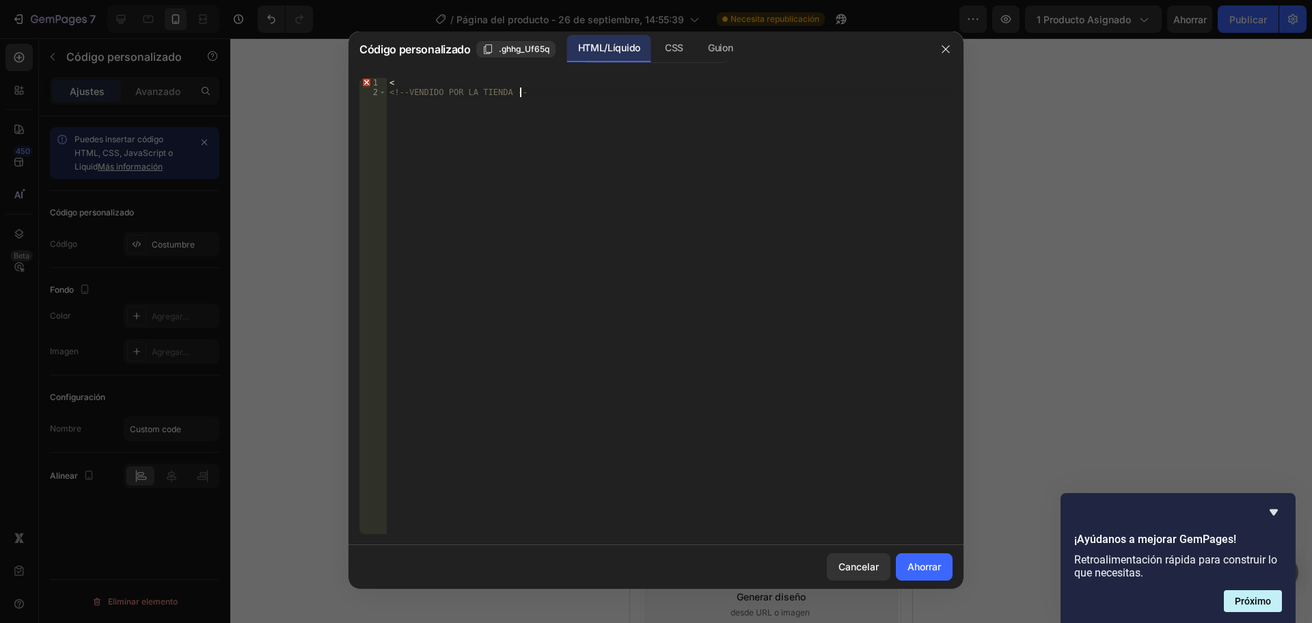
click at [542, 96] on div "< <!-- VENDIDO POR LA TIENDA --" at bounding box center [670, 315] width 566 height 475
type textarea "<"
paste textarea "<!-- VENDIDO POR LA TIENDA -->"
type textarea "<!-- VENDIDO POR LA TIENDA -->"
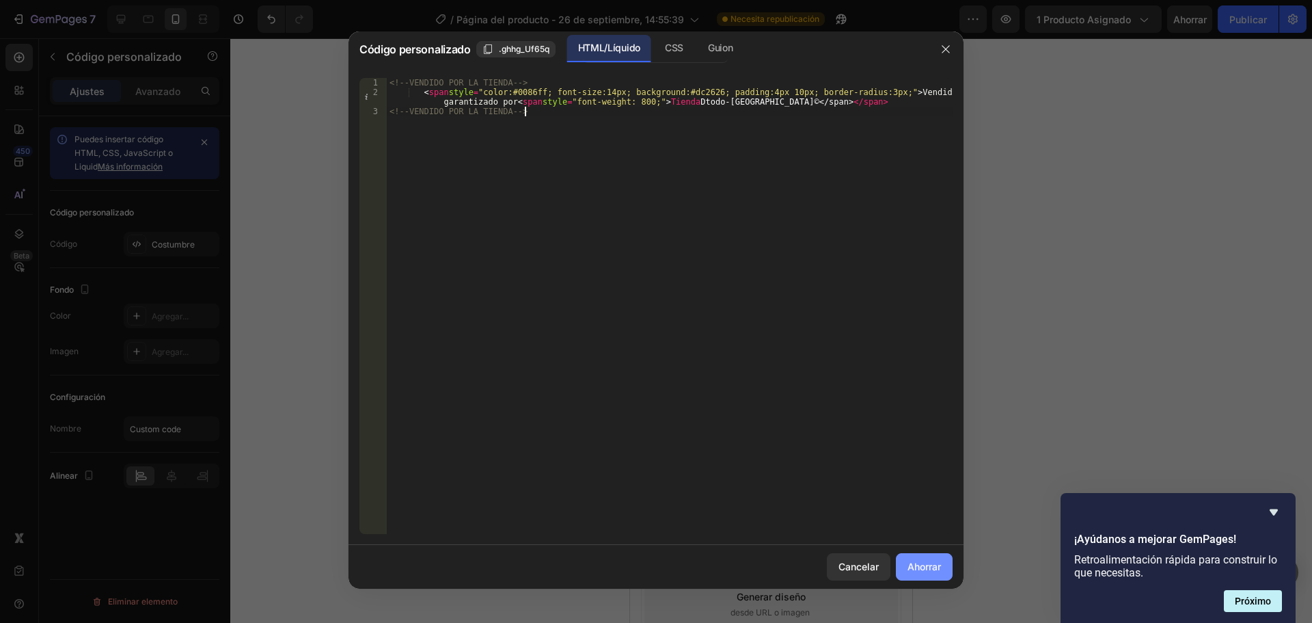
click at [921, 562] on font "Ahorrar" at bounding box center [924, 566] width 33 height 12
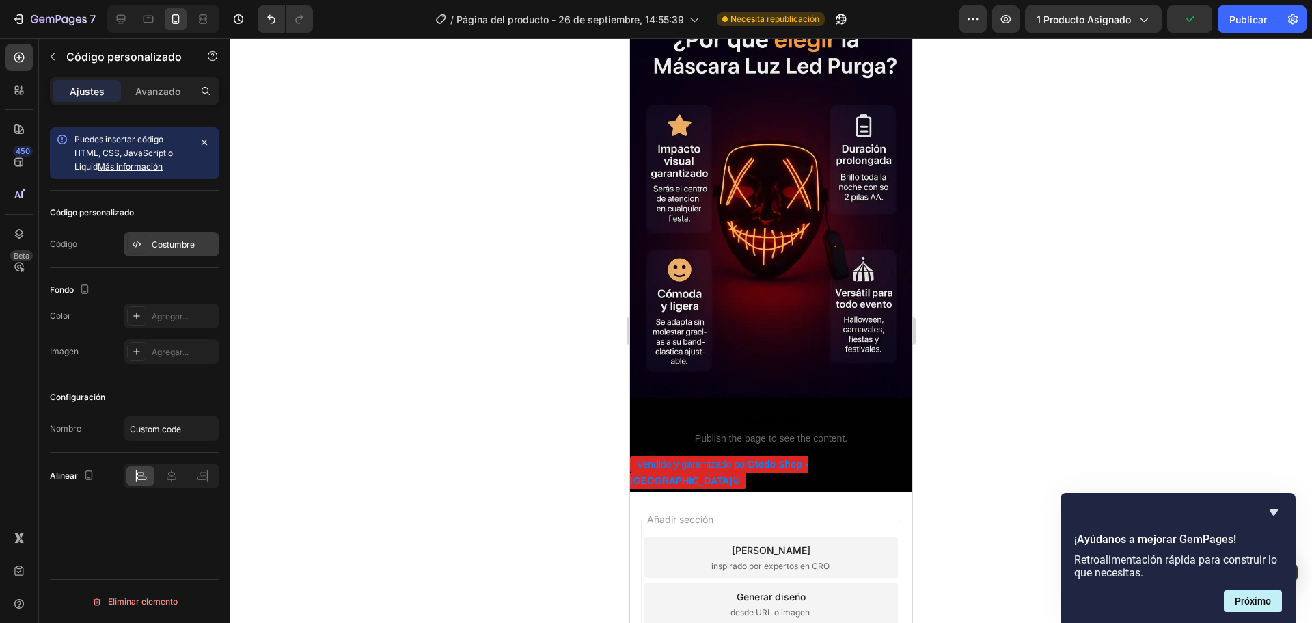
click at [152, 243] on font "Costumbre" at bounding box center [173, 244] width 43 height 10
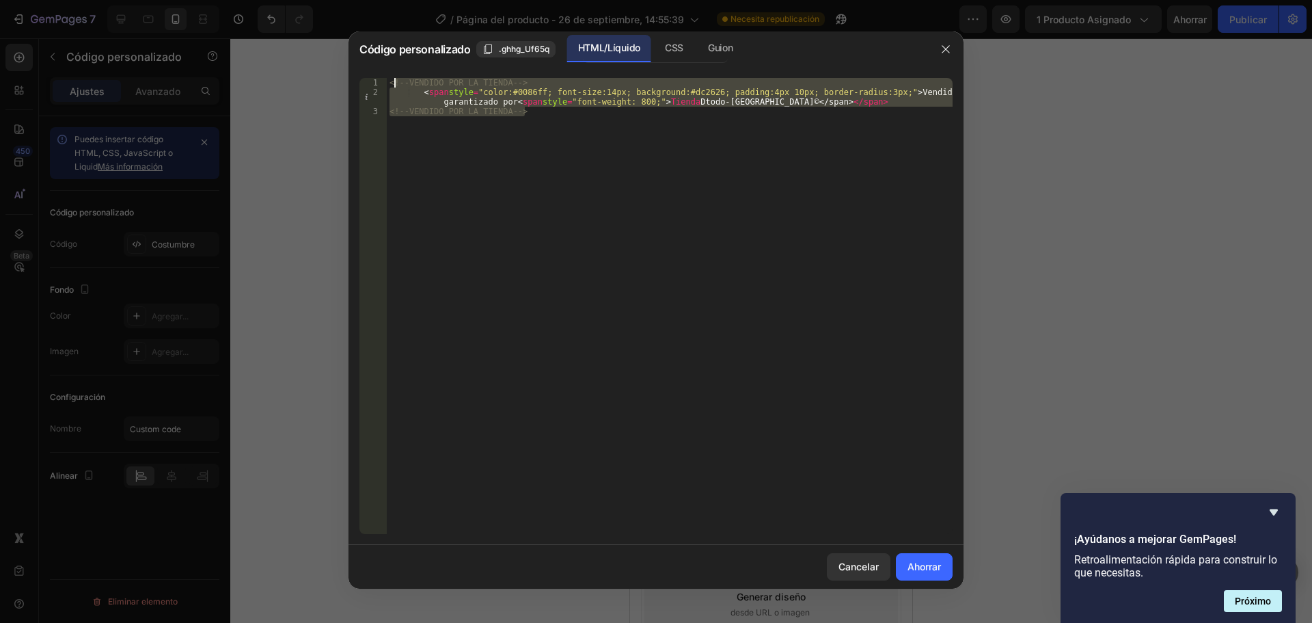
drag, startPoint x: 542, startPoint y: 121, endPoint x: 396, endPoint y: 79, distance: 152.3
click at [396, 79] on div "<!-- VENDIDO POR LA TIENDA --> < span style = "color:#0086ff; font-size:14px; b…" at bounding box center [670, 315] width 566 height 475
type textarea "<"
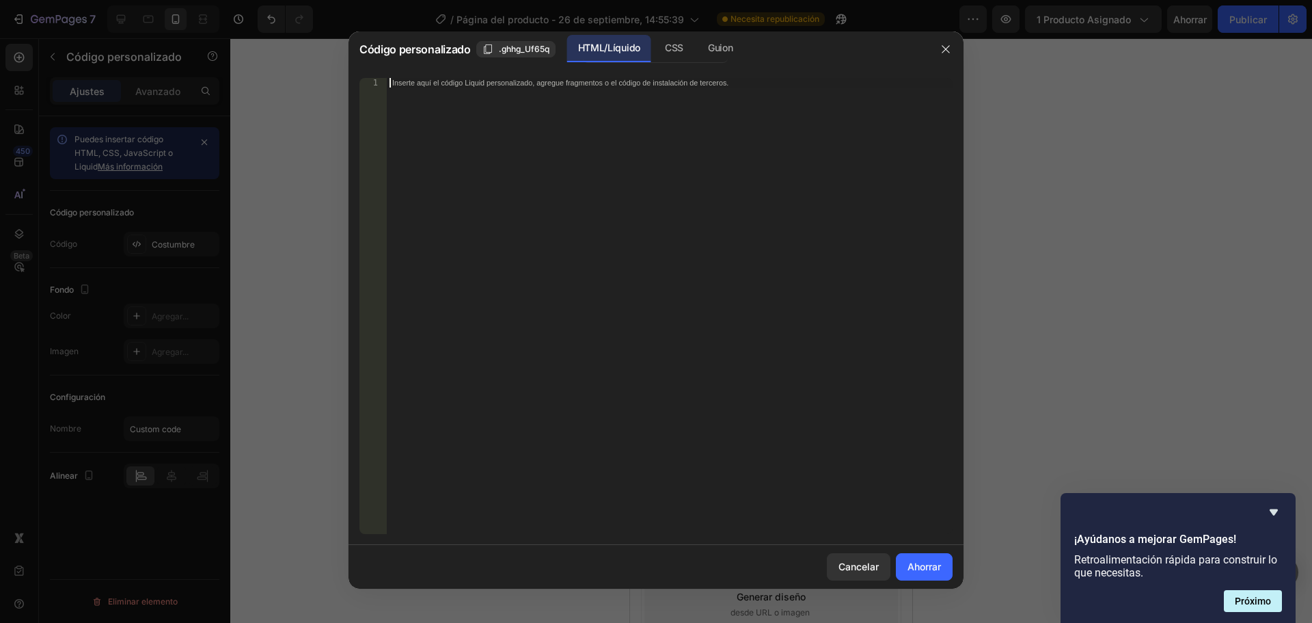
paste textarea "<!-- VENDIDO POR LA TIENDA -->"
type textarea "<!-- VENDIDO POR LA TIENDA -->"
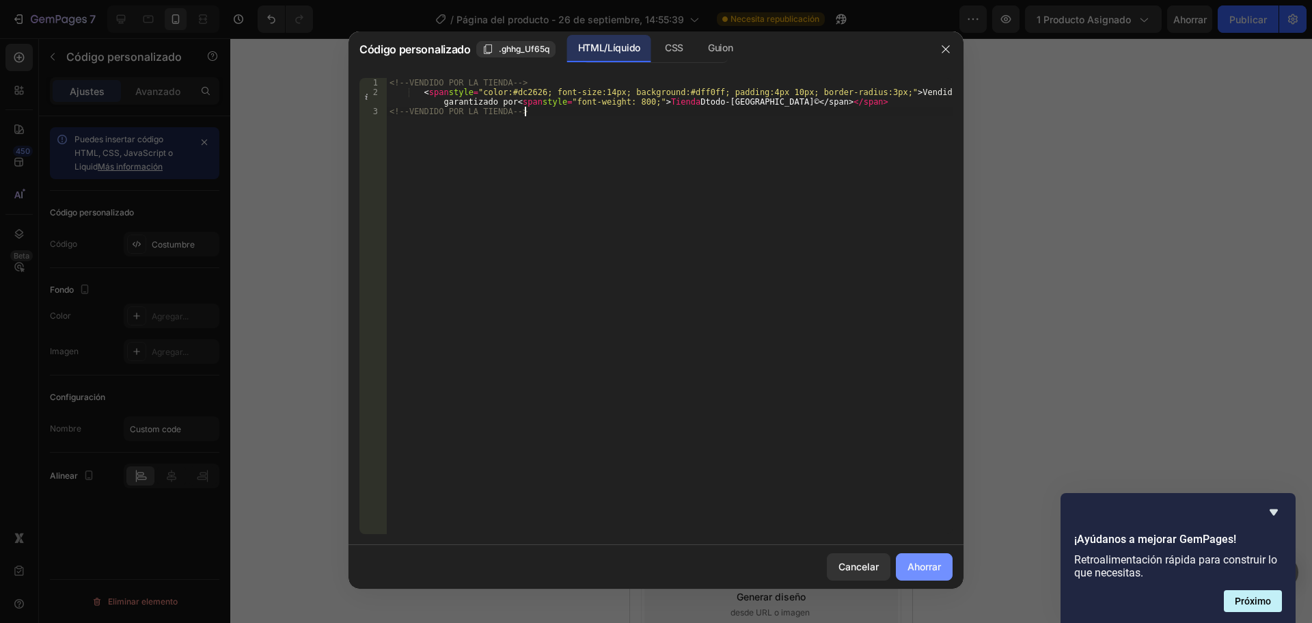
click at [910, 554] on button "Ahorrar" at bounding box center [924, 566] width 57 height 27
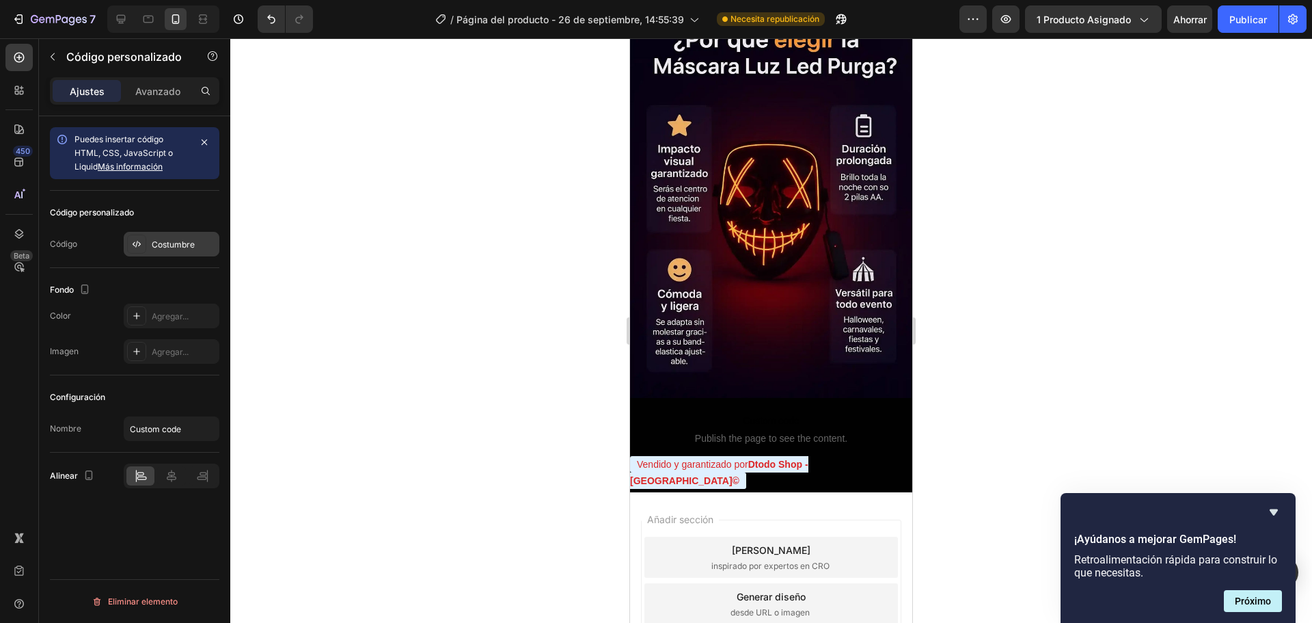
click at [141, 248] on icon at bounding box center [136, 244] width 11 height 11
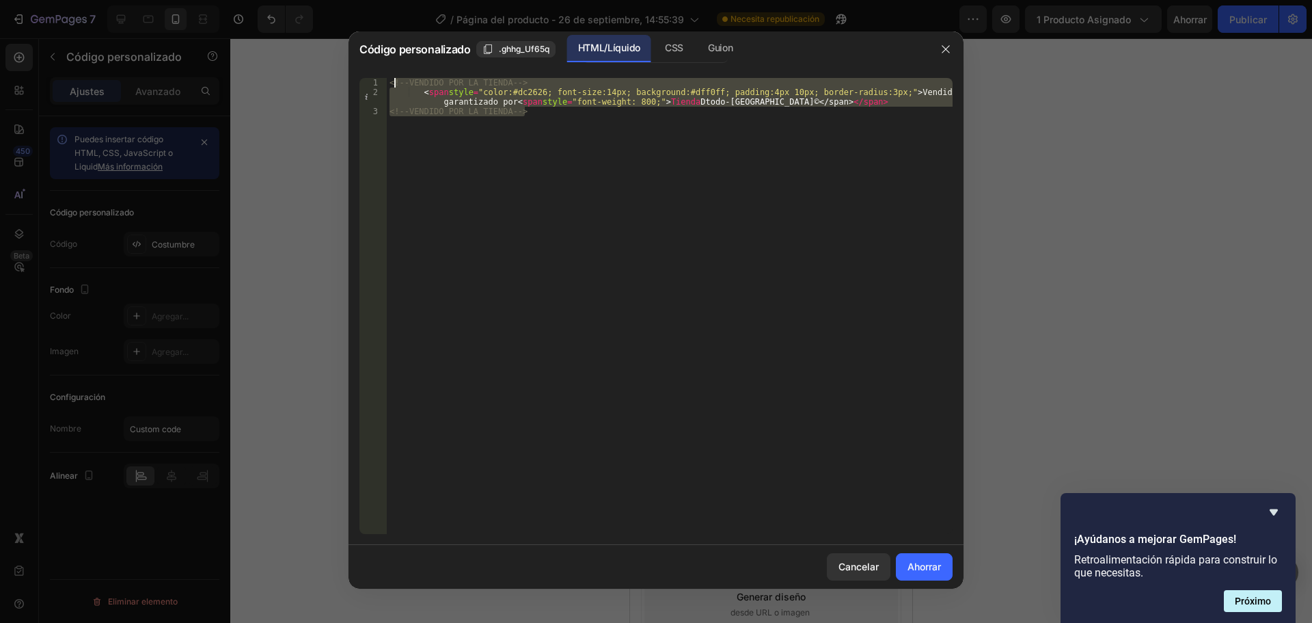
drag, startPoint x: 539, startPoint y: 120, endPoint x: 390, endPoint y: 77, distance: 155.7
click at [392, 79] on div "<!-- VENDIDO POR LA TIENDA --> < span style = "color:#dc2626; font-size:14px; b…" at bounding box center [670, 315] width 566 height 475
type textarea "<"
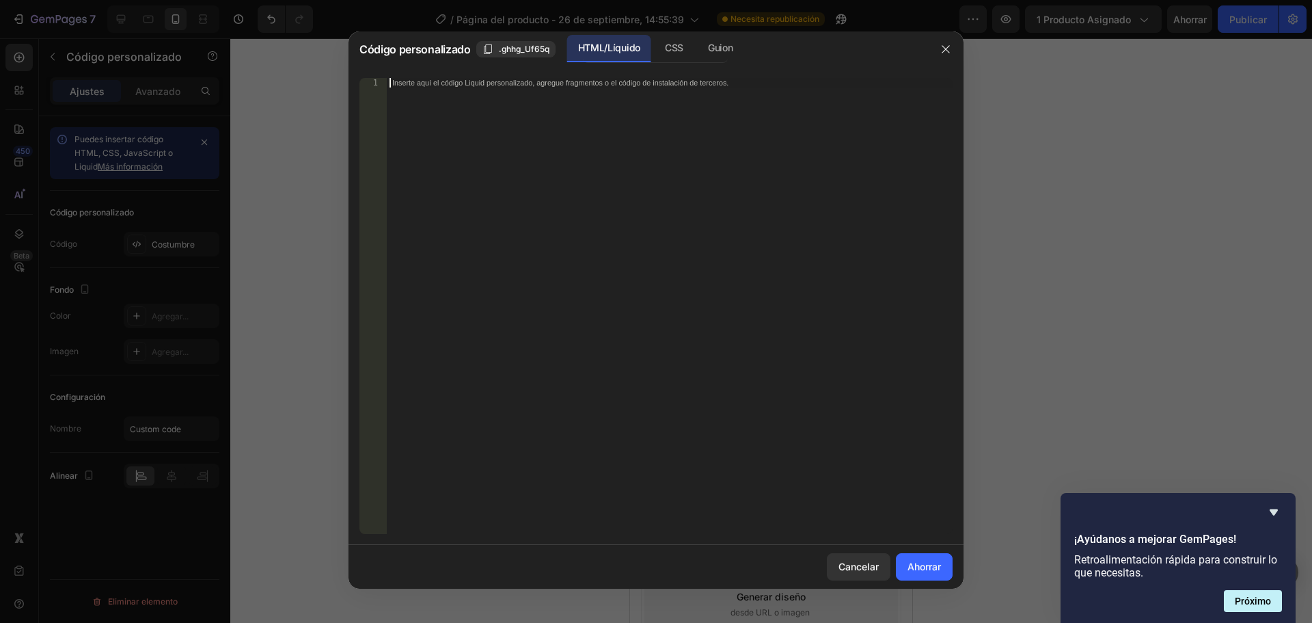
paste textarea "<!-- VENDIDO POR LA TIENDA -->"
type textarea "<!-- VENDIDO POR LA TIENDA -->"
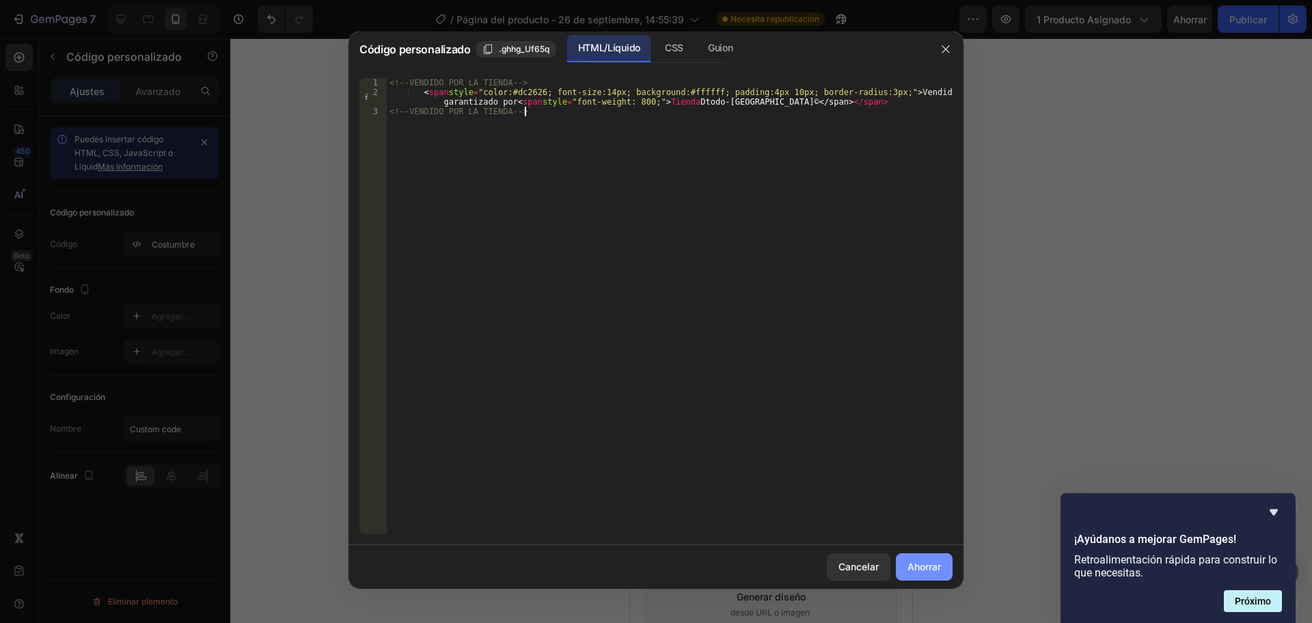
click at [924, 558] on button "Ahorrar" at bounding box center [924, 566] width 57 height 27
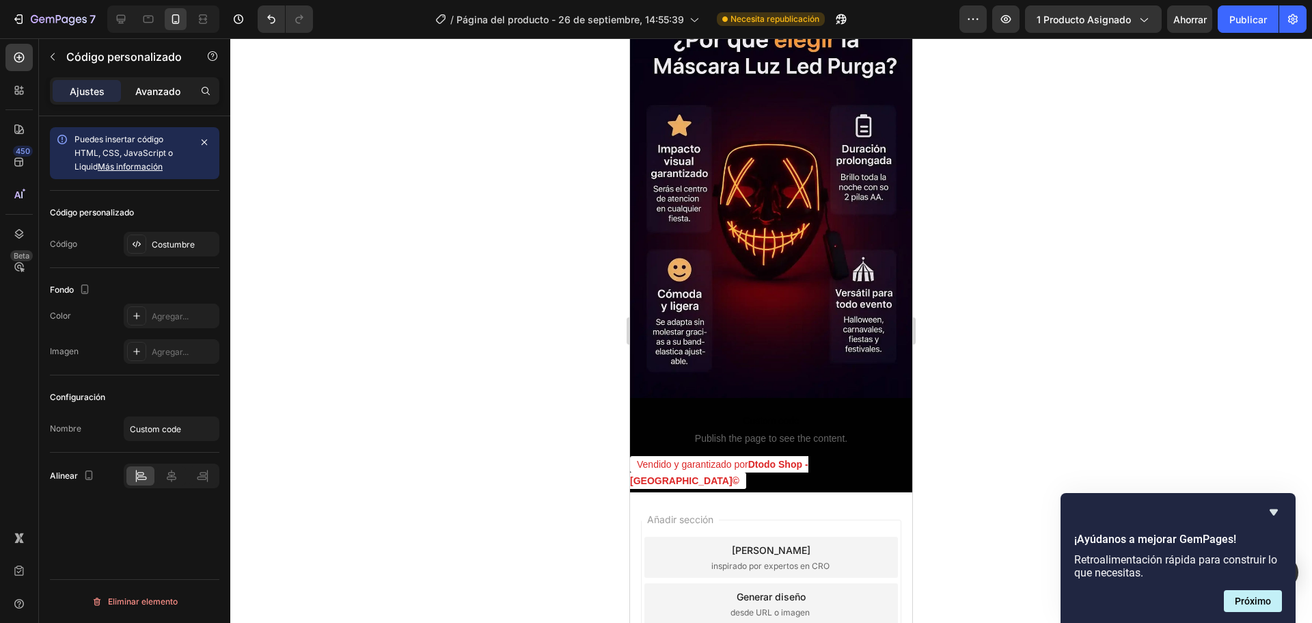
click at [151, 87] on font "Avanzado" at bounding box center [157, 91] width 45 height 12
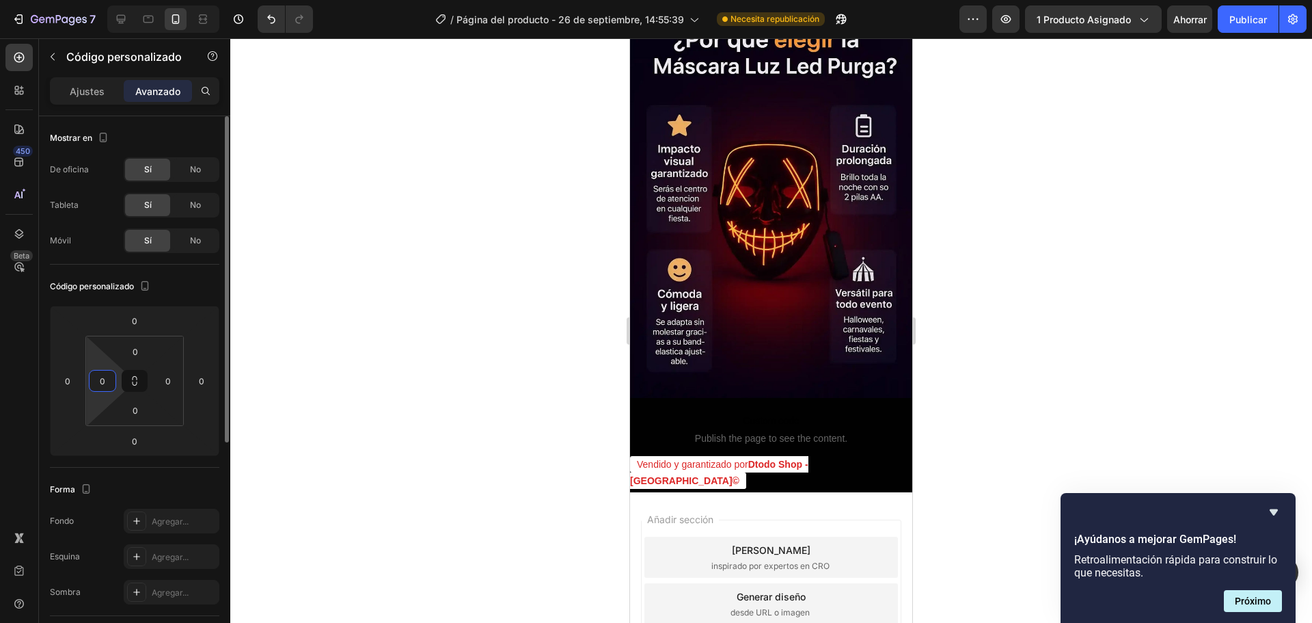
click at [101, 381] on input "0" at bounding box center [102, 380] width 21 height 21
type input "15"
click at [202, 284] on div "Código personalizado" at bounding box center [134, 286] width 169 height 22
click at [135, 446] on input "0" at bounding box center [134, 441] width 27 height 21
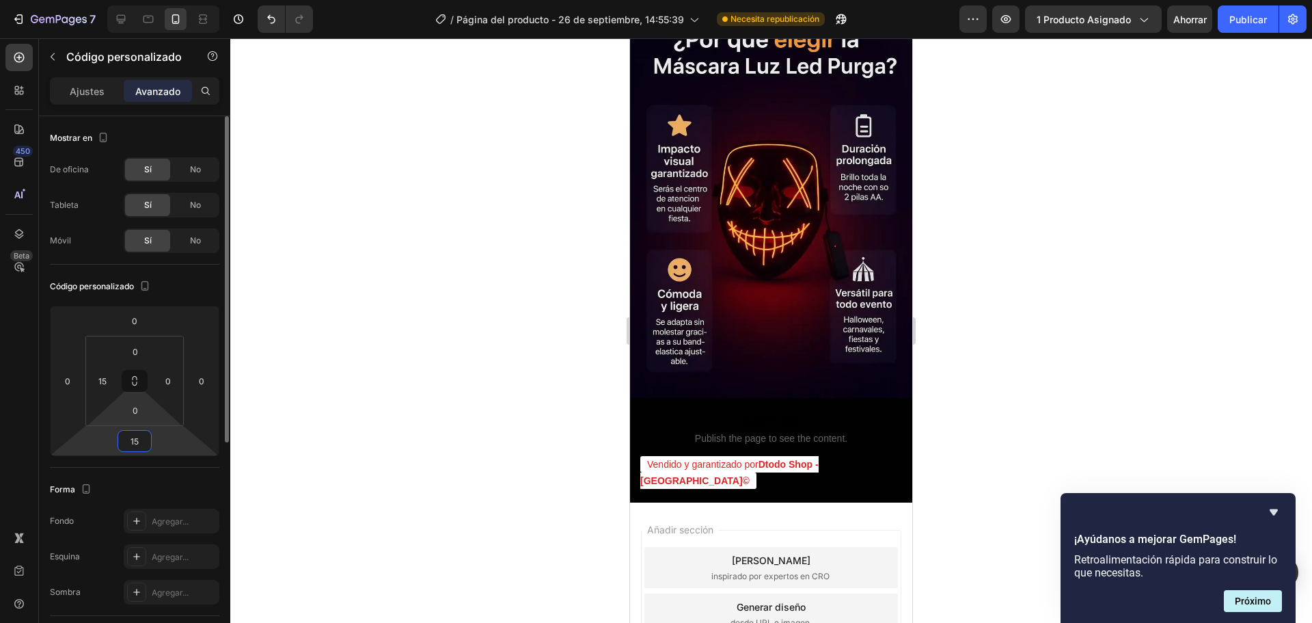
type input "1"
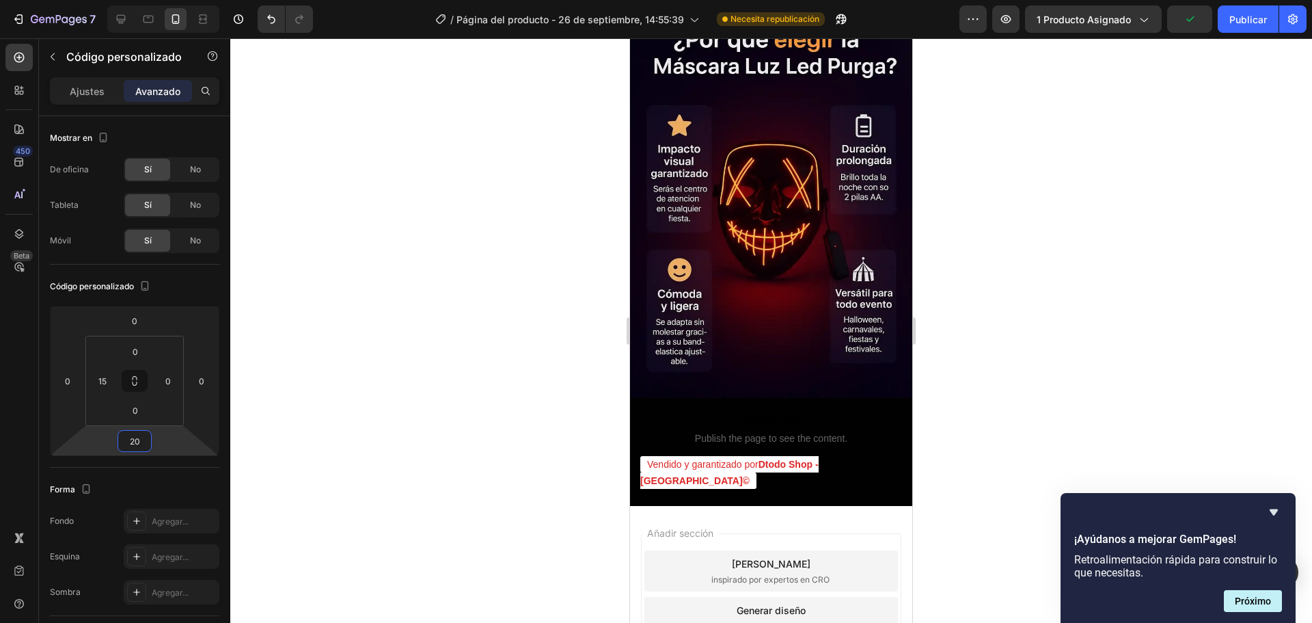
type input "20"
click at [12, 420] on div "450 Beta" at bounding box center [18, 284] width 27 height 480
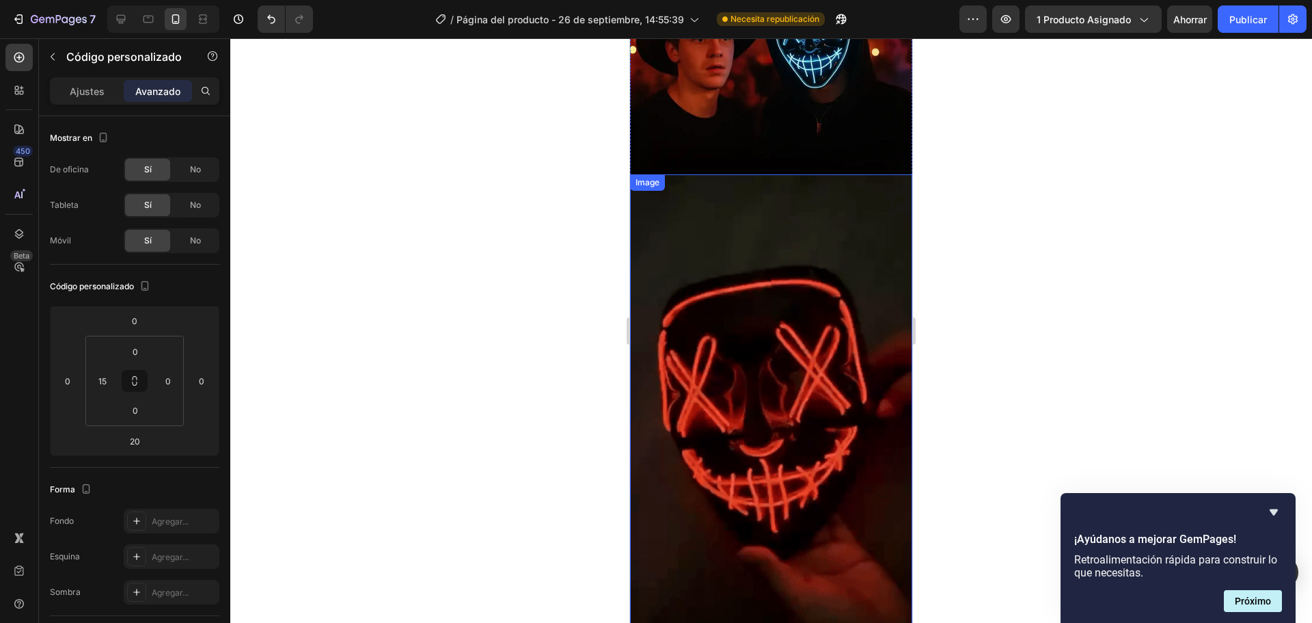
scroll to position [1978, 0]
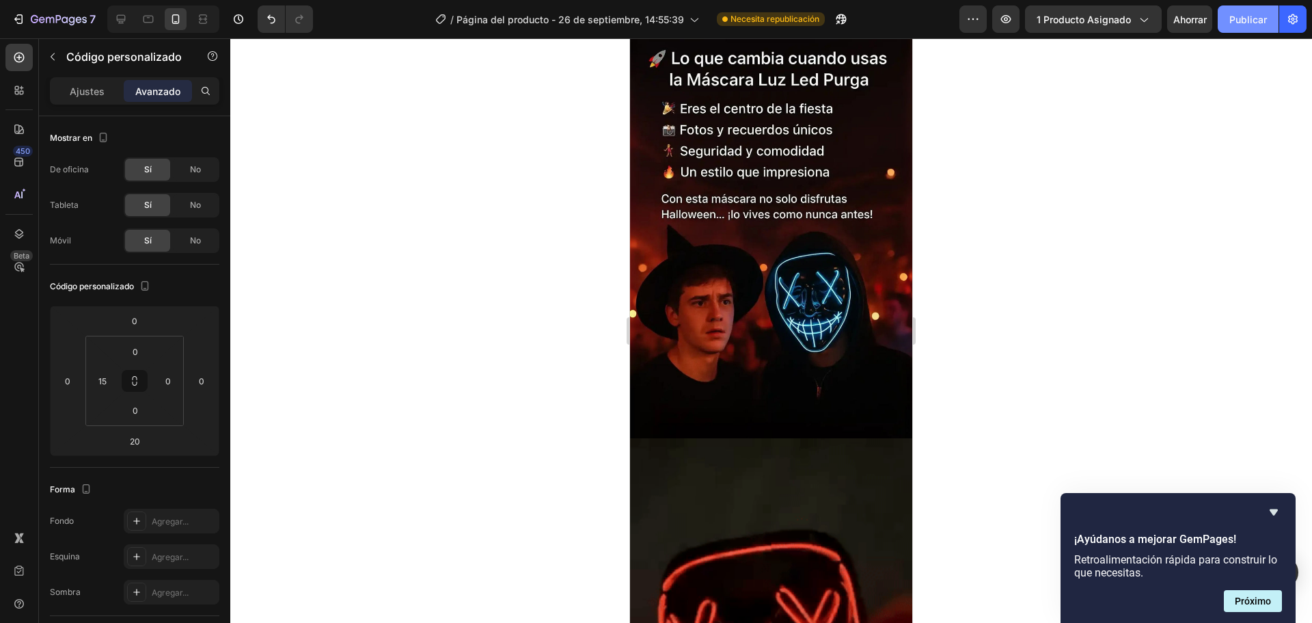
drag, startPoint x: 1230, startPoint y: 18, endPoint x: 1223, endPoint y: 27, distance: 11.2
click at [1229, 21] on button "Publicar" at bounding box center [1248, 18] width 61 height 27
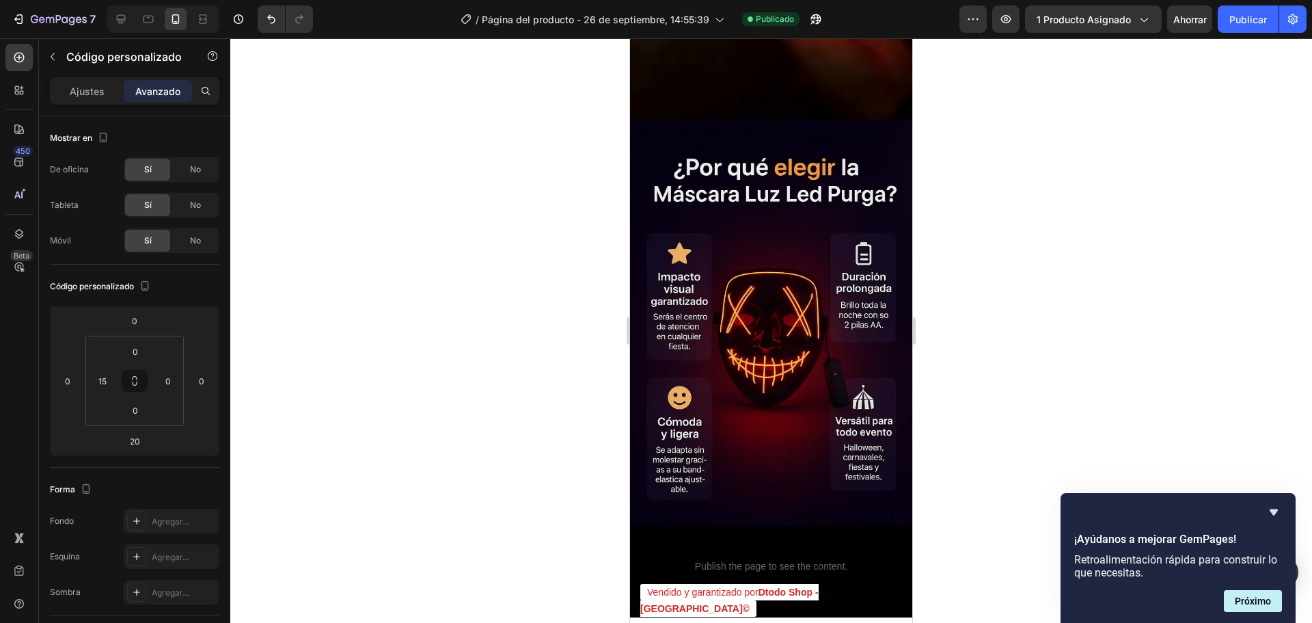
scroll to position [2935, 0]
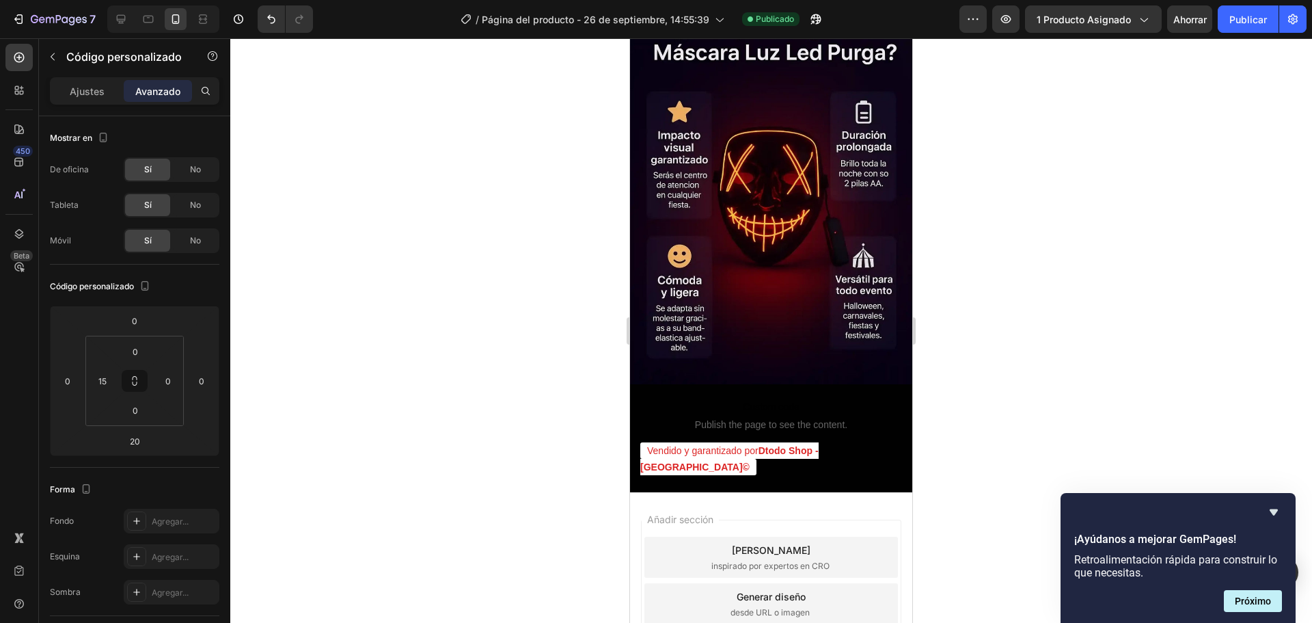
click at [889, 442] on div "Vendido y garantizado por Dtodo Shop - [GEOGRAPHIC_DATA]©" at bounding box center [776, 458] width 272 height 33
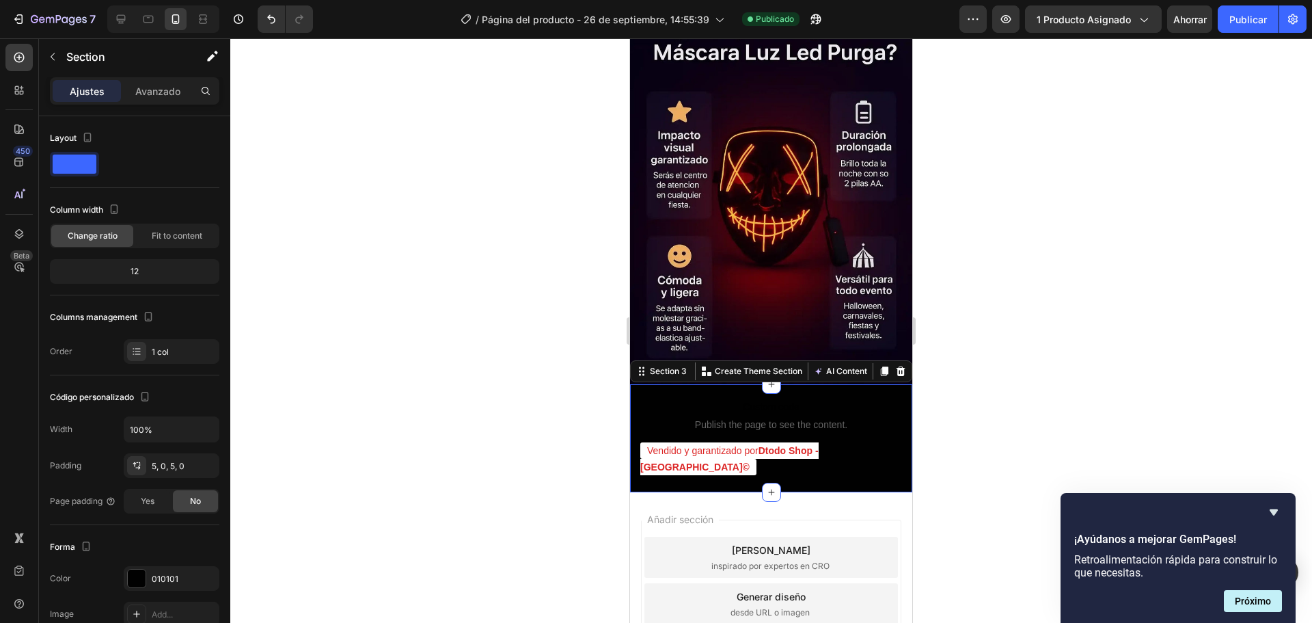
click at [892, 388] on div "Custom code Publish the page to see the content. Custom Code Vendido y garantiz…" at bounding box center [771, 438] width 282 height 101
click at [788, 445] on span "Dtodo Shop - [GEOGRAPHIC_DATA]©" at bounding box center [729, 458] width 178 height 27
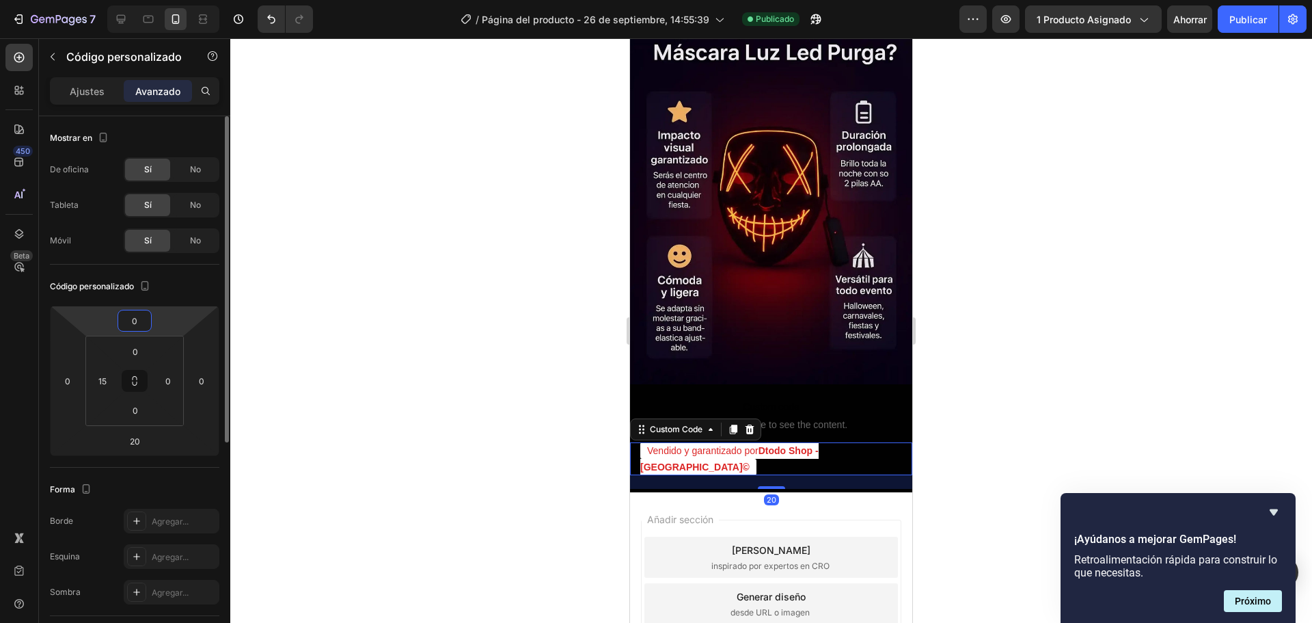
click at [139, 329] on input "0" at bounding box center [134, 320] width 27 height 21
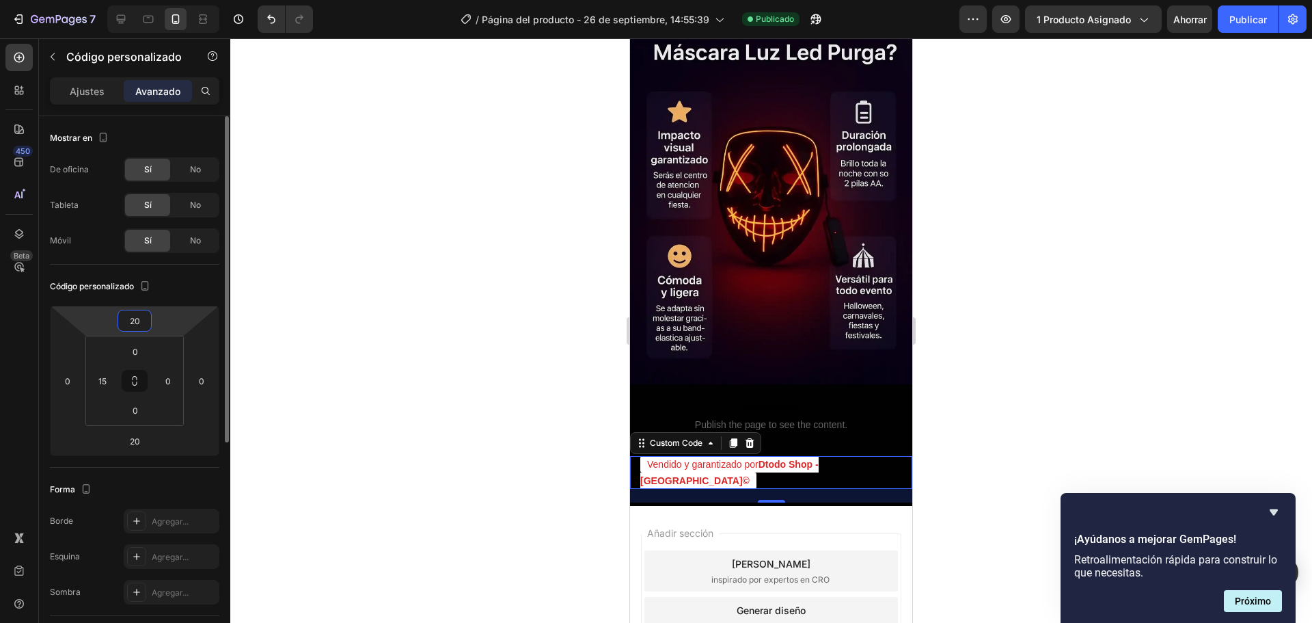
type input "2"
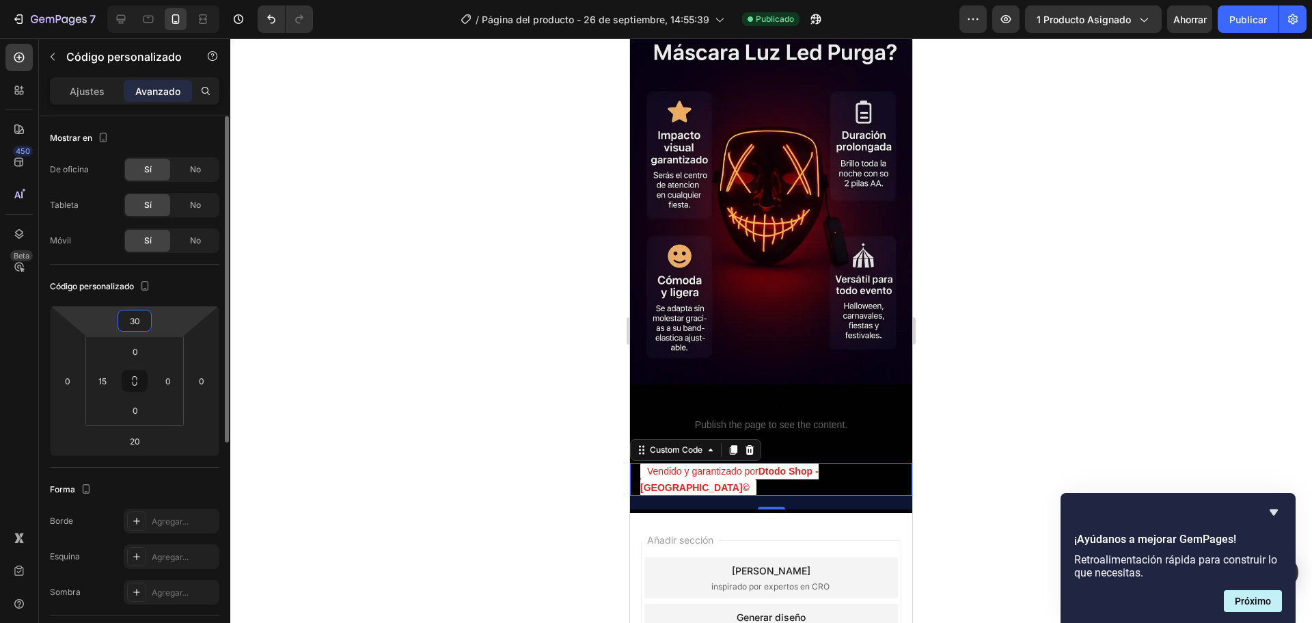
type input "3"
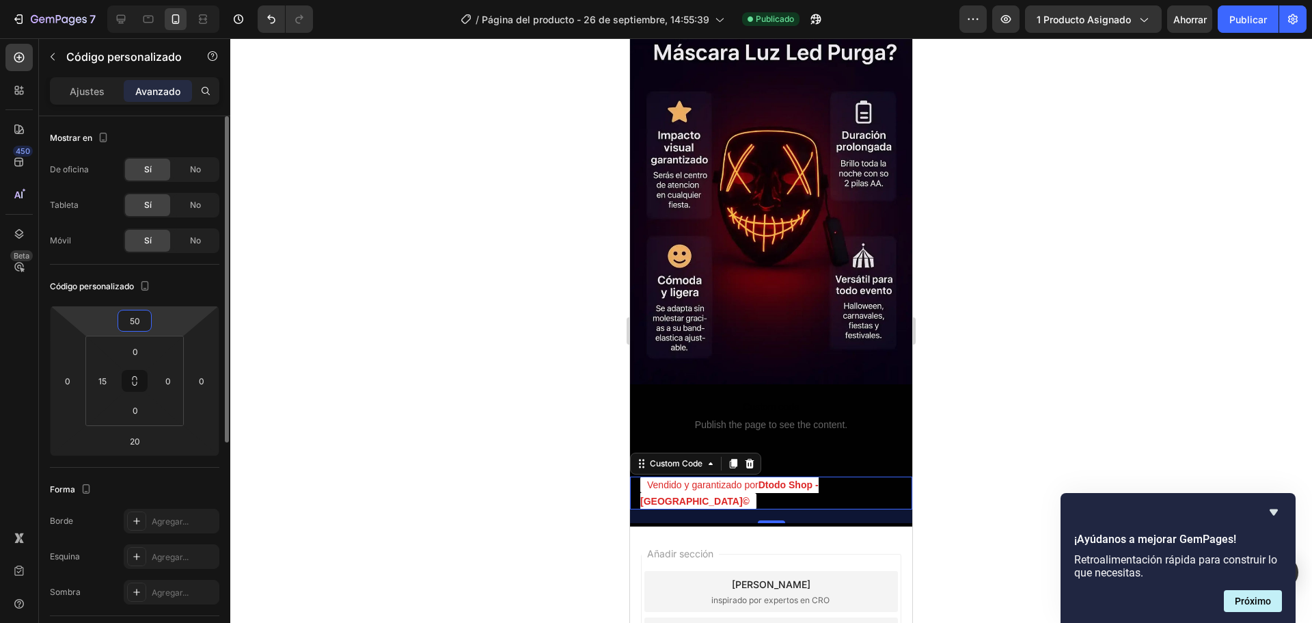
type input "5"
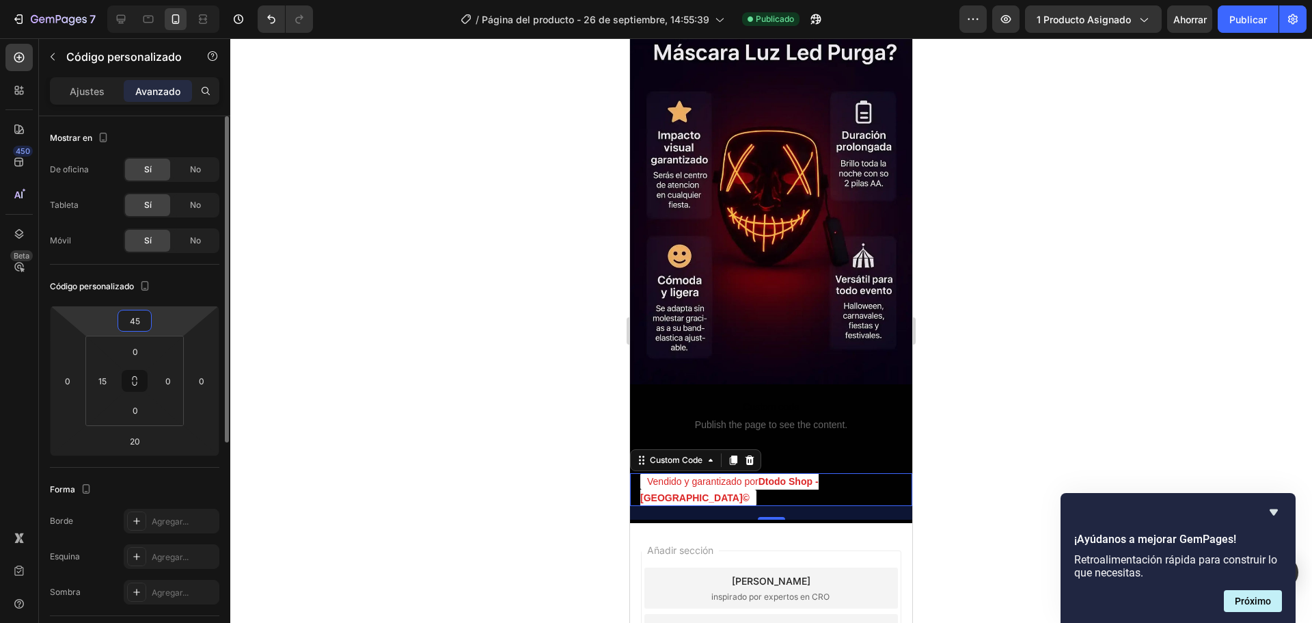
type input "45"
click at [187, 279] on div "Código personalizado" at bounding box center [134, 286] width 169 height 22
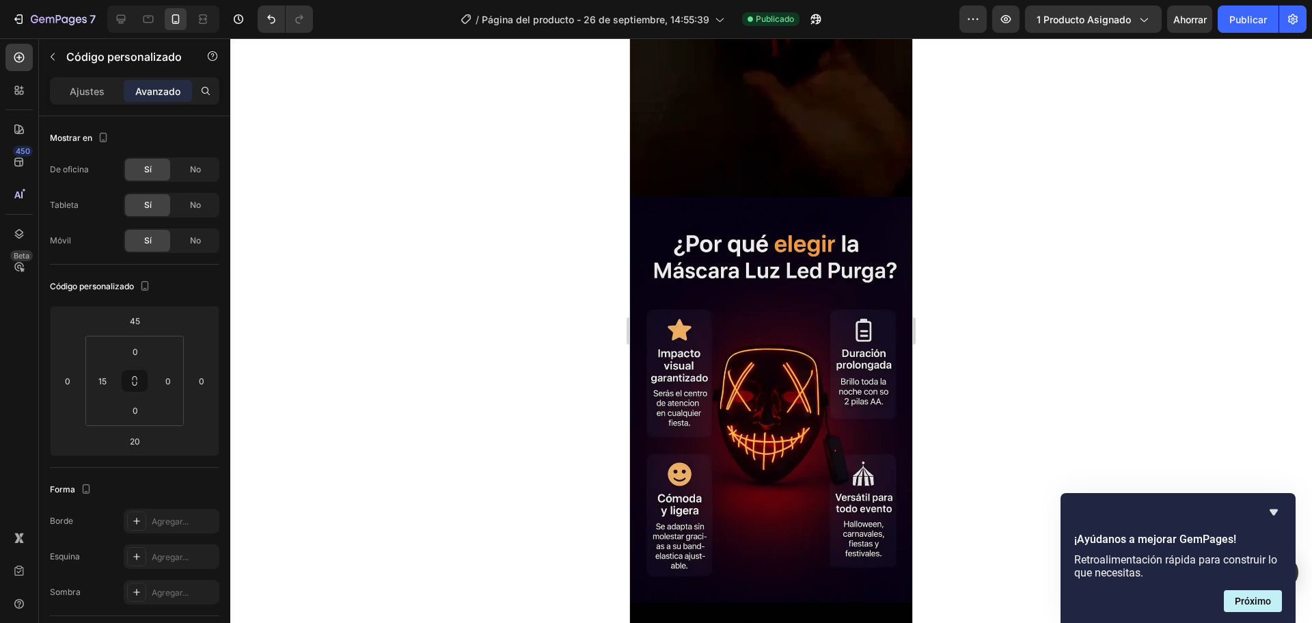
scroll to position [2661, 0]
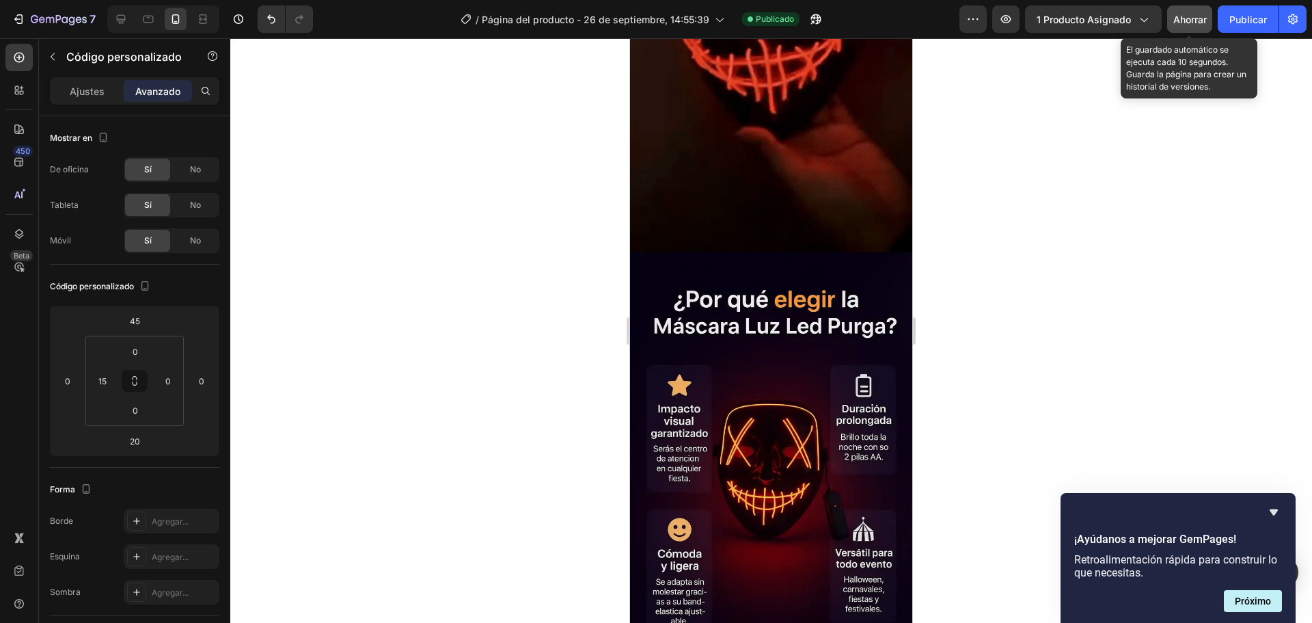
click at [1185, 19] on font "Ahorrar" at bounding box center [1190, 20] width 33 height 12
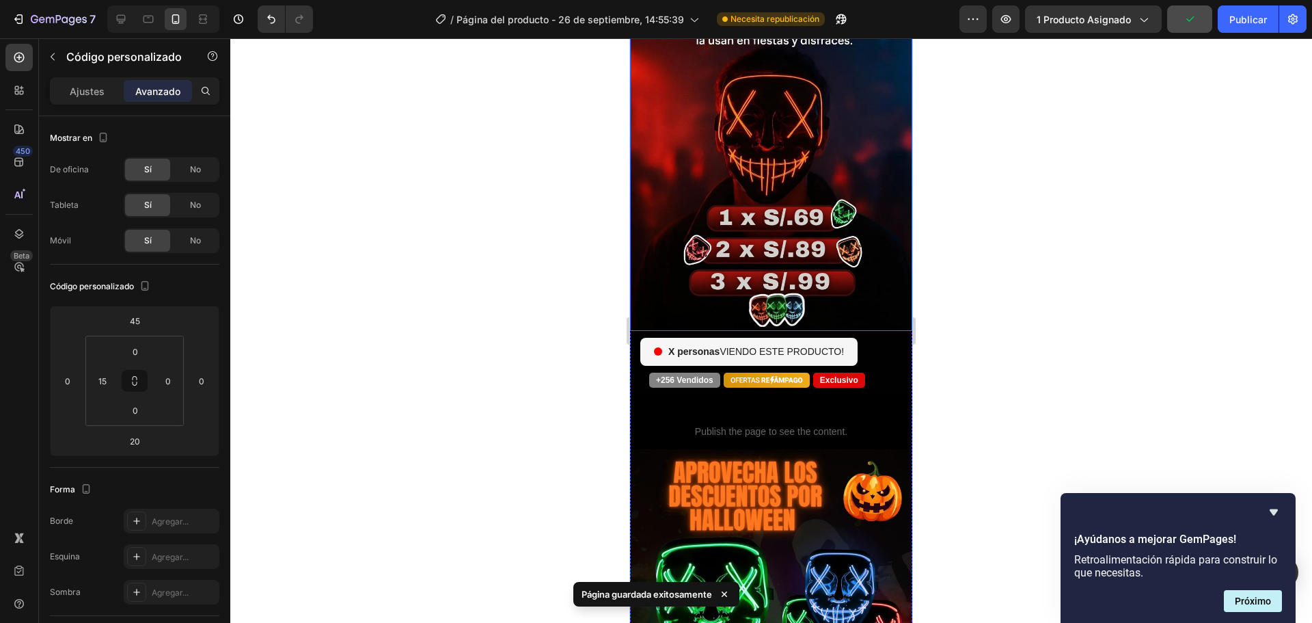
scroll to position [64, 0]
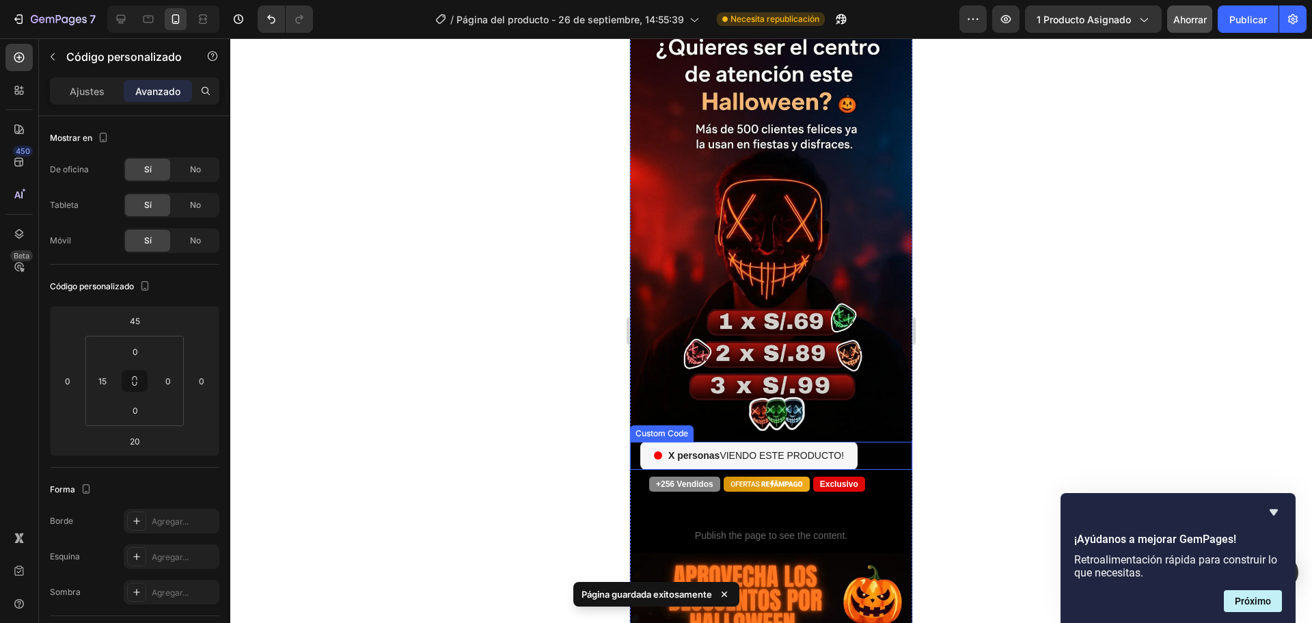
click at [832, 446] on div "personas VIENDO ESTE PRODUCTO!" at bounding box center [750, 456] width 221 height 28
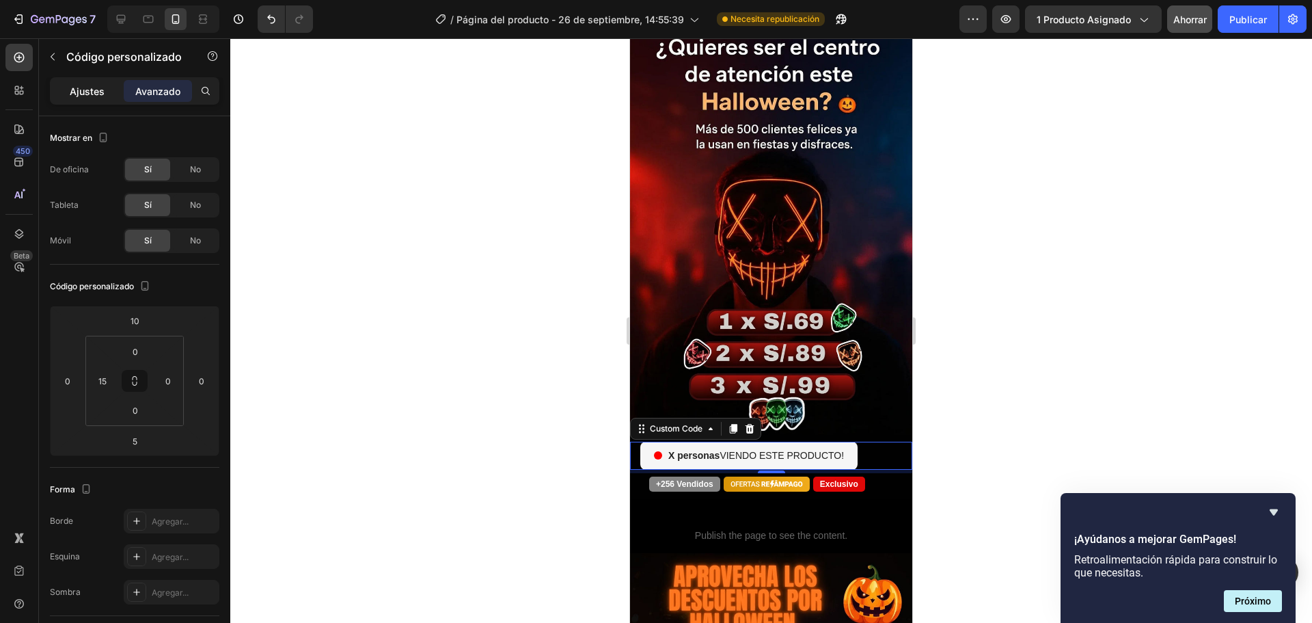
click at [98, 97] on p "Ajustes" at bounding box center [87, 91] width 35 height 14
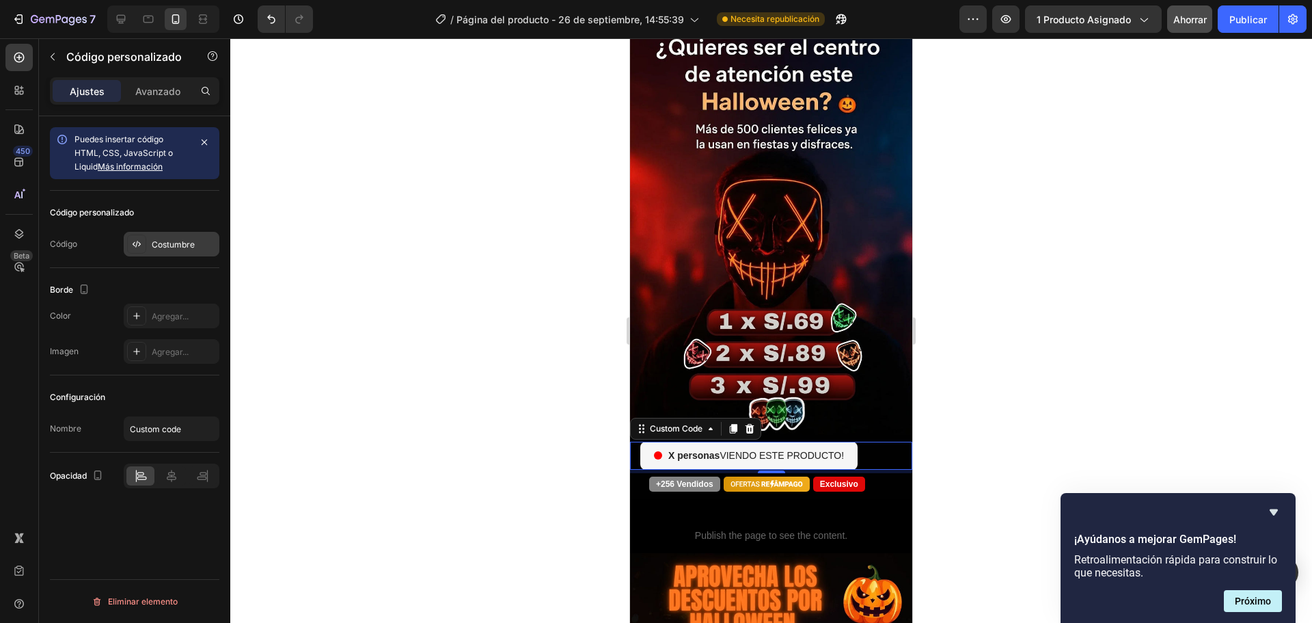
click at [134, 243] on icon at bounding box center [134, 244] width 3 height 4
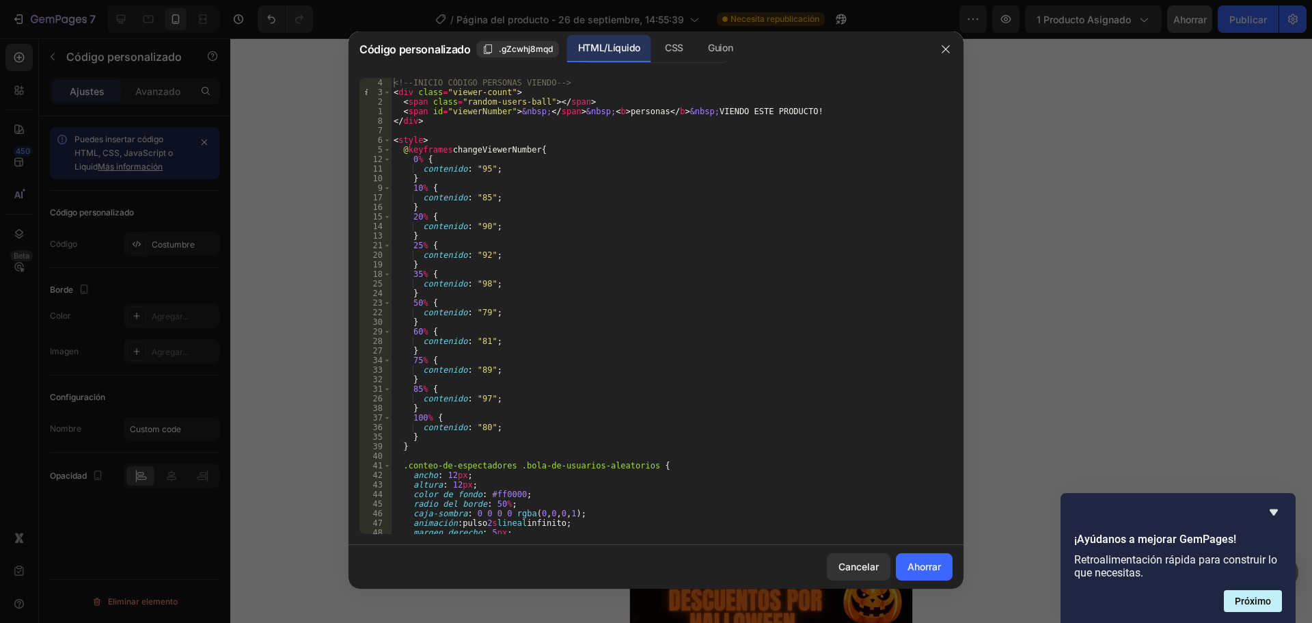
scroll to position [0, 0]
click at [878, 560] on button "Cancelar" at bounding box center [859, 566] width 64 height 27
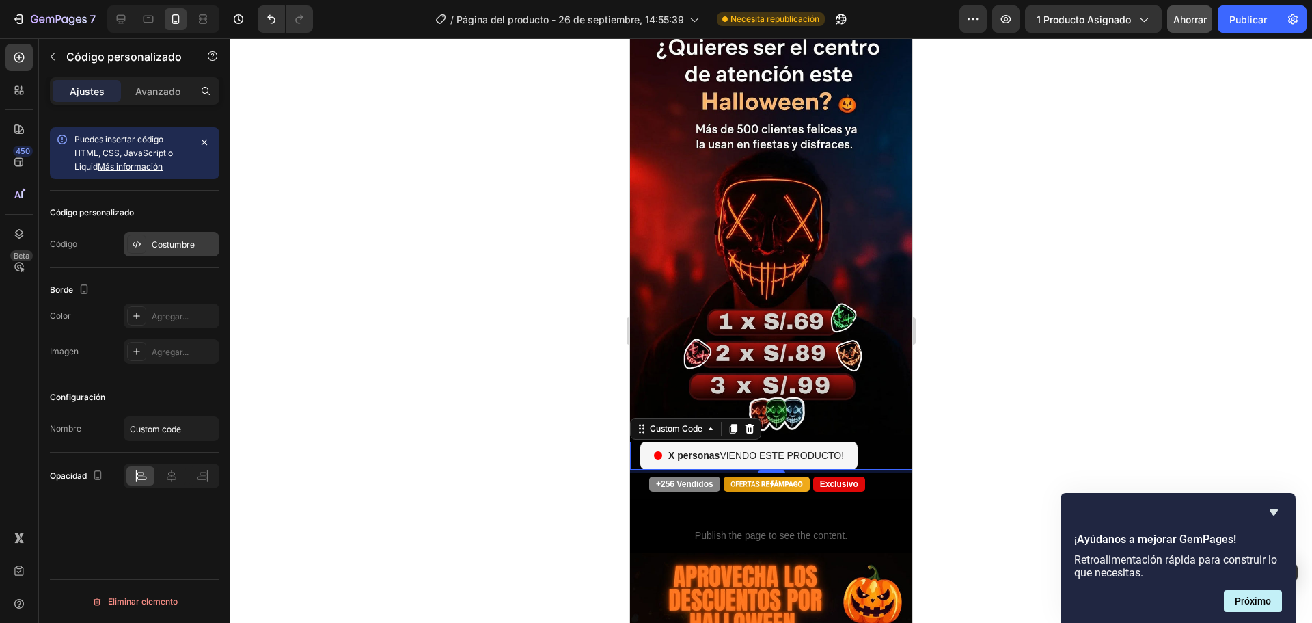
click at [145, 253] on div "Costumbre" at bounding box center [172, 244] width 96 height 25
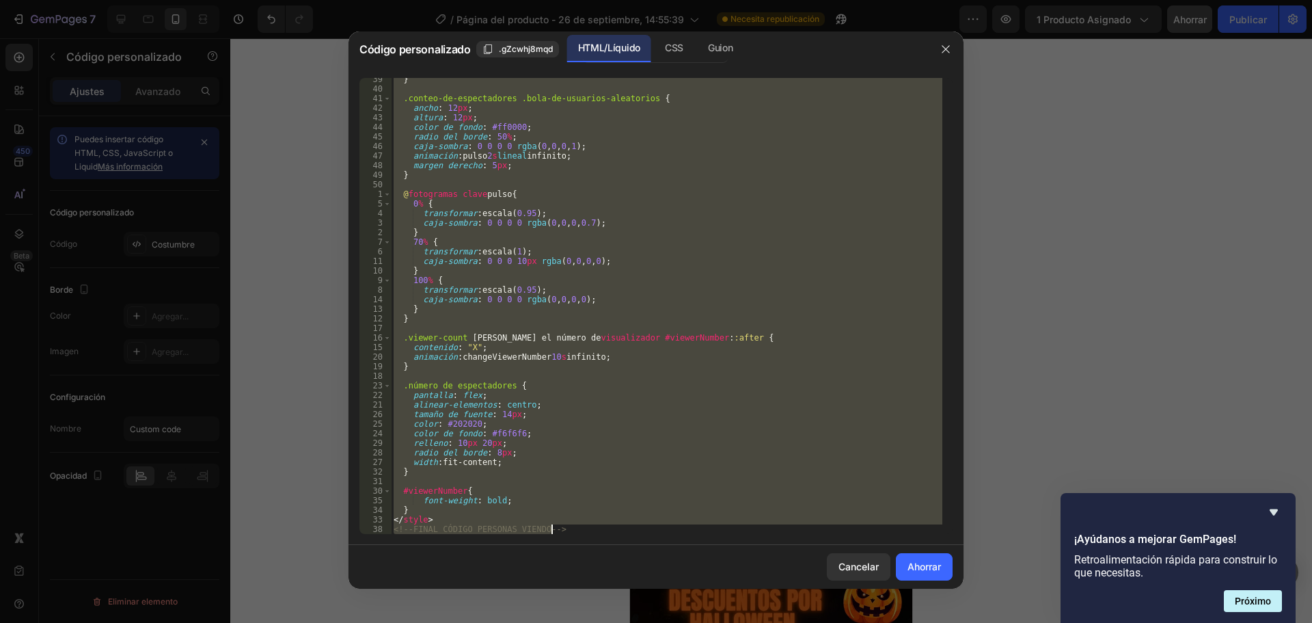
scroll to position [367, 0]
drag, startPoint x: 394, startPoint y: 81, endPoint x: 749, endPoint y: 559, distance: 595.6
click at [749, 559] on div "Código personalizado .gZcwhj8mqd HTML/Líquido CSS [PERSON_NAME] <!--INICIO CÓDI…" at bounding box center [656, 309] width 615 height 557
type textarea "</style> <!--FINAL CÓDIGO PERSONAS VIENDO-->"
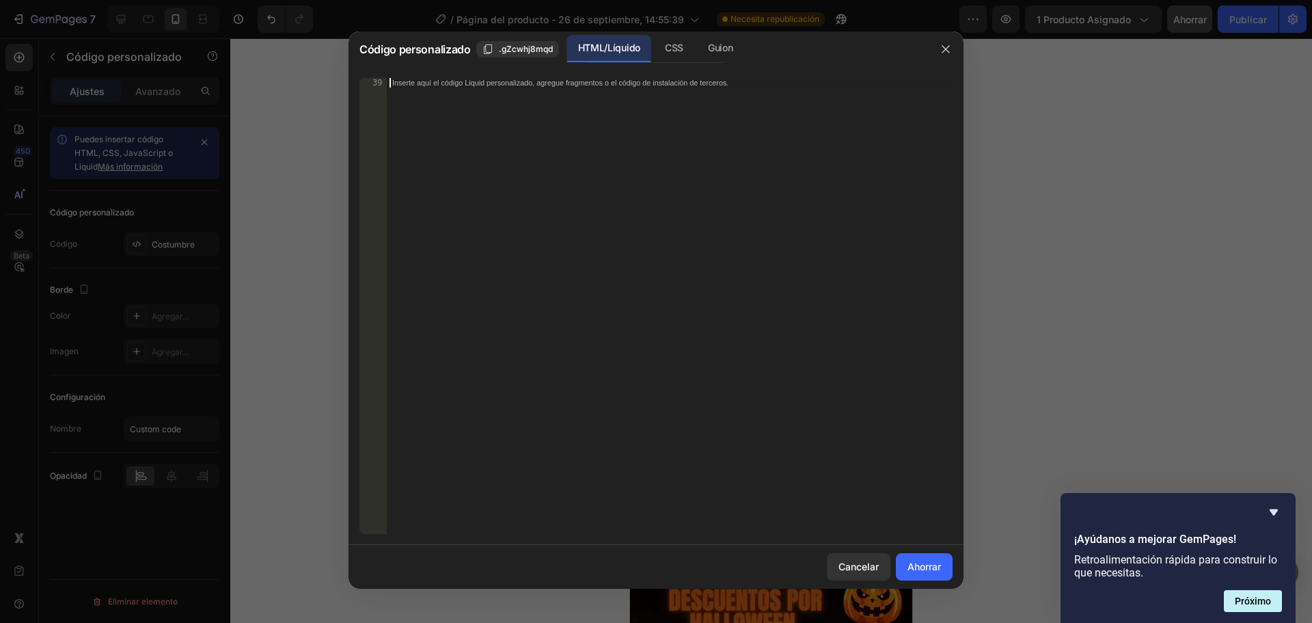
click at [736, 81] on div "Inserte aquí el código Liquid personalizado, agregue fragmentos o el código de …" at bounding box center [641, 82] width 498 height 9
paste textarea "<!--FINAL CÓDIGO PERSONAS VIENDO-->"
type textarea "<!--FINAL CÓDIGO PERSONAS VIENDO-->"
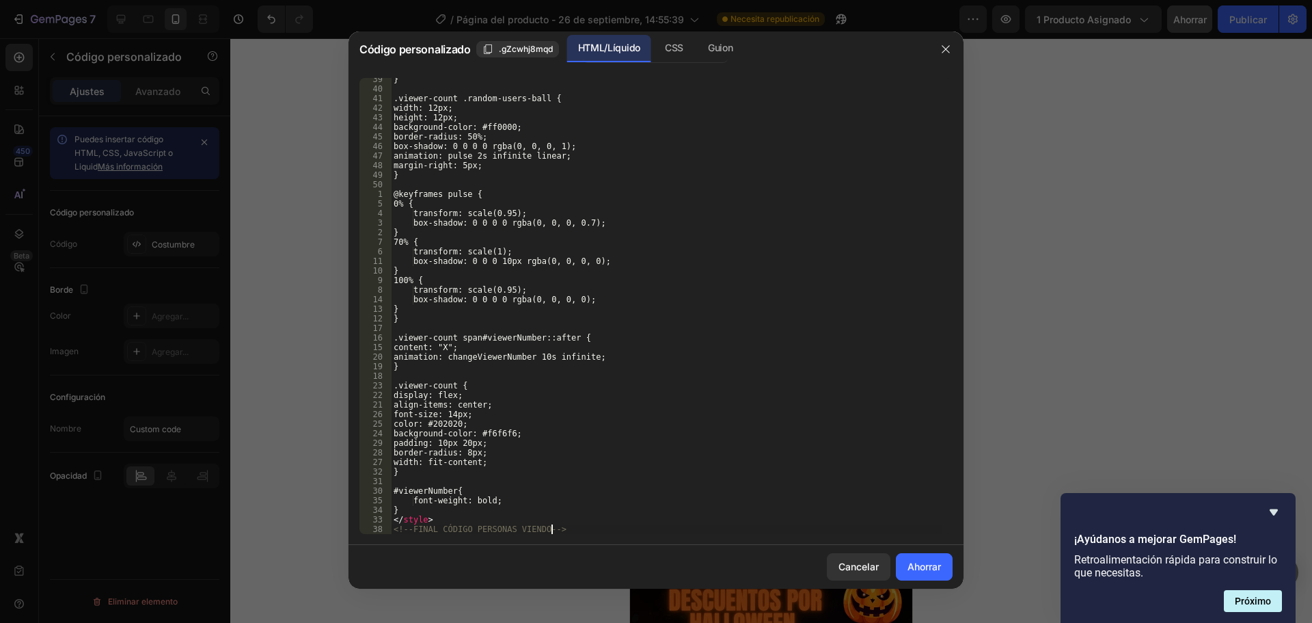
scroll to position [176, 0]
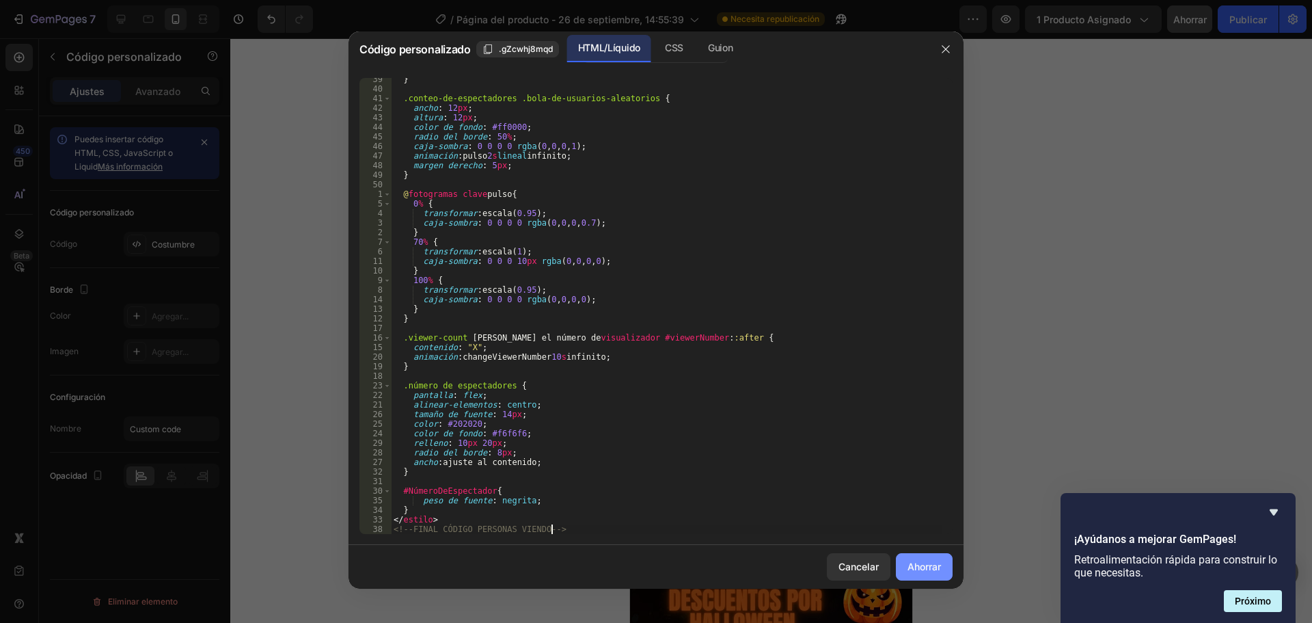
click at [927, 570] on font "Ahorrar" at bounding box center [924, 566] width 33 height 12
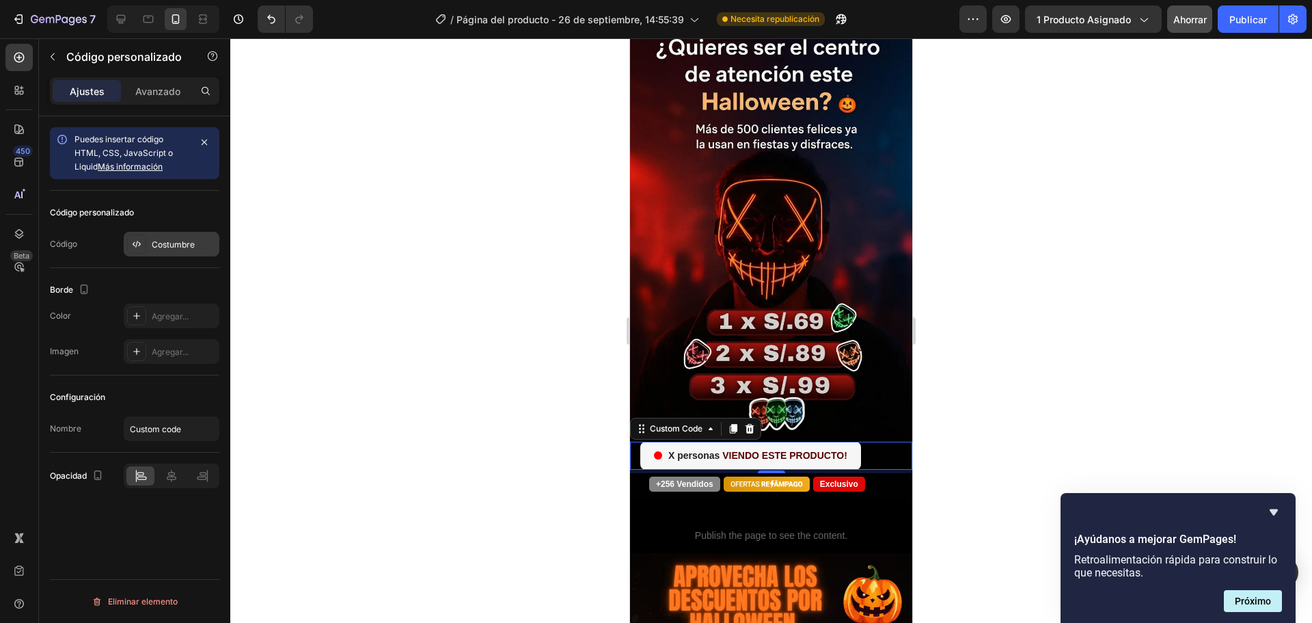
click at [161, 245] on font "Costumbre" at bounding box center [173, 244] width 43 height 10
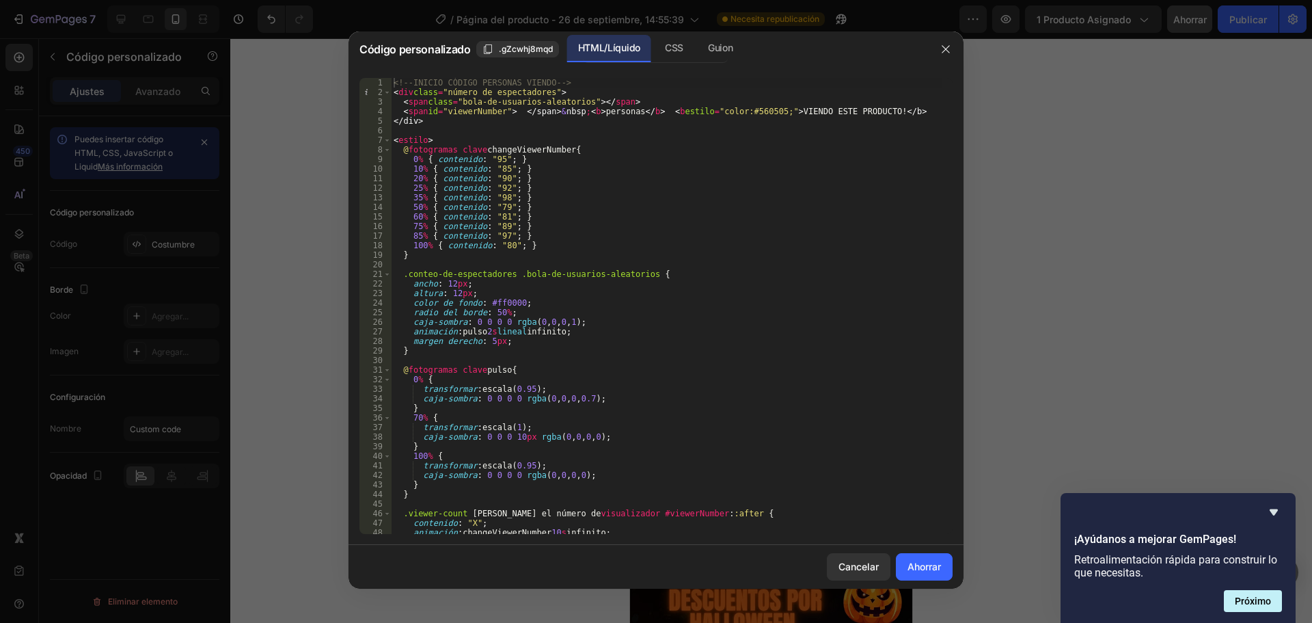
click at [882, 111] on div "<!-- INICIO CÓDIGO PERSONAS VIENDO --> < div class = "número de espectadores" >…" at bounding box center [667, 315] width 552 height 475
type textarea "</div>"
type textarea "<style>"
type textarea "</div>"
click at [951, 42] on button "button" at bounding box center [946, 49] width 22 height 22
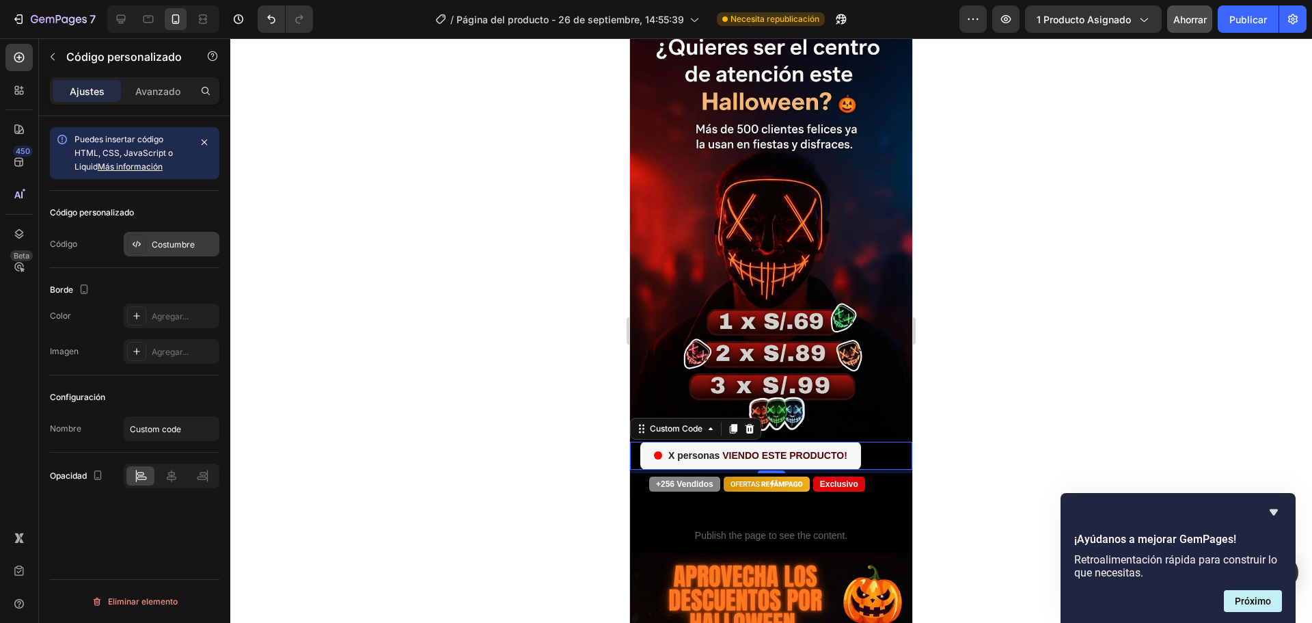
click at [152, 248] on font "Costumbre" at bounding box center [173, 244] width 43 height 10
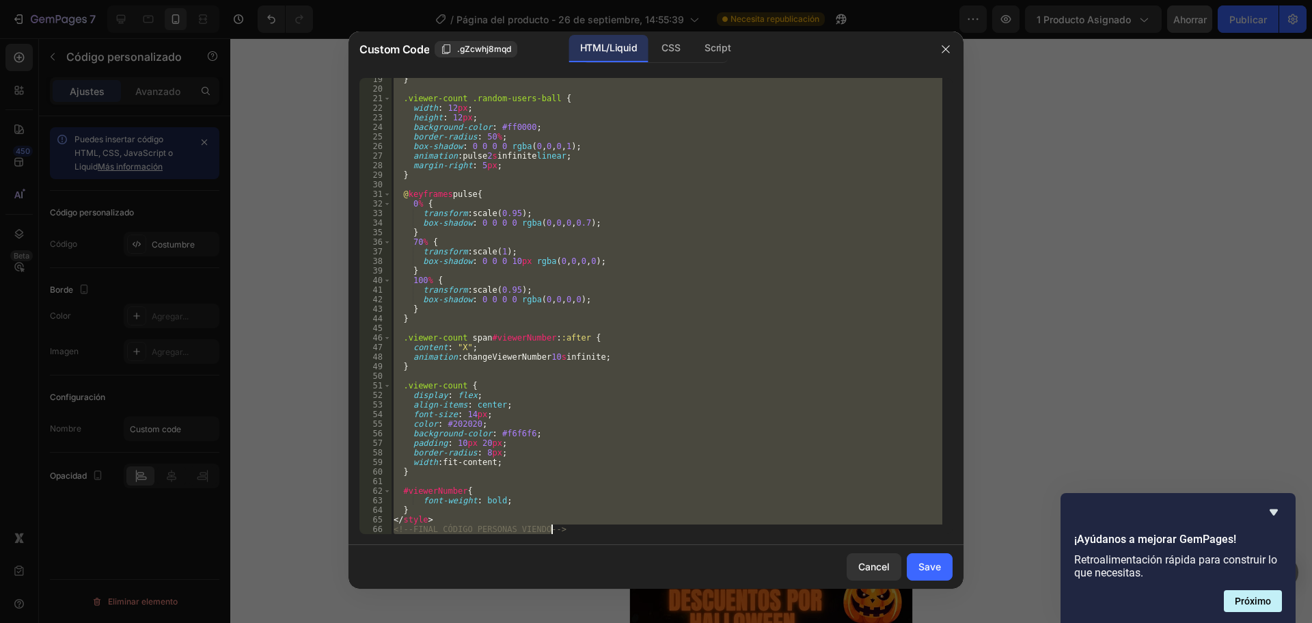
drag, startPoint x: 394, startPoint y: 80, endPoint x: 740, endPoint y: 574, distance: 603.1
click at [740, 574] on div "Custom Code .gZcwhj8mqd HTML/Liquid CSS Script <!--INICIO CÓDIGO PERSONAS VIEND…" at bounding box center [656, 309] width 615 height 557
type textarea "</style> <!--FINAL CÓDIGO PERSONAS VIENDO-->"
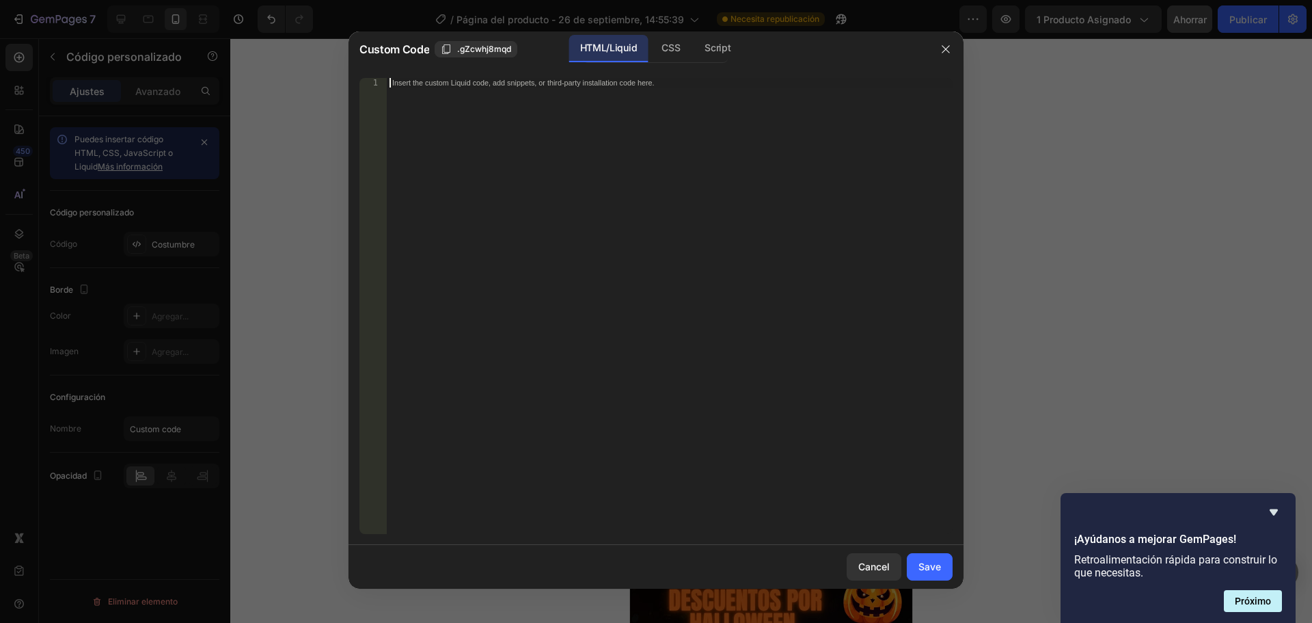
paste textarea "<!--FINAL CÓDIGO PERSONAS VIENDO-->"
type textarea "<!--FINAL CÓDIGO PERSONAS VIENDO-->"
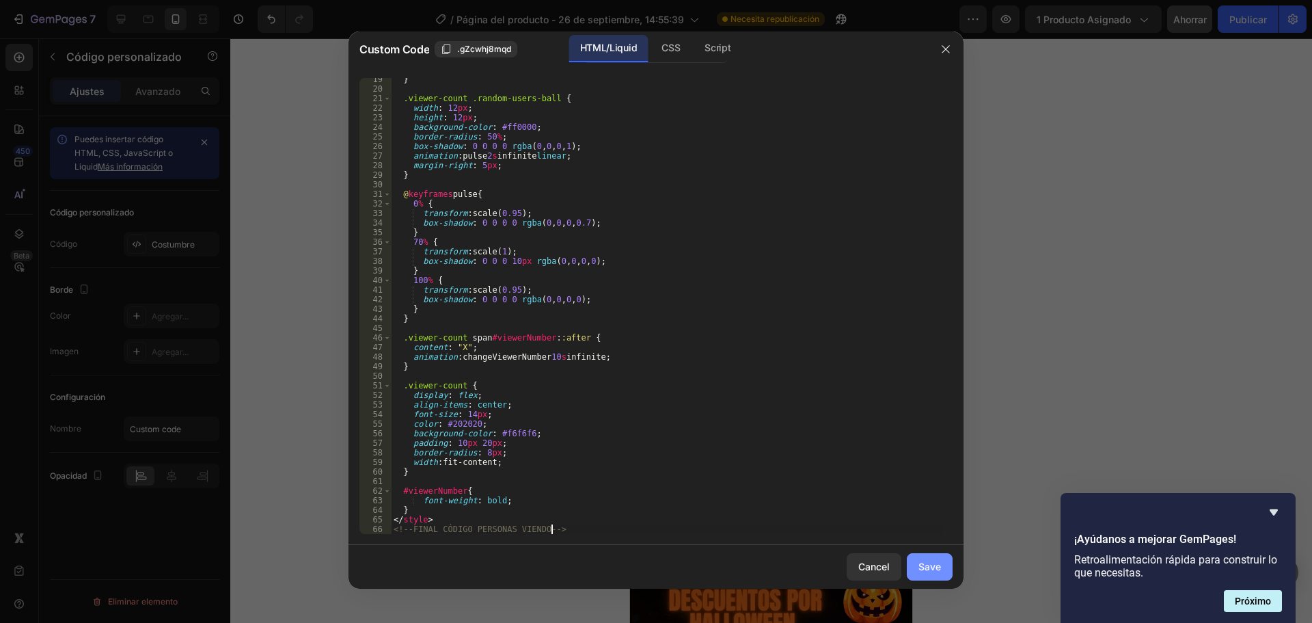
click at [925, 573] on div "Save" at bounding box center [930, 566] width 23 height 14
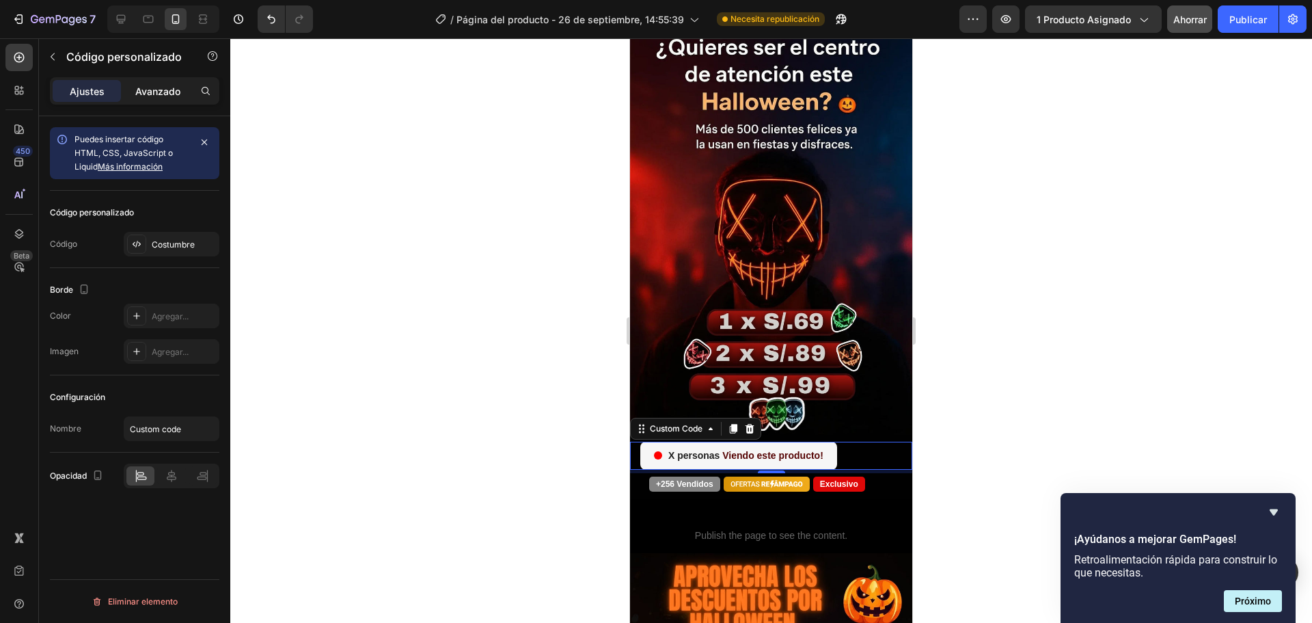
click at [157, 99] on div "Avanzado" at bounding box center [158, 91] width 68 height 22
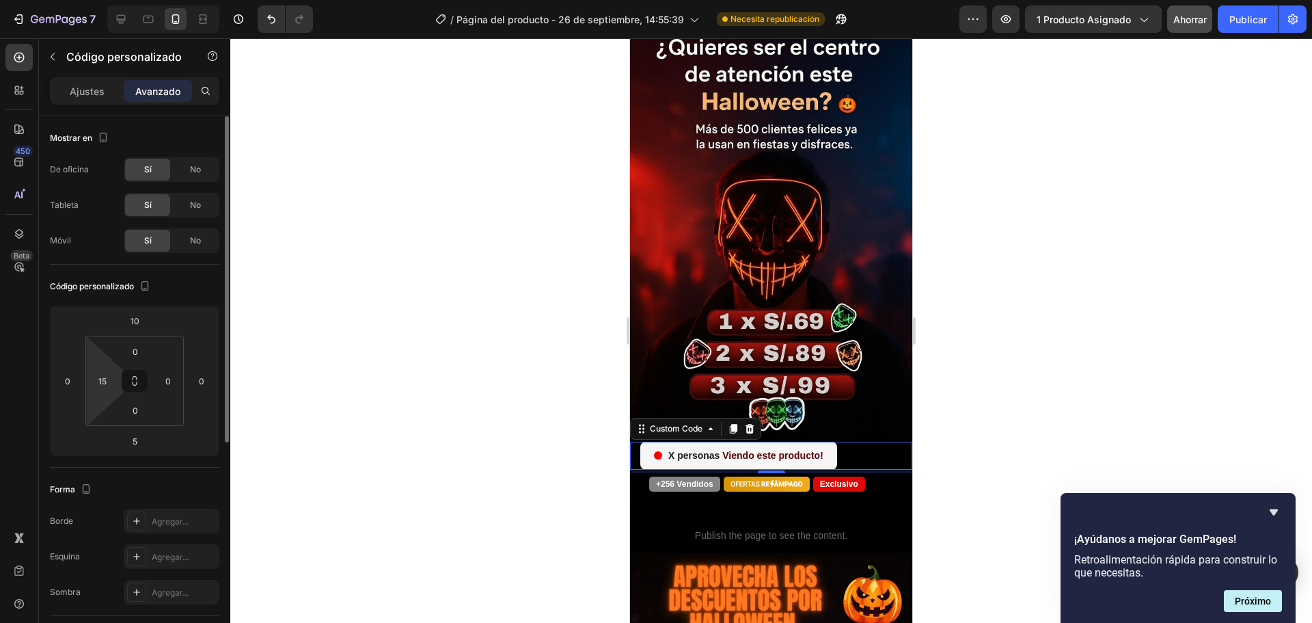
click at [118, 0] on html "7 Historial de versiones / Página del producto - 26 de septiembre, 14:55:39 Nec…" at bounding box center [656, 0] width 1312 height 0
click at [108, 381] on input "15" at bounding box center [102, 380] width 21 height 21
type input "28"
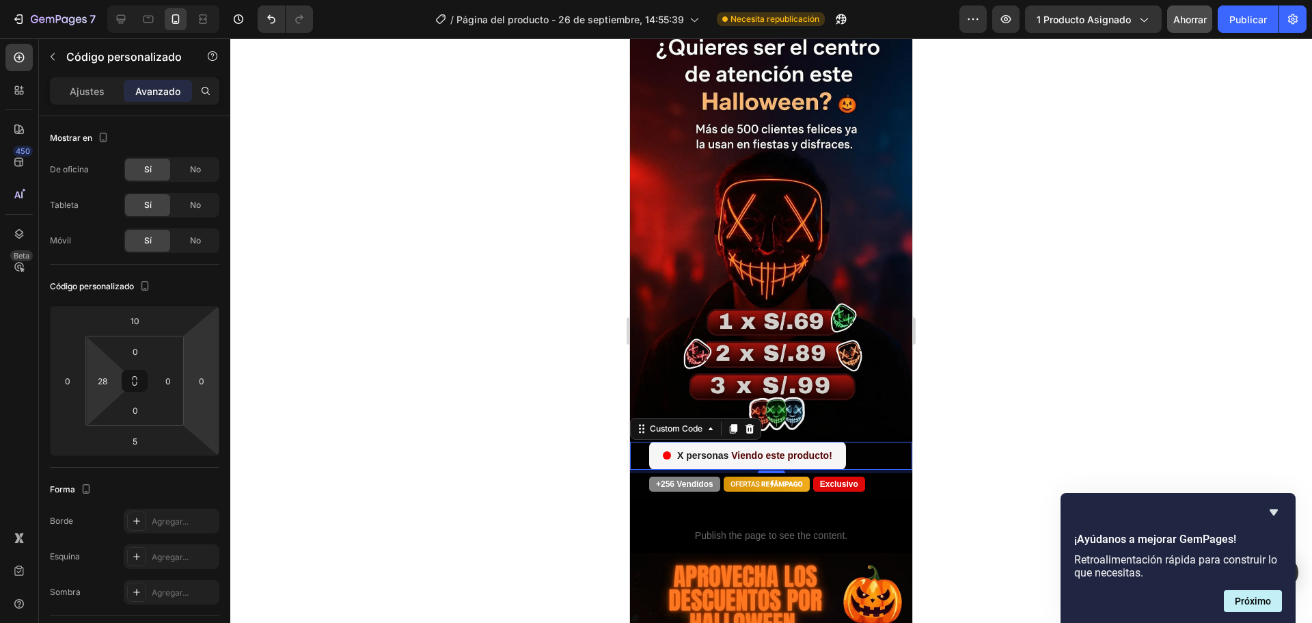
click at [934, 375] on div at bounding box center [771, 330] width 1082 height 584
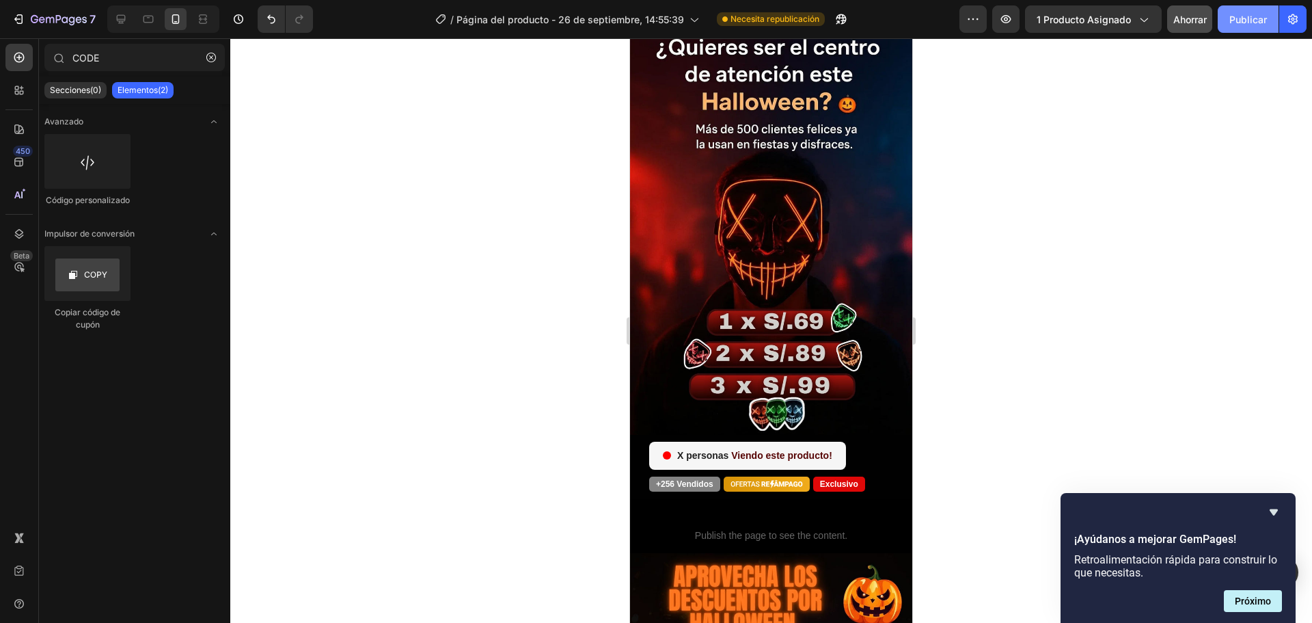
click at [1247, 12] on font "Publicar" at bounding box center [1249, 19] width 38 height 14
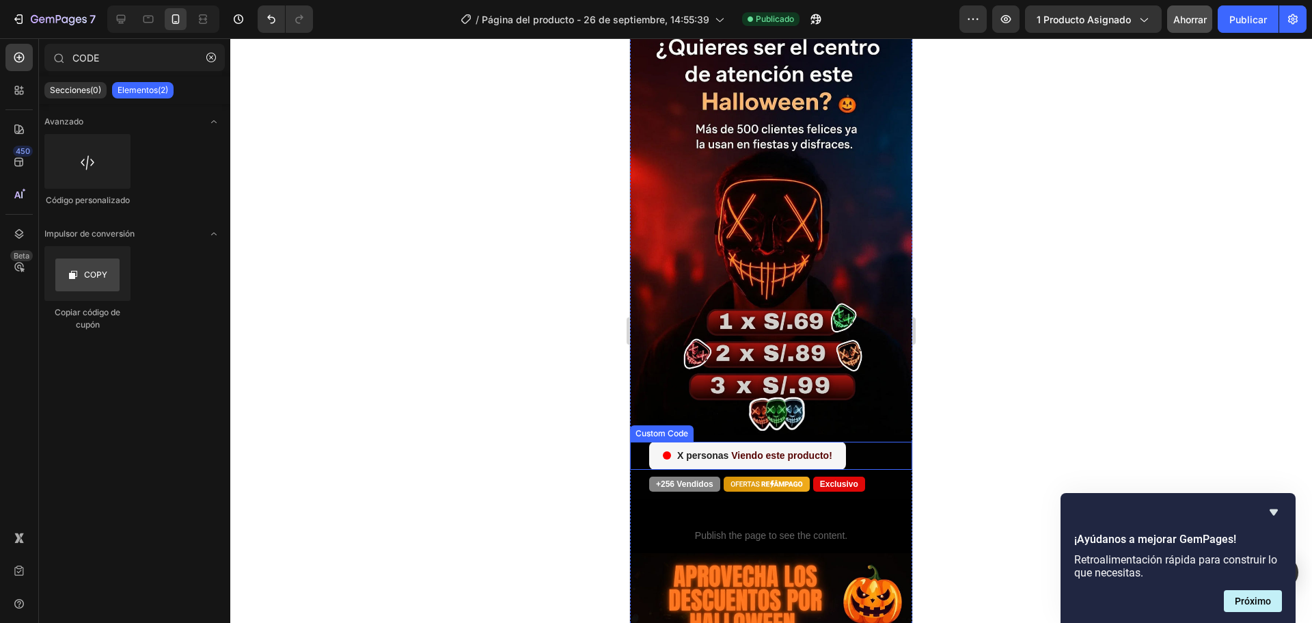
drag, startPoint x: 876, startPoint y: 431, endPoint x: 804, endPoint y: 393, distance: 80.7
click at [876, 442] on div "personas Viendo este producto!" at bounding box center [780, 456] width 263 height 28
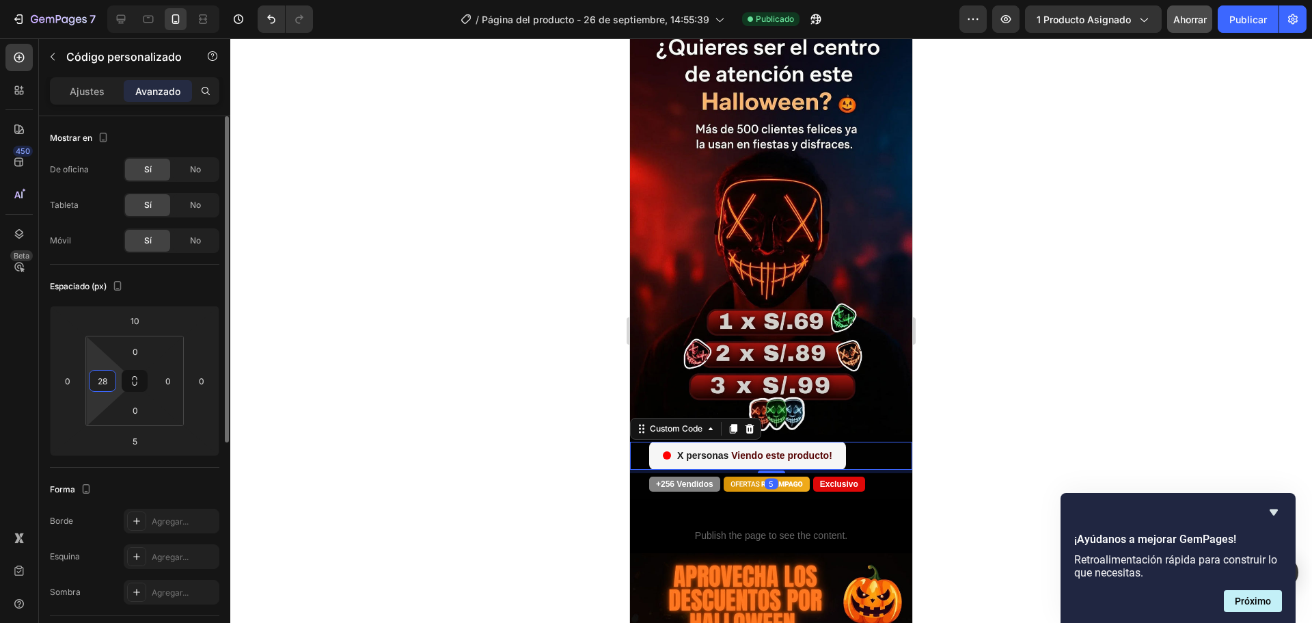
click at [104, 381] on input "28" at bounding box center [102, 380] width 21 height 21
type input "32"
click at [1232, 14] on font "Publicar" at bounding box center [1249, 20] width 38 height 12
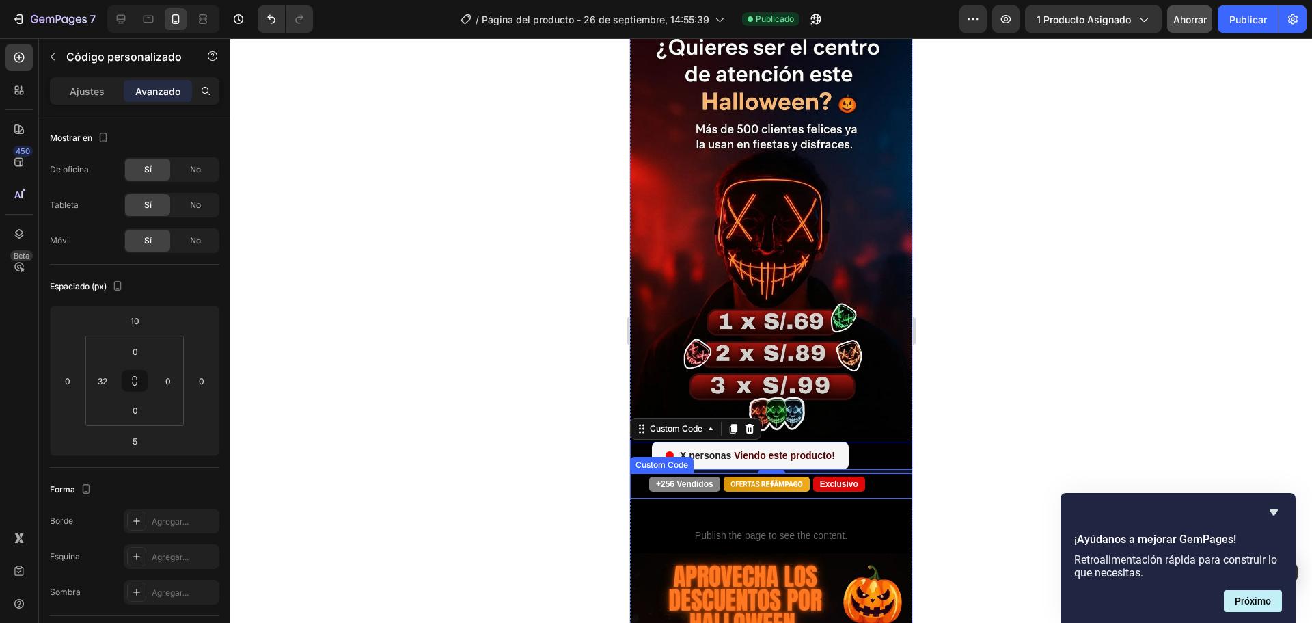
click at [677, 476] on span "+256 Vendidos" at bounding box center [684, 483] width 71 height 15
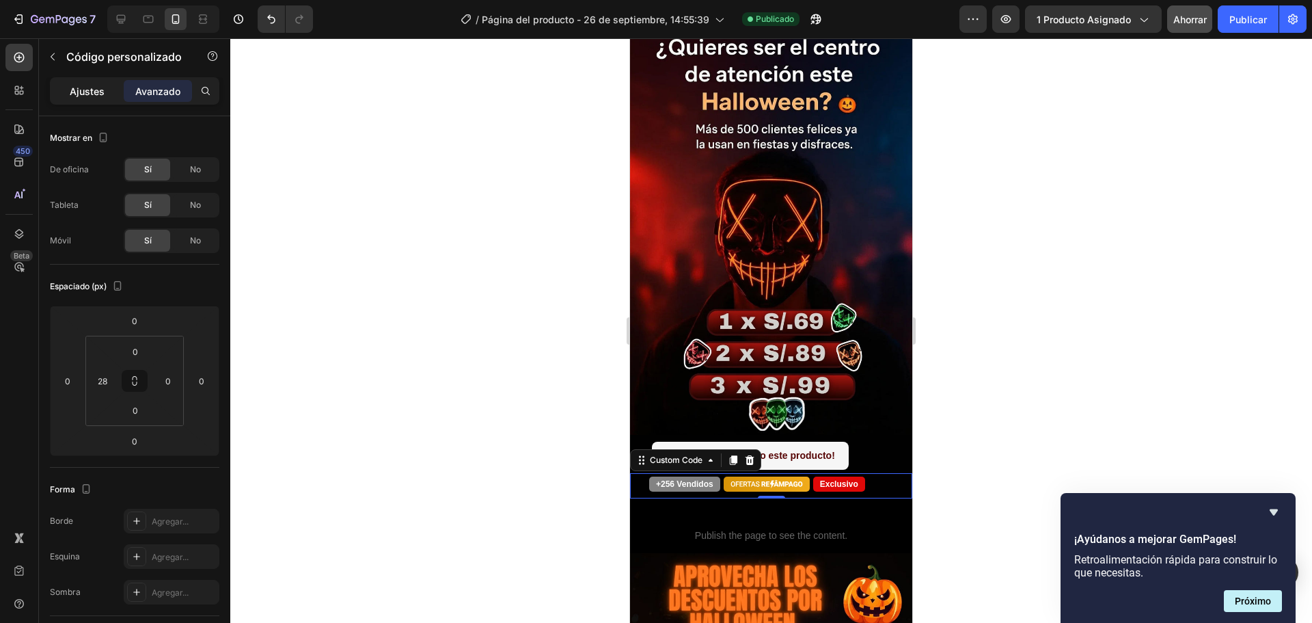
click at [99, 92] on font "Ajustes" at bounding box center [87, 91] width 35 height 12
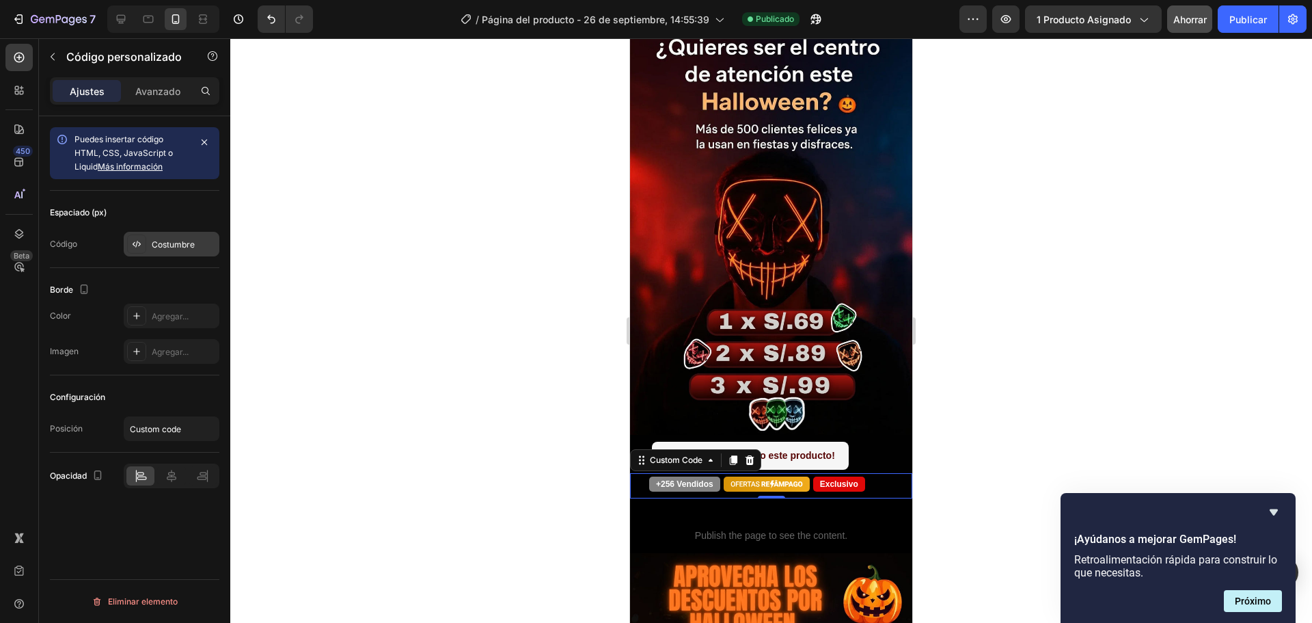
click at [172, 249] on div "Costumbre" at bounding box center [184, 245] width 64 height 12
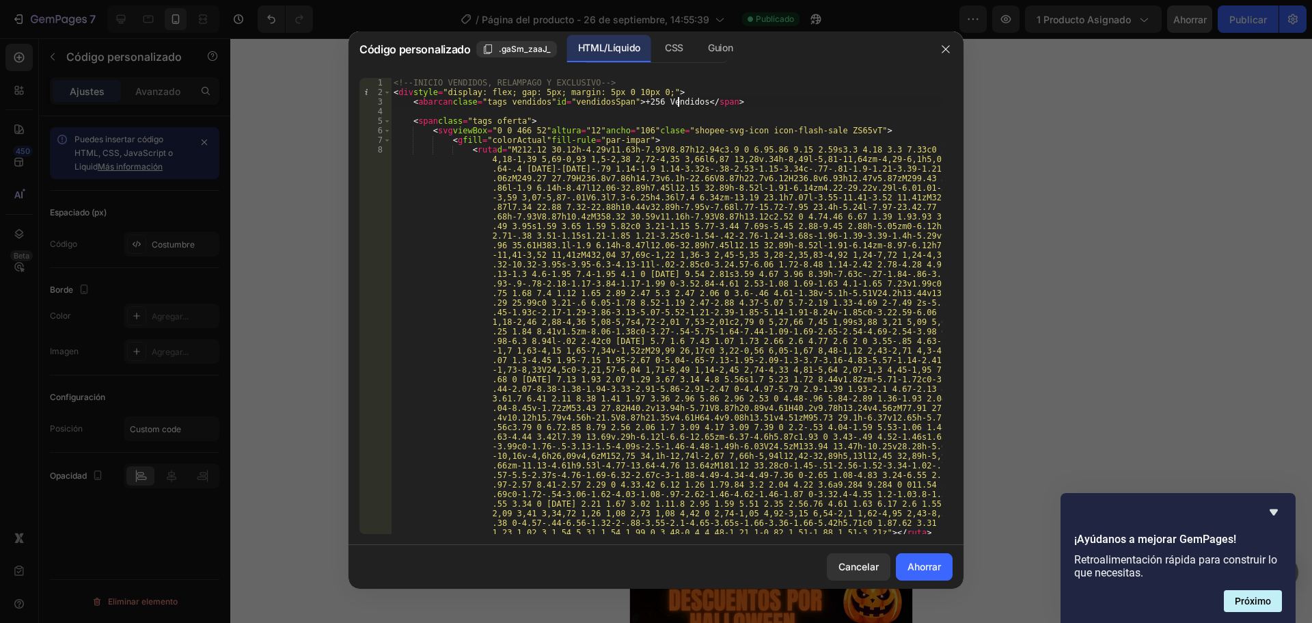
click at [677, 103] on div "<!-- INICIO VENDIDOS, RELAMPAGO Y EXCLUSIVO --> < div style = "display: flex; g…" at bounding box center [667, 320] width 552 height 485
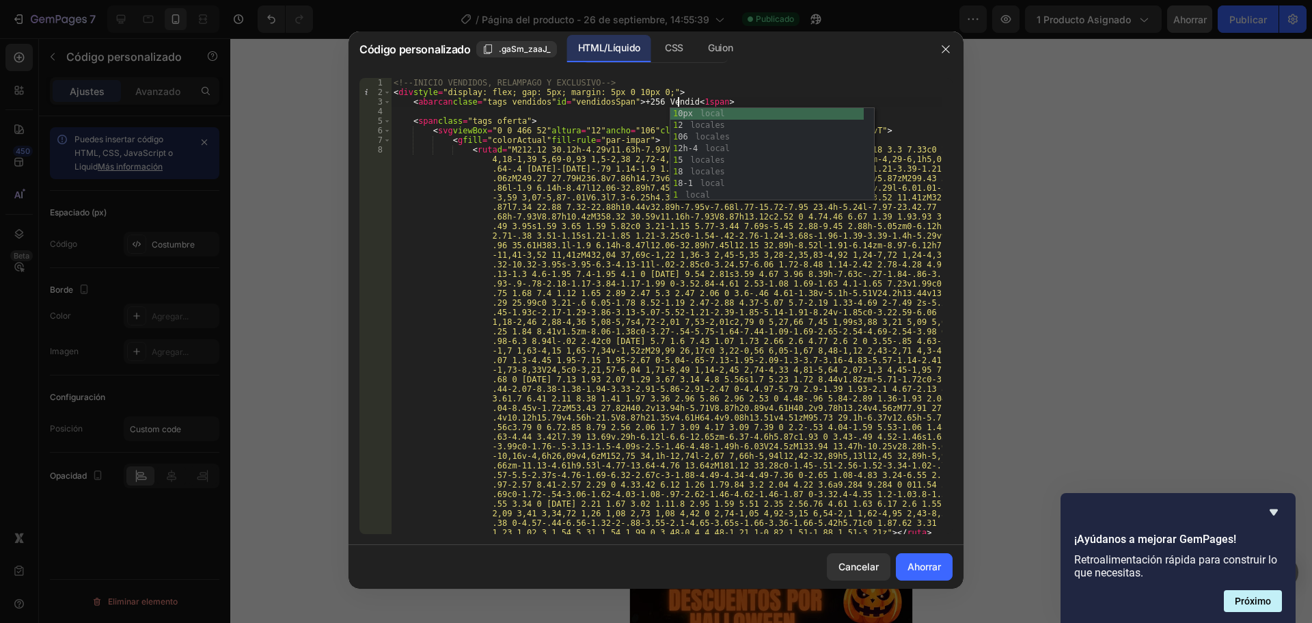
type textarea "<span class="tags vendidos" id="vendidosSpan">+256 Vendid<span>"
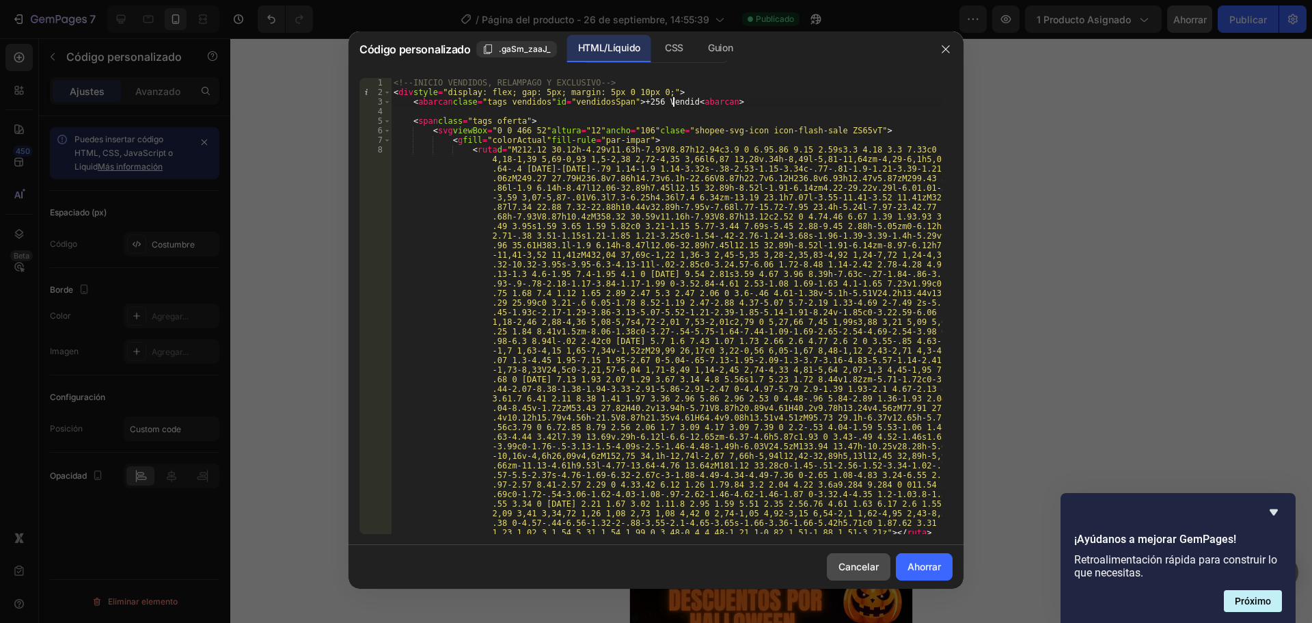
click at [859, 567] on font "Cancelar" at bounding box center [859, 566] width 40 height 12
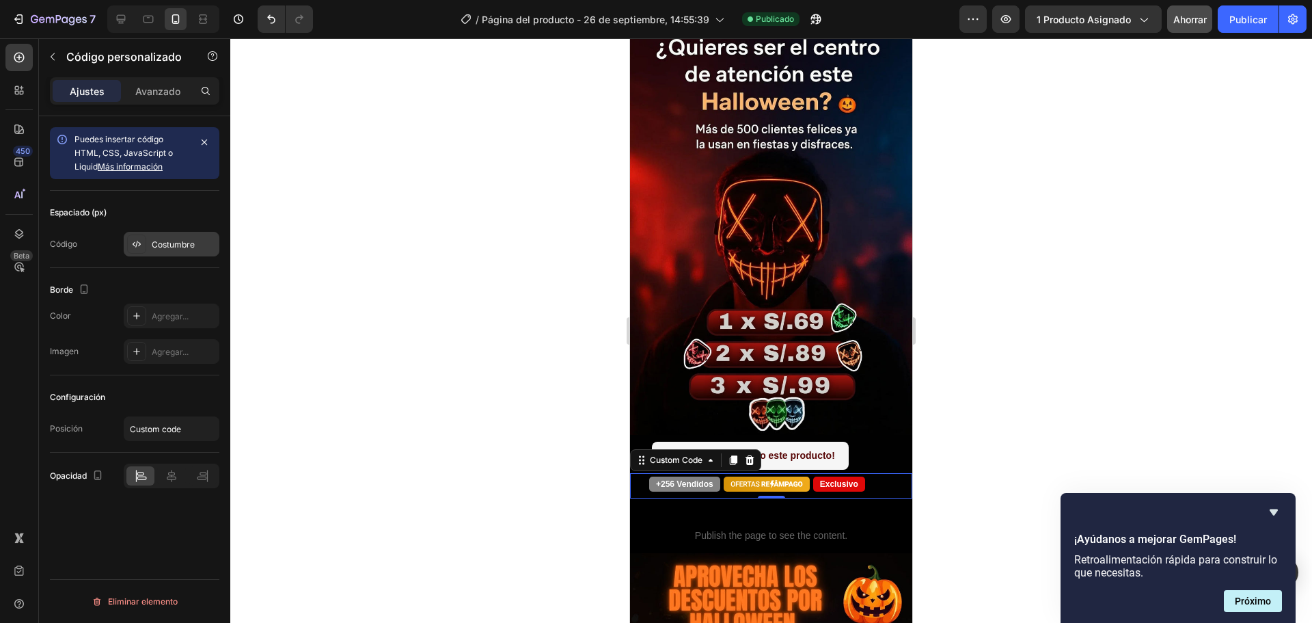
click at [128, 249] on div at bounding box center [136, 243] width 19 height 19
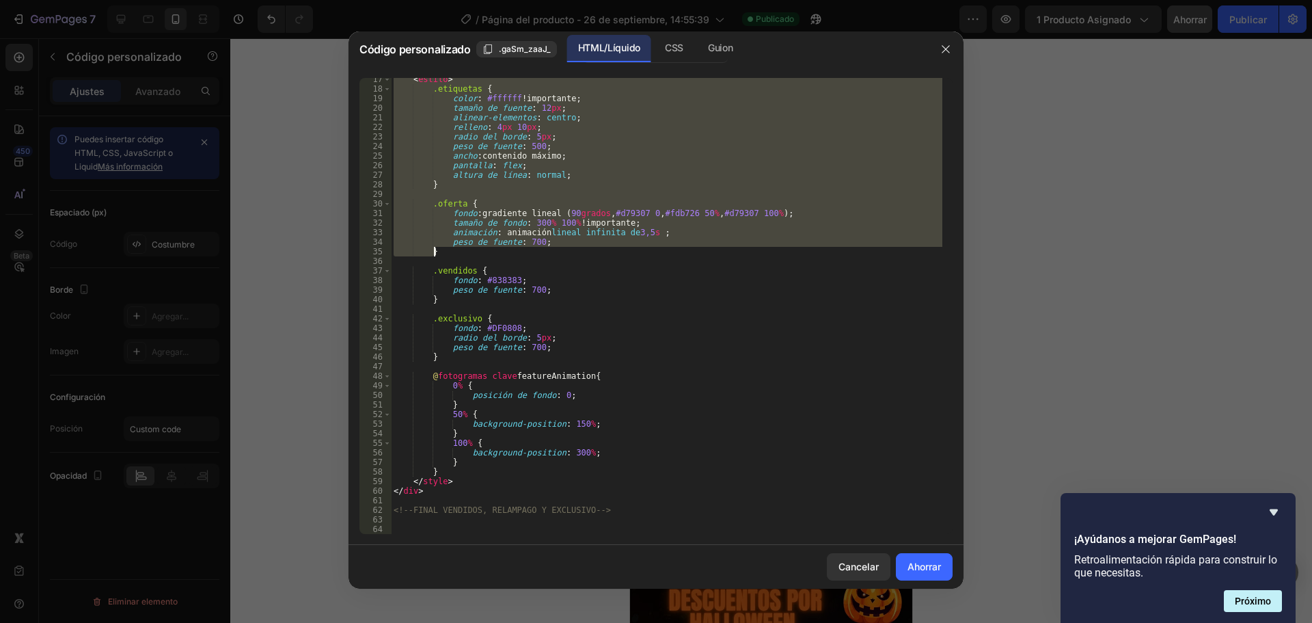
scroll to position [549, 0]
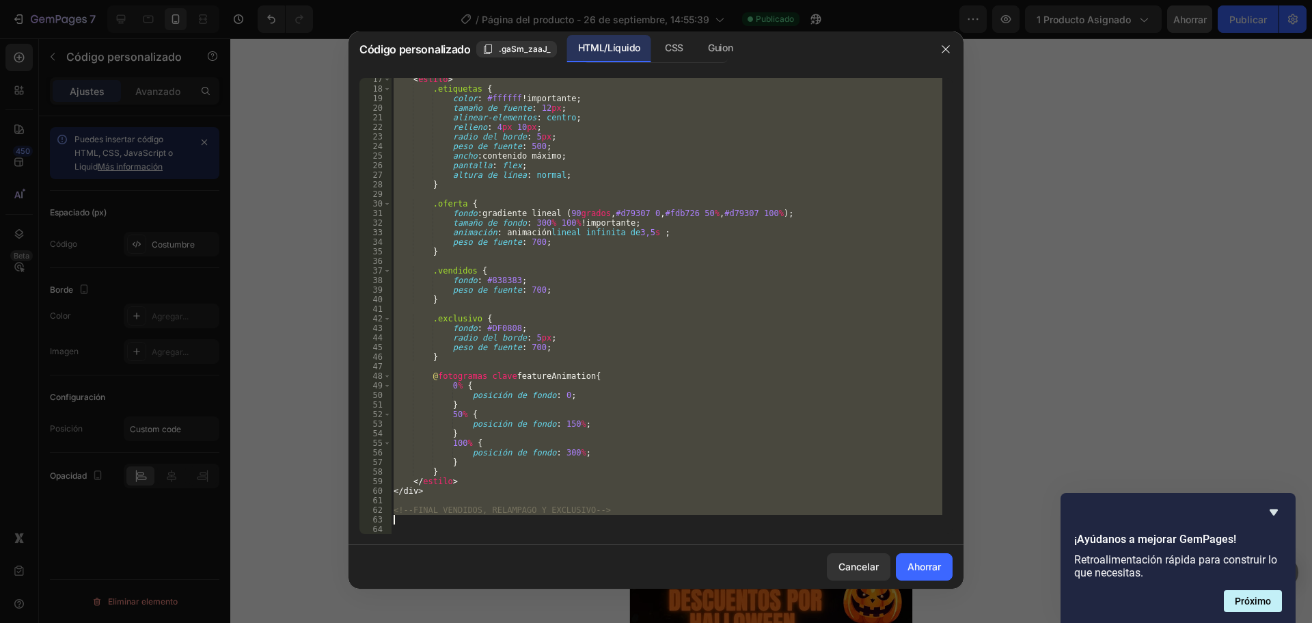
drag, startPoint x: 394, startPoint y: 79, endPoint x: 728, endPoint y: 519, distance: 552.7
click at [728, 519] on div "< estilo > .etiquetas { color : #ffffff !importante ; tamaño de fuente : 12 px …" at bounding box center [667, 311] width 552 height 475
type textarea "<!-- FINAL VENDIDOS, RELAMPAGO Y EXCLUSIVO -->"
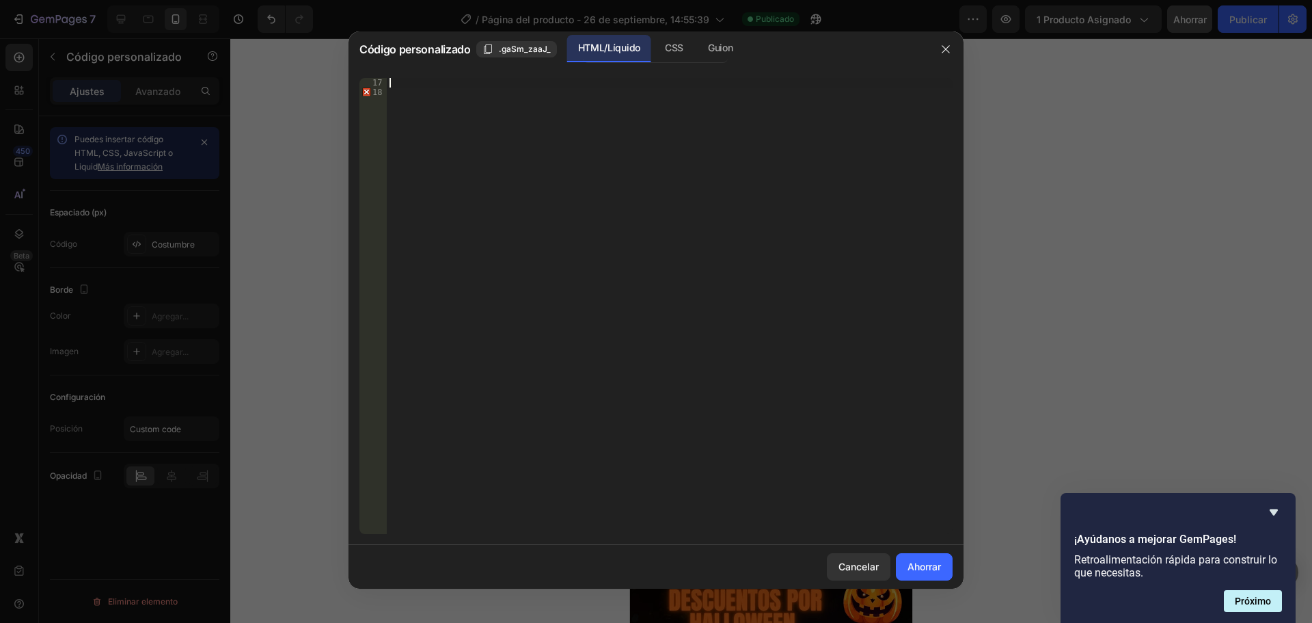
paste textarea "<!-- FINAL VENDIDOS, RELAMPAGO Y EXCLUSIVO -->"
type textarea "<!-- FINAL VENDIDOS, RELAMPAGO Y EXCLUSIVO -->"
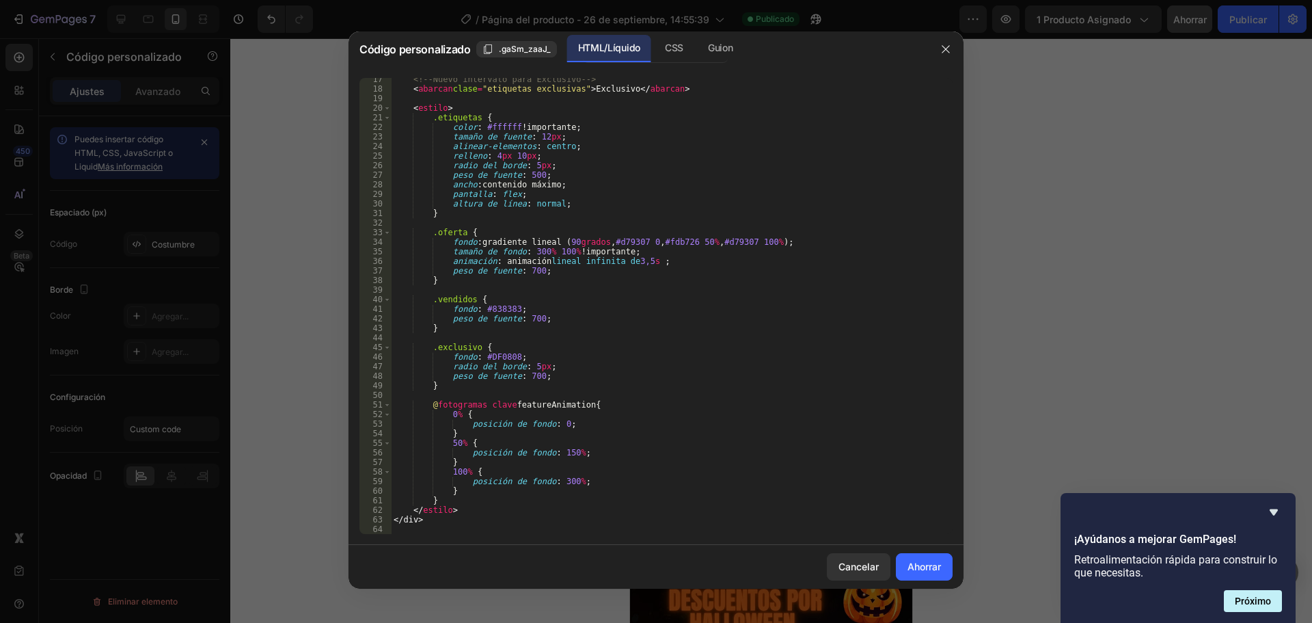
scroll to position [520, 0]
click at [918, 558] on button "Ahorrar" at bounding box center [924, 566] width 57 height 27
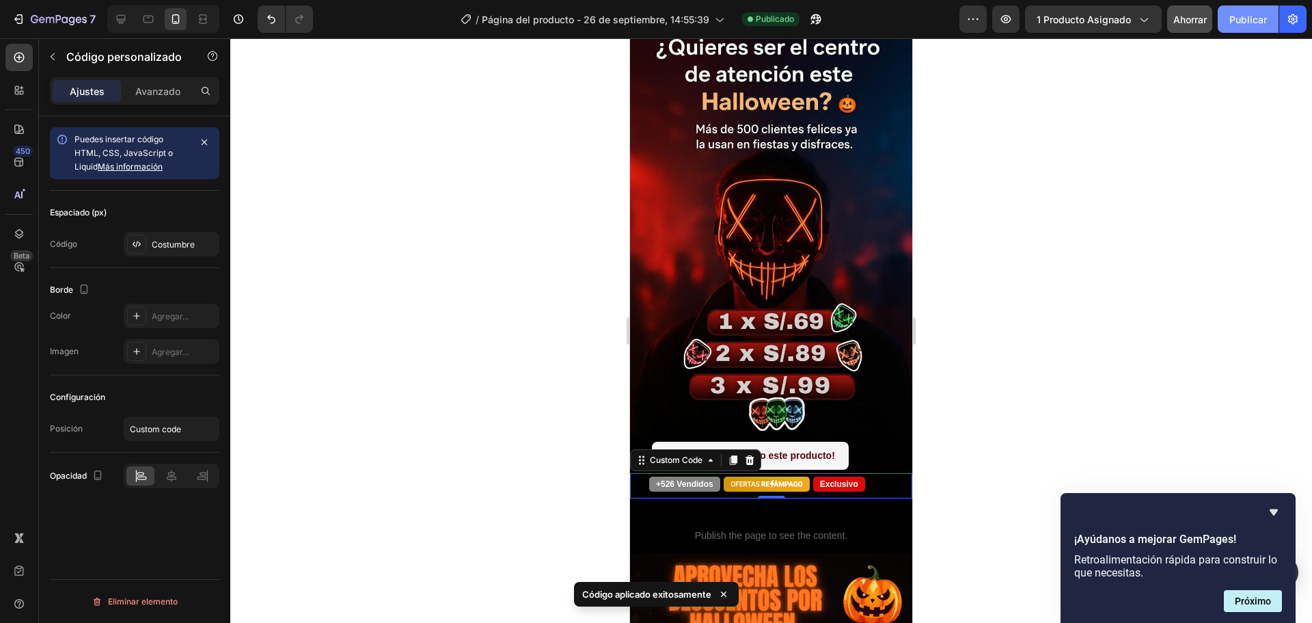
click at [1245, 12] on font "Publicar" at bounding box center [1249, 19] width 38 height 14
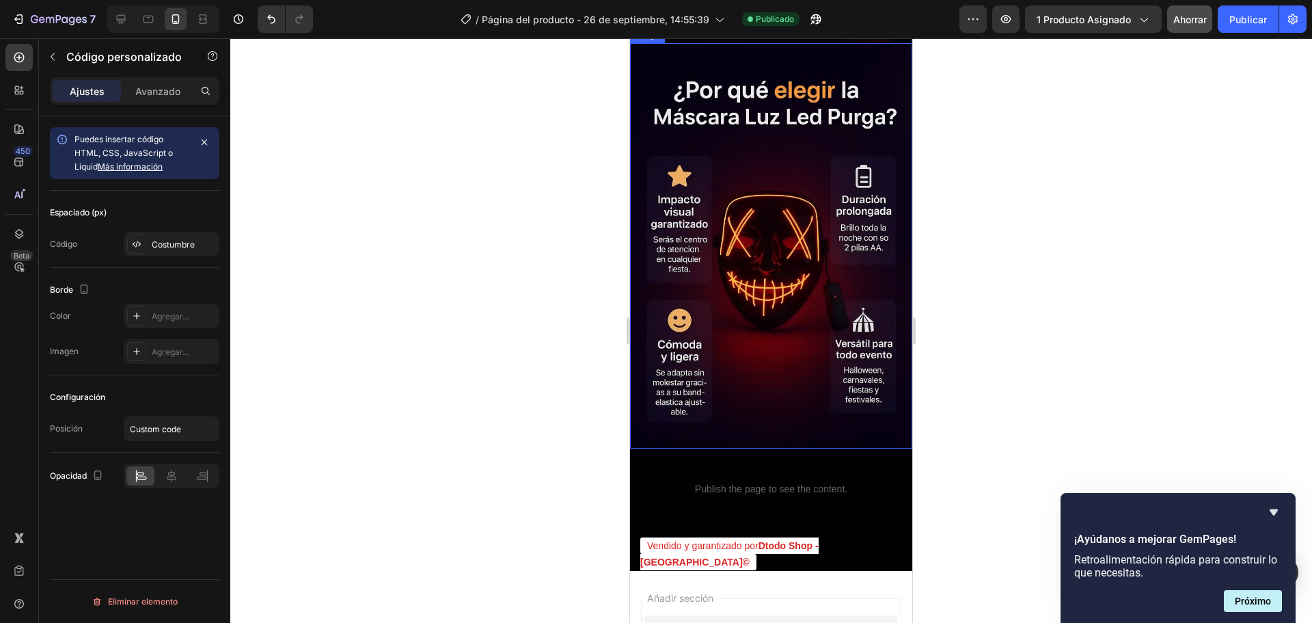
scroll to position [2966, 0]
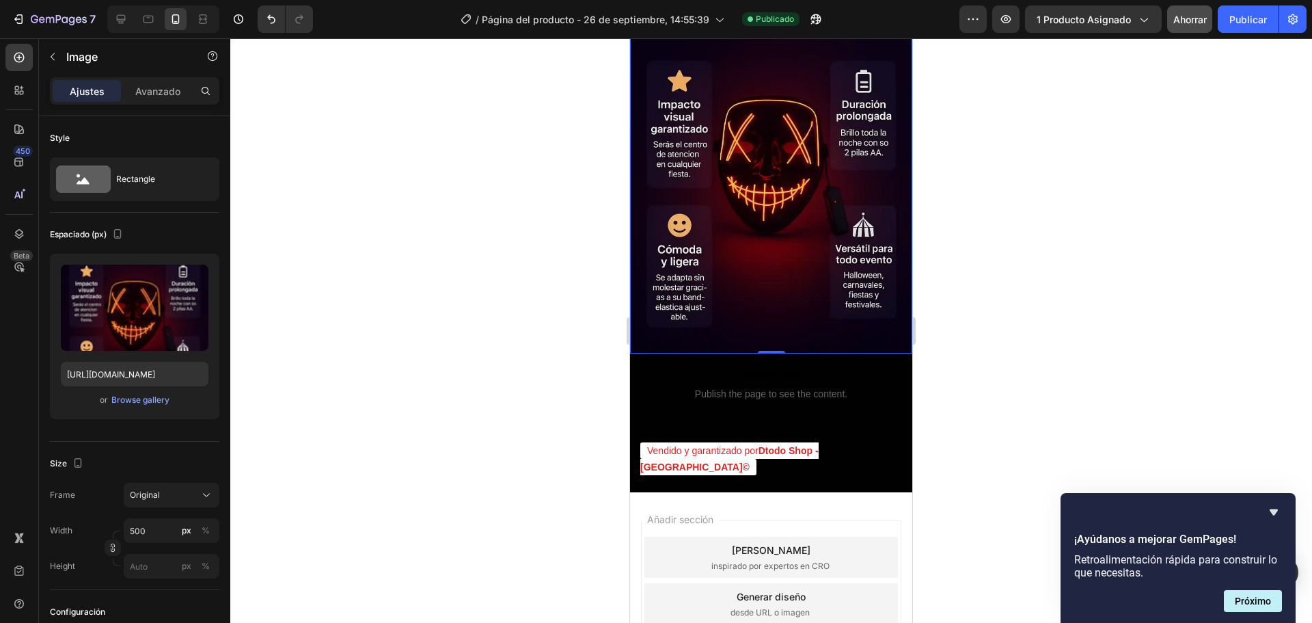
click at [742, 238] on img at bounding box center [771, 150] width 282 height 405
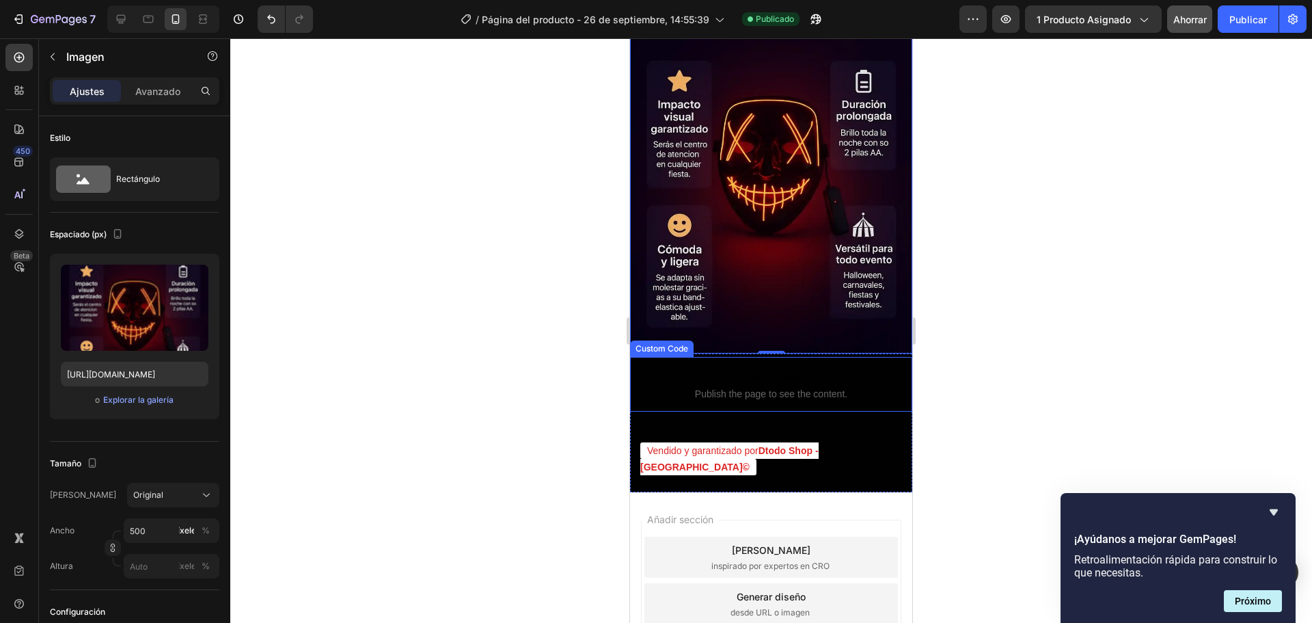
click at [729, 368] on span "Custom code" at bounding box center [771, 376] width 282 height 16
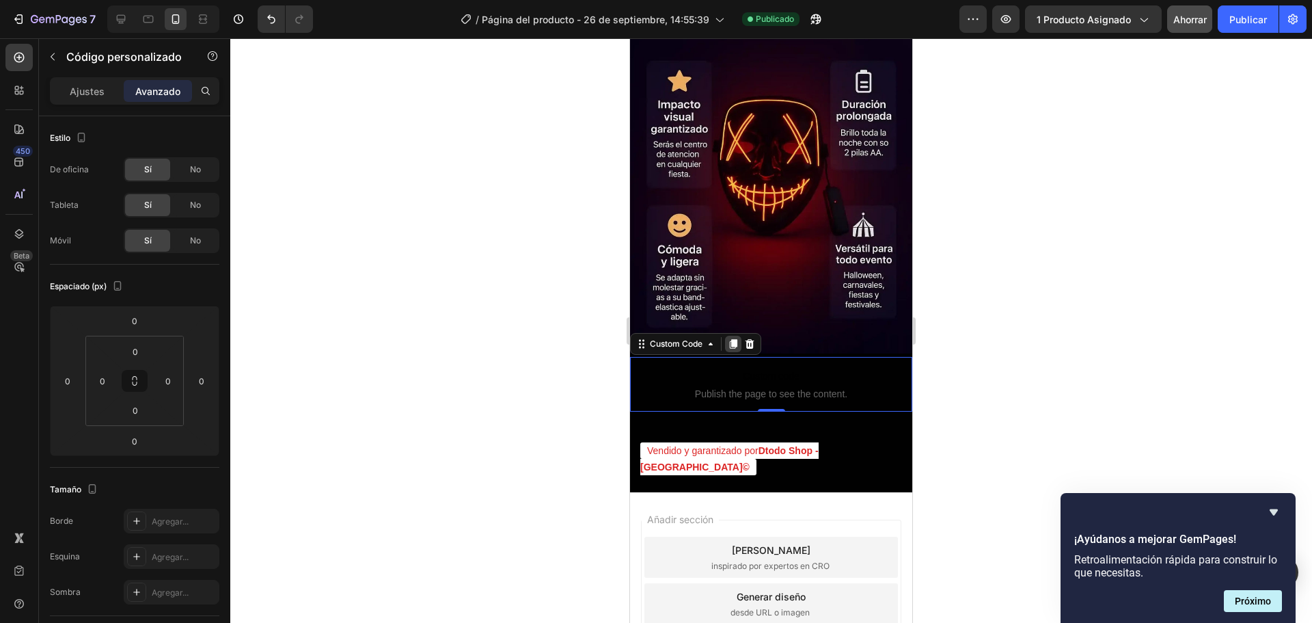
click at [729, 338] on icon at bounding box center [733, 343] width 11 height 11
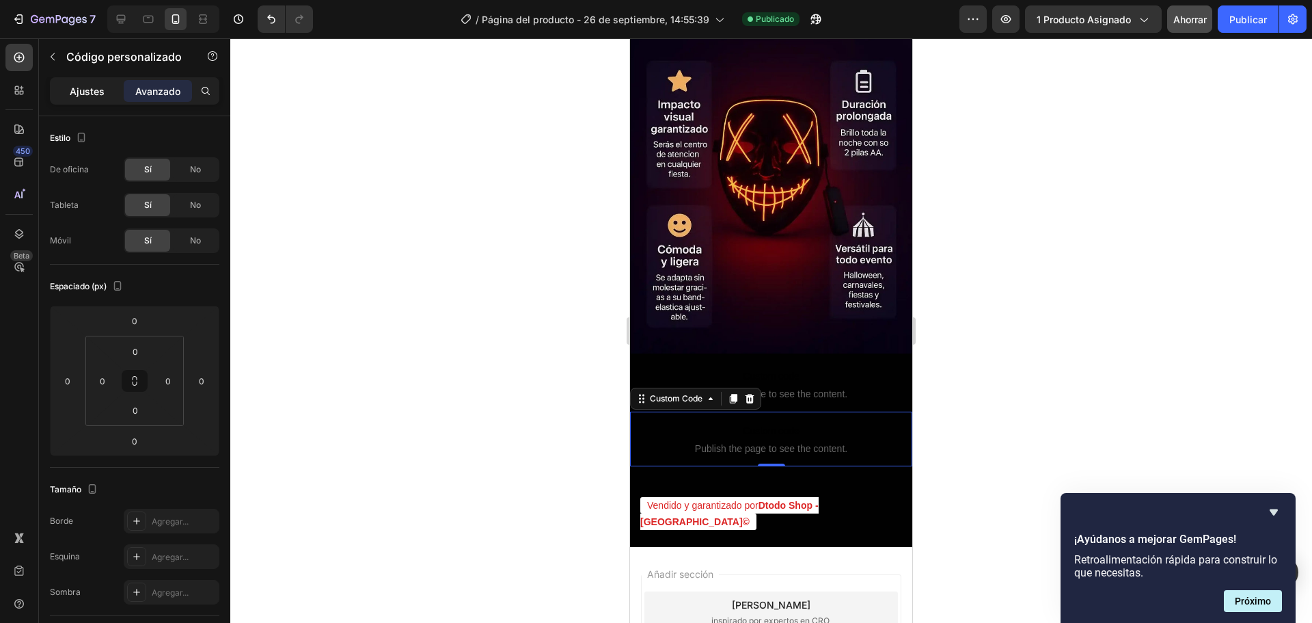
click at [89, 90] on font "Ajustes" at bounding box center [87, 91] width 35 height 12
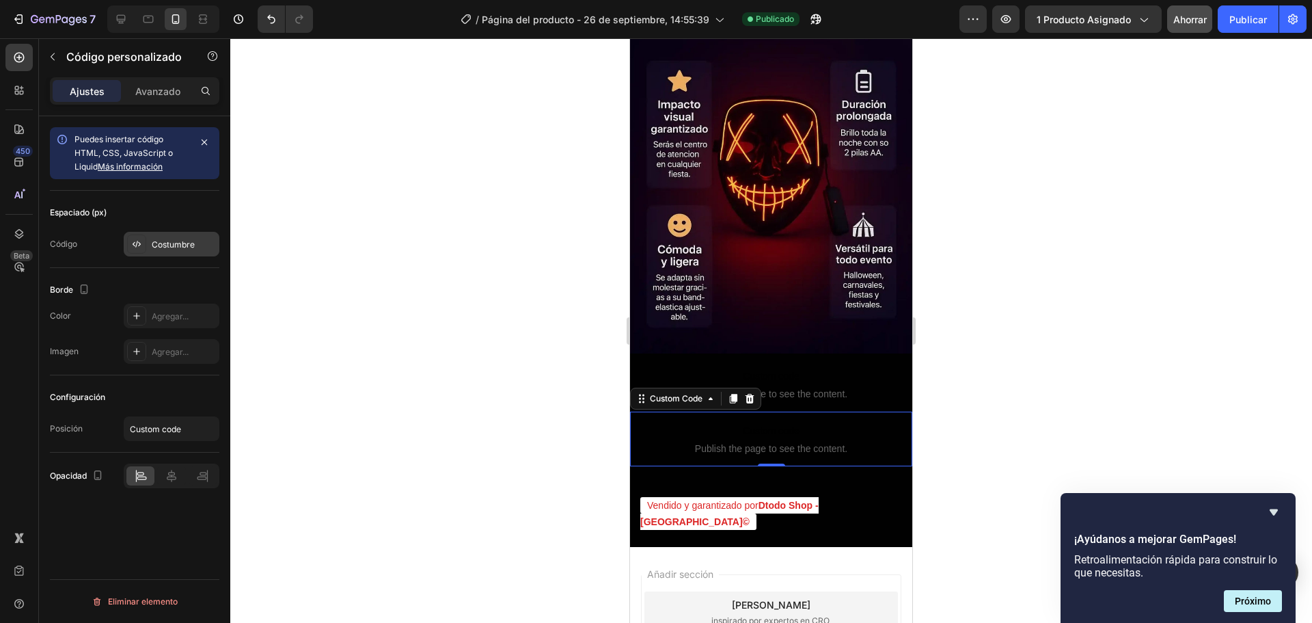
click at [135, 233] on div "Costumbre" at bounding box center [172, 244] width 96 height 25
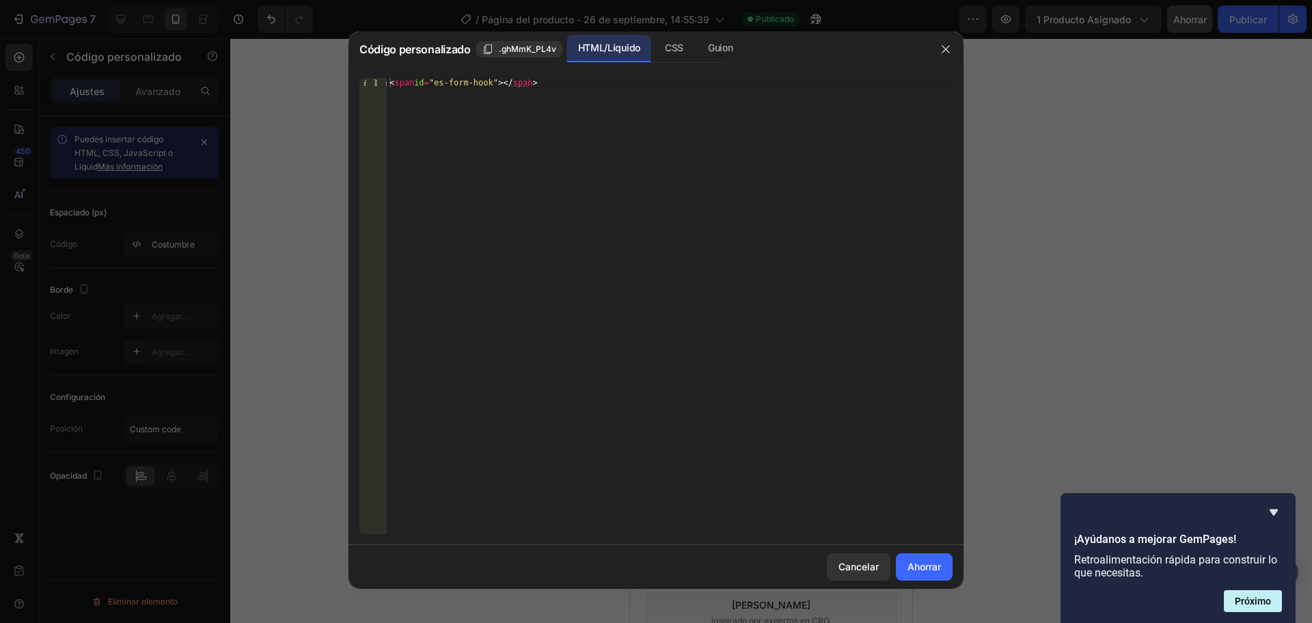
type textarea "<span id="es-form-hook" ></span>"
drag, startPoint x: 588, startPoint y: 87, endPoint x: 377, endPoint y: 86, distance: 211.2
click at [377, 86] on div "<span id="es-form-hook" ></span> 1 < span id = "es-form-hook" > </ span > [DEMO…" at bounding box center [656, 306] width 593 height 456
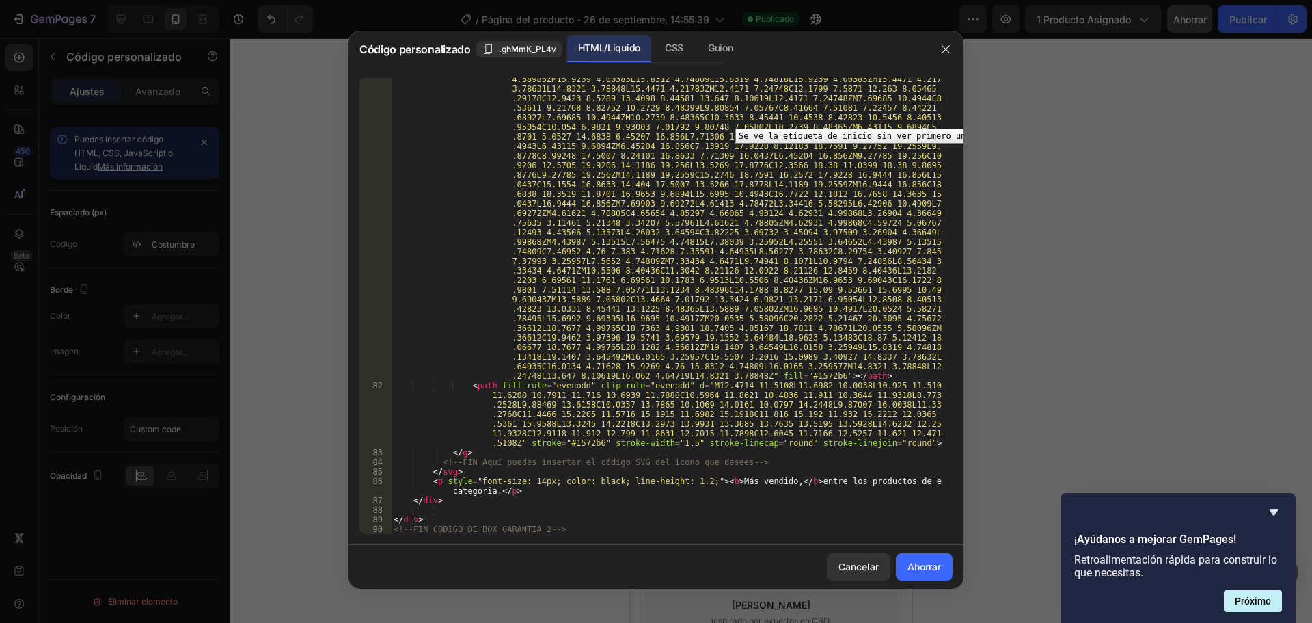
scroll to position [1353, 0]
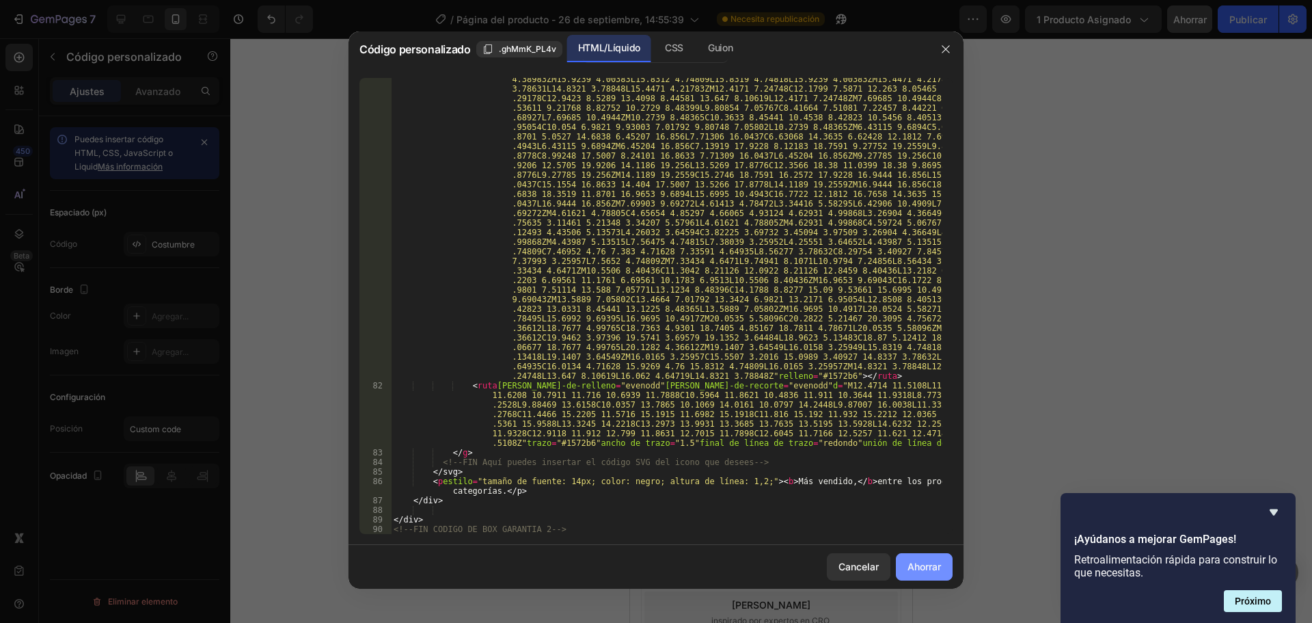
click at [908, 565] on font "Ahorrar" at bounding box center [924, 566] width 33 height 12
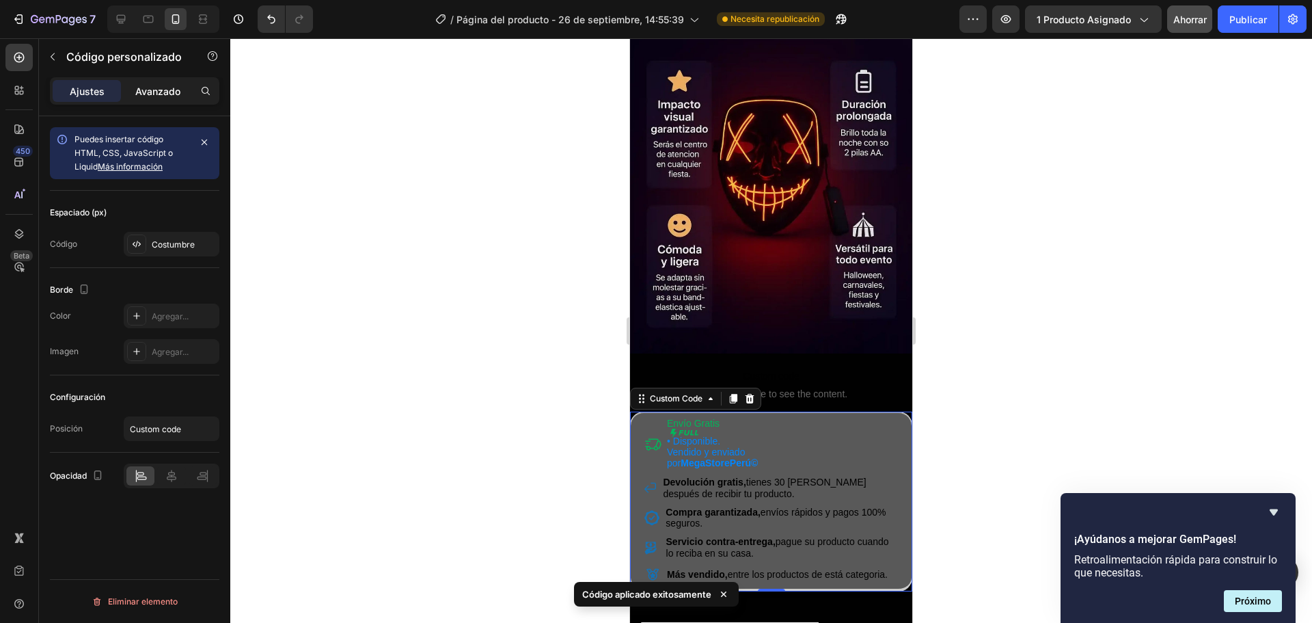
click at [178, 89] on font "Avanzado" at bounding box center [157, 91] width 45 height 12
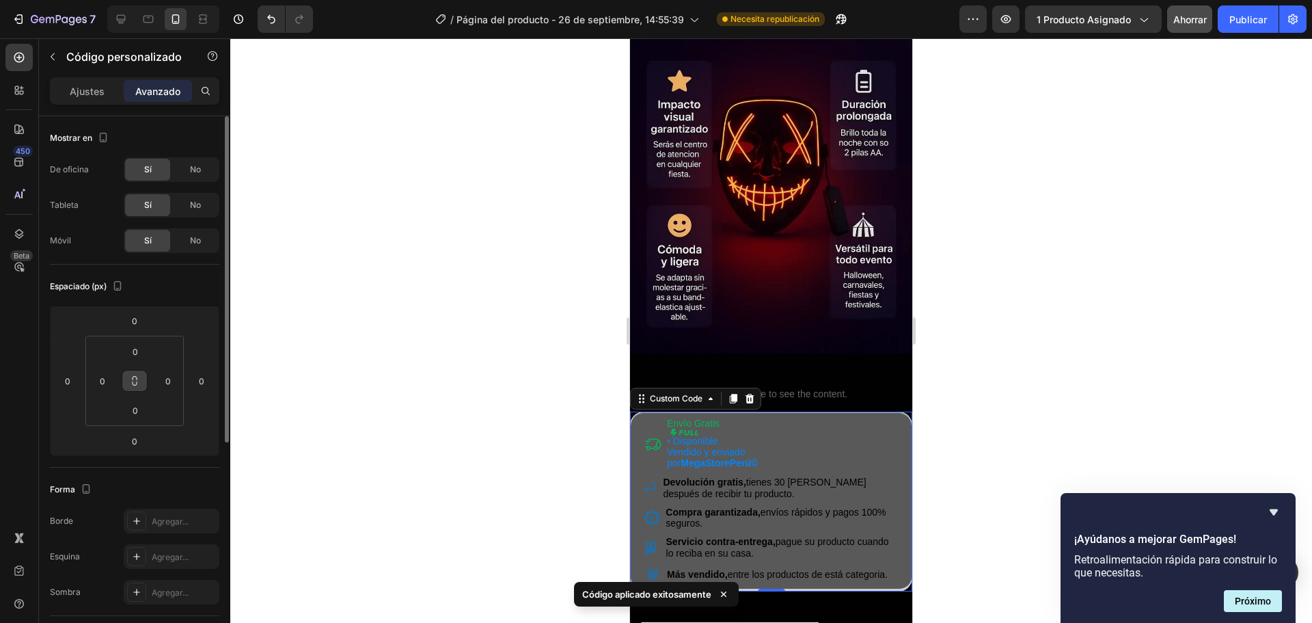
click at [137, 381] on icon at bounding box center [134, 380] width 11 height 11
click at [177, 383] on input "0" at bounding box center [168, 380] width 21 height 21
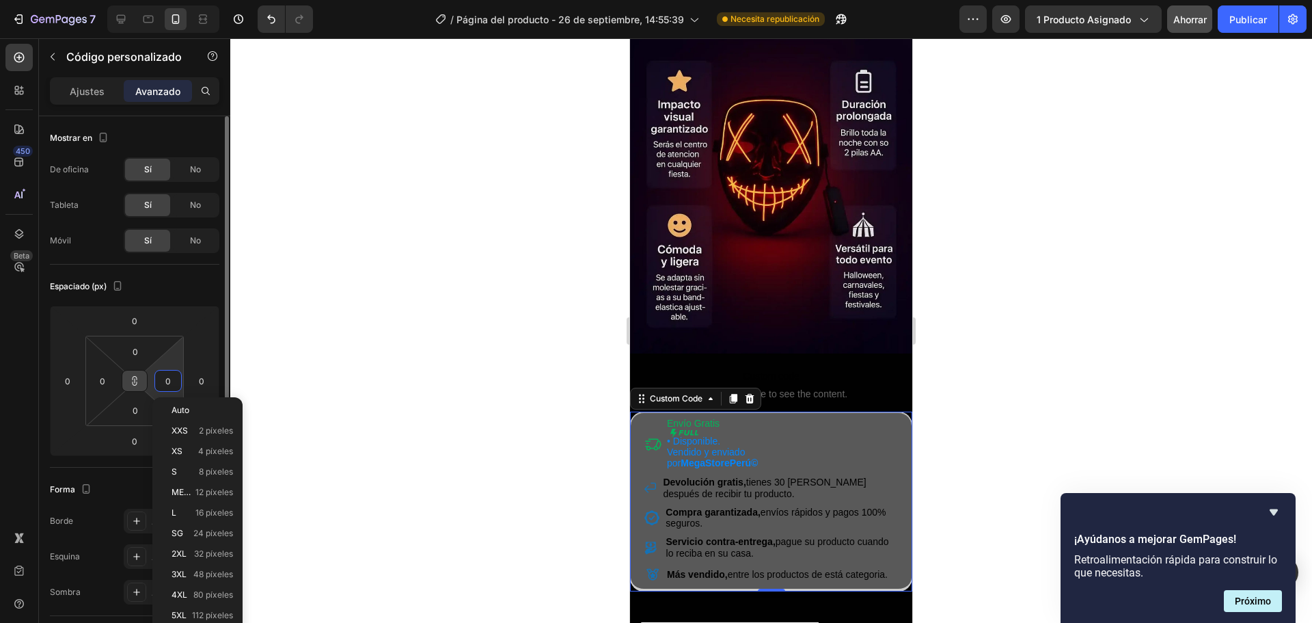
type input "5"
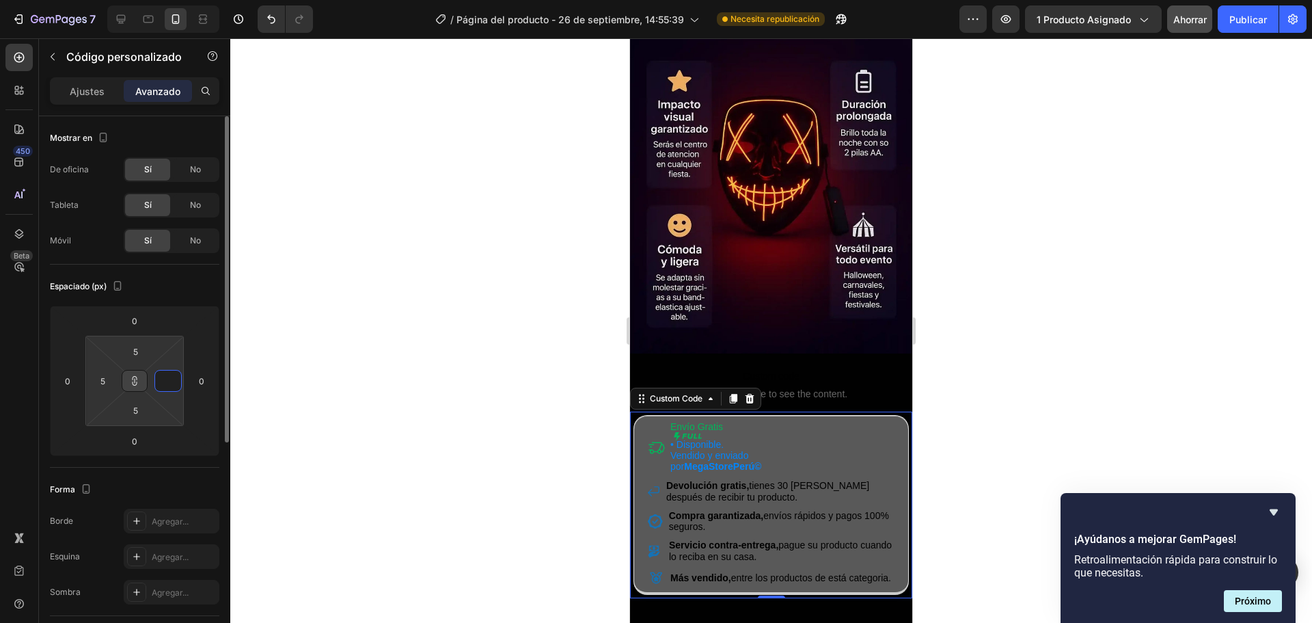
type input "8"
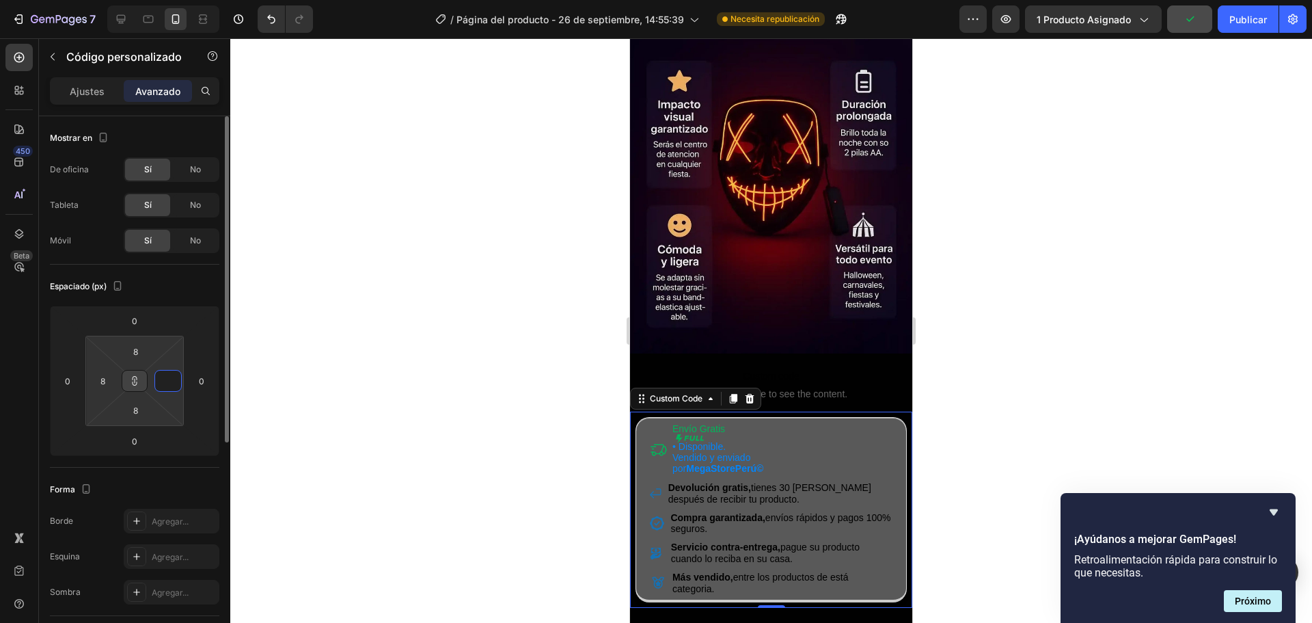
type input "1"
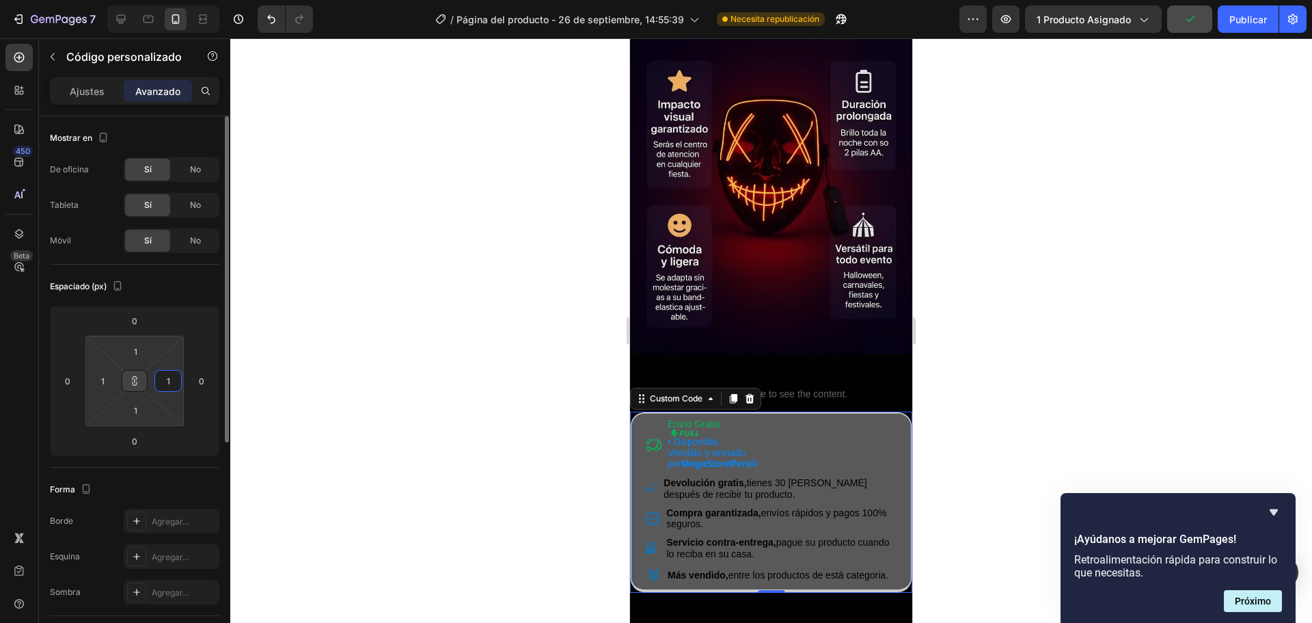
type input "10"
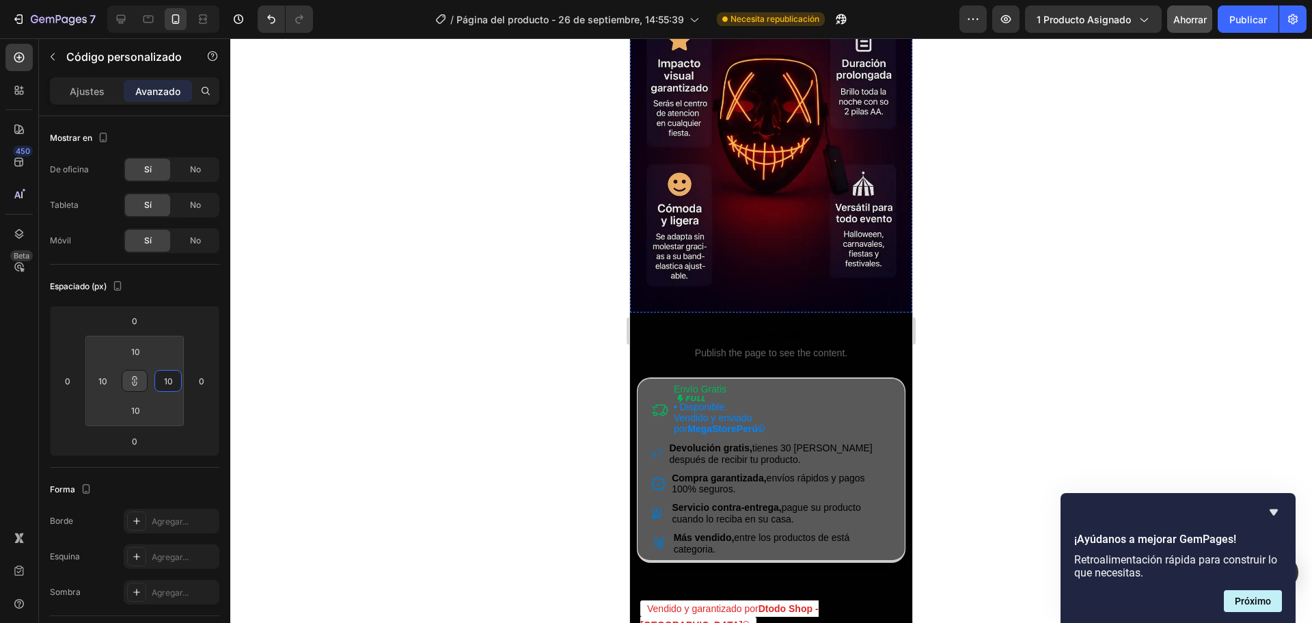
scroll to position [3144, 0]
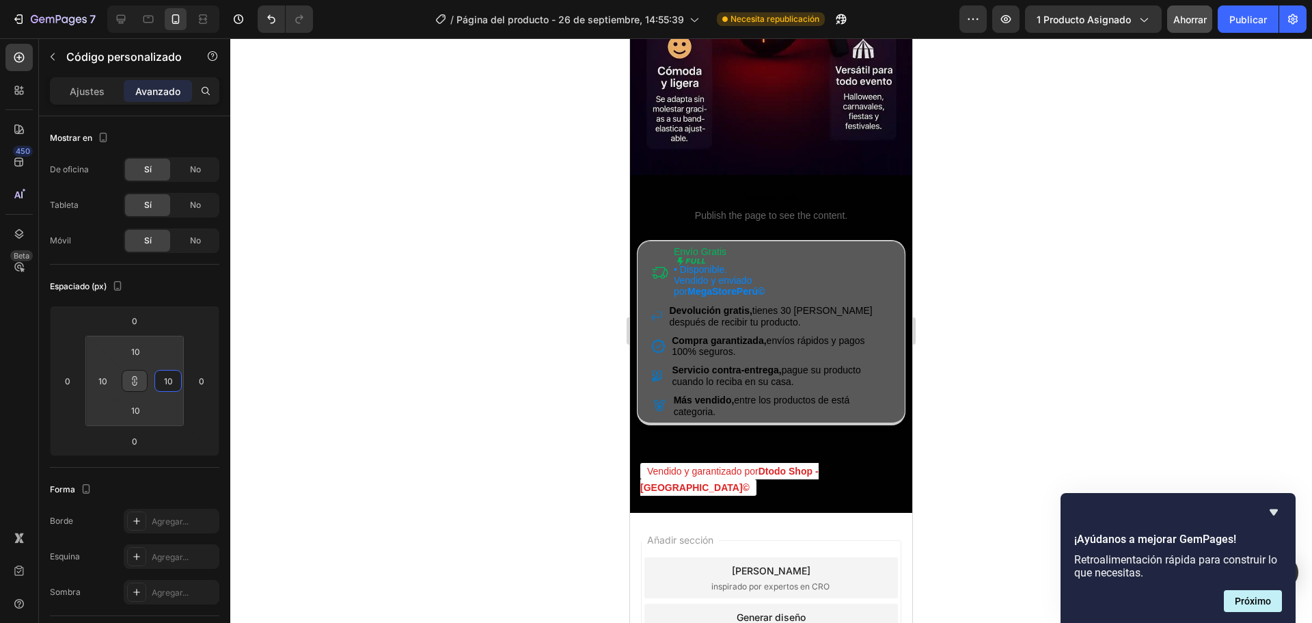
type input "10"
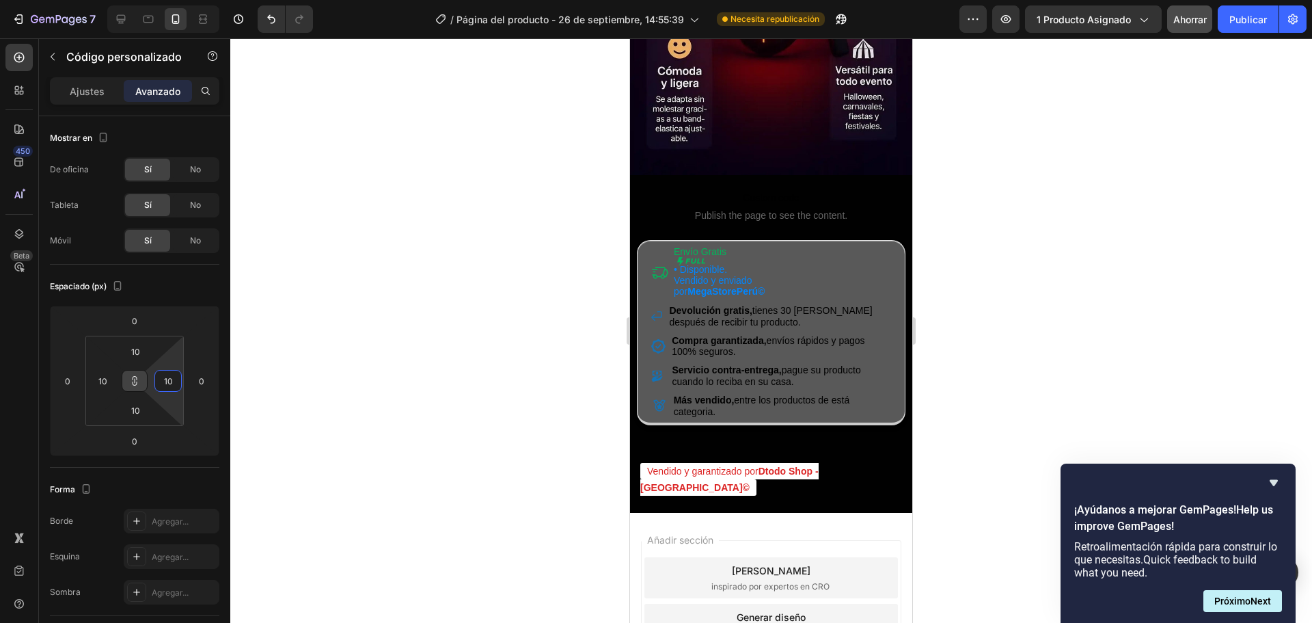
click at [686, 275] on span "Vendido y enviado por MegaStorePerú©" at bounding box center [719, 286] width 91 height 22
click at [87, 96] on font "Ajustes" at bounding box center [87, 91] width 35 height 12
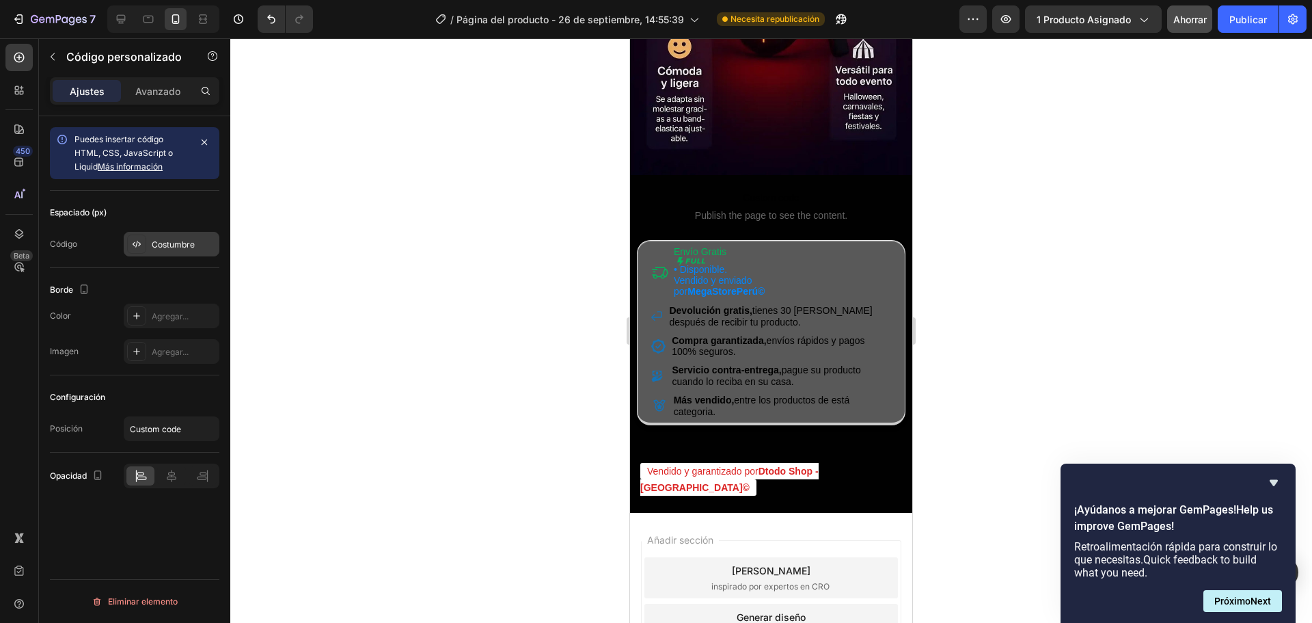
click at [159, 250] on div "Costumbre" at bounding box center [184, 245] width 64 height 12
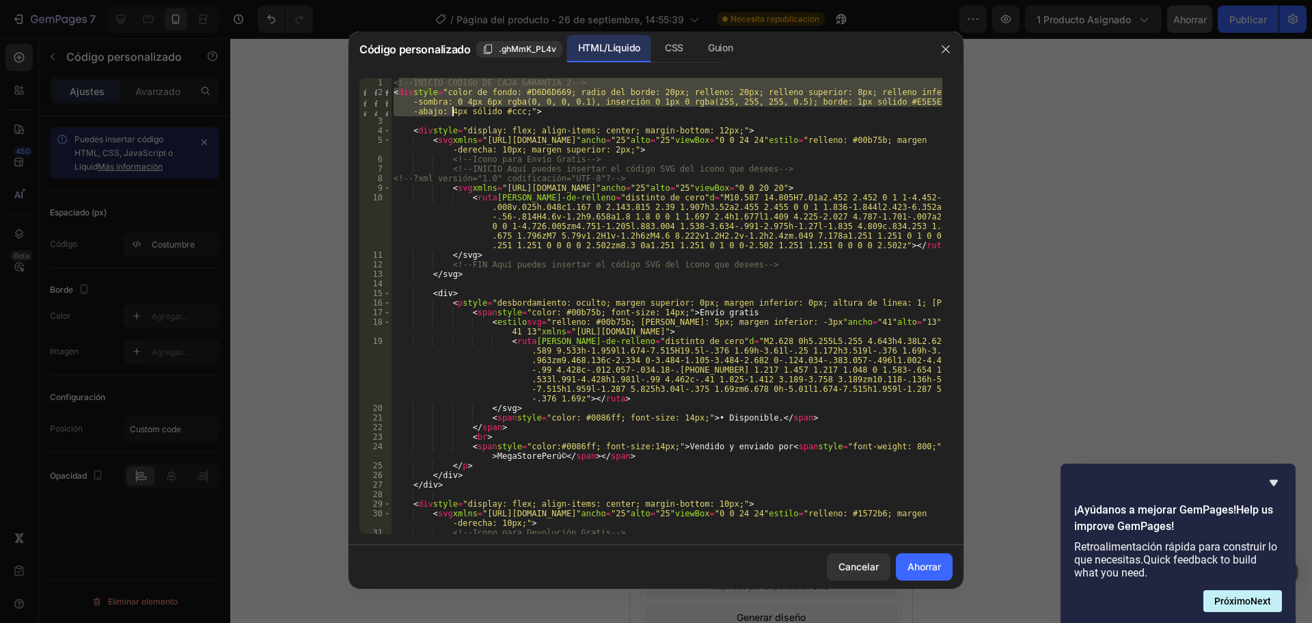
drag, startPoint x: 396, startPoint y: 83, endPoint x: 420, endPoint y: 95, distance: 26.0
click at [451, 108] on div "<!-- INICIO CODIGO DE CAJA GARANTIA 2 --> < div style = "color de fondo: #D6D6D…" at bounding box center [667, 315] width 552 height 475
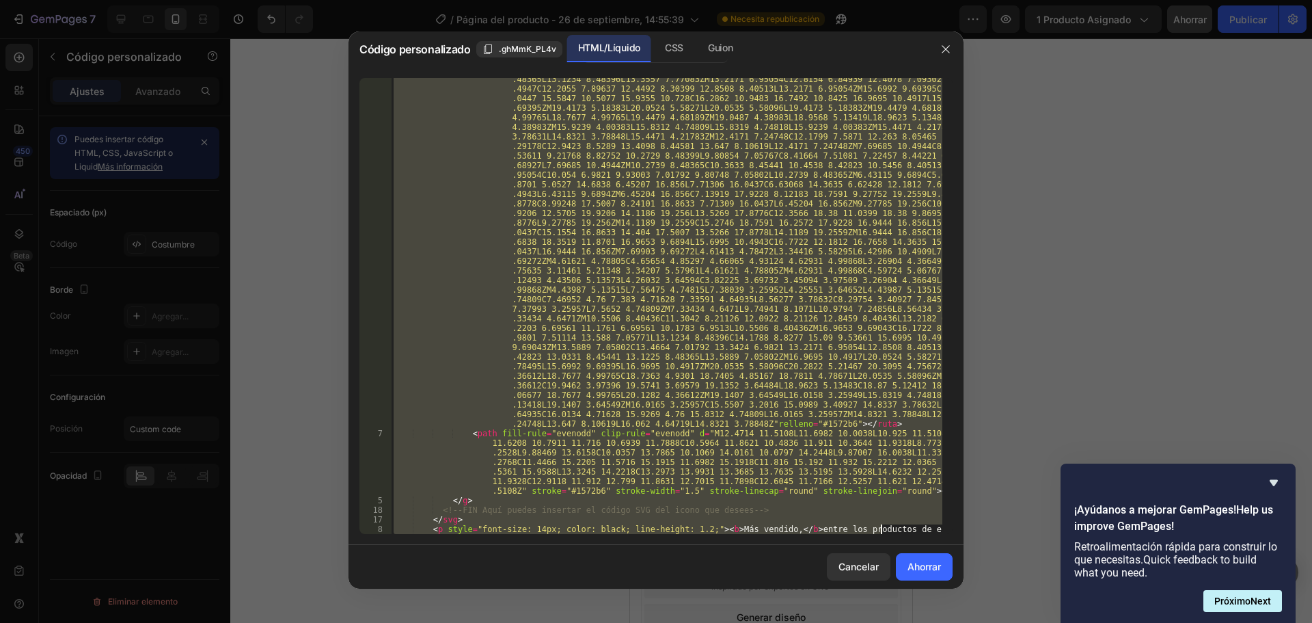
scroll to position [1362, 0]
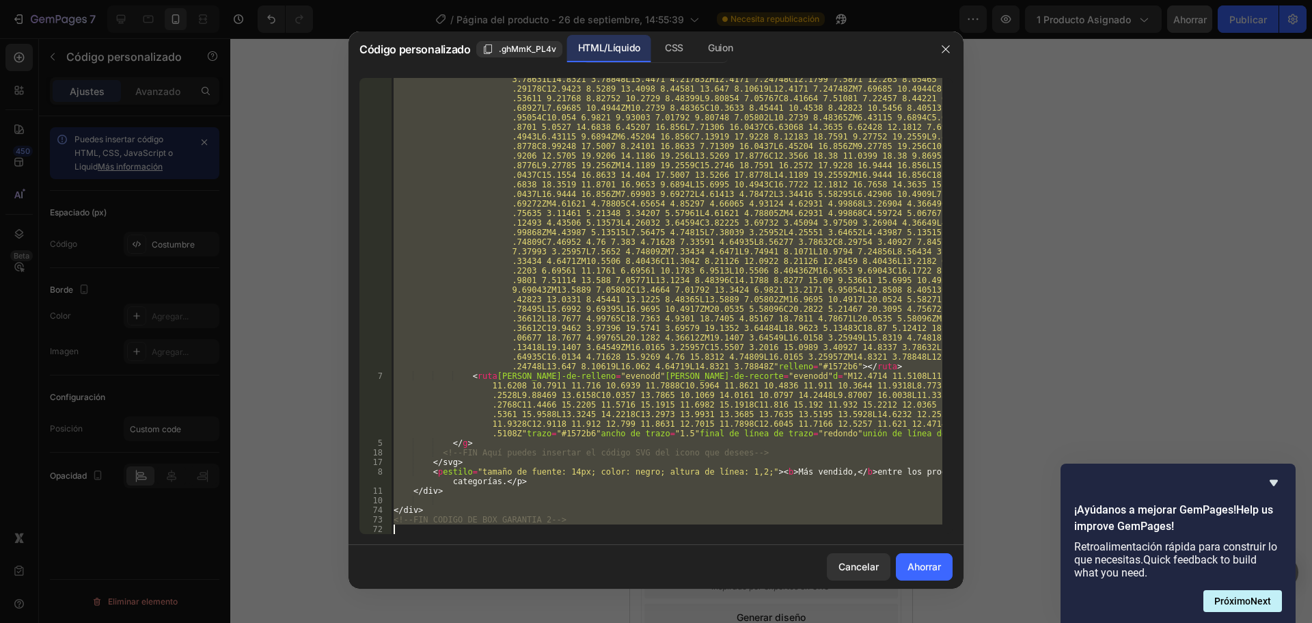
drag, startPoint x: 393, startPoint y: 81, endPoint x: 879, endPoint y: 611, distance: 718.8
click at [879, 611] on div "Código personalizado .ghMmK_PL4v HTML/Líquido CSS [PERSON_NAME] <!--INICIO CODI…" at bounding box center [656, 311] width 1312 height 623
type textarea "<!--FIN CODIGO DE BOX GARANTIA 2-->"
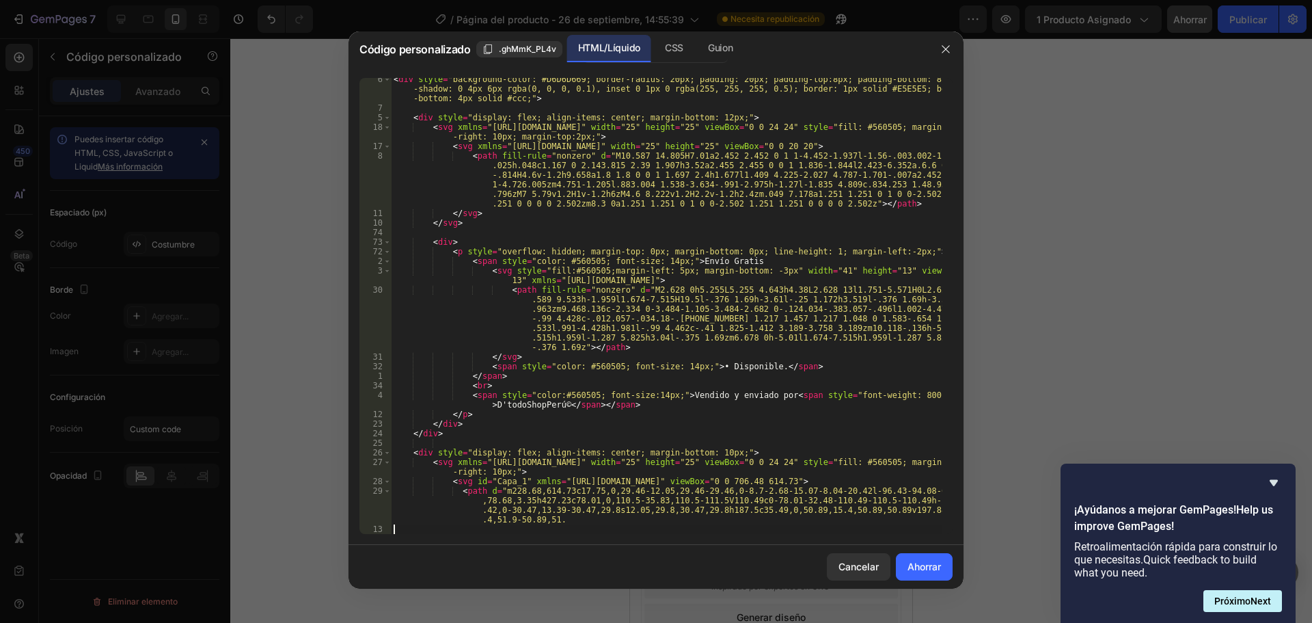
scroll to position [13, 0]
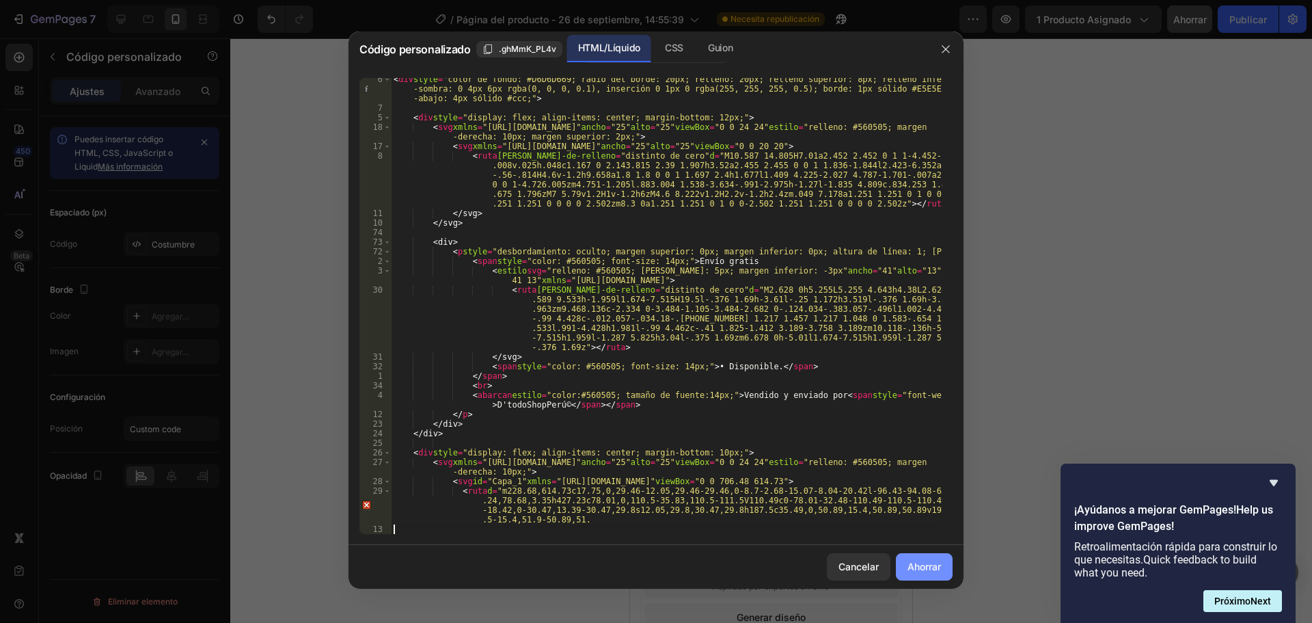
click at [914, 570] on font "Ahorrar" at bounding box center [924, 566] width 33 height 12
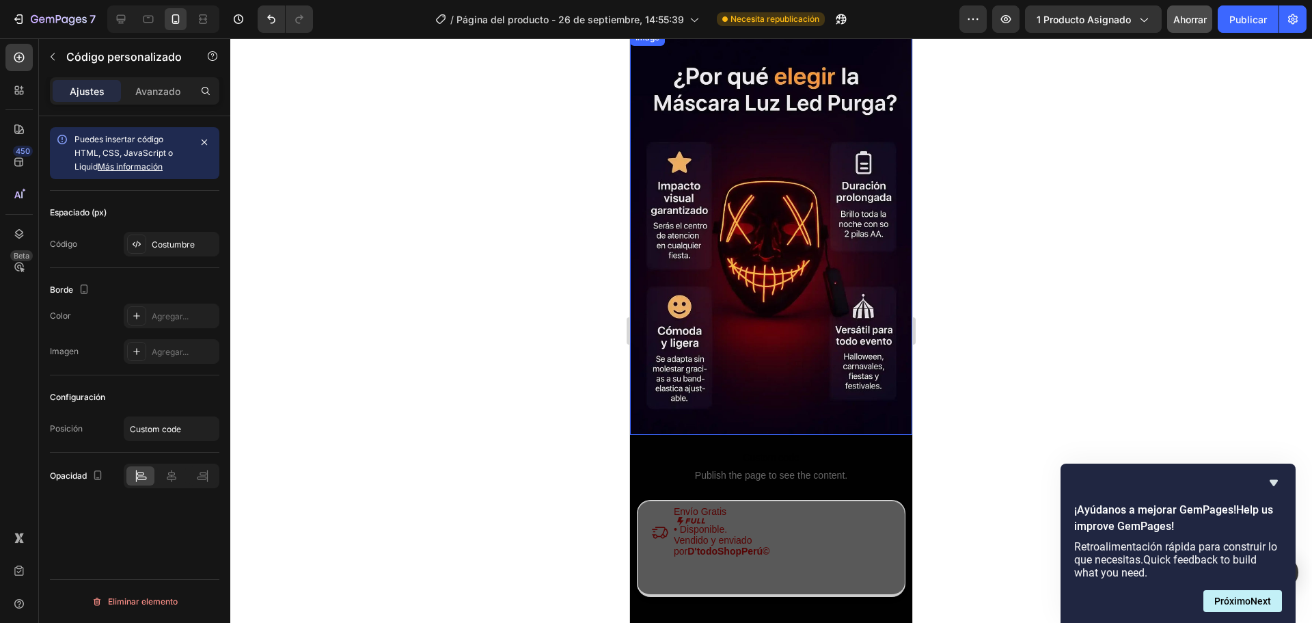
scroll to position [3008, 0]
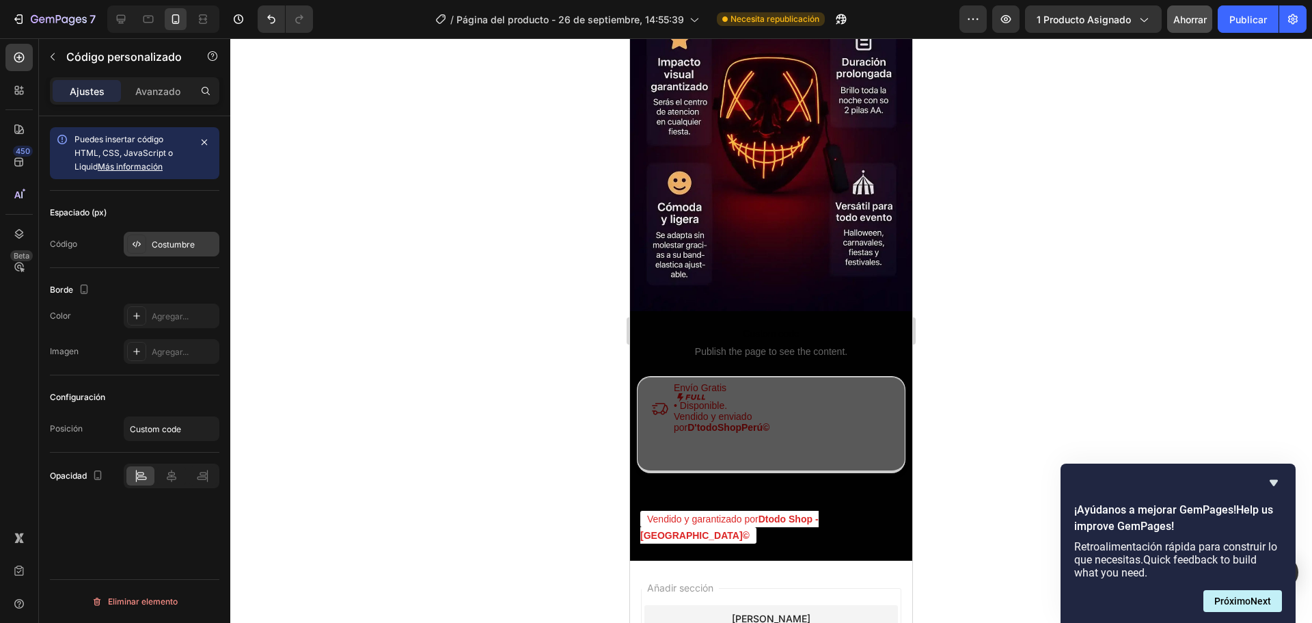
click at [168, 243] on font "Costumbre" at bounding box center [173, 244] width 43 height 10
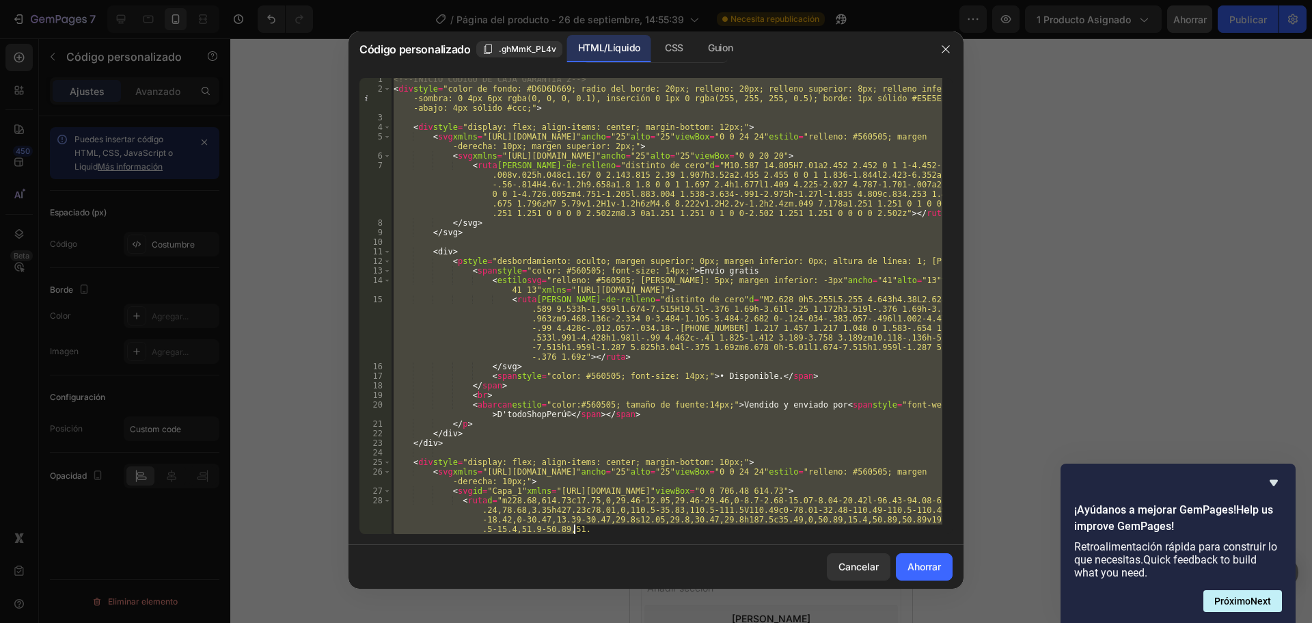
scroll to position [13, 0]
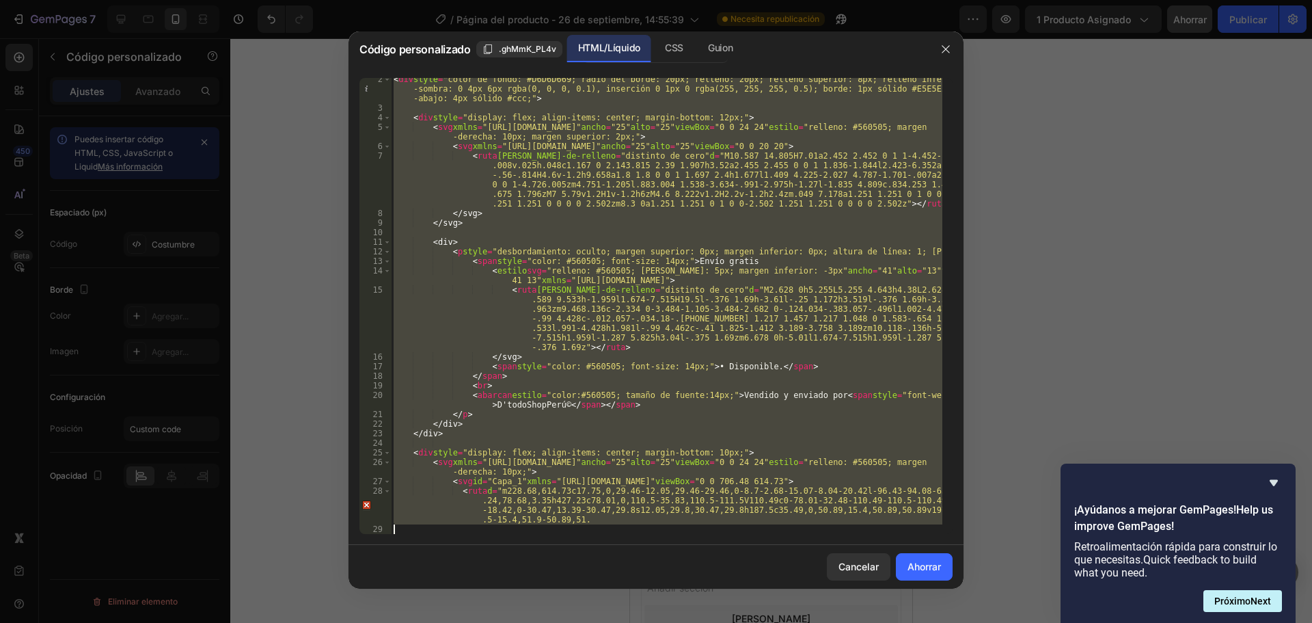
drag, startPoint x: 396, startPoint y: 86, endPoint x: 755, endPoint y: 556, distance: 591.5
click at [755, 556] on div "Código personalizado .ghMmK_PL4v HTML/Líquido CSS [PERSON_NAME] <!--INICIO CODI…" at bounding box center [656, 309] width 615 height 557
type textarea "<path d="m228.68,614.73c17.75,0,29.46-12.05,29.46-29.46,0-8.7-2.68-15.07-8.04-2…"
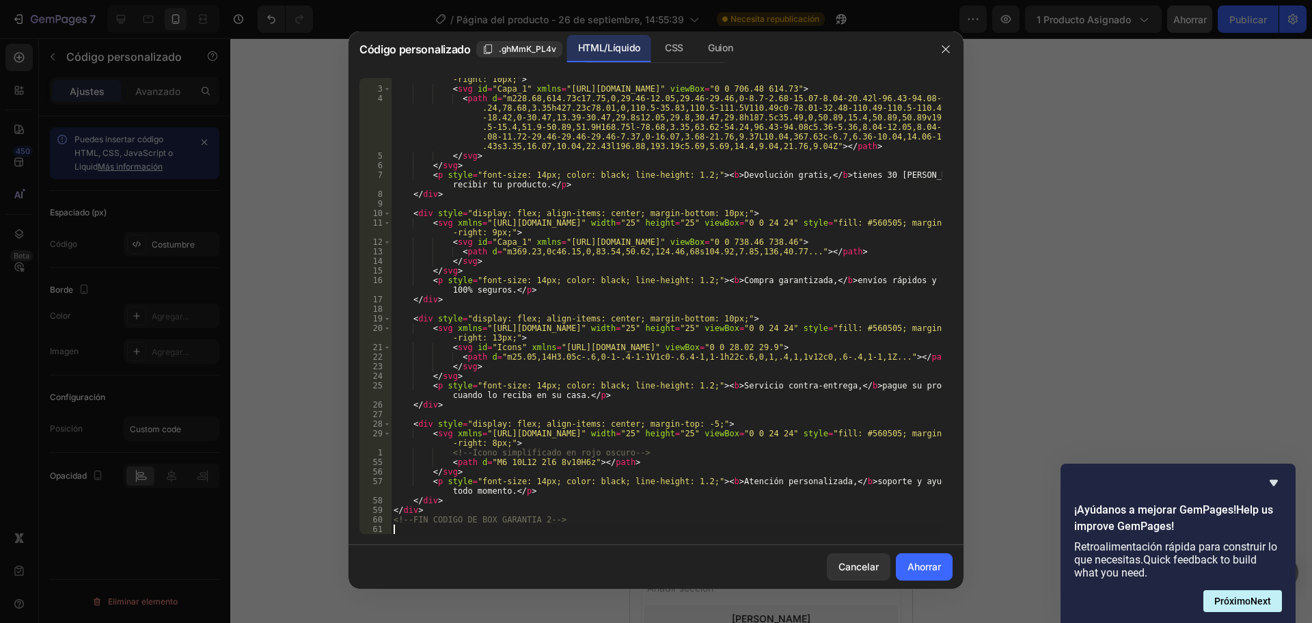
scroll to position [405, 0]
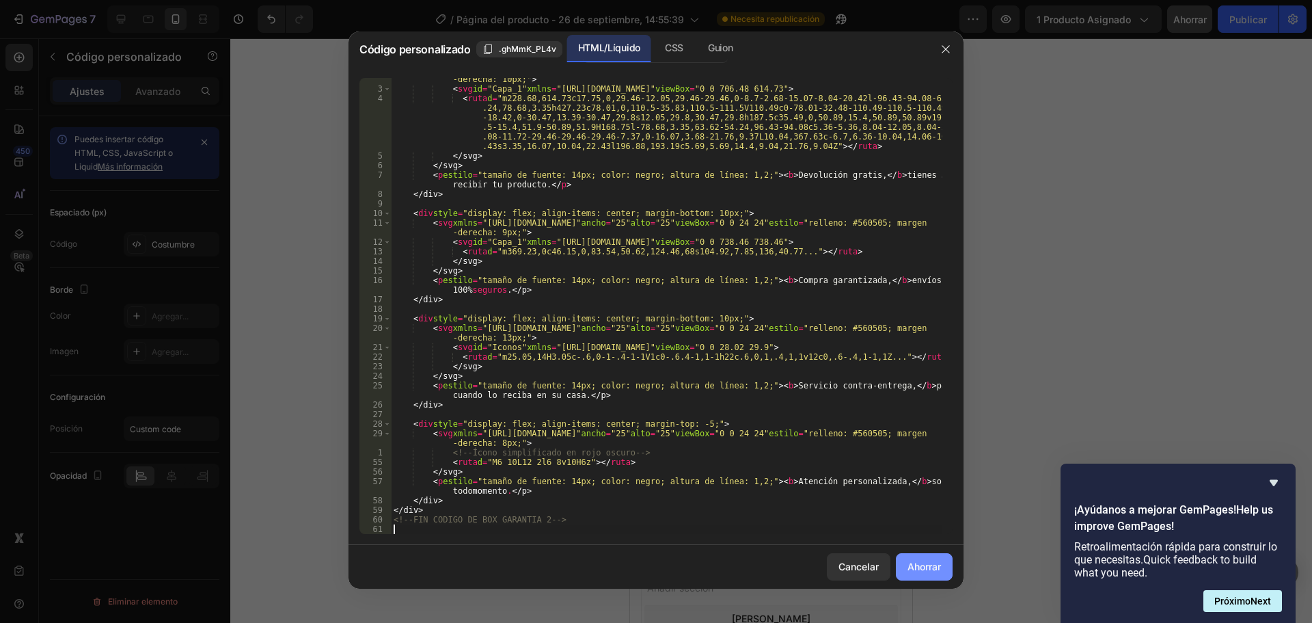
click at [921, 561] on font "Ahorrar" at bounding box center [924, 566] width 33 height 12
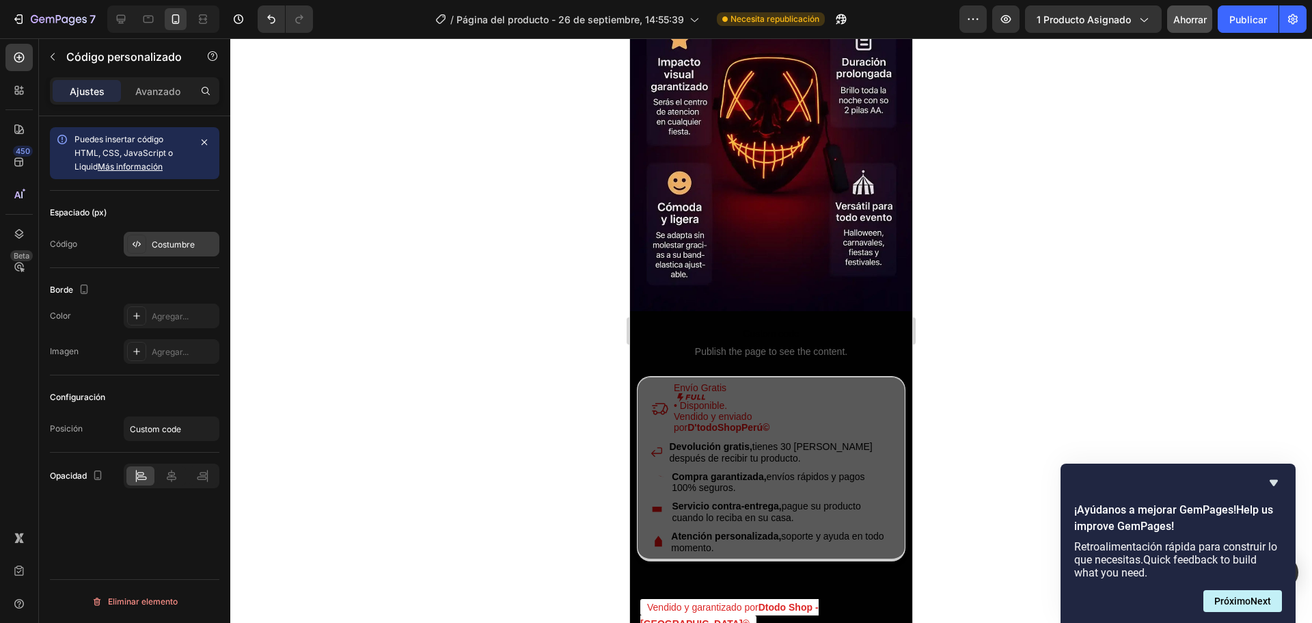
click at [157, 236] on div "Costumbre" at bounding box center [172, 244] width 96 height 25
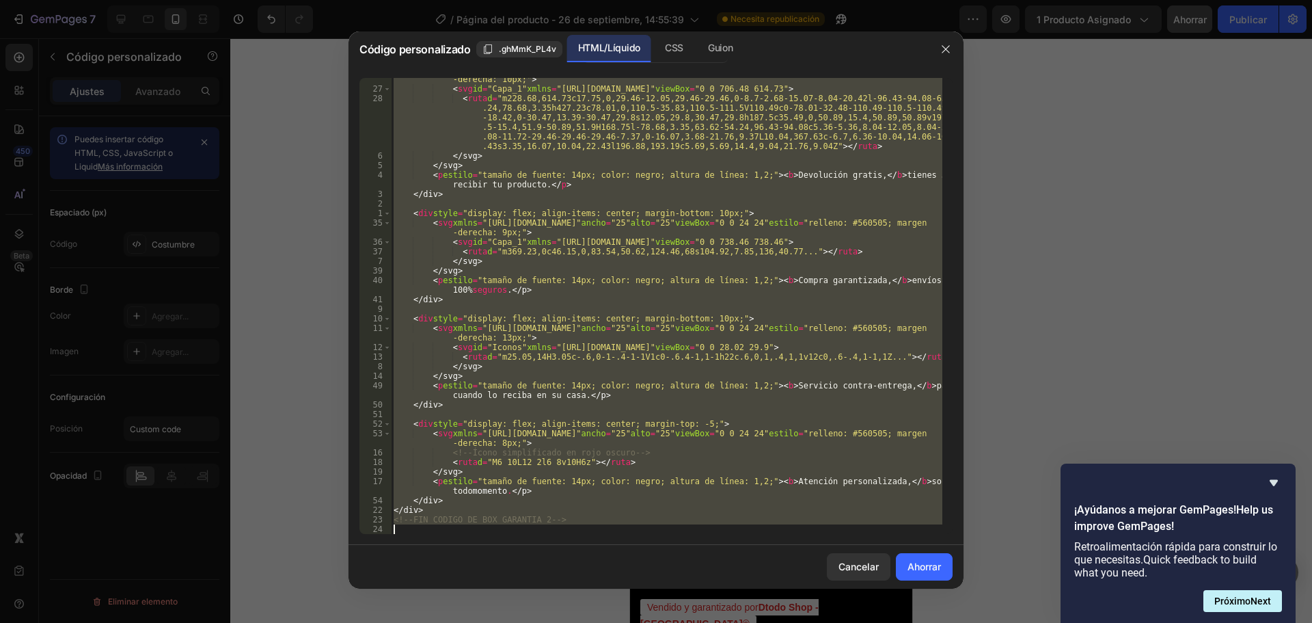
drag, startPoint x: 392, startPoint y: 81, endPoint x: 807, endPoint y: 539, distance: 618.9
click at [807, 539] on div "<!--INICIO CODIGO DE BOX GARANTIA 2--> 26 27 28 6 5 4 3 2 1 35 36 37 7 39 40 41…" at bounding box center [656, 306] width 615 height 478
type textarea "<!--FIN CODIGO DE BOX GARANTIA 2-->"
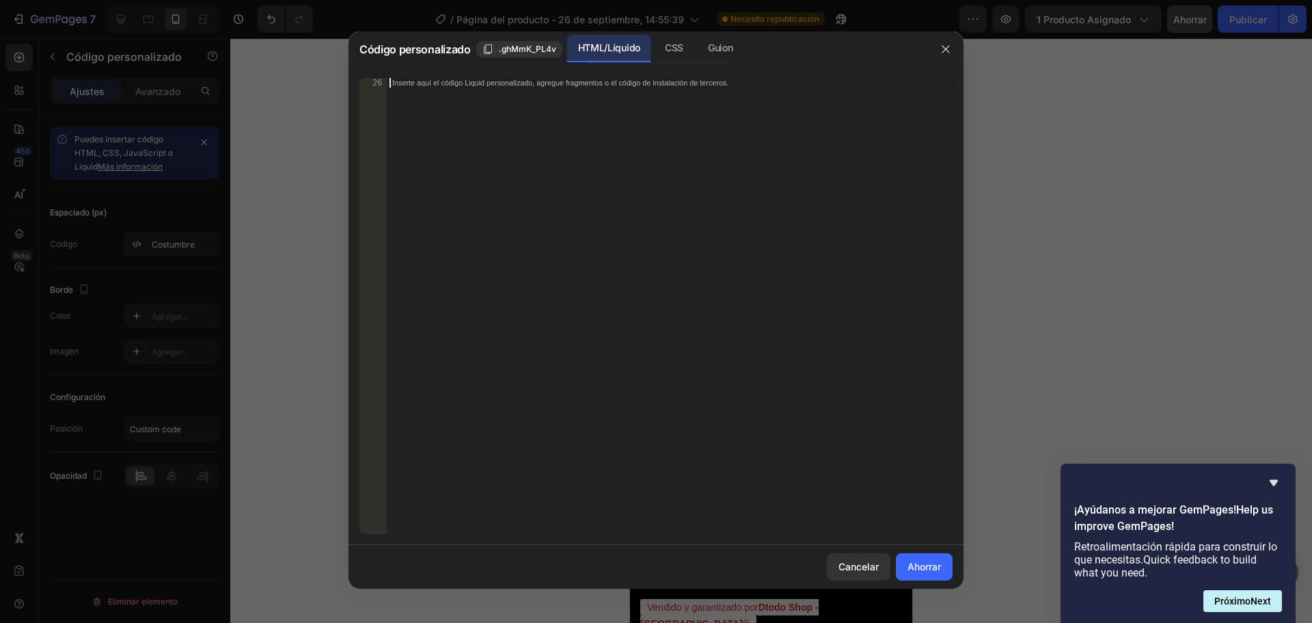
scroll to position [1353, 0]
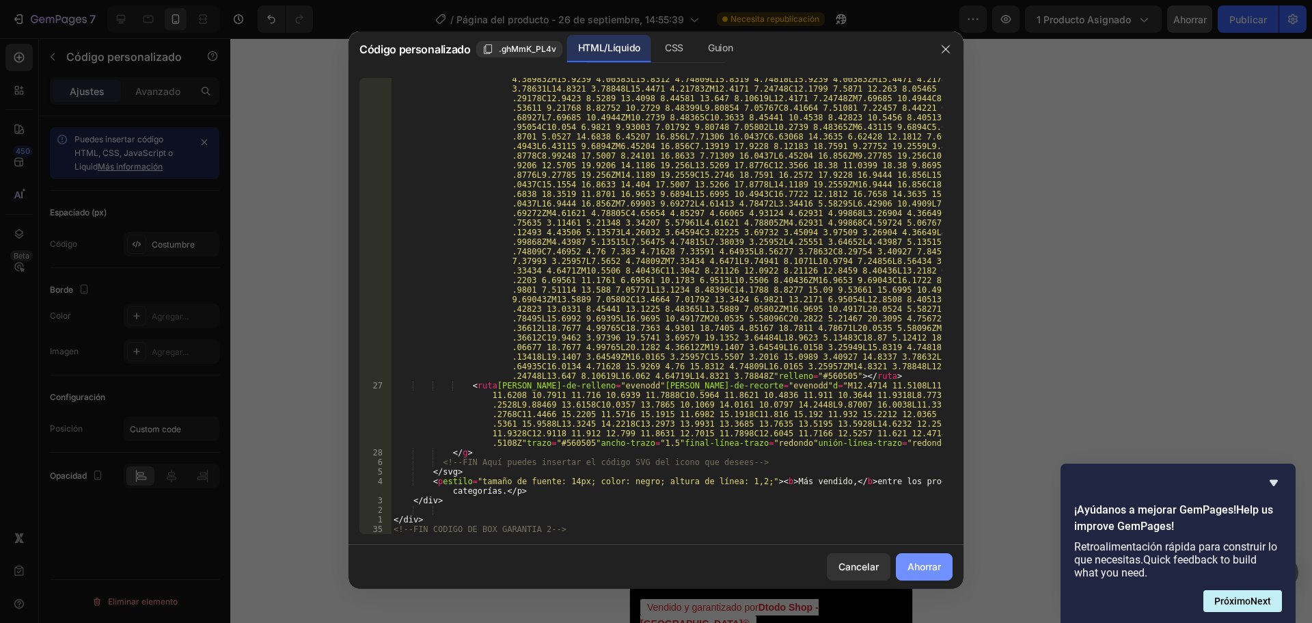
click at [910, 561] on font "Ahorrar" at bounding box center [924, 566] width 33 height 12
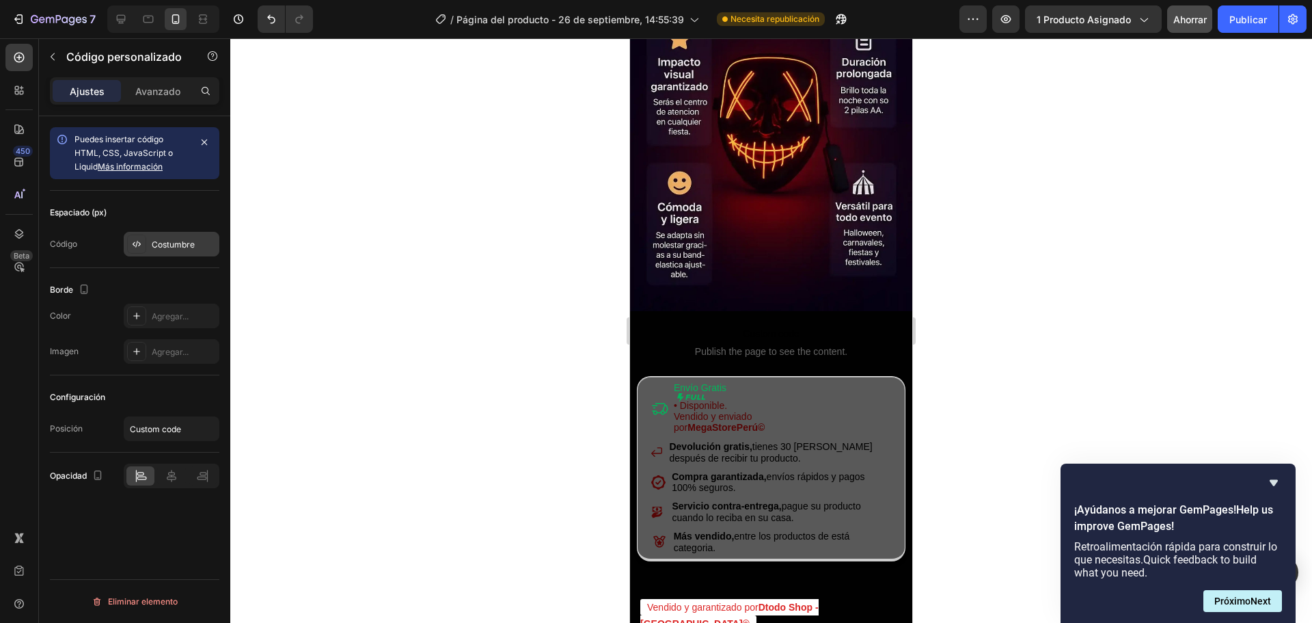
click at [159, 252] on div "Costumbre" at bounding box center [172, 244] width 96 height 25
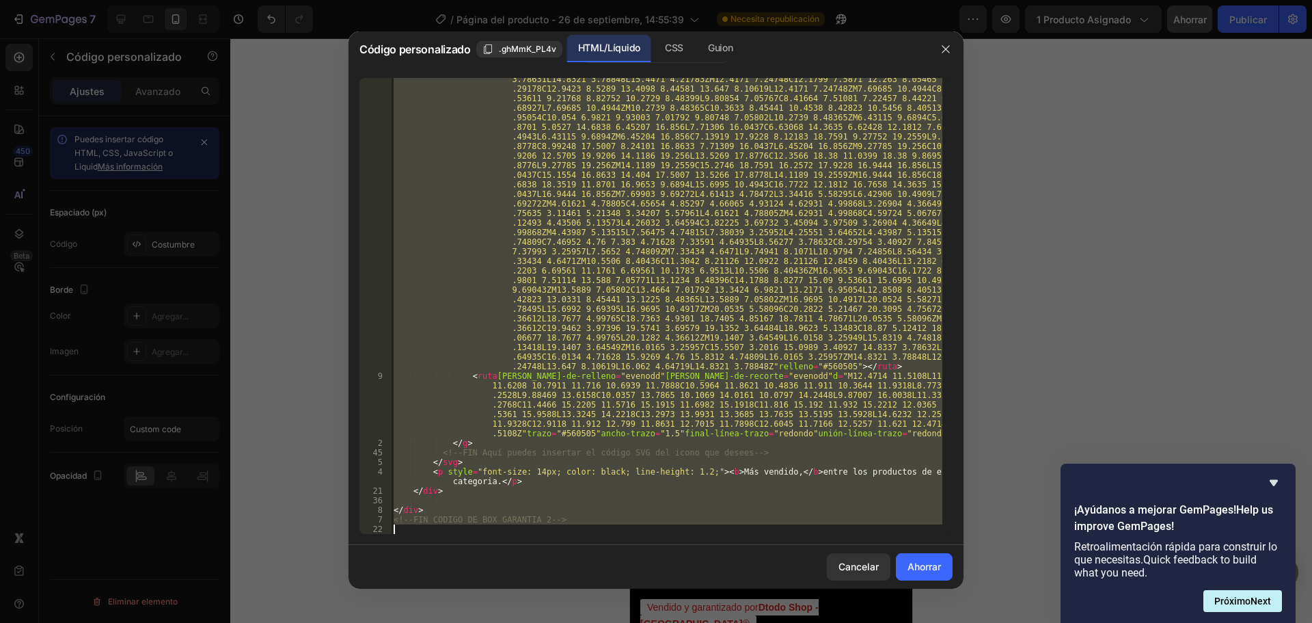
scroll to position [1362, 0]
drag, startPoint x: 396, startPoint y: 83, endPoint x: 809, endPoint y: 565, distance: 635.0
click at [809, 565] on div "Código personalizado .ghMmK_PL4v HTML/Líquido CSS [PERSON_NAME] <!--INICIO CODI…" at bounding box center [656, 309] width 615 height 557
type textarea "<"
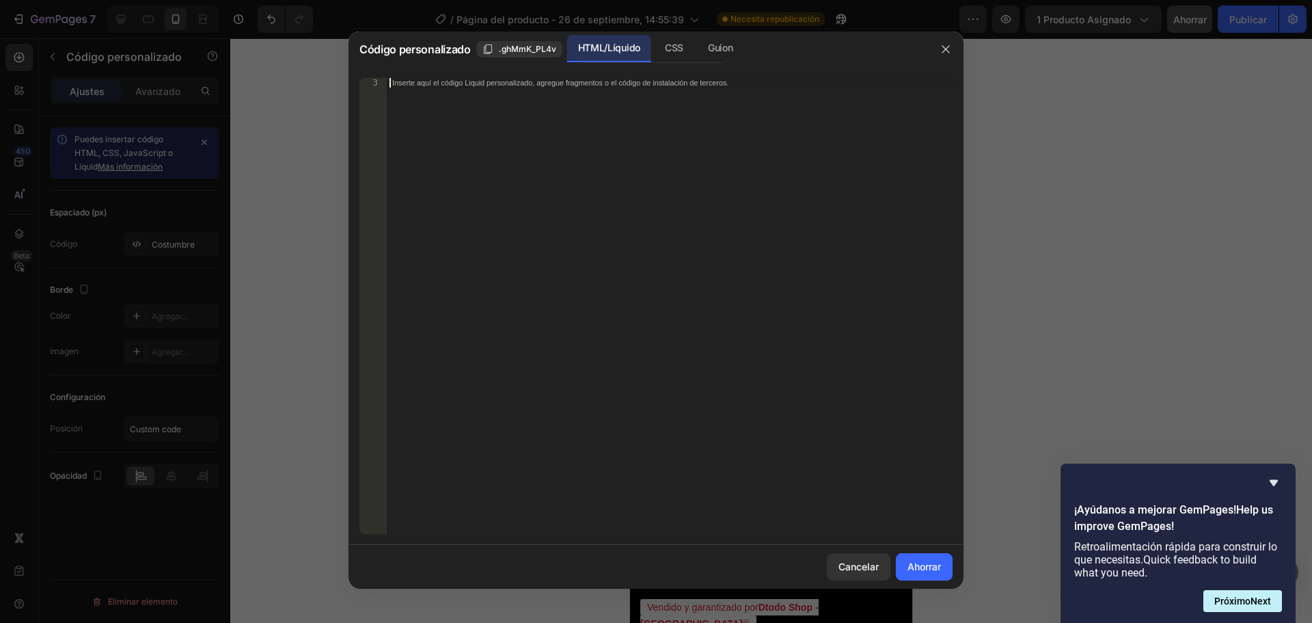
paste textarea "<!--FIN CODIGO DE BOX GARANTIA 2-->"
type textarea "<!--FIN CODIGO DE BOX GARANTIA 2-->"
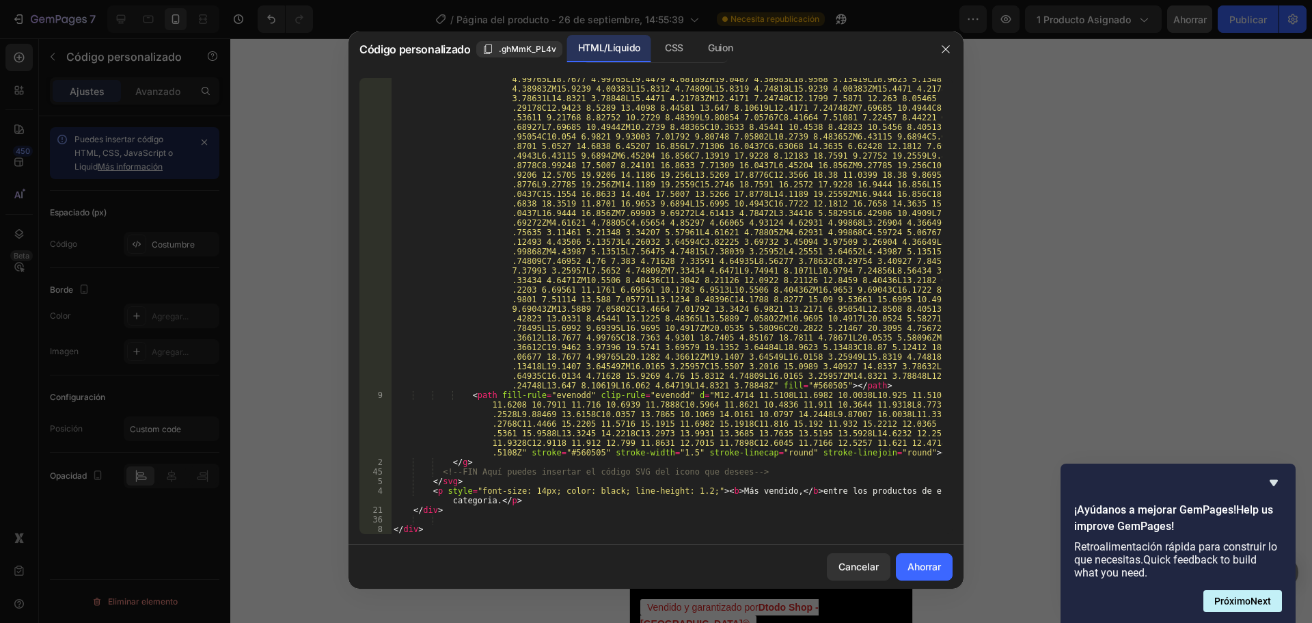
scroll to position [1343, 0]
click at [943, 566] on button "Ahorrar" at bounding box center [924, 566] width 57 height 27
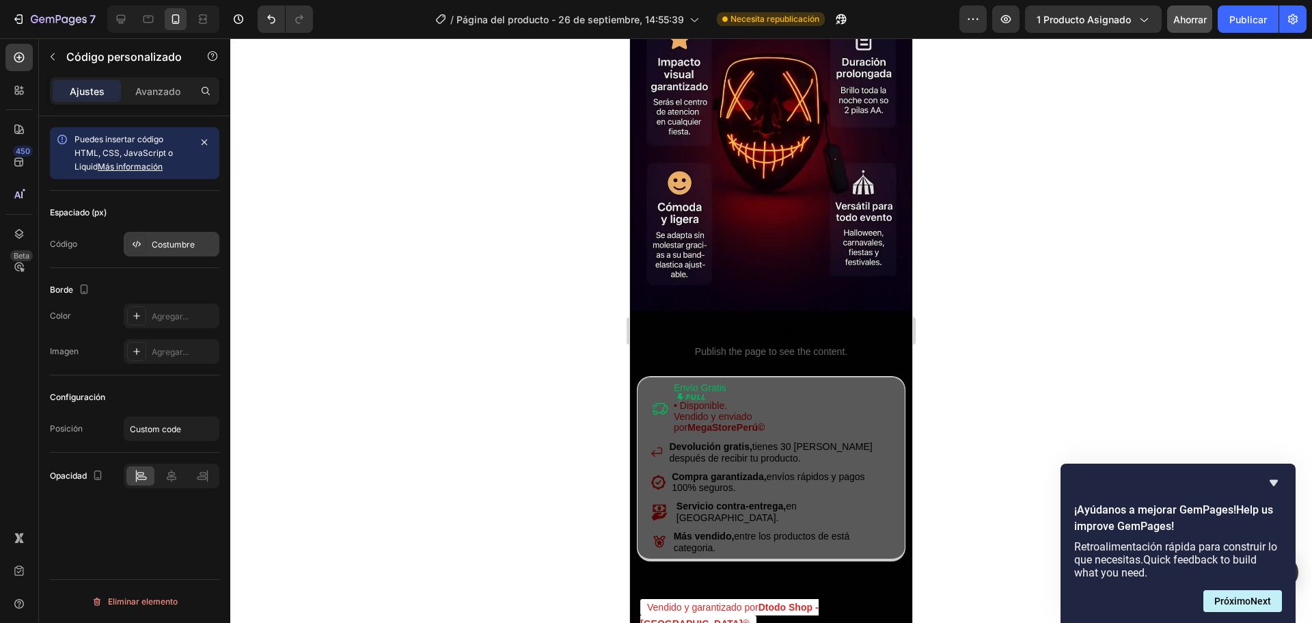
click at [157, 245] on font "Costumbre" at bounding box center [173, 244] width 43 height 10
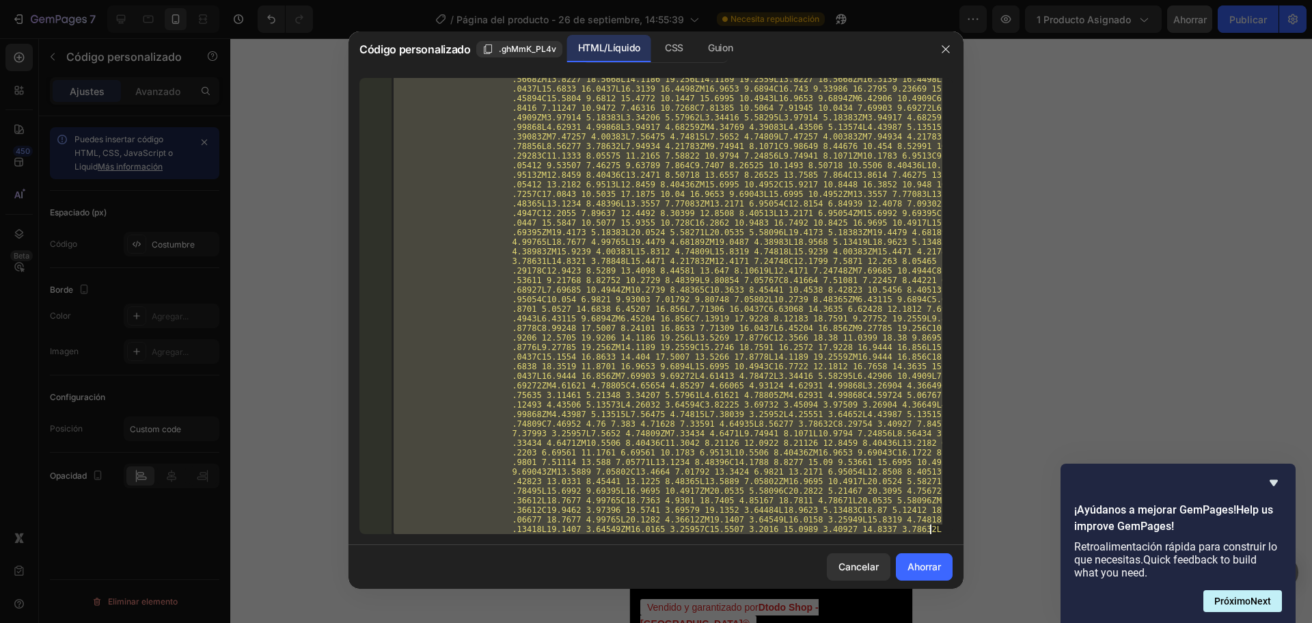
scroll to position [1353, 0]
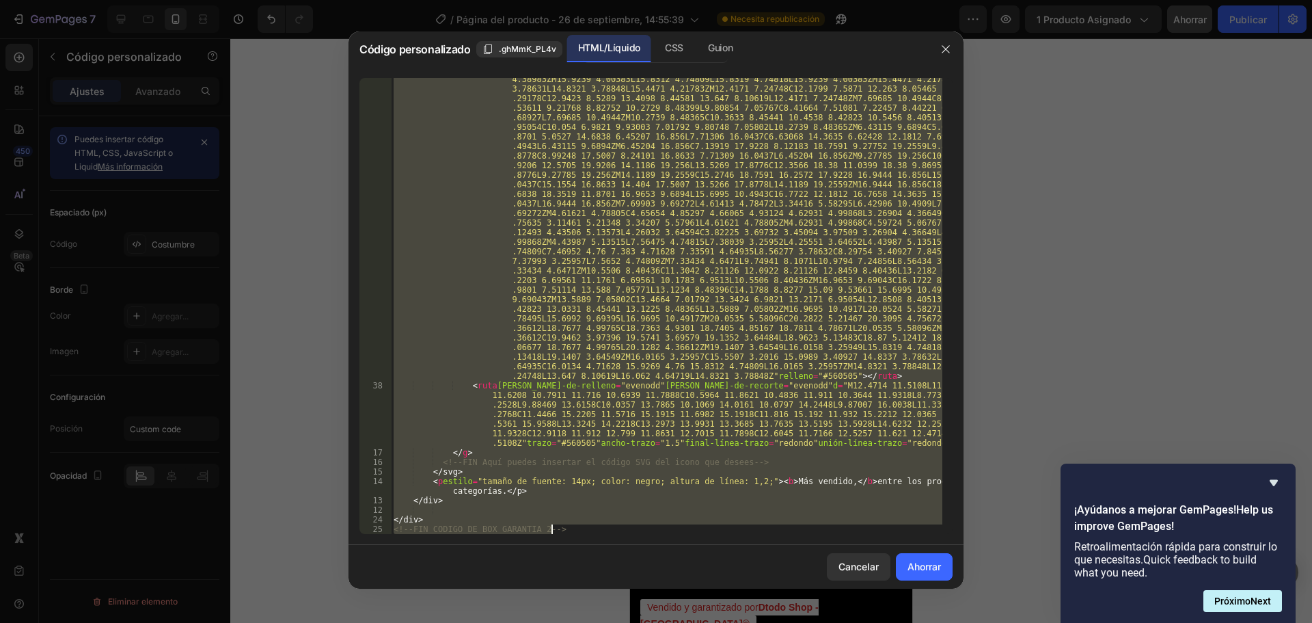
drag, startPoint x: 392, startPoint y: 83, endPoint x: 952, endPoint y: 655, distance: 800.4
click at [952, 0] on html "7 Historial de versiones / Página del producto - 26 de septiembre, 14:55:39 Nec…" at bounding box center [656, 0] width 1312 height 0
type textarea "</div> <!--FIN CODIGO DE BOX GARANTIA 2-->"
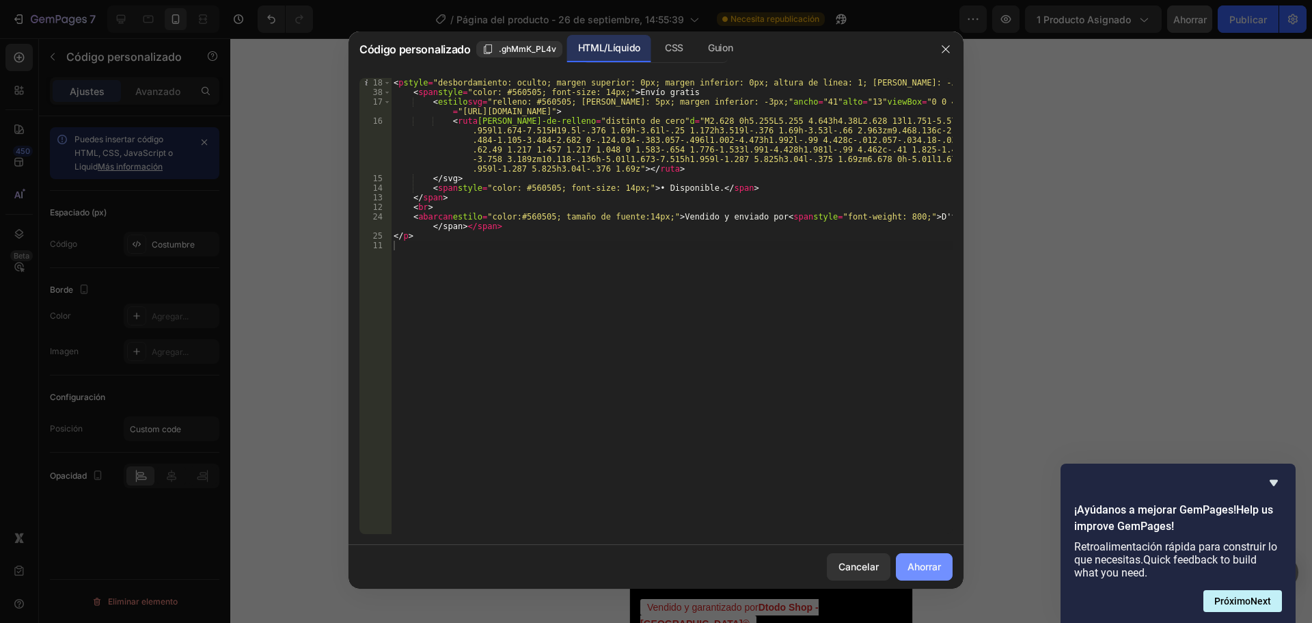
click at [919, 560] on font "Ahorrar" at bounding box center [924, 566] width 33 height 14
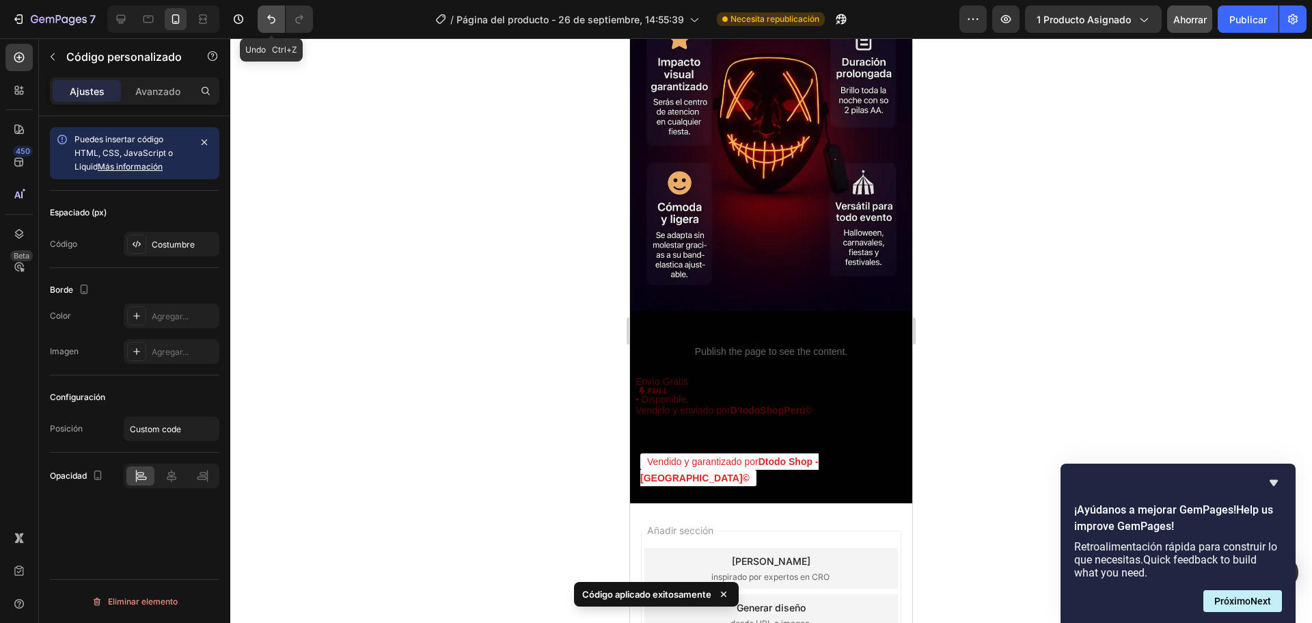
click at [269, 18] on icon "Deshacer/Rehacer" at bounding box center [271, 19] width 8 height 9
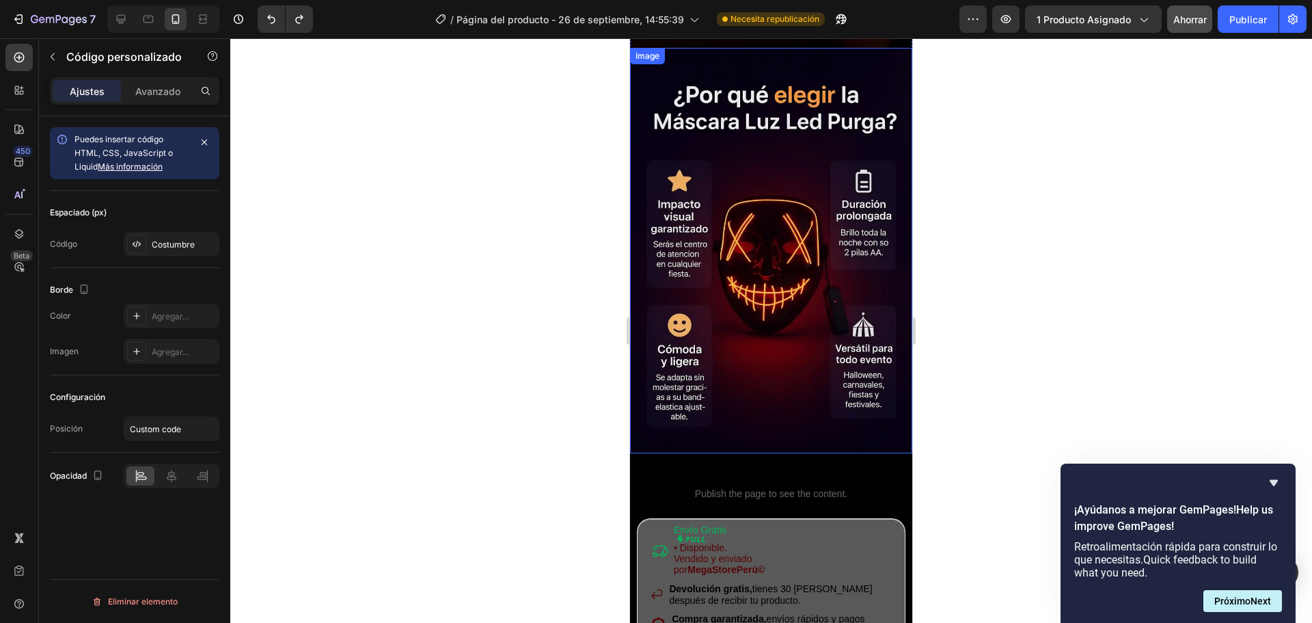
scroll to position [2940, 0]
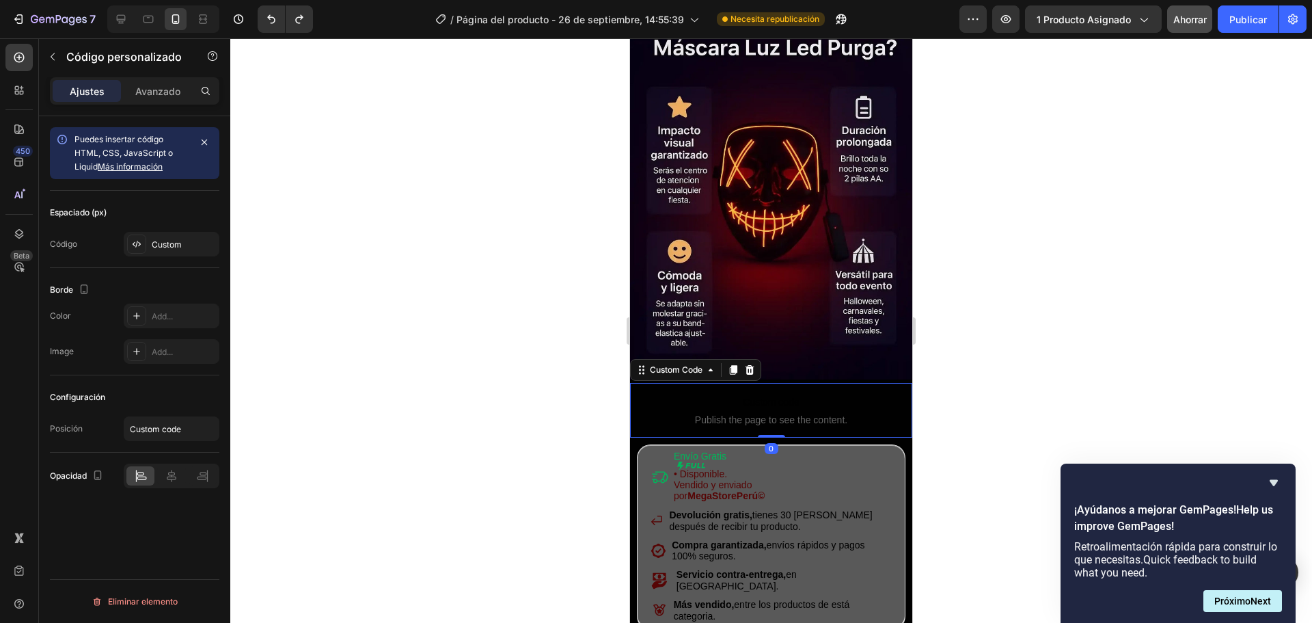
click at [784, 383] on p "Custom code Publish the page to see the content." at bounding box center [771, 410] width 282 height 55
drag, startPoint x: 191, startPoint y: 92, endPoint x: 198, endPoint y: 117, distance: 26.4
click at [190, 92] on div "Avanzado" at bounding box center [158, 91] width 68 height 22
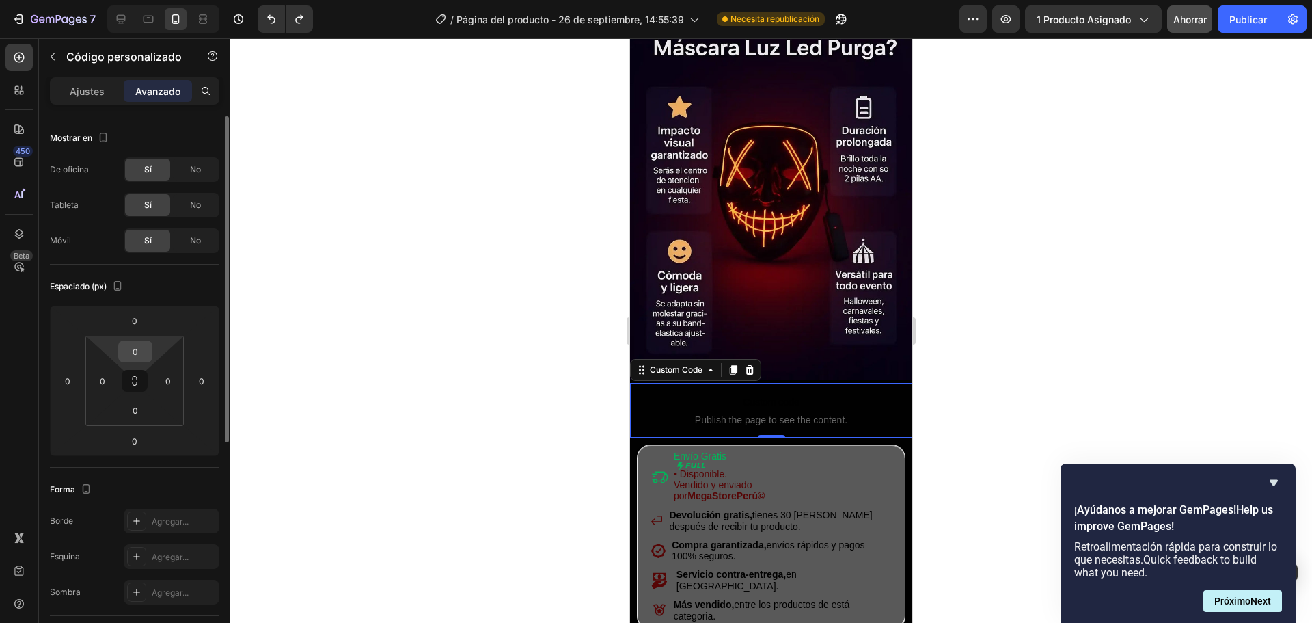
click at [133, 351] on input "0" at bounding box center [135, 351] width 27 height 21
type input "1"
click at [997, 347] on div at bounding box center [771, 330] width 1082 height 584
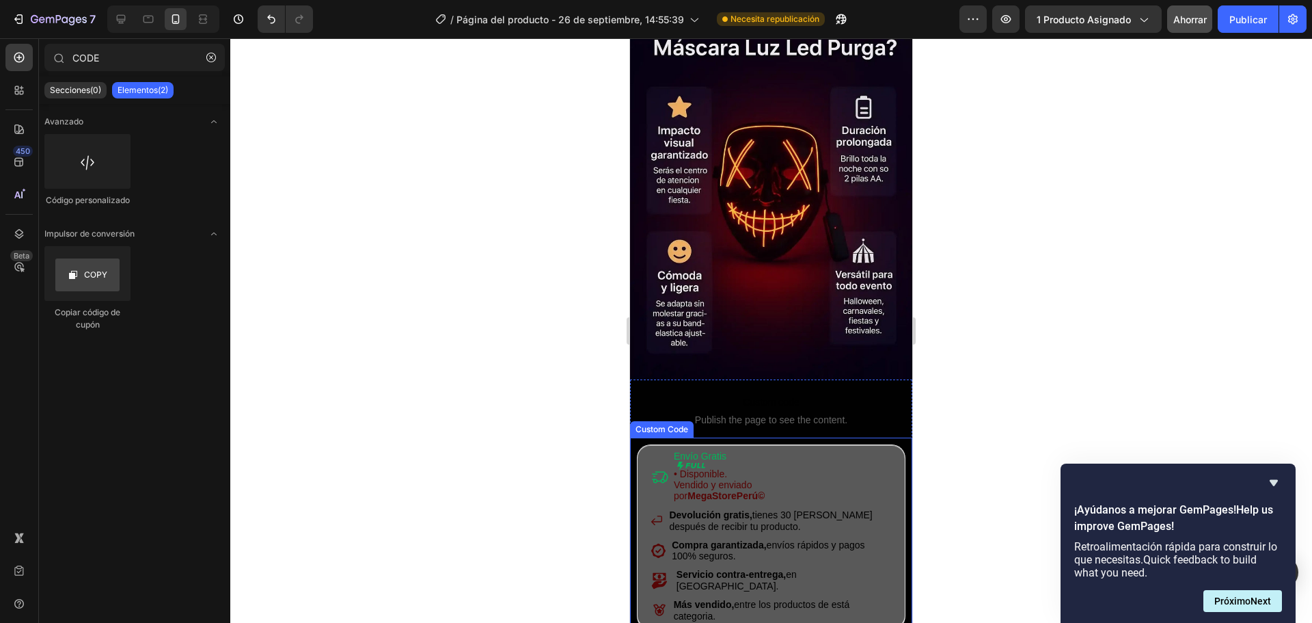
click at [865, 450] on div "Envío Gratis • Disponible. [PERSON_NAME] y enviado por MegaStorePerú©" at bounding box center [771, 475] width 240 height 51
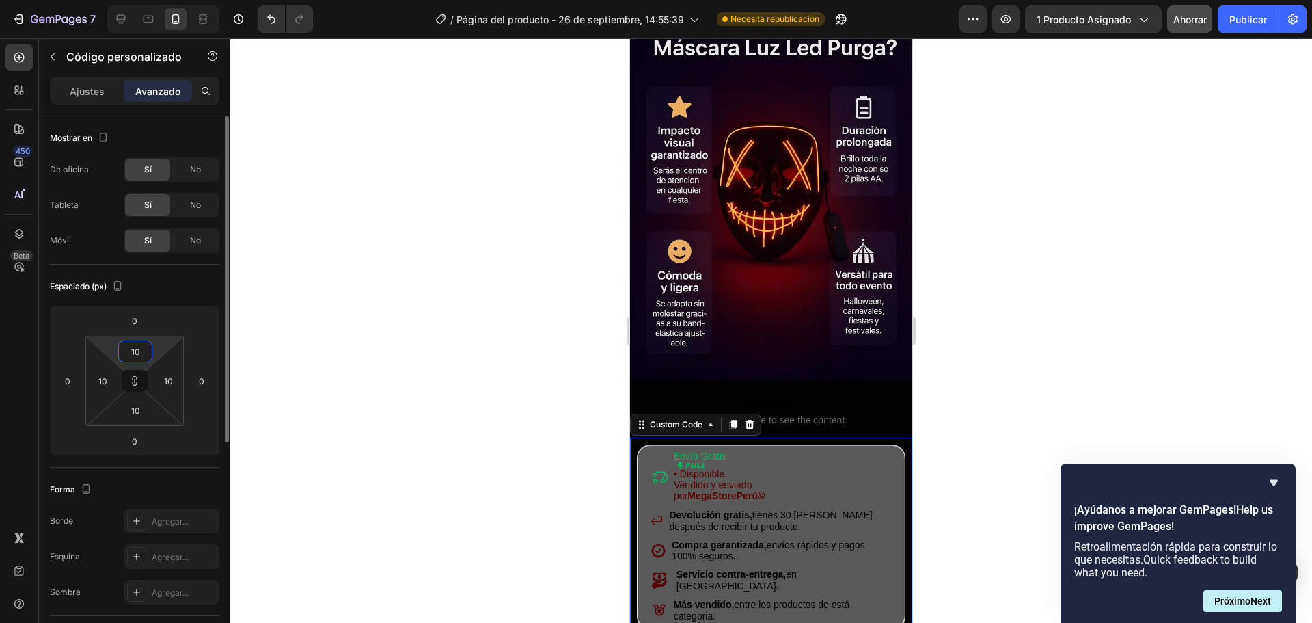
click at [141, 351] on input "10" at bounding box center [135, 351] width 27 height 21
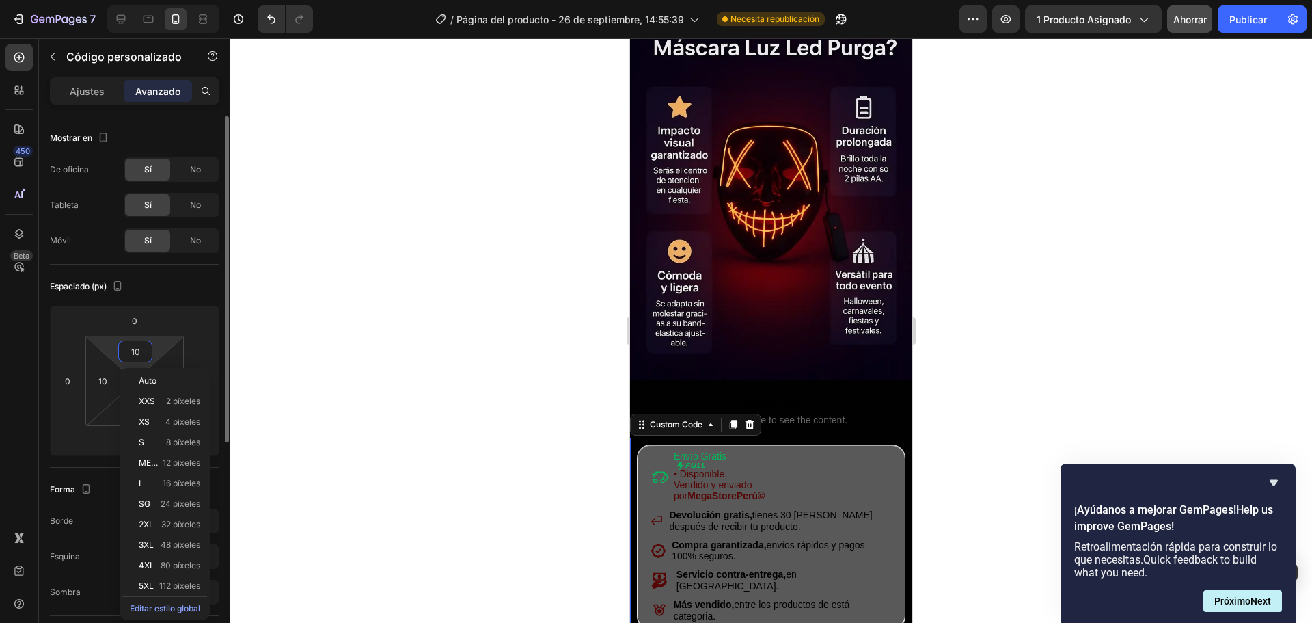
type input "2"
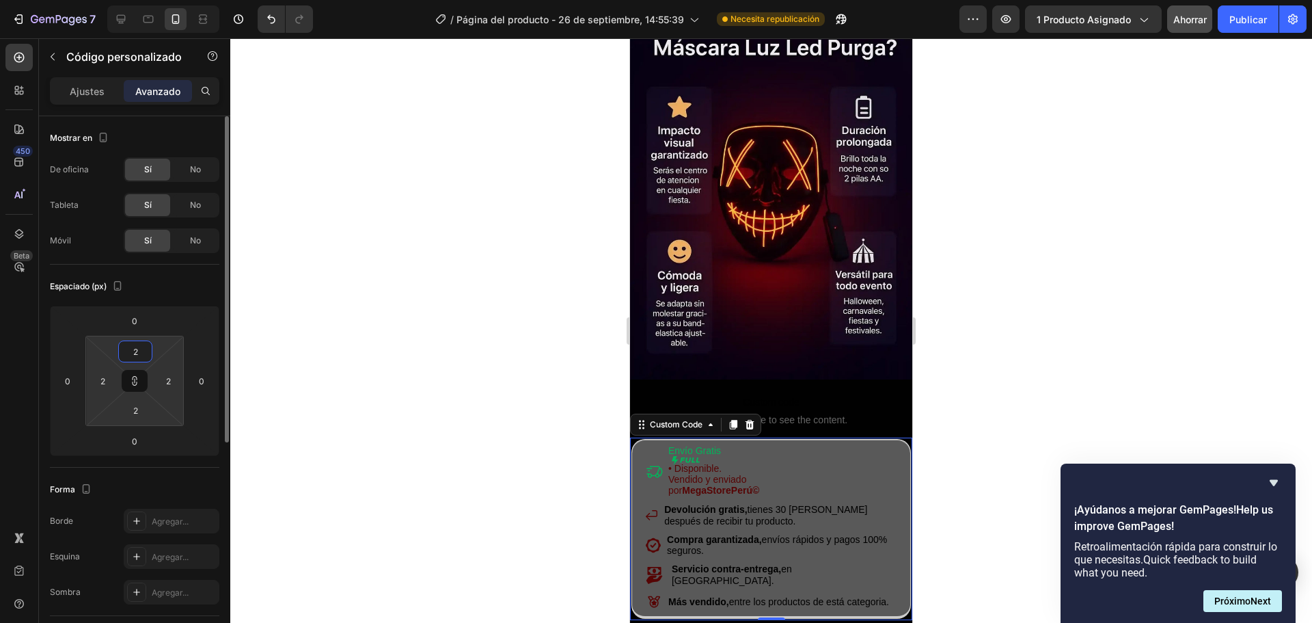
type input "20"
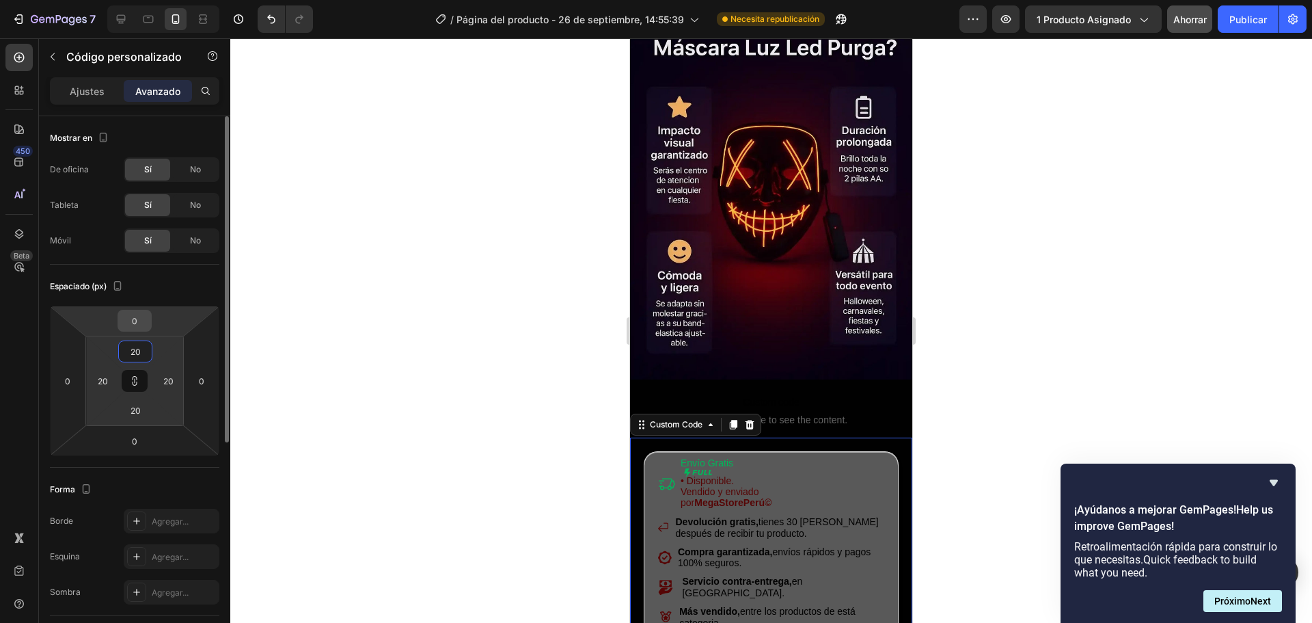
type input "20"
click at [137, 321] on input "0" at bounding box center [134, 320] width 27 height 21
click at [138, 328] on input "0" at bounding box center [134, 320] width 27 height 21
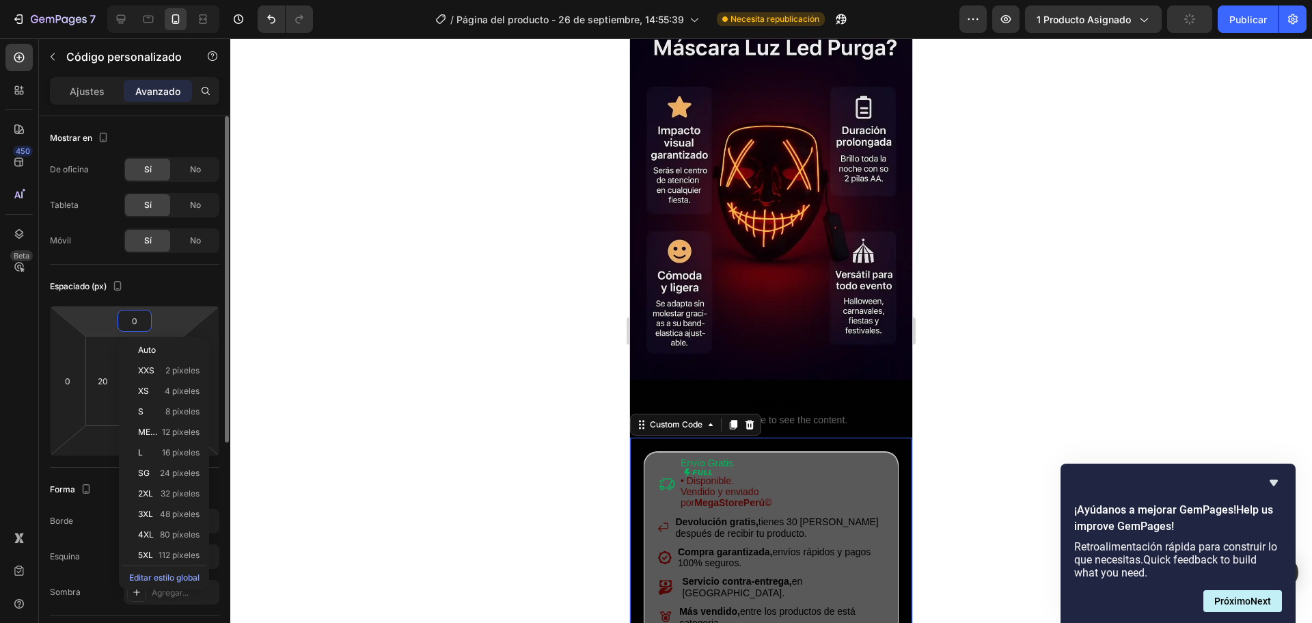
type input "1"
type input "10"
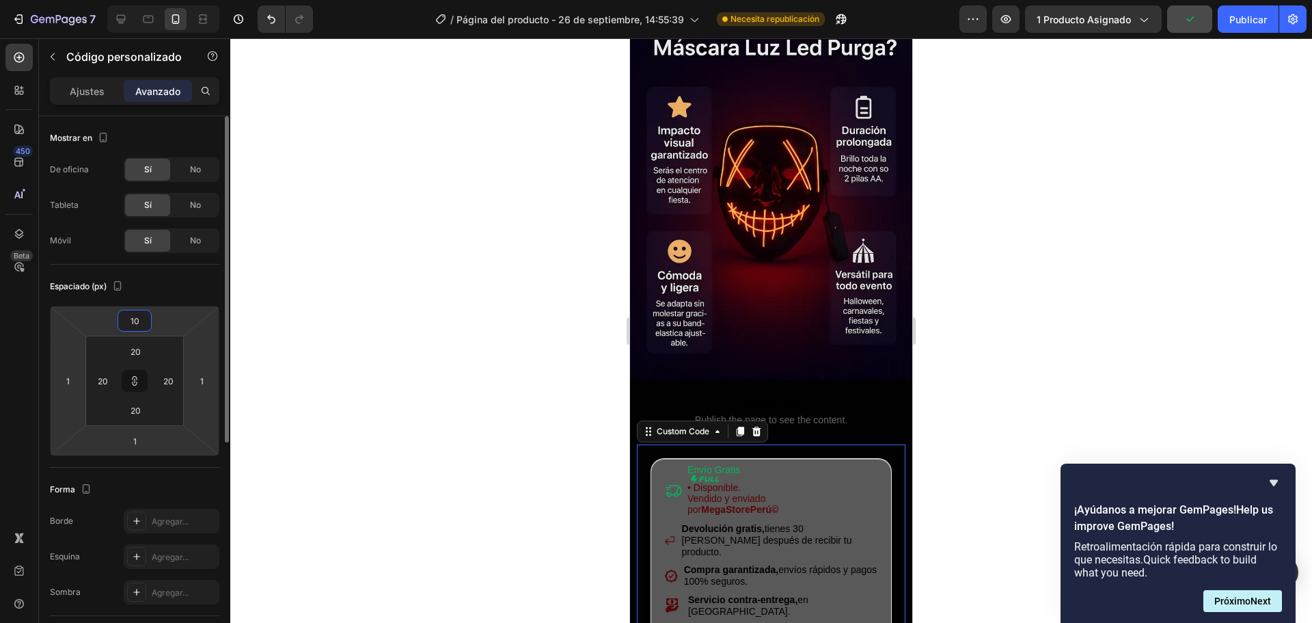
type input "10"
click at [200, 379] on input "10" at bounding box center [201, 380] width 21 height 21
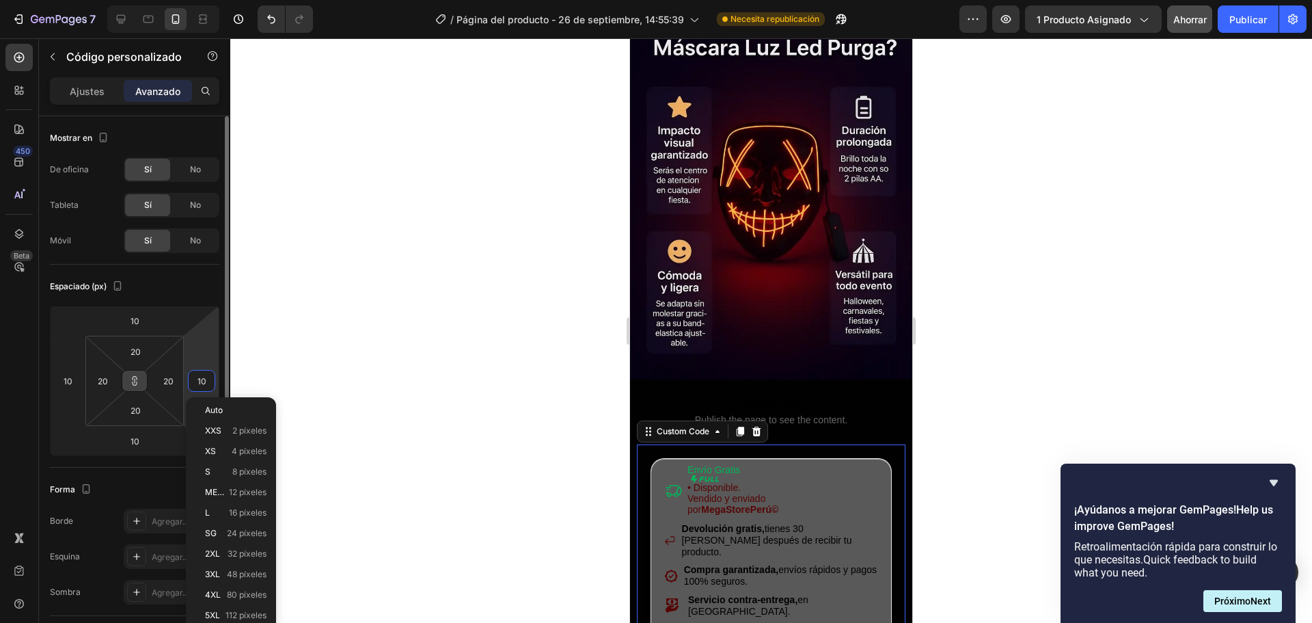
click at [135, 384] on icon at bounding box center [134, 380] width 11 height 11
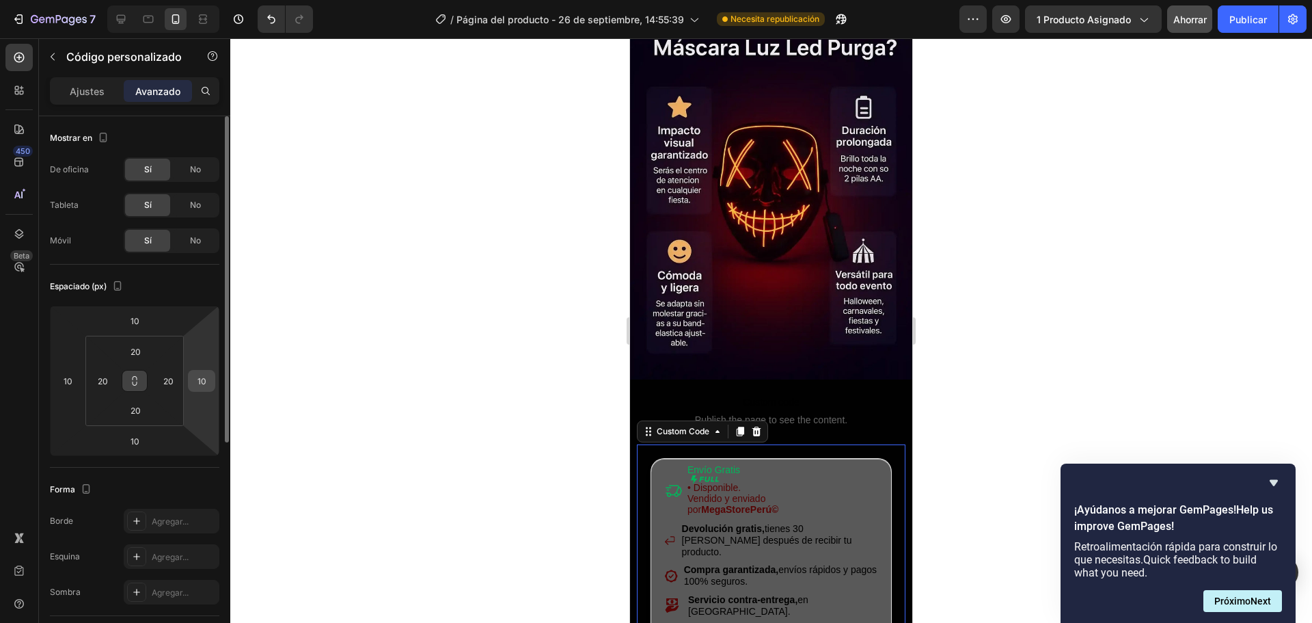
click at [204, 379] on input "10" at bounding box center [201, 380] width 21 height 21
type input "1"
type input "0"
click at [139, 439] on input "10" at bounding box center [134, 441] width 27 height 21
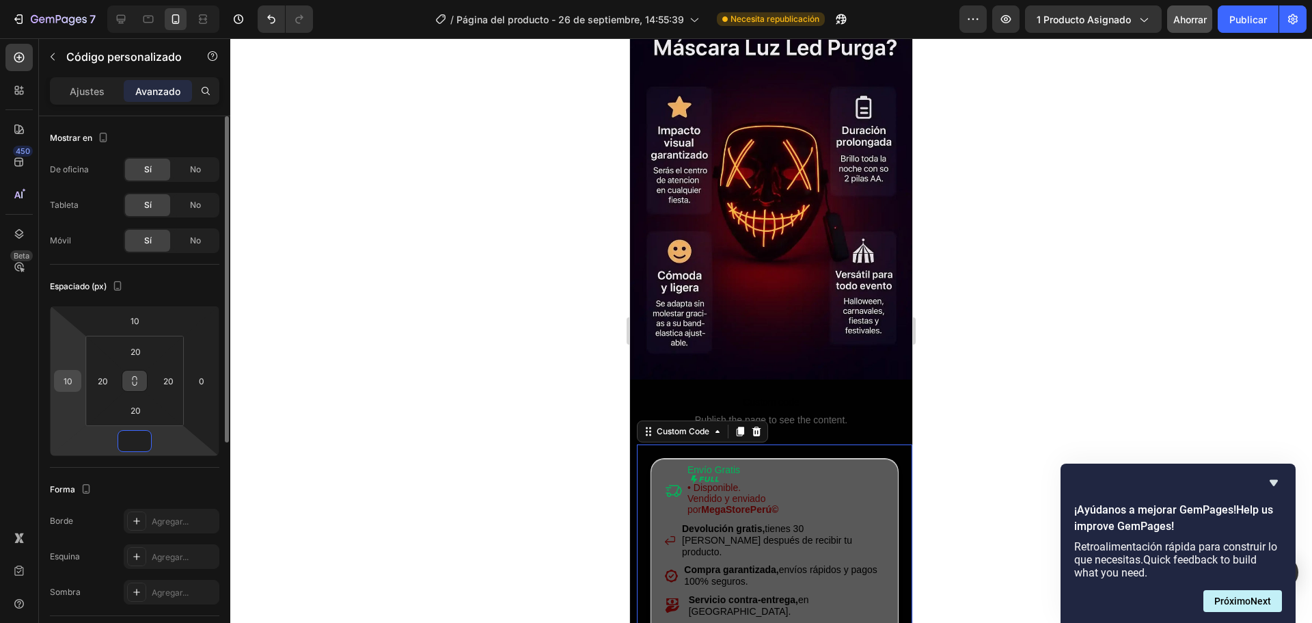
type input "0"
click at [75, 384] on input "10" at bounding box center [67, 380] width 21 height 21
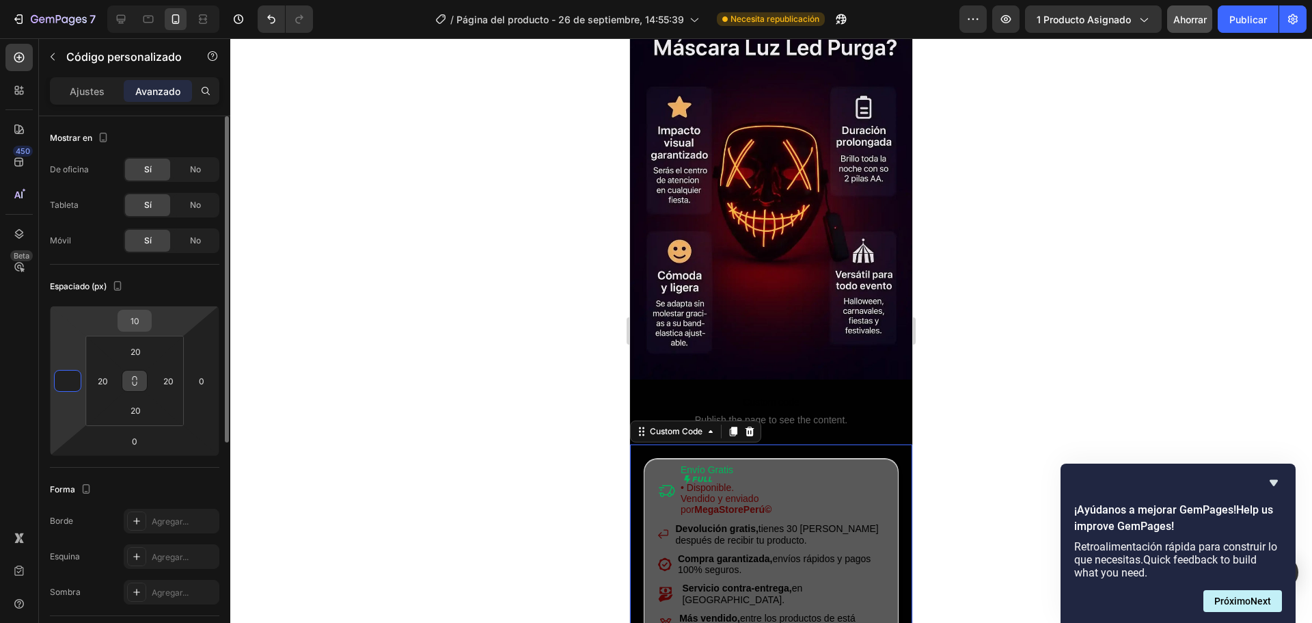
type input "0"
click at [136, 325] on input "10" at bounding box center [134, 320] width 27 height 21
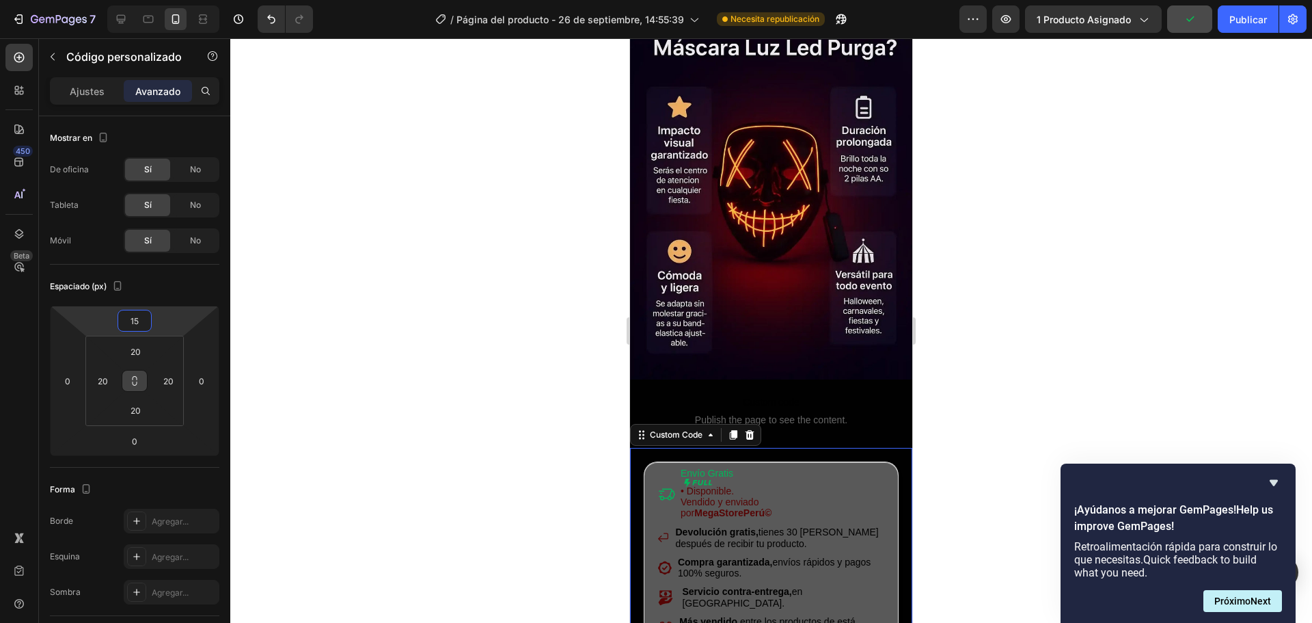
type input "15"
click at [311, 332] on div at bounding box center [771, 330] width 1082 height 584
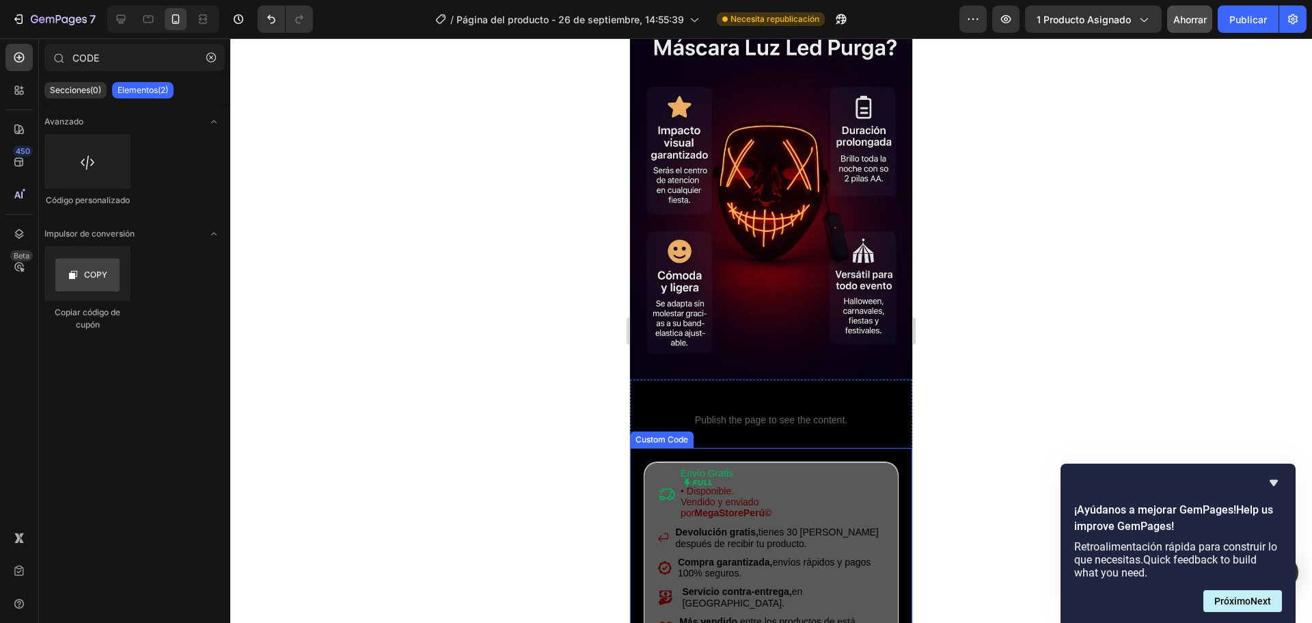
click at [670, 461] on div "Envío Gratis • Disponible. [PERSON_NAME] y enviado por MegaStorePerú© Devolució…" at bounding box center [771, 553] width 255 height 185
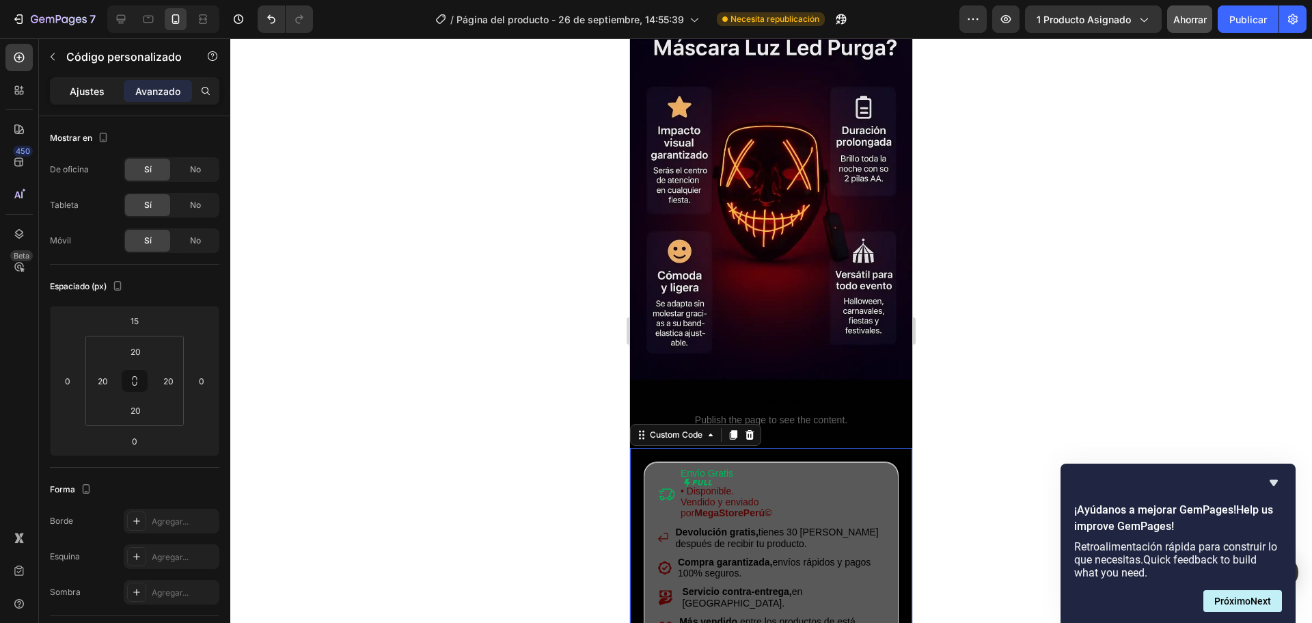
click at [74, 92] on font "Ajustes" at bounding box center [87, 91] width 35 height 12
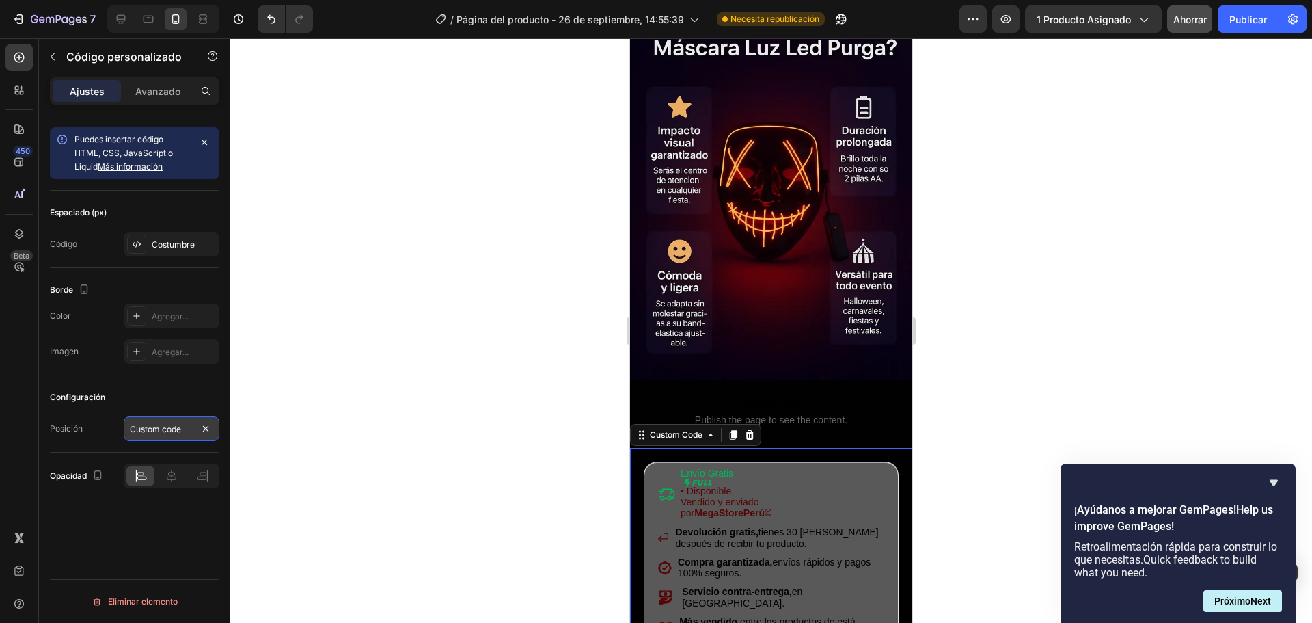
click at [161, 421] on input "Custom code" at bounding box center [172, 428] width 96 height 25
click at [163, 239] on font "Costumbre" at bounding box center [173, 244] width 43 height 10
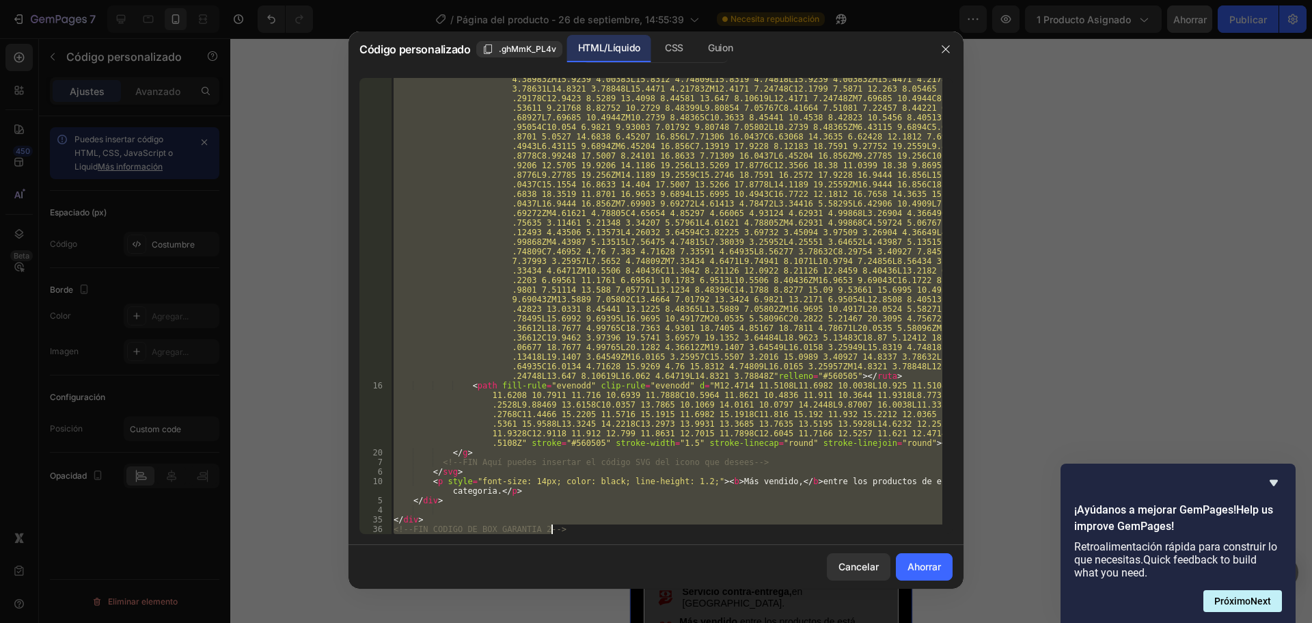
scroll to position [1353, 0]
drag, startPoint x: 396, startPoint y: 83, endPoint x: 854, endPoint y: 593, distance: 686.3
click at [854, 593] on div "Código personalizado .ghMmK_PL4v HTML/Líquido CSS [PERSON_NAME] <!--INICIO CODI…" at bounding box center [656, 311] width 1312 height 623
type textarea "</div> <!--FIN CODIGO DE BOX GARANTIA 2-->"
paste textarea
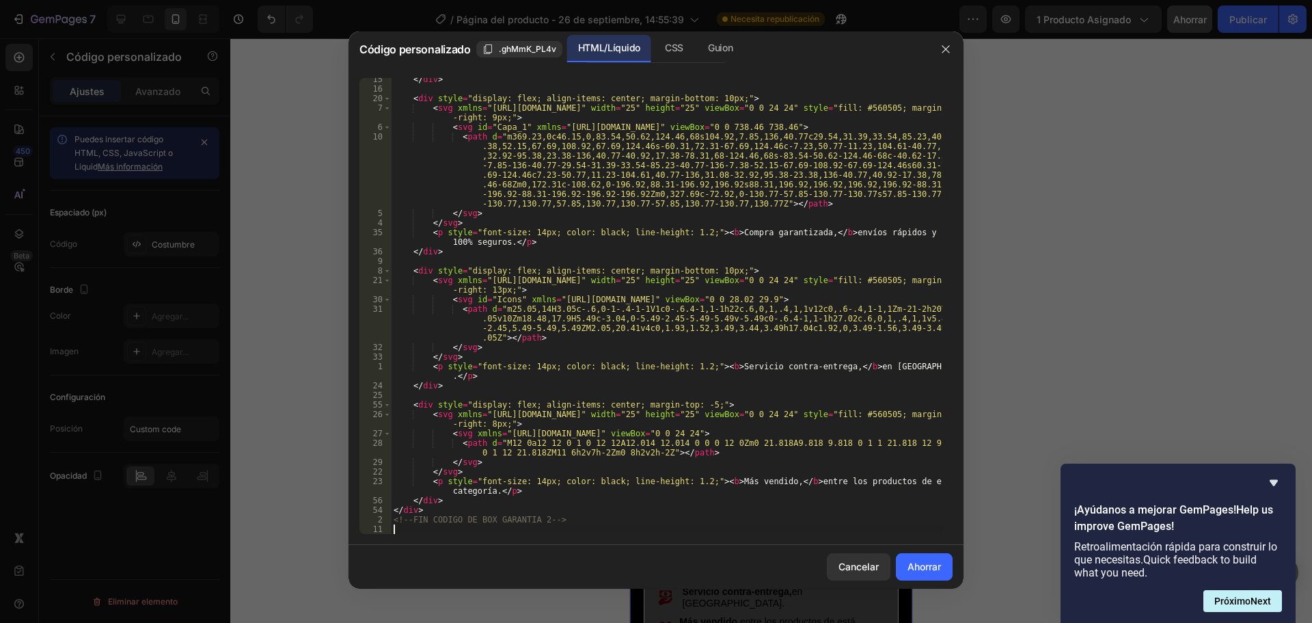
scroll to position [520, 0]
click at [932, 564] on font "Ahorrar" at bounding box center [924, 566] width 33 height 12
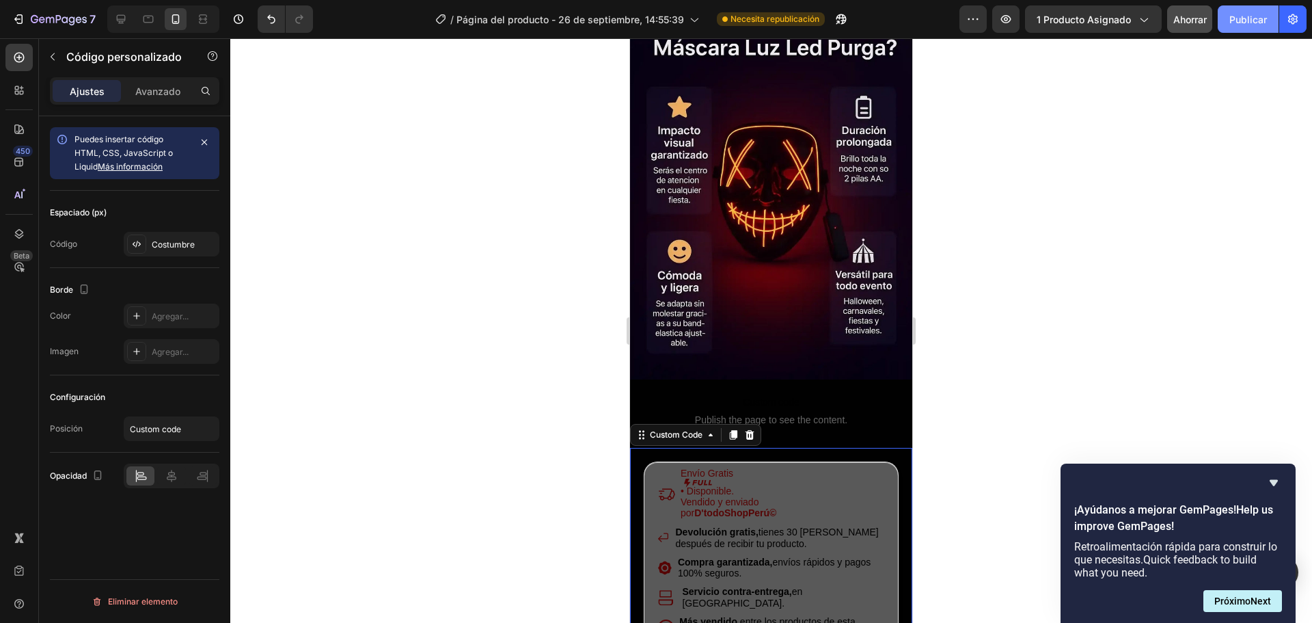
click at [1230, 18] on font "Publicar" at bounding box center [1249, 20] width 38 height 12
